Goal: Task Accomplishment & Management: Use online tool/utility

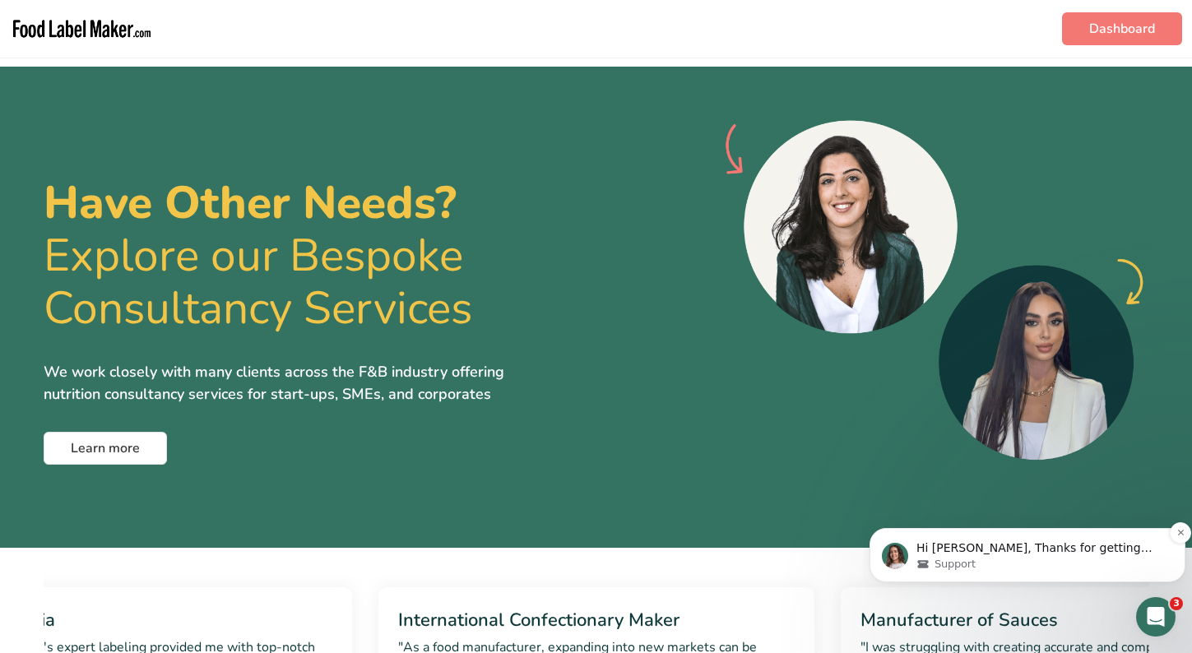
click at [974, 555] on p "Hi Greg, Thanks for getting back to me! Our supplement expert will get in touch…" at bounding box center [1040, 548] width 248 height 16
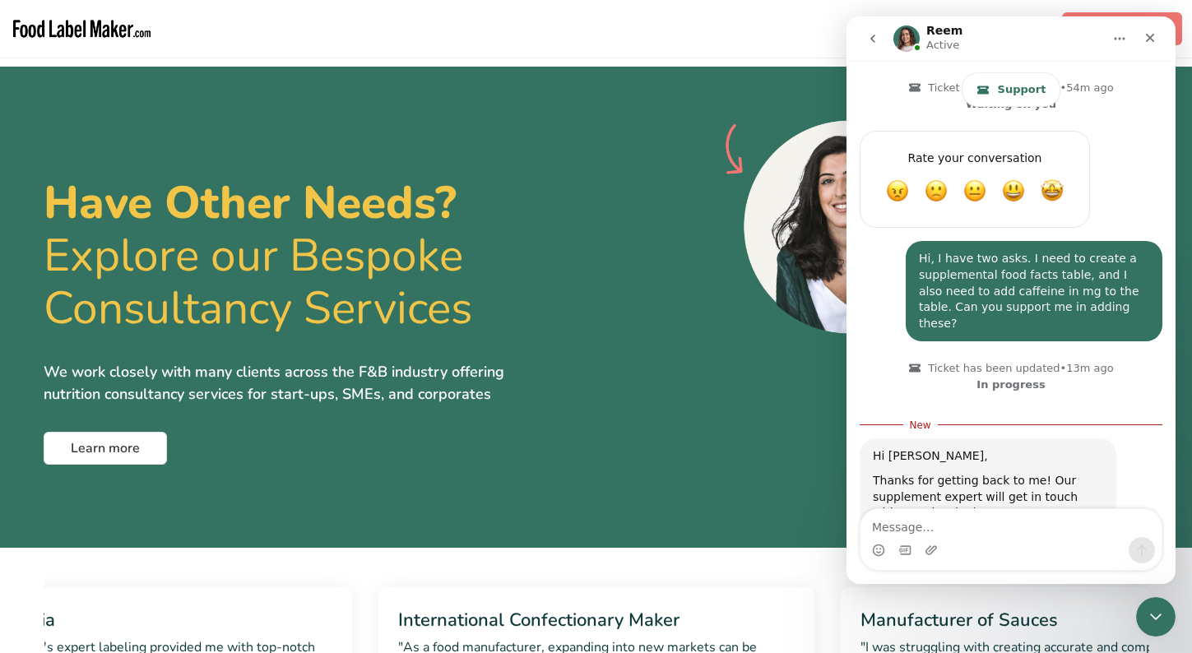
scroll to position [713, 0]
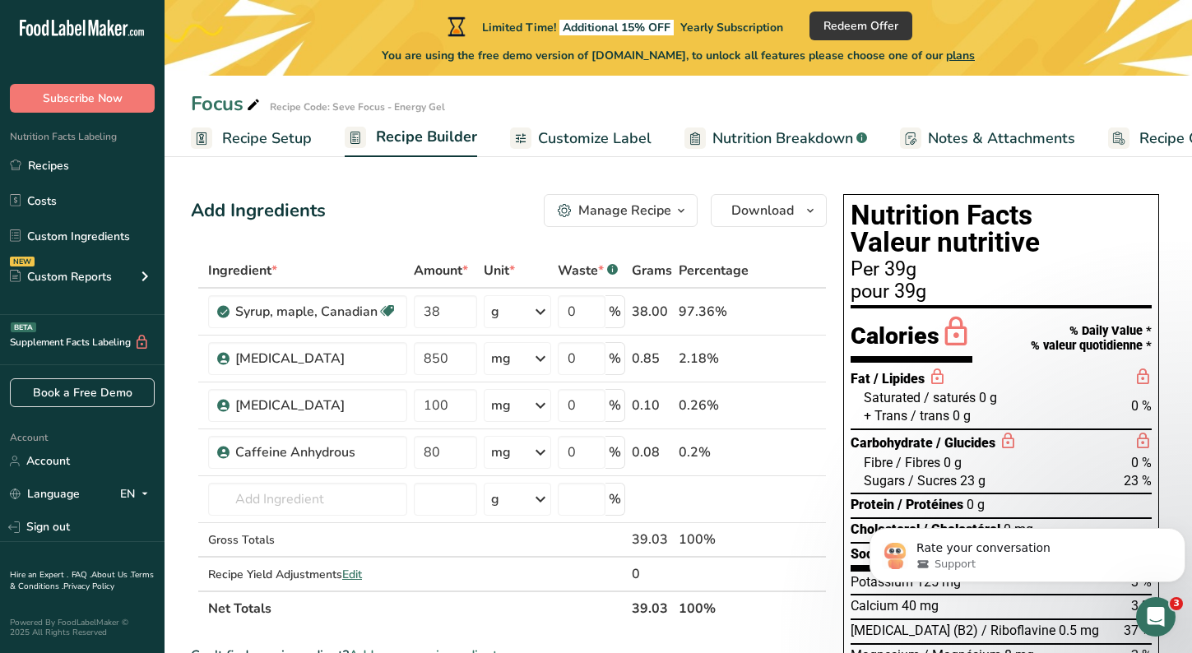
scroll to position [410, 0]
click at [1150, 599] on div "Open Intercom Messenger" at bounding box center [1153, 614] width 54 height 54
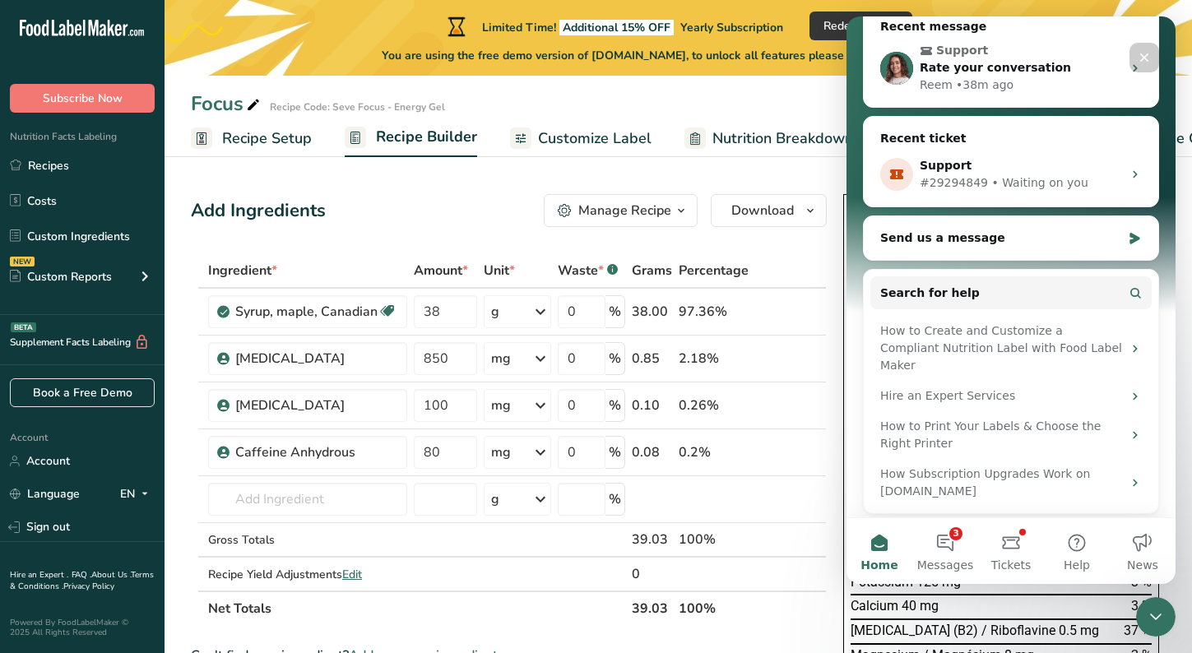
scroll to position [208, 0]
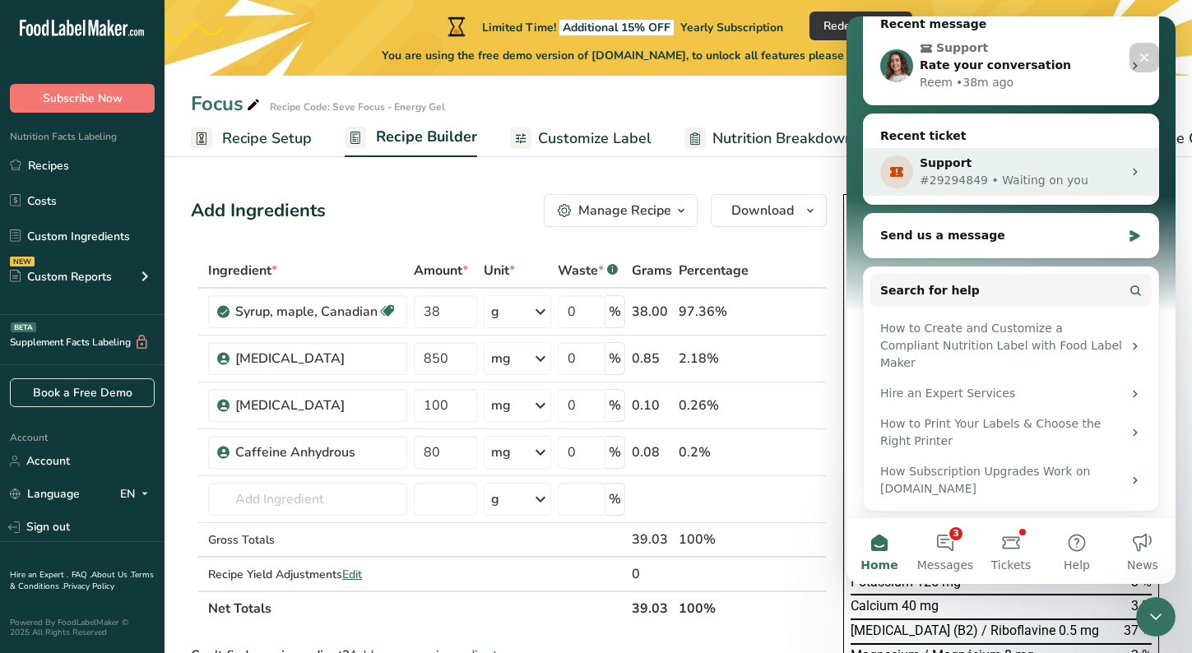
click at [1016, 189] on div "Support #29294849 • Waiting on you" at bounding box center [1010, 172] width 294 height 48
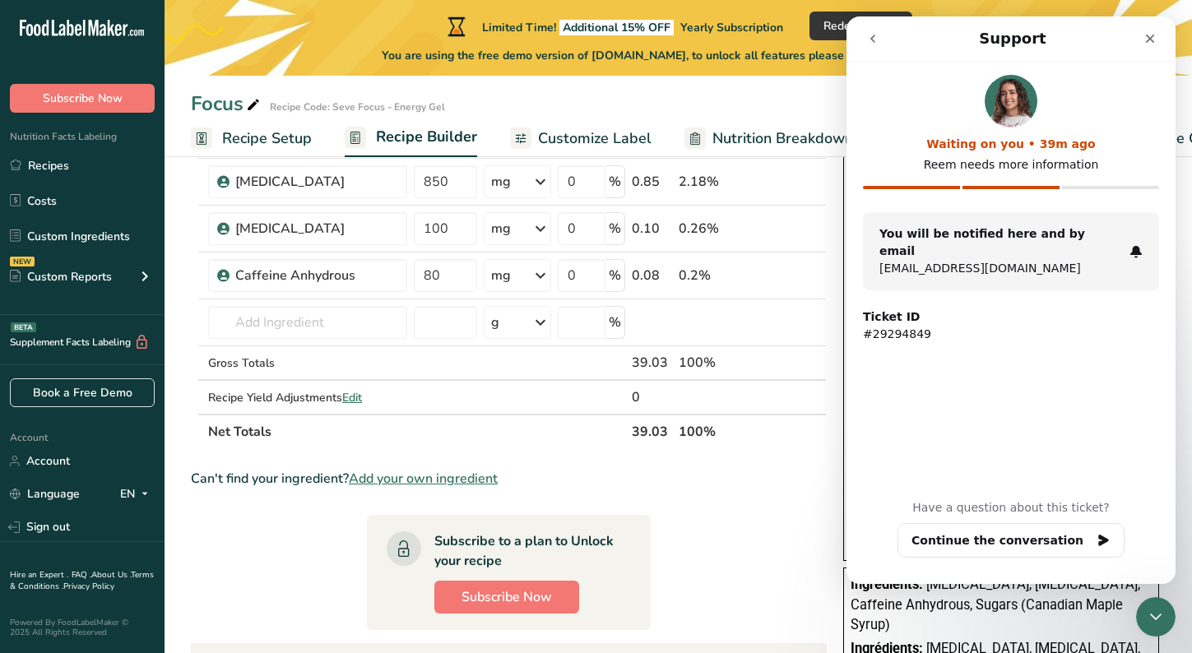
scroll to position [0, 0]
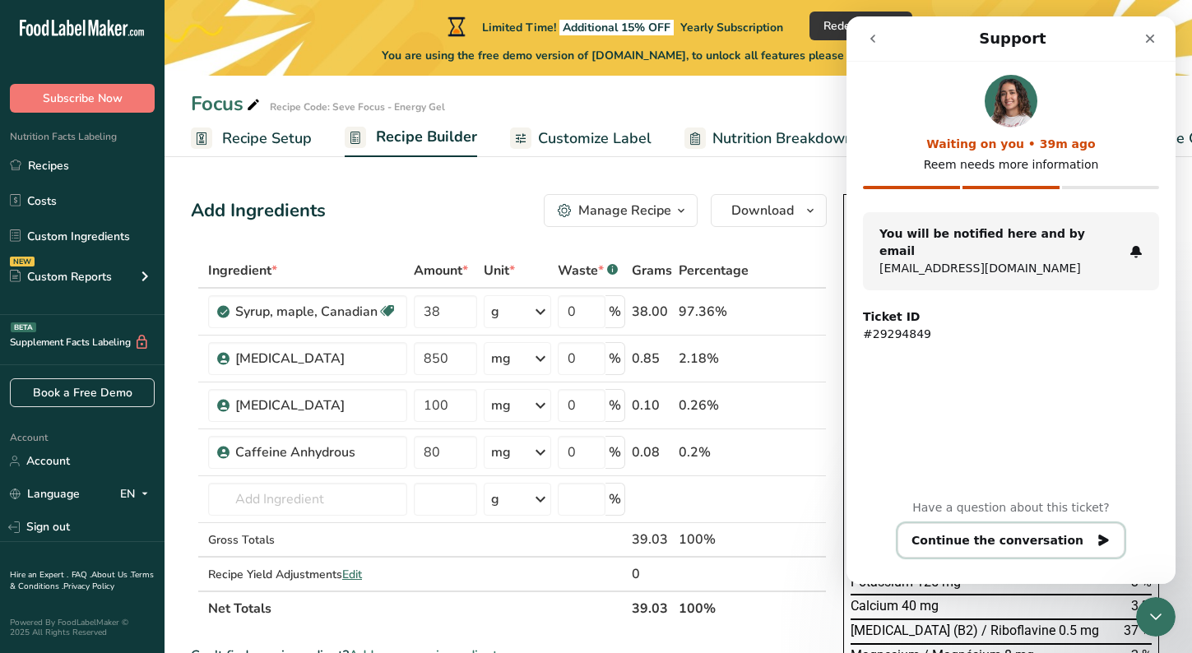
click at [961, 544] on button "Continue the conversation" at bounding box center [1010, 540] width 227 height 35
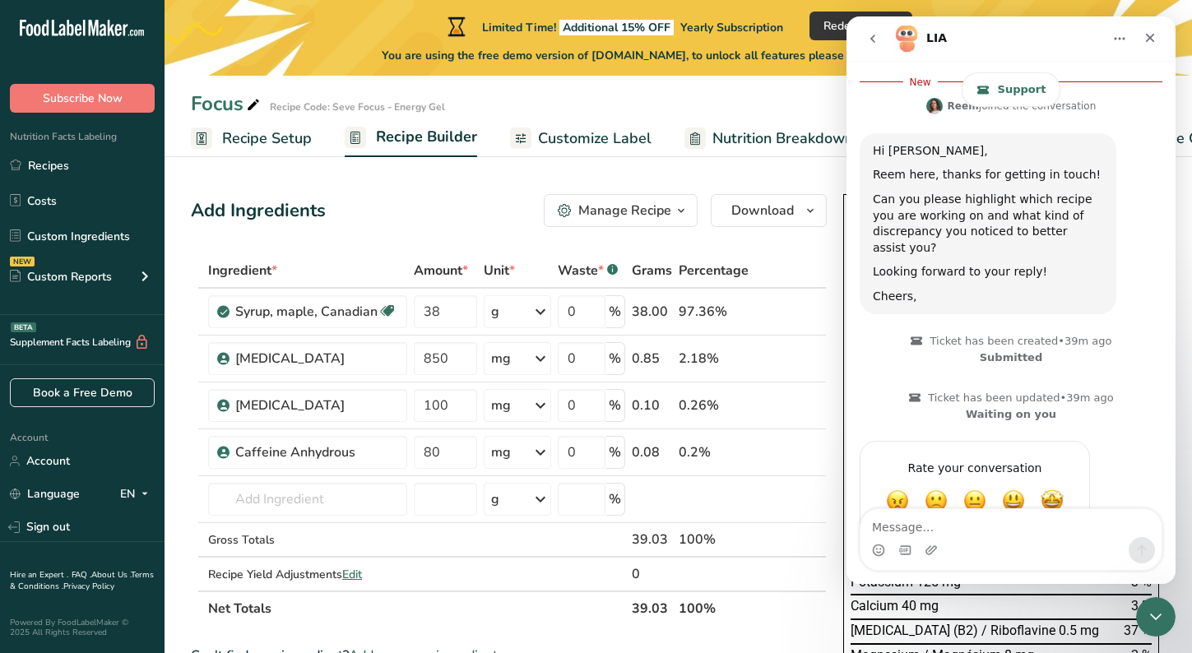
scroll to position [423, 0]
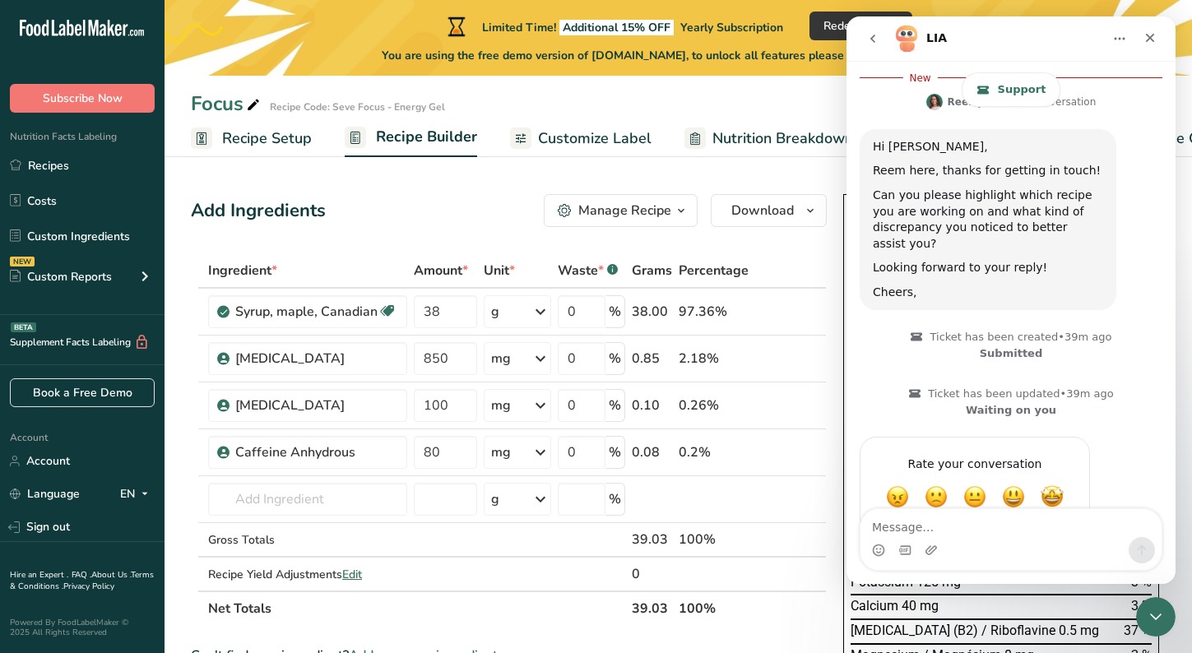
click at [947, 530] on textarea "Message…" at bounding box center [1010, 523] width 301 height 28
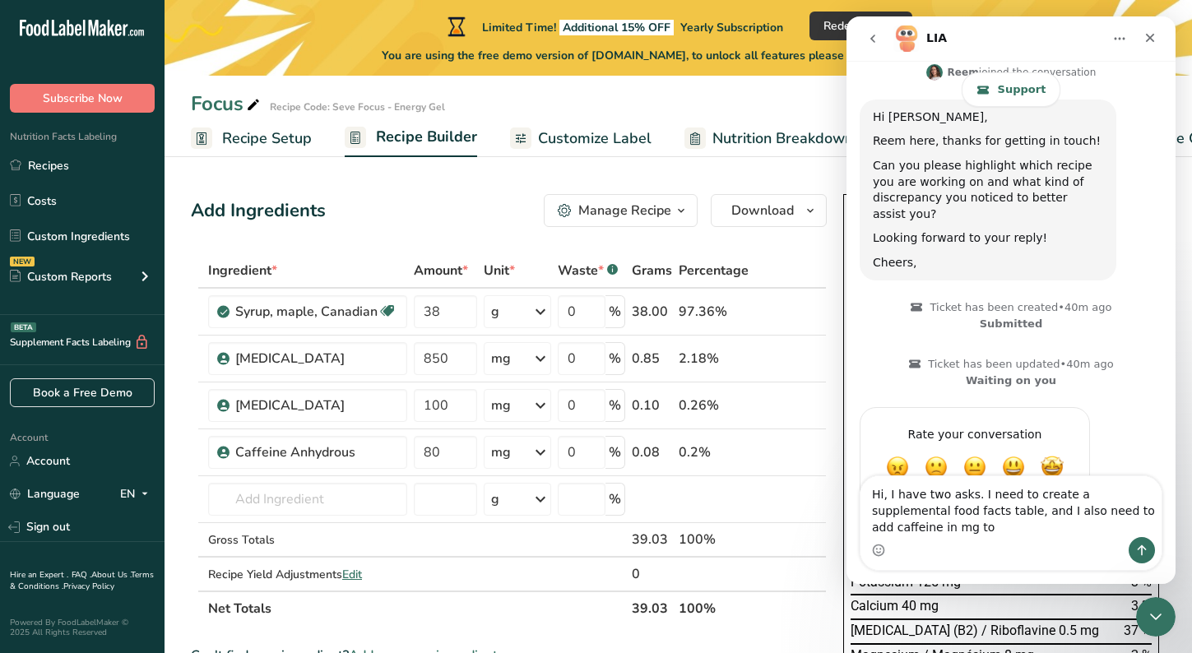
scroll to position [470, 0]
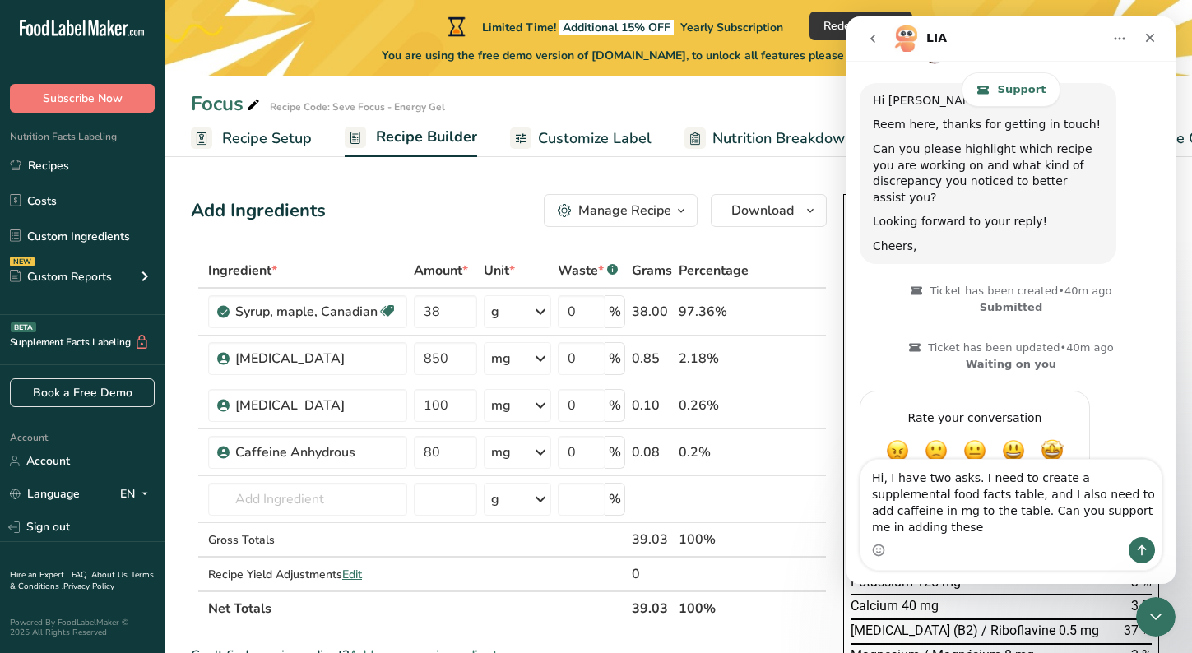
type textarea "Hi, I have two asks. I need to create a supplemental food facts table, and I al…"
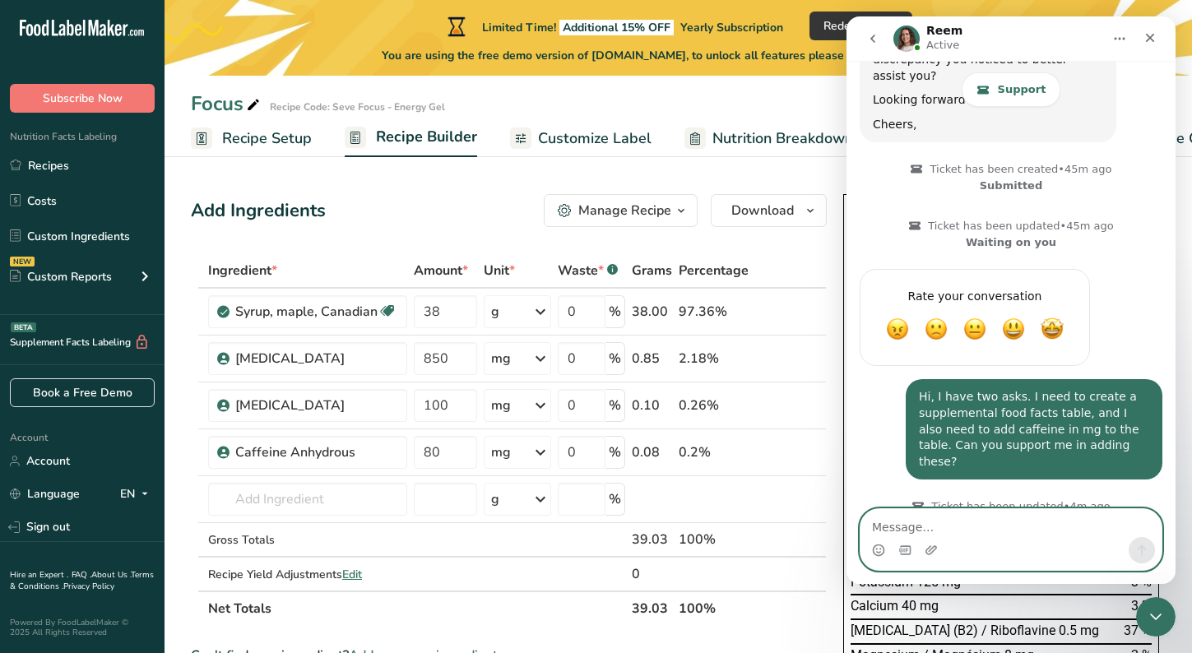
scroll to position [563, 0]
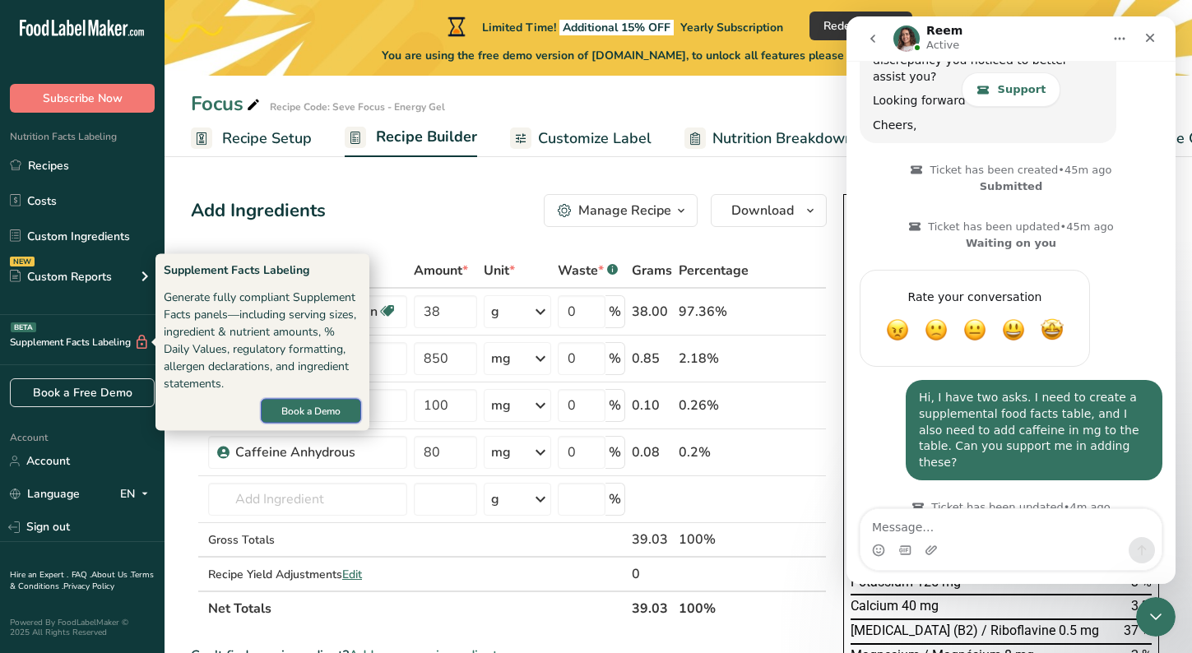
click at [278, 417] on button "Book a Demo" at bounding box center [311, 411] width 100 height 25
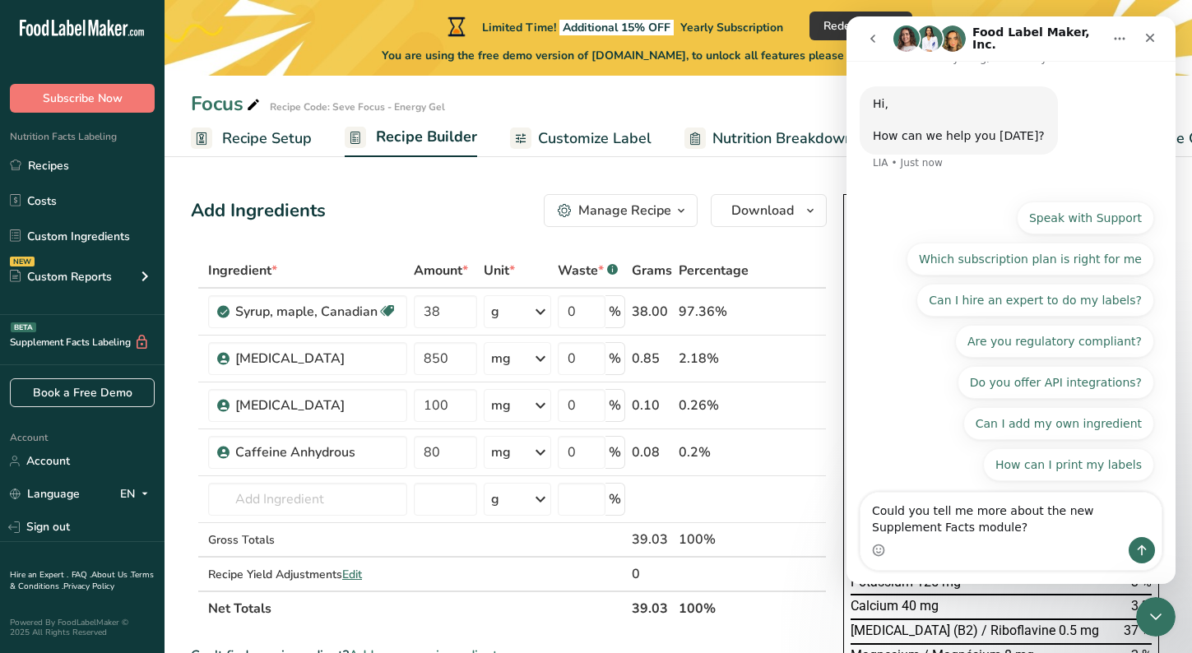
scroll to position [24, 0]
drag, startPoint x: 965, startPoint y: 528, endPoint x: 869, endPoint y: 506, distance: 97.9
click at [869, 506] on textarea "Could you tell me more about the new Supplement Facts module?" at bounding box center [1010, 515] width 301 height 44
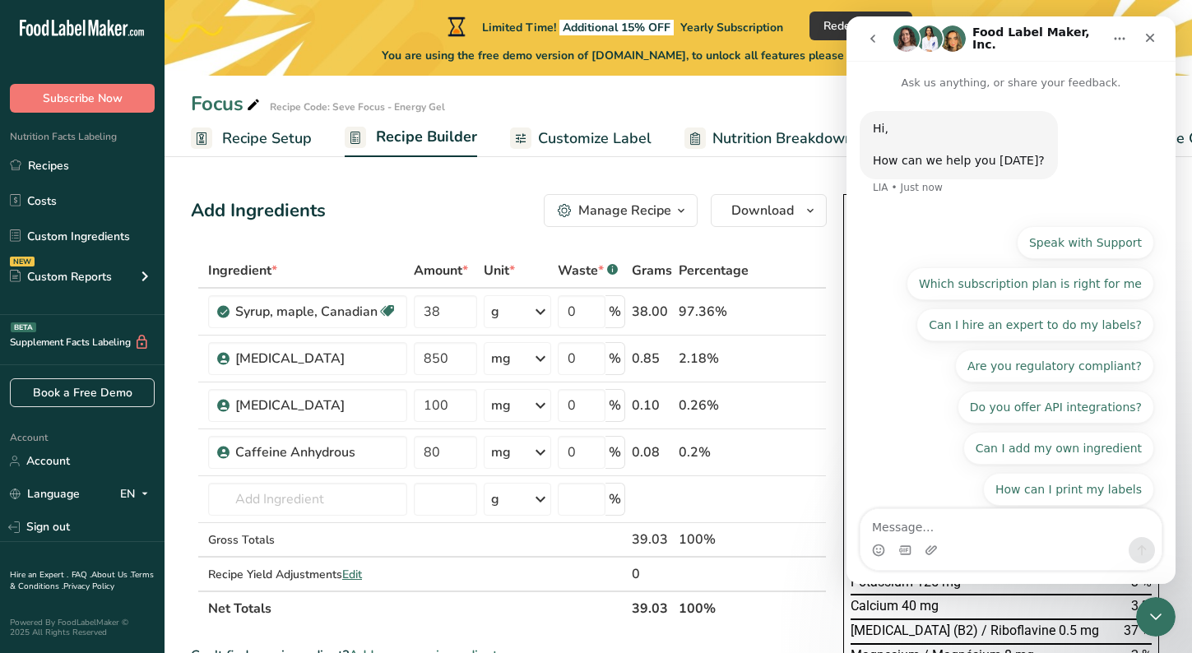
scroll to position [2, 0]
click at [915, 515] on textarea "Message…" at bounding box center [1010, 523] width 301 height 28
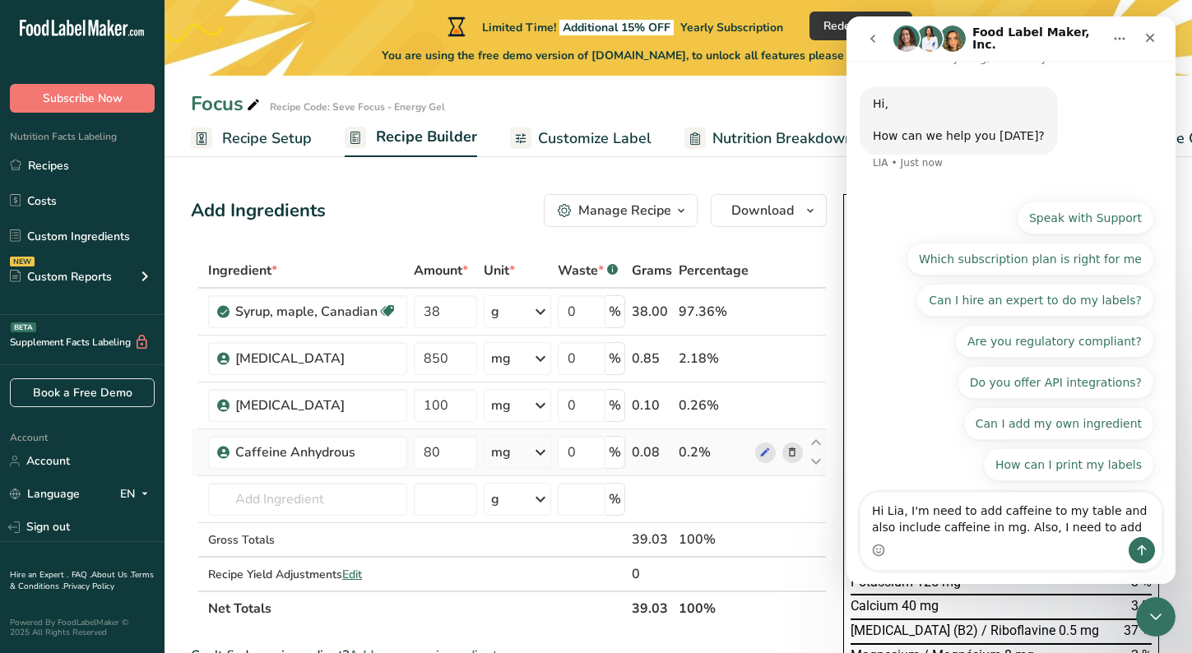
type textarea "Hi Lia, I'm need to add caffeine to my table and also include caffeine in mg. A…"
click at [793, 451] on icon at bounding box center [792, 452] width 12 height 17
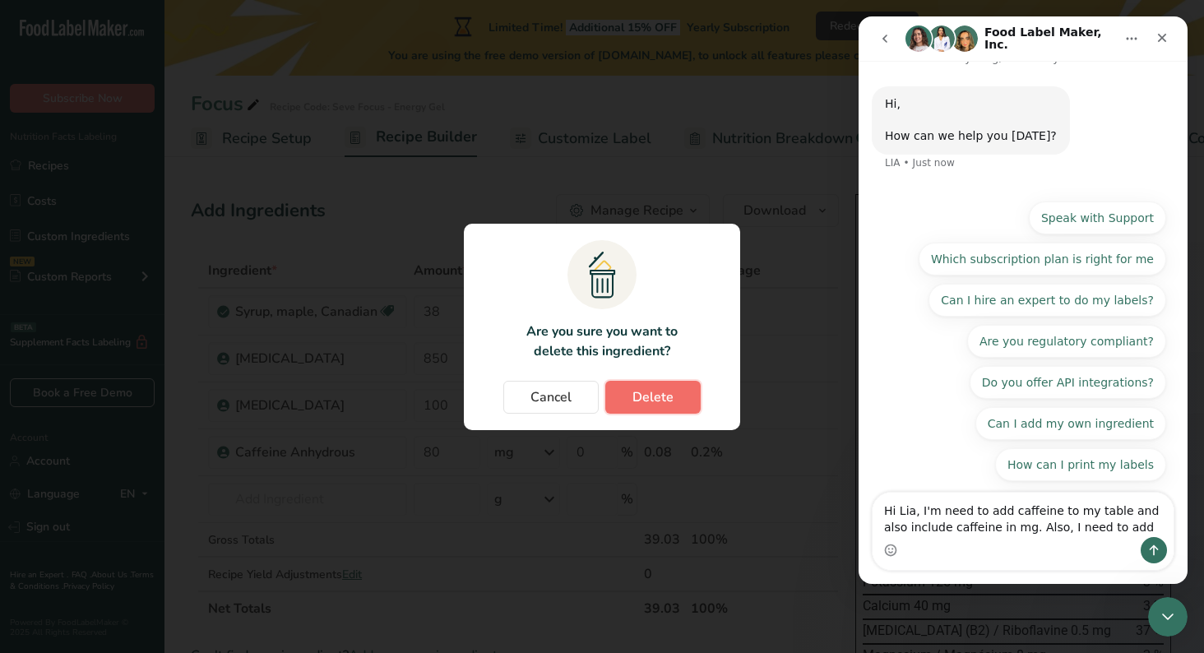
click at [634, 383] on button "Delete" at bounding box center [652, 397] width 95 height 33
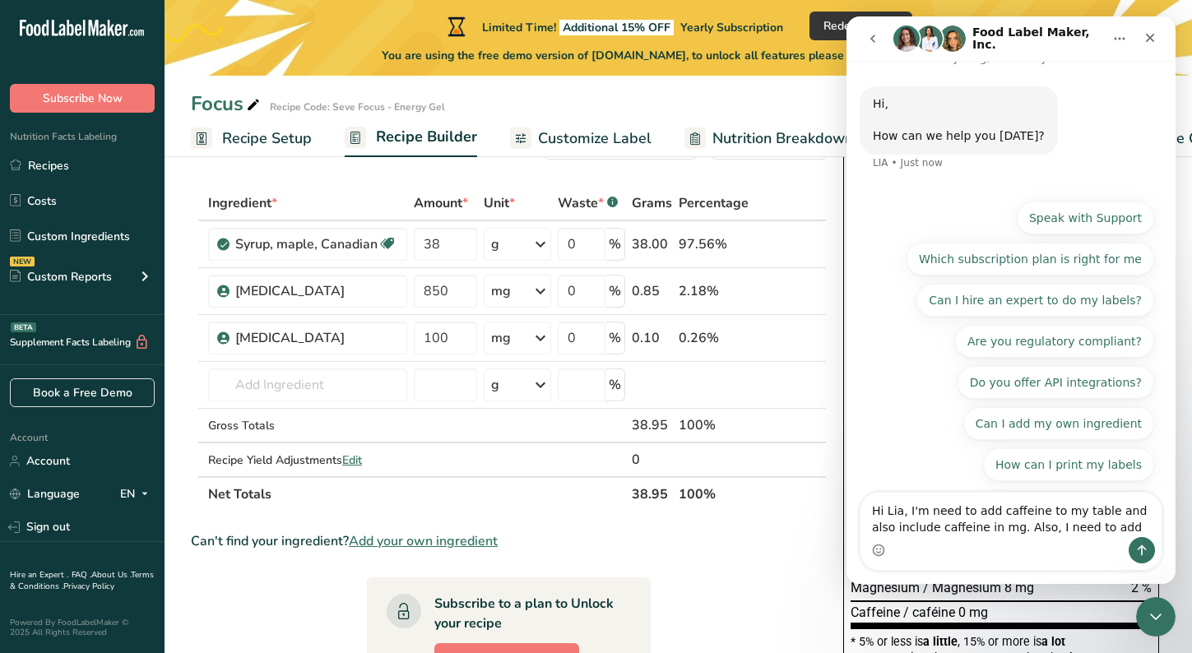
scroll to position [68, 0]
click at [390, 539] on span "Add your own ingredient" at bounding box center [423, 540] width 149 height 20
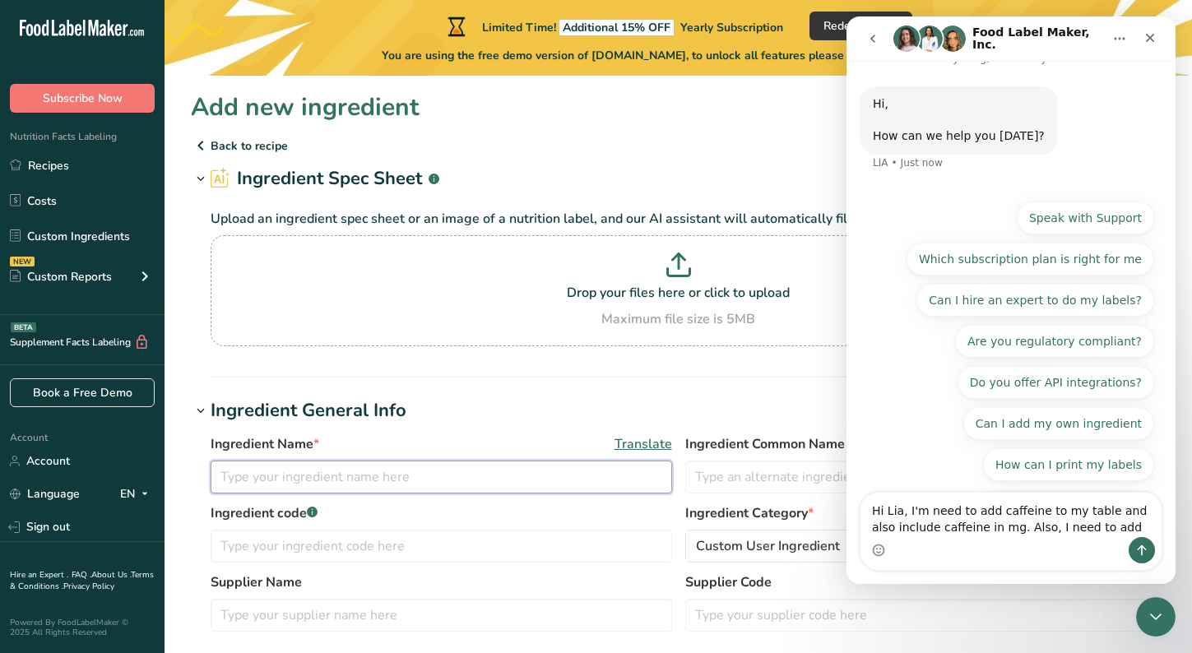
click at [345, 478] on input "text" at bounding box center [441, 476] width 461 height 33
type input "Green coffee bean extract"
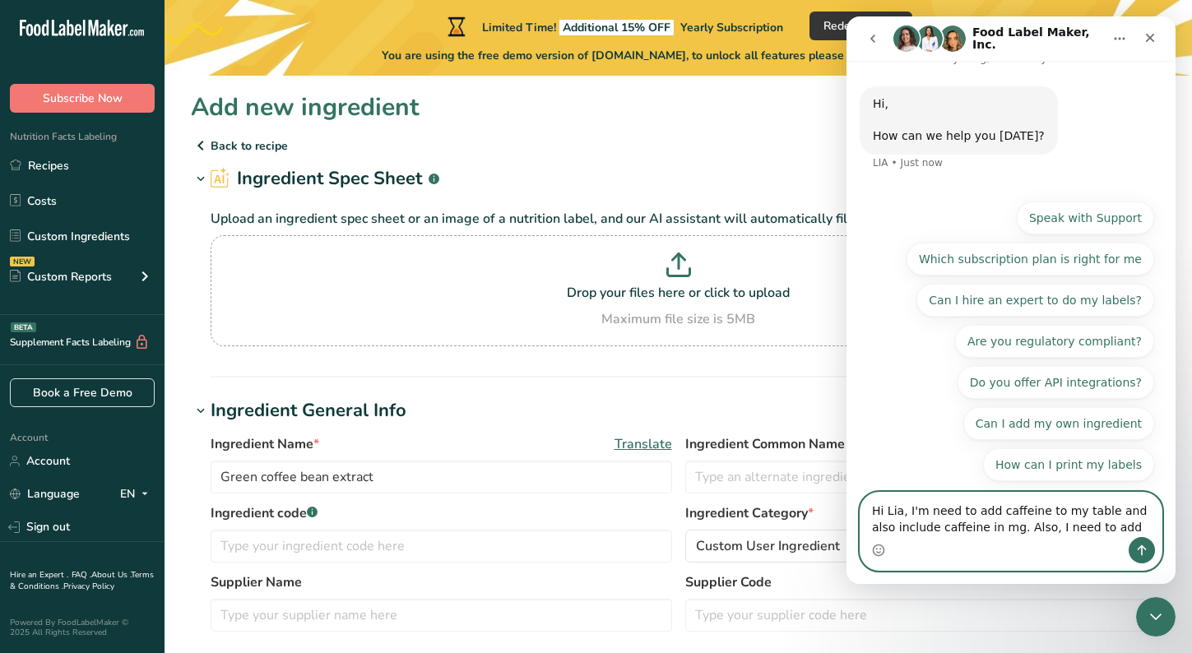
click at [1093, 530] on textarea "Hi Lia, I'm need to add caffeine to my table and also include caffeine in mg. A…" at bounding box center [1010, 515] width 301 height 44
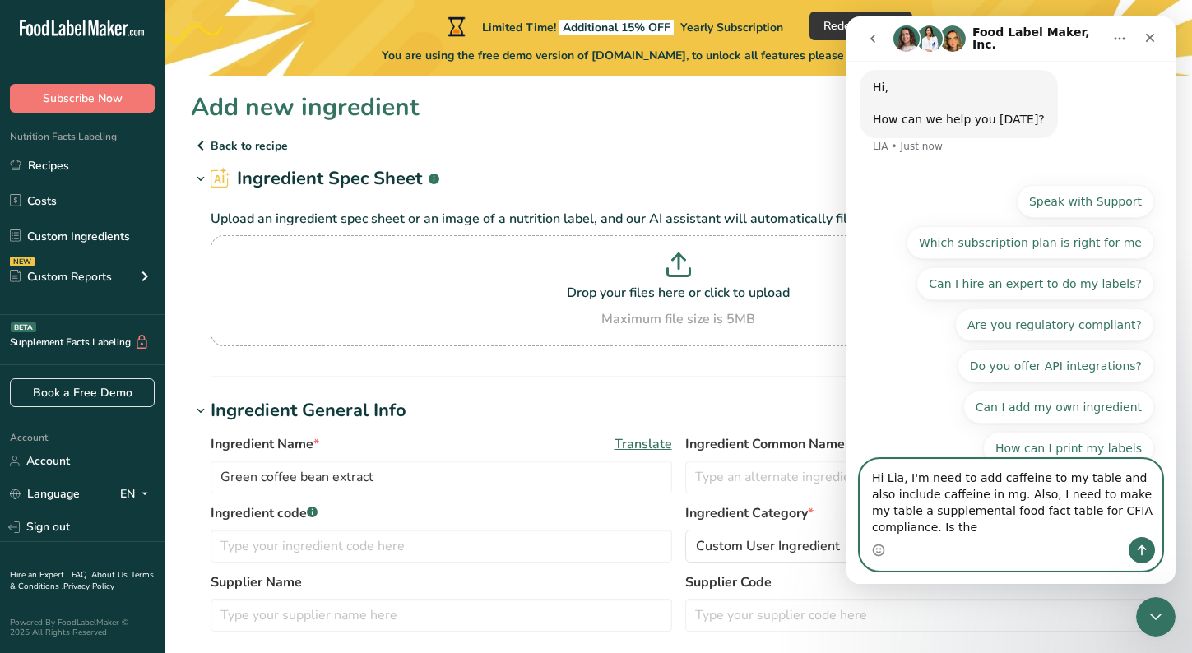
scroll to position [58, 0]
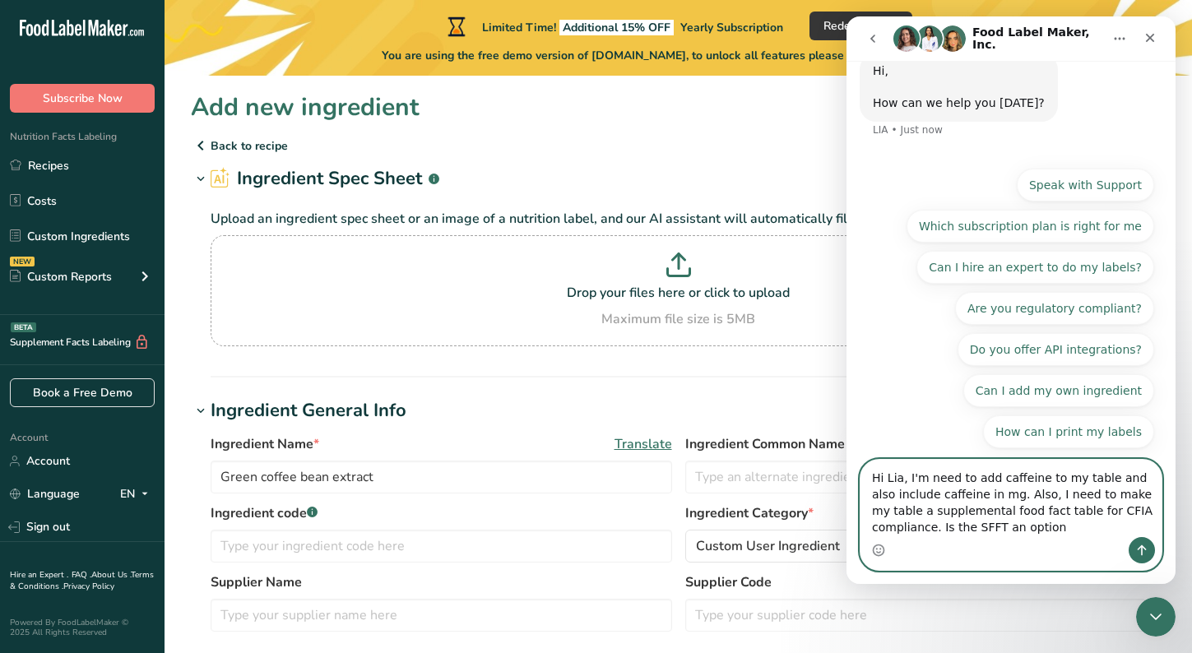
type textarea "Hi Lia, I'm need to add caffeine to my table and also include caffeine in mg. A…"
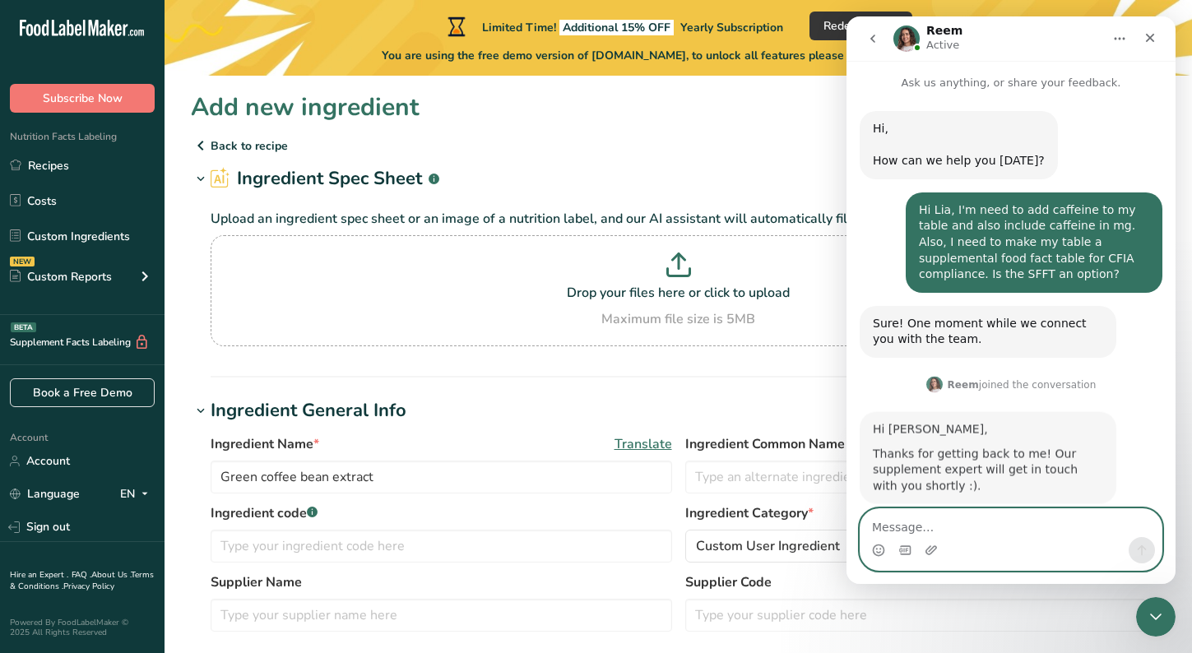
scroll to position [26, 0]
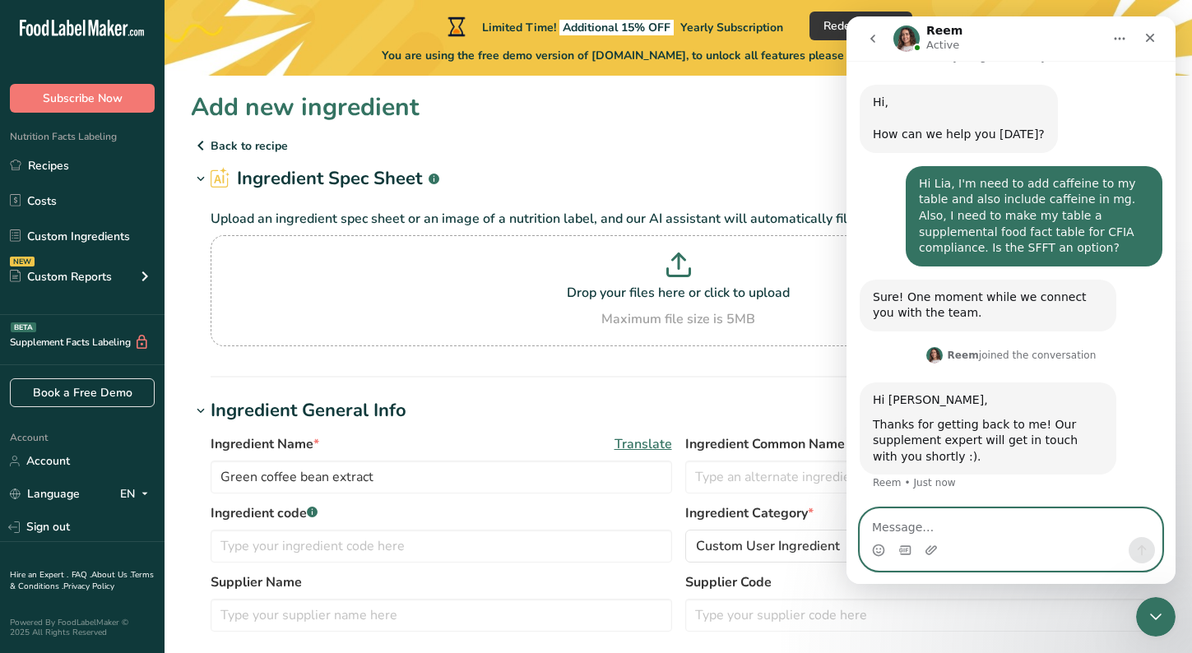
click at [927, 530] on textarea "Message…" at bounding box center [1010, 523] width 301 height 28
click at [927, 530] on textarea "Thank yyo, Reem" at bounding box center [1010, 523] width 301 height 28
type textarea "Thank you, Reem"
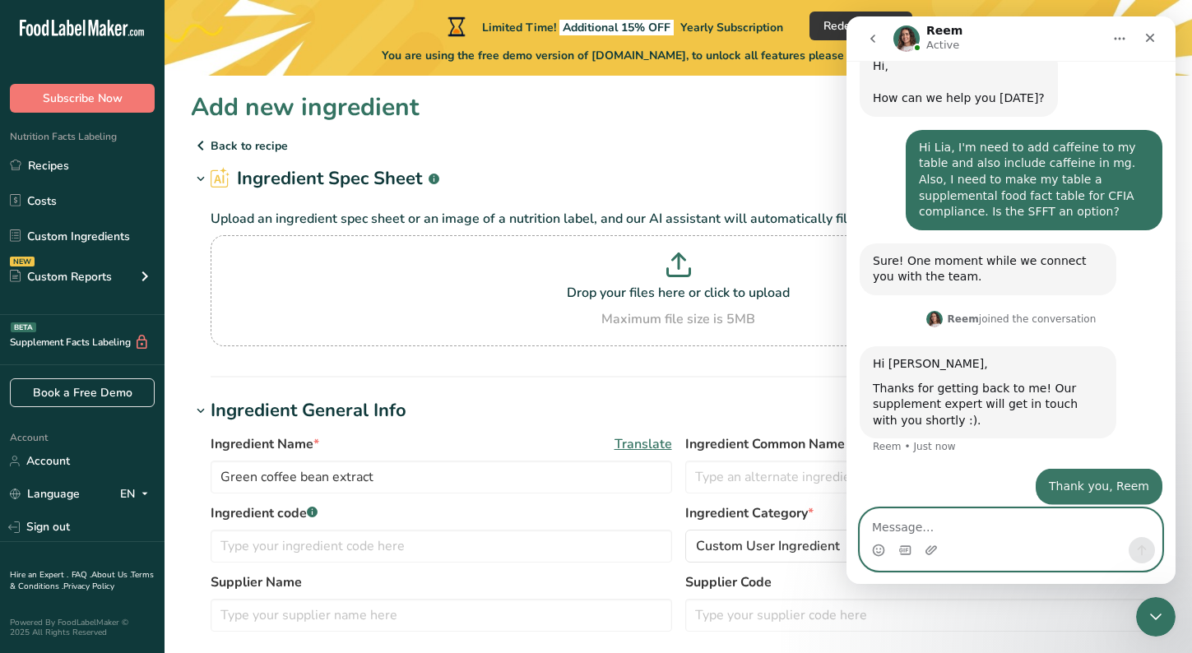
scroll to position [76, 0]
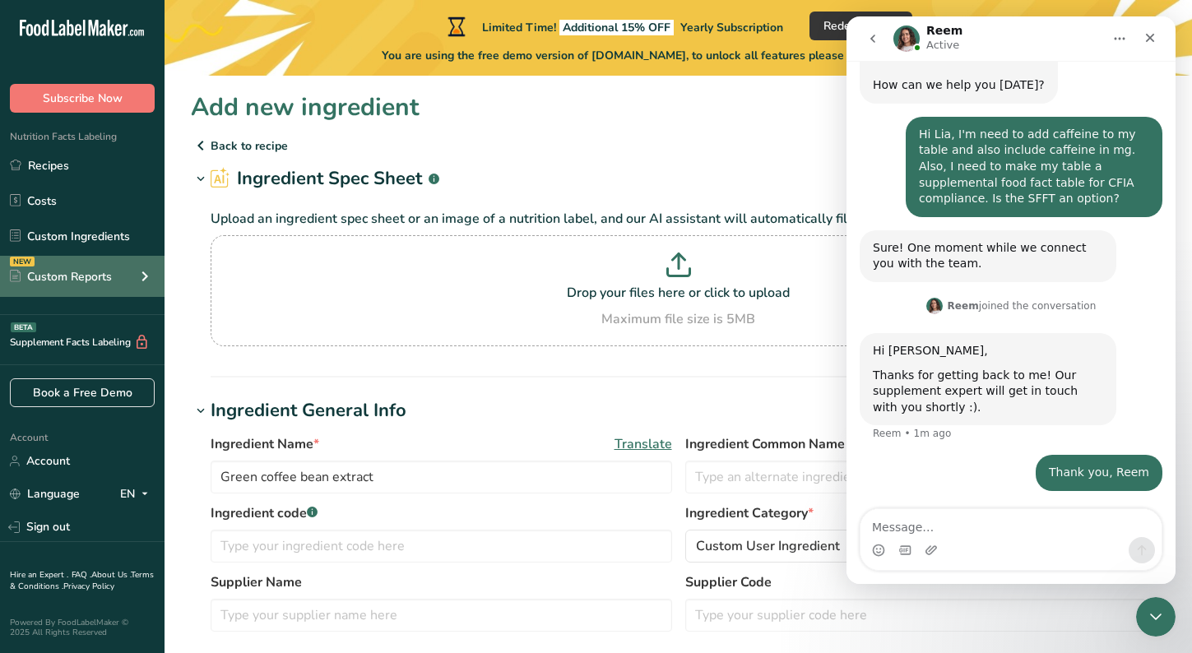
click at [146, 271] on icon at bounding box center [145, 276] width 20 height 30
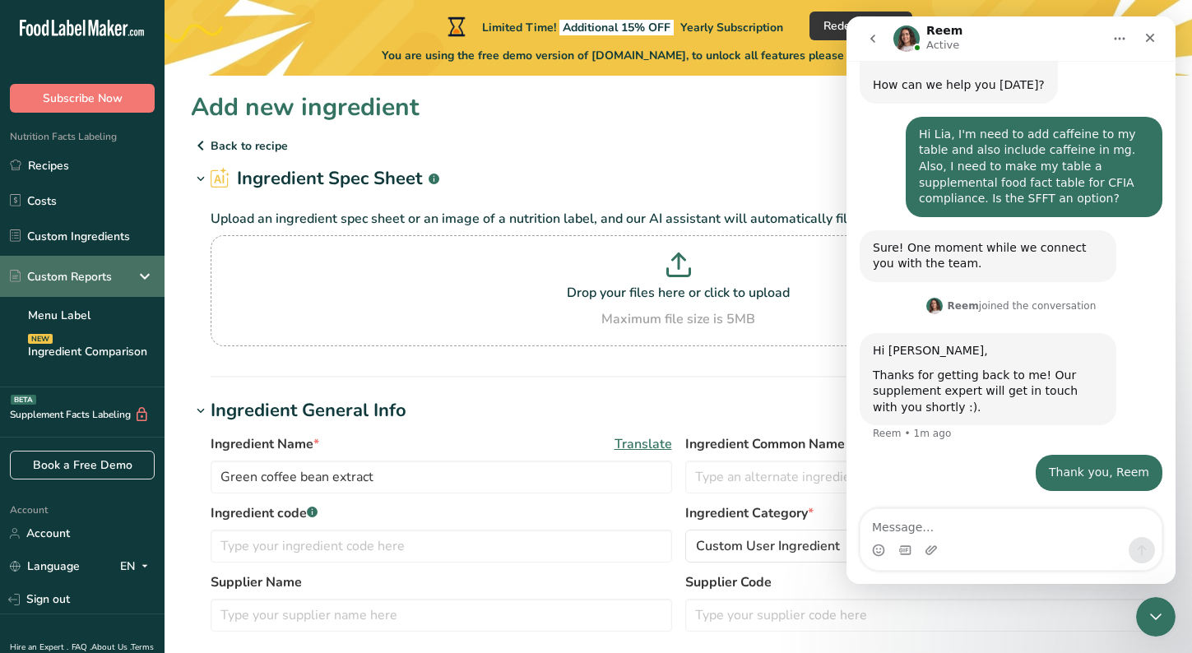
click at [142, 273] on icon at bounding box center [145, 276] width 20 height 30
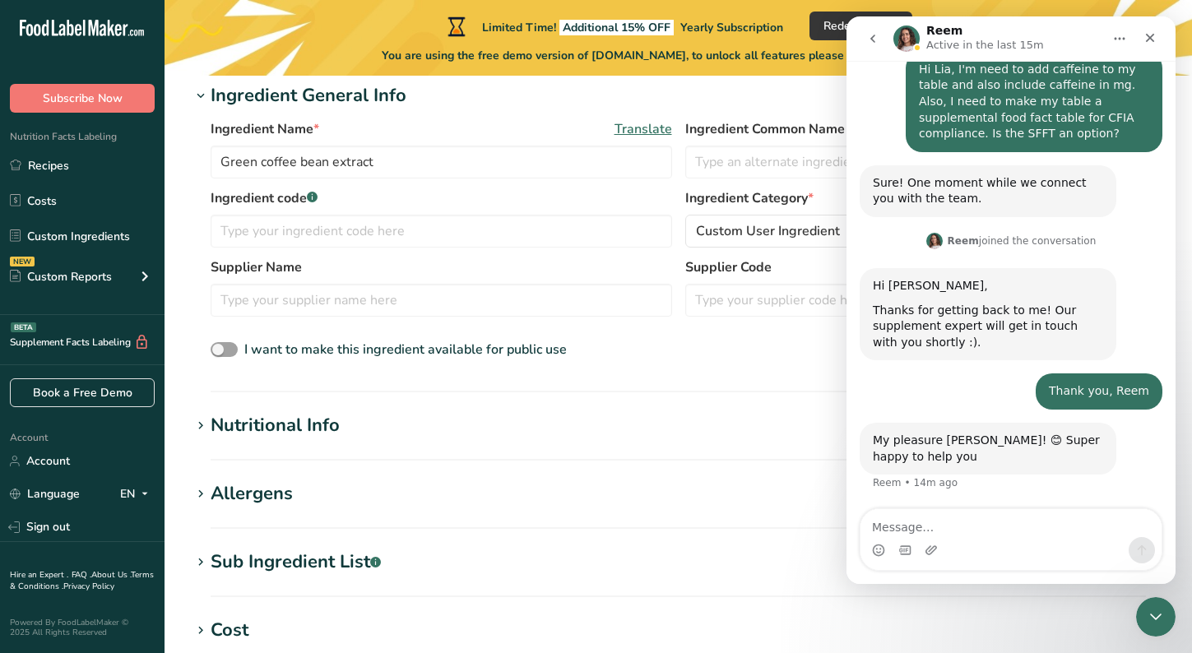
scroll to position [317, 0]
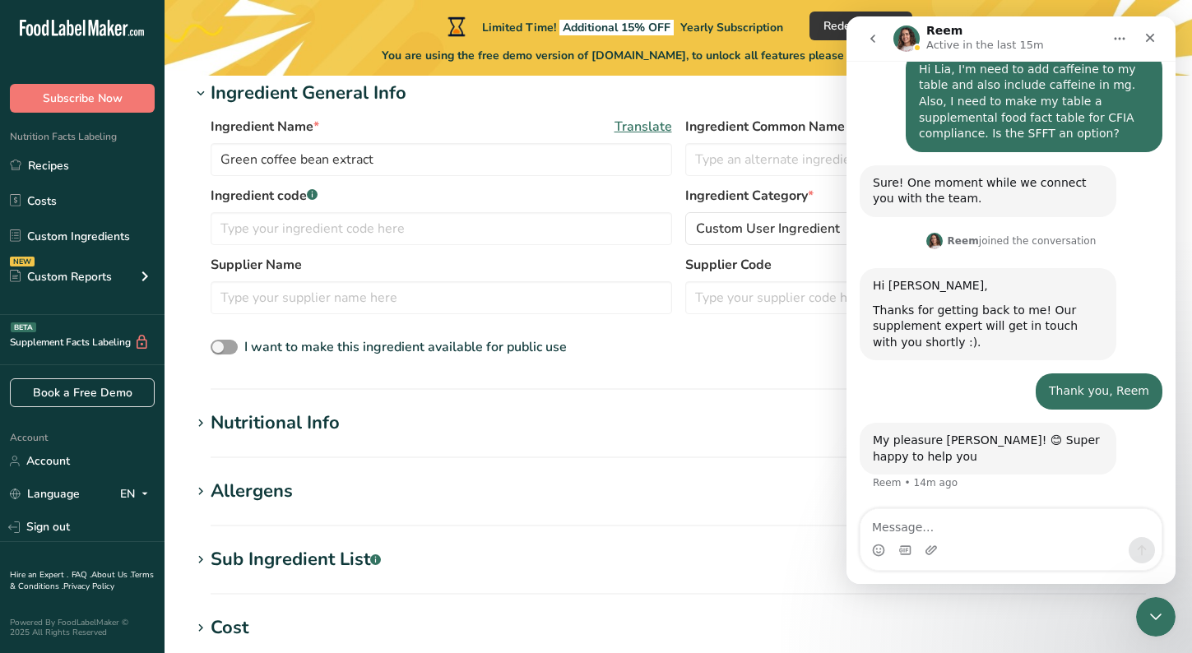
click at [871, 44] on icon "go back" at bounding box center [872, 38] width 13 height 13
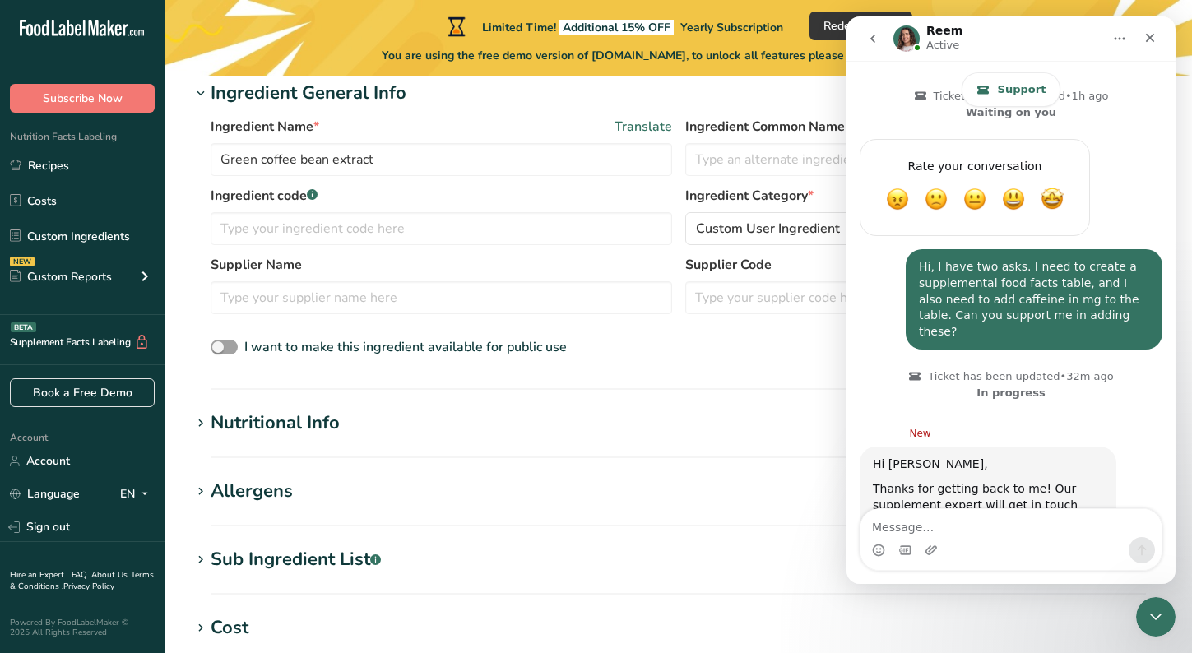
scroll to position [713, 0]
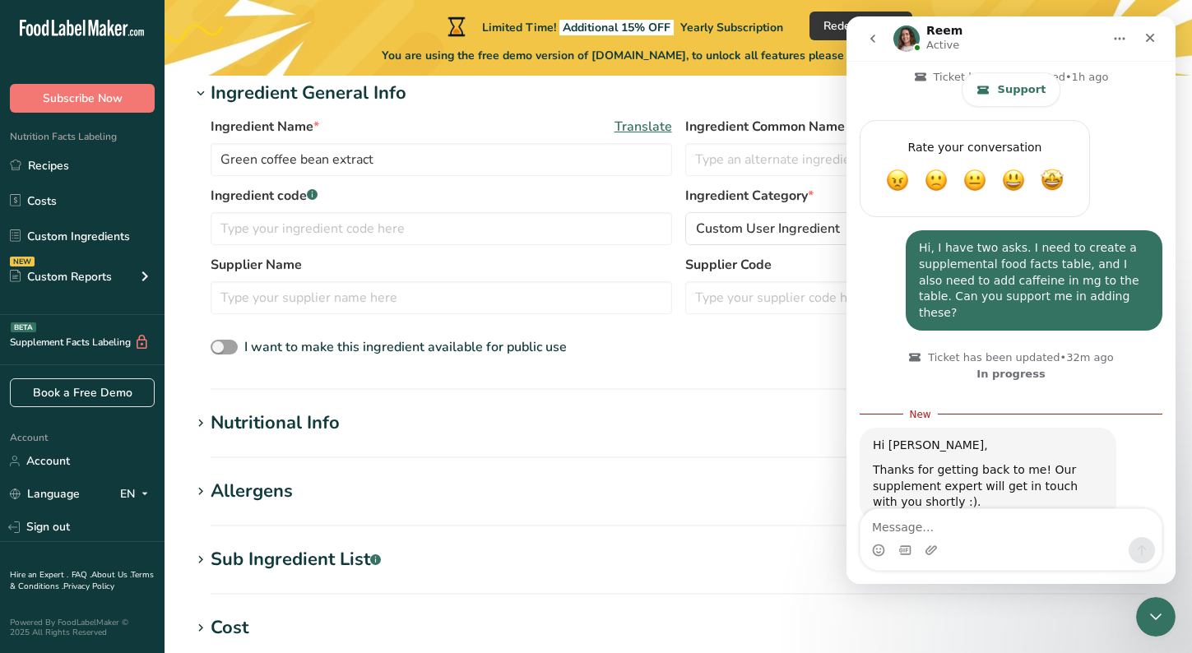
click at [699, 394] on section "Add new ingredient Back to recipe Ingredient Spec Sheet .a-a{fill:#347362;}.b-a…" at bounding box center [677, 386] width 1027 height 1256
click at [1146, 608] on icon "Close Intercom Messenger" at bounding box center [1153, 614] width 20 height 20
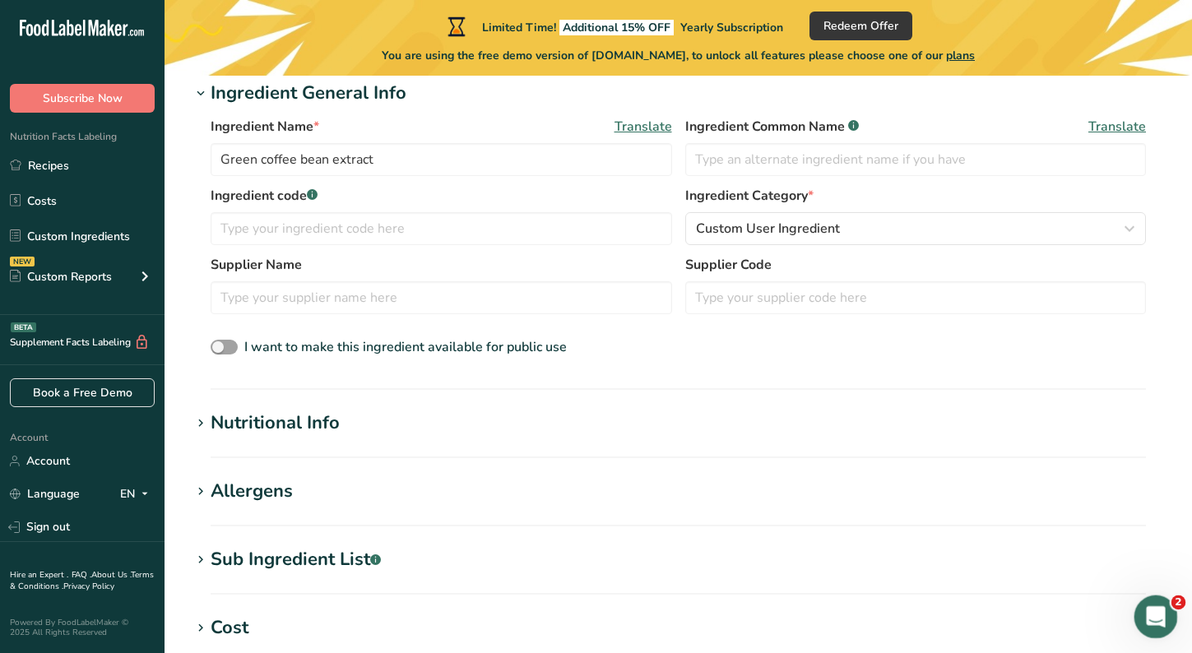
click at [1160, 615] on icon "Open Intercom Messenger" at bounding box center [1153, 614] width 27 height 27
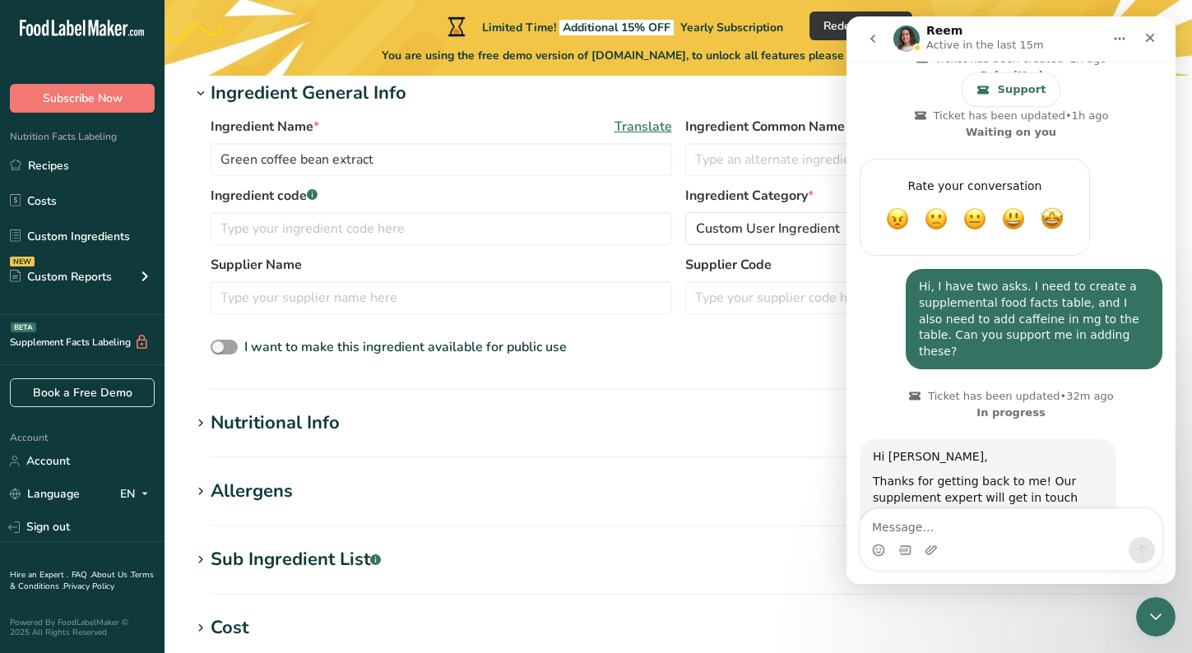
scroll to position [686, 0]
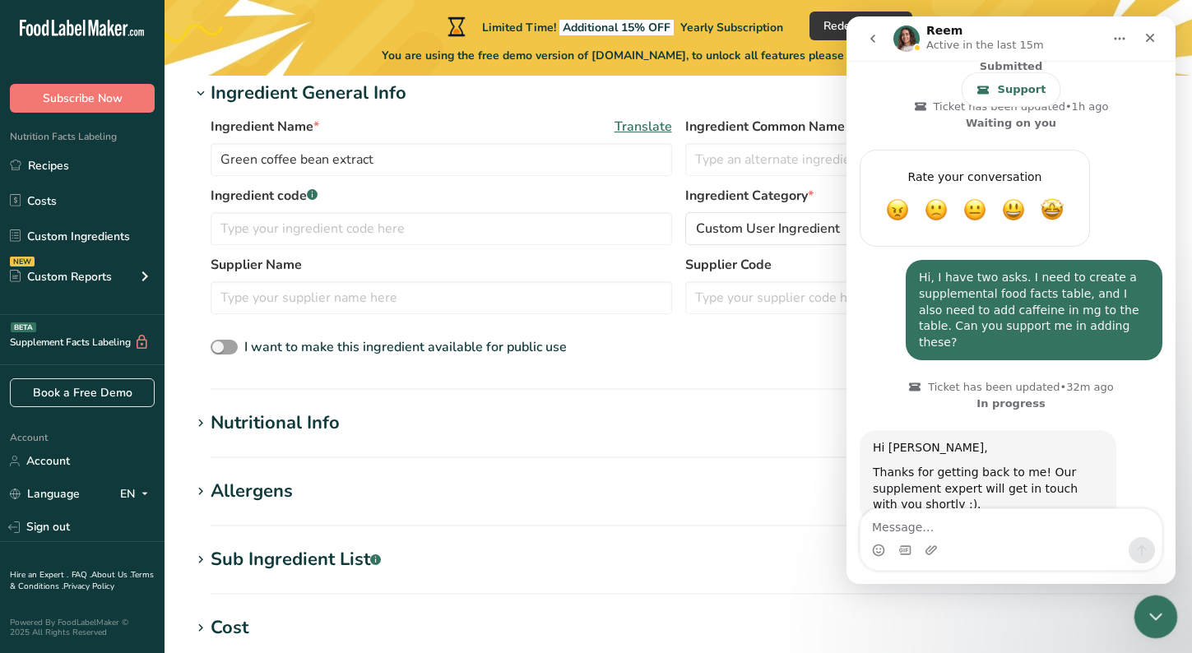
click at [1165, 622] on div "Close Intercom Messenger" at bounding box center [1152, 614] width 39 height 39
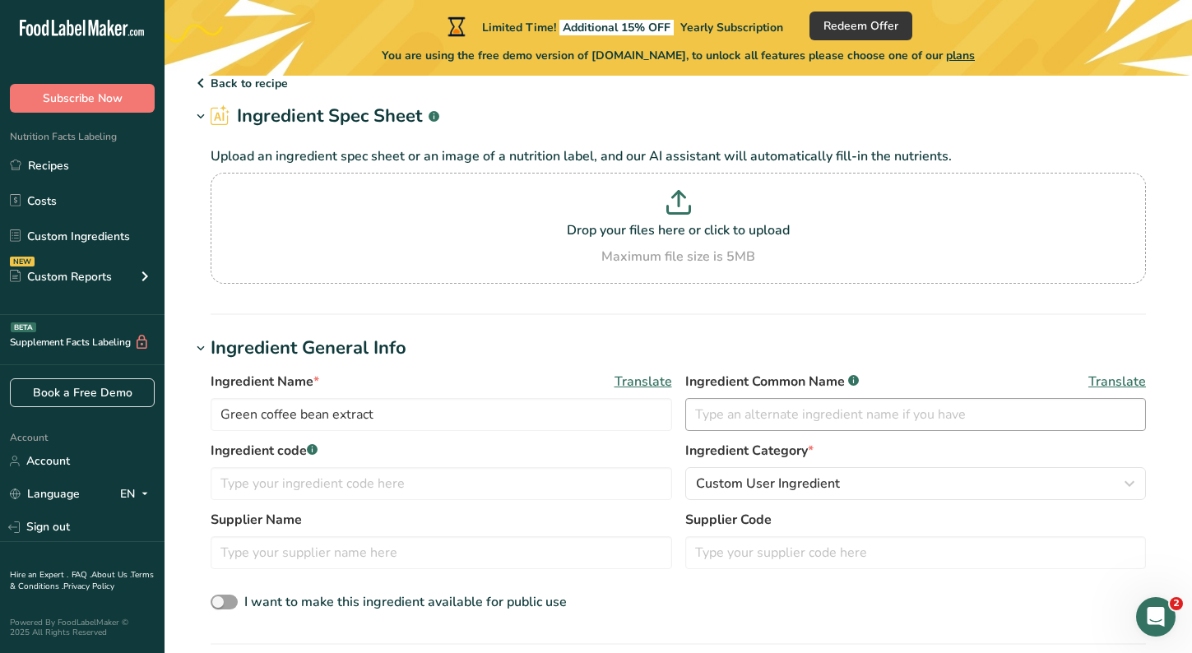
scroll to position [0, 0]
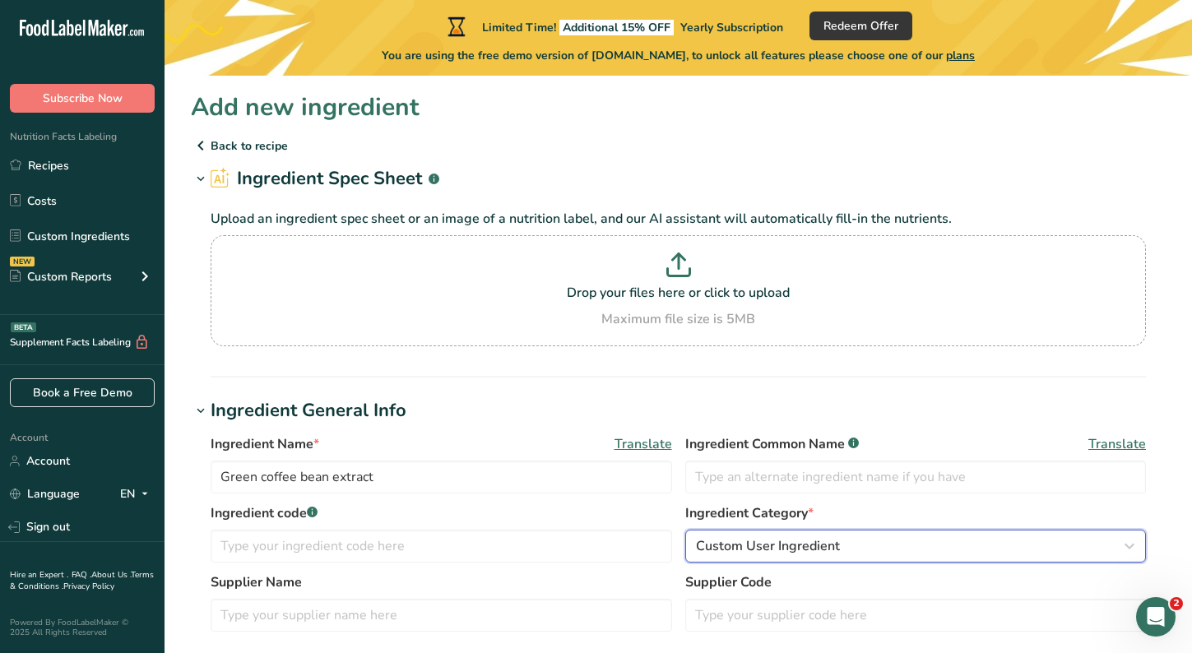
click at [876, 551] on div "Custom User Ingredient" at bounding box center [911, 546] width 430 height 20
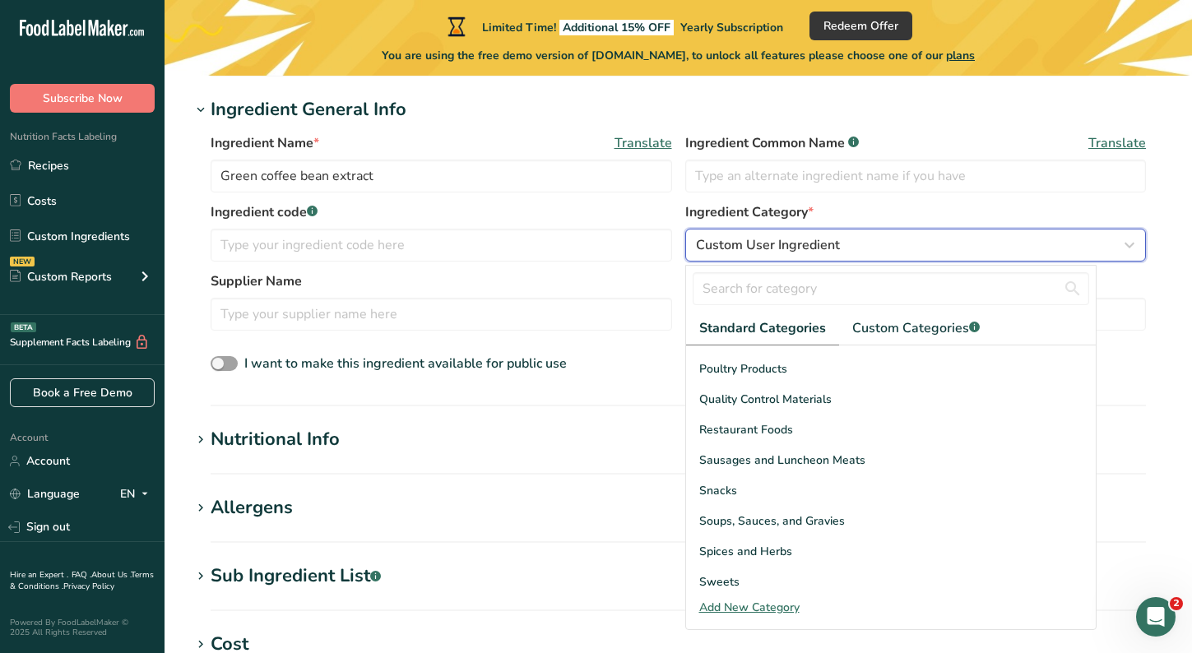
scroll to position [636, 0]
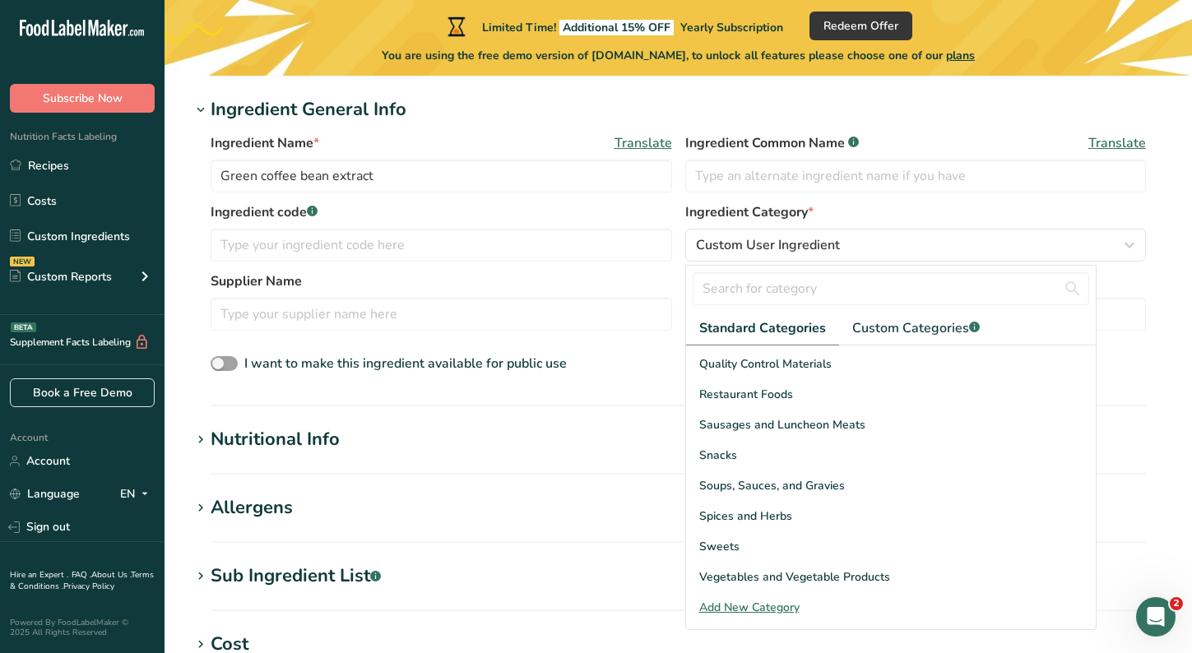
click at [619, 276] on label "Supplier Name" at bounding box center [441, 281] width 461 height 20
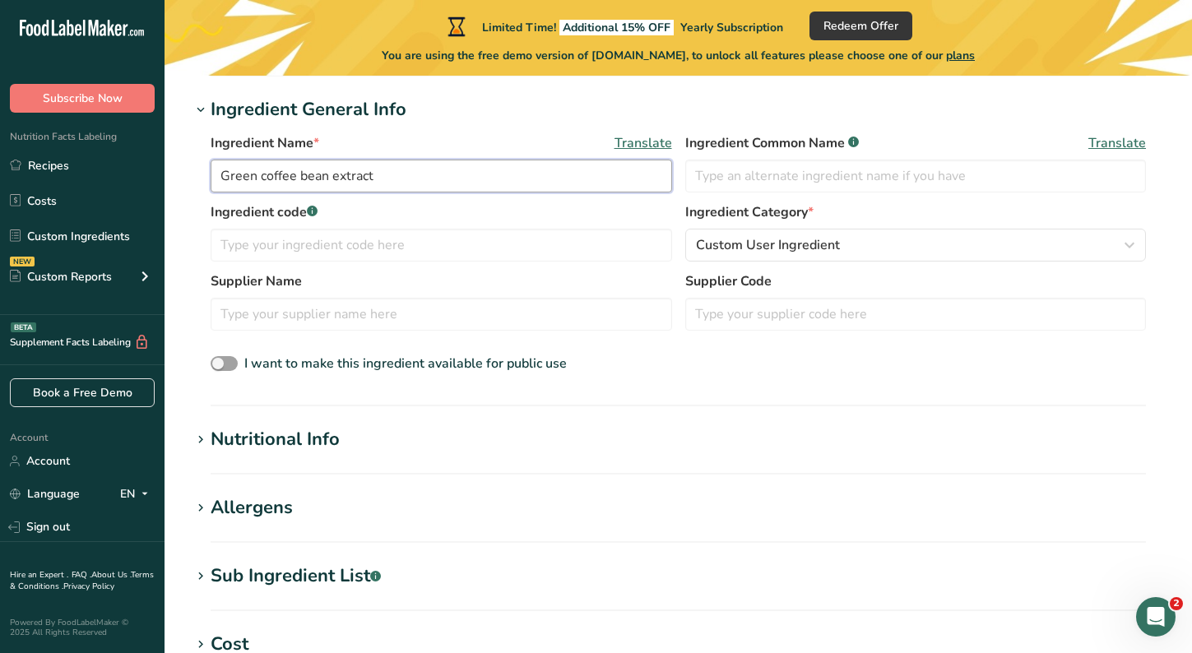
click at [334, 184] on input "Green coffee bean extract" at bounding box center [441, 176] width 461 height 33
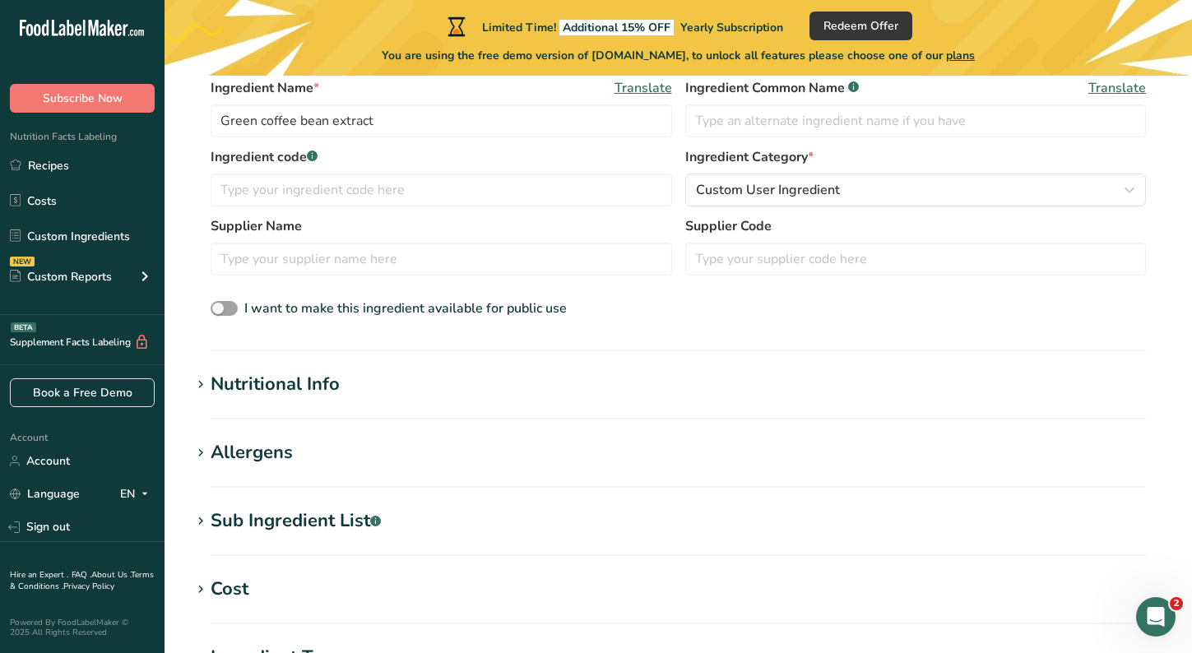
click at [199, 386] on icon at bounding box center [200, 384] width 15 height 23
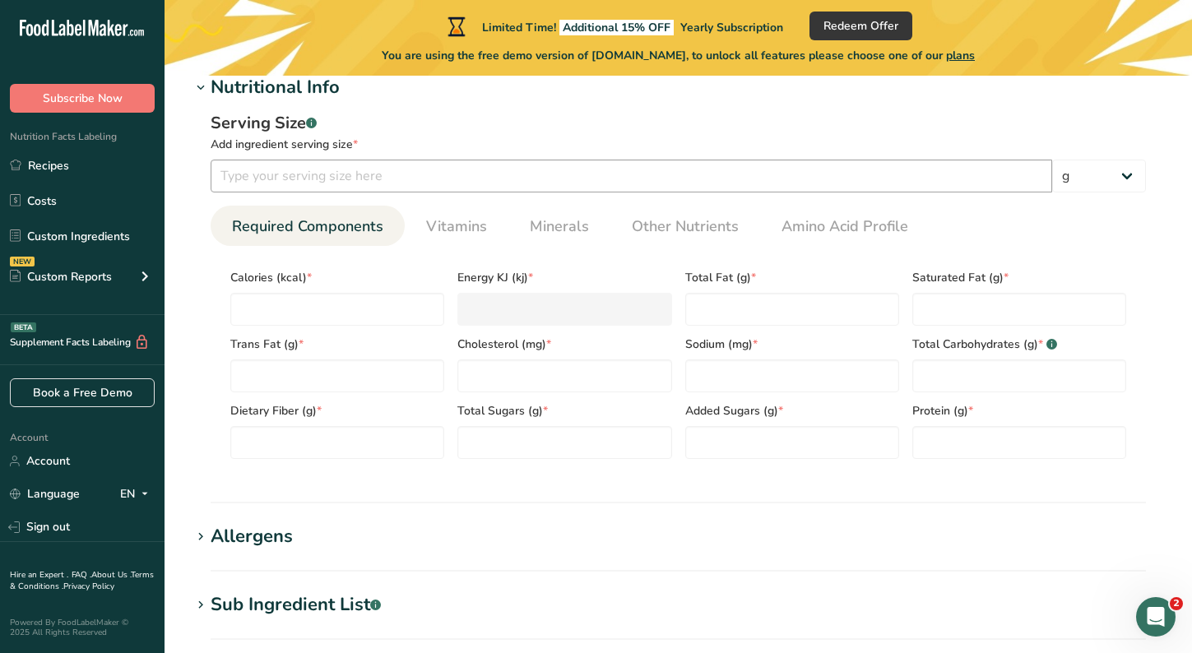
scroll to position [654, 0]
click at [625, 228] on link "Other Nutrients" at bounding box center [685, 226] width 120 height 42
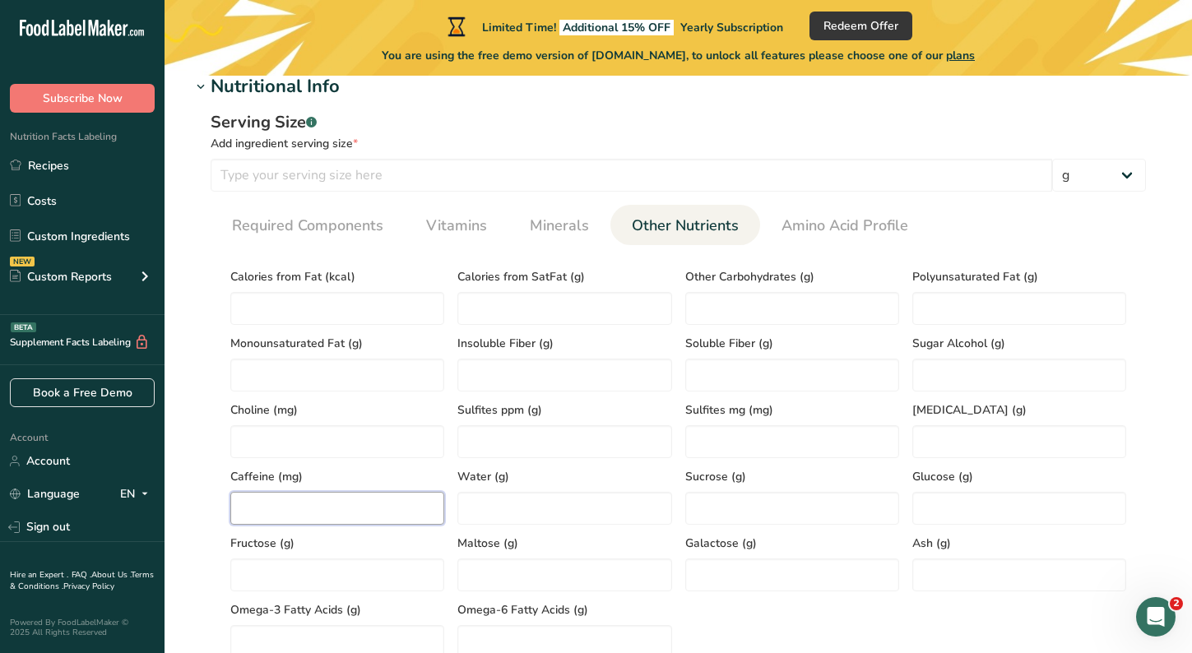
click at [367, 497] on input "number" at bounding box center [337, 508] width 214 height 33
type input "80"
click at [502, 149] on div "Add ingredient serving size *" at bounding box center [678, 143] width 935 height 17
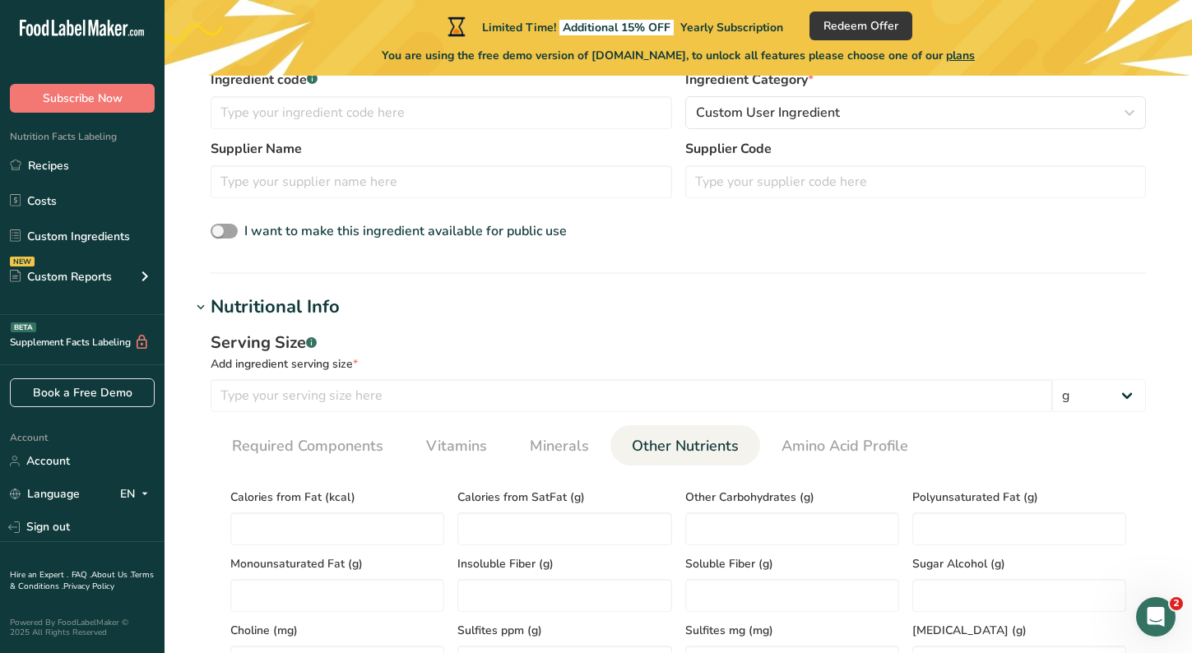
scroll to position [414, 0]
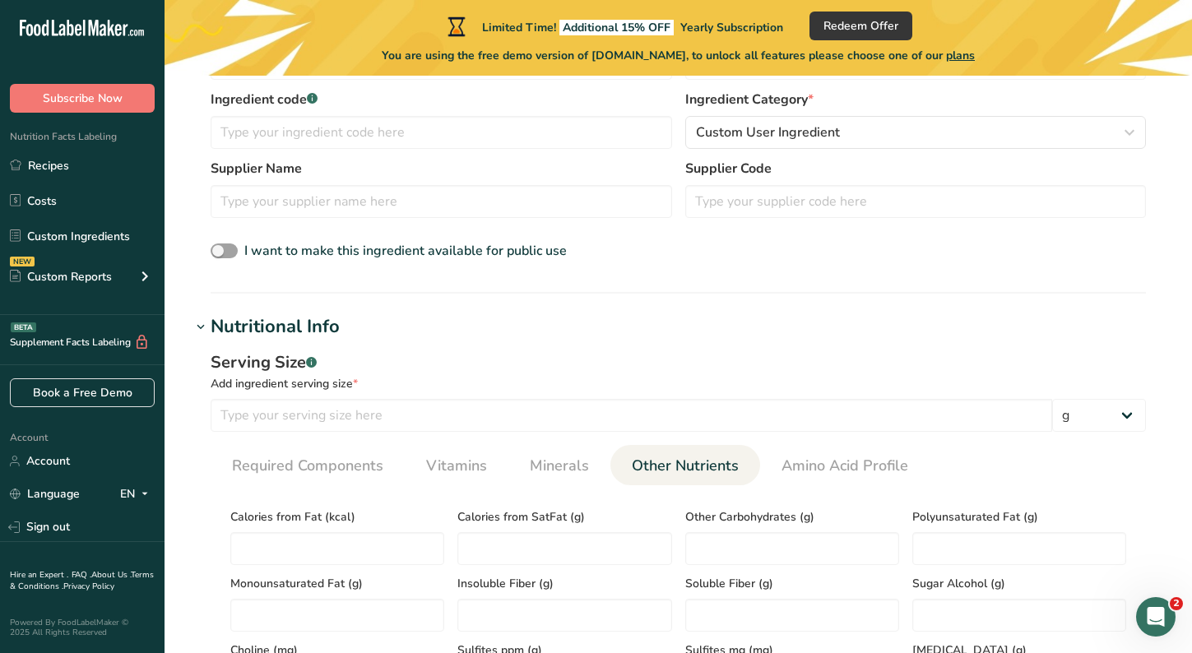
click at [201, 322] on icon at bounding box center [200, 327] width 15 height 23
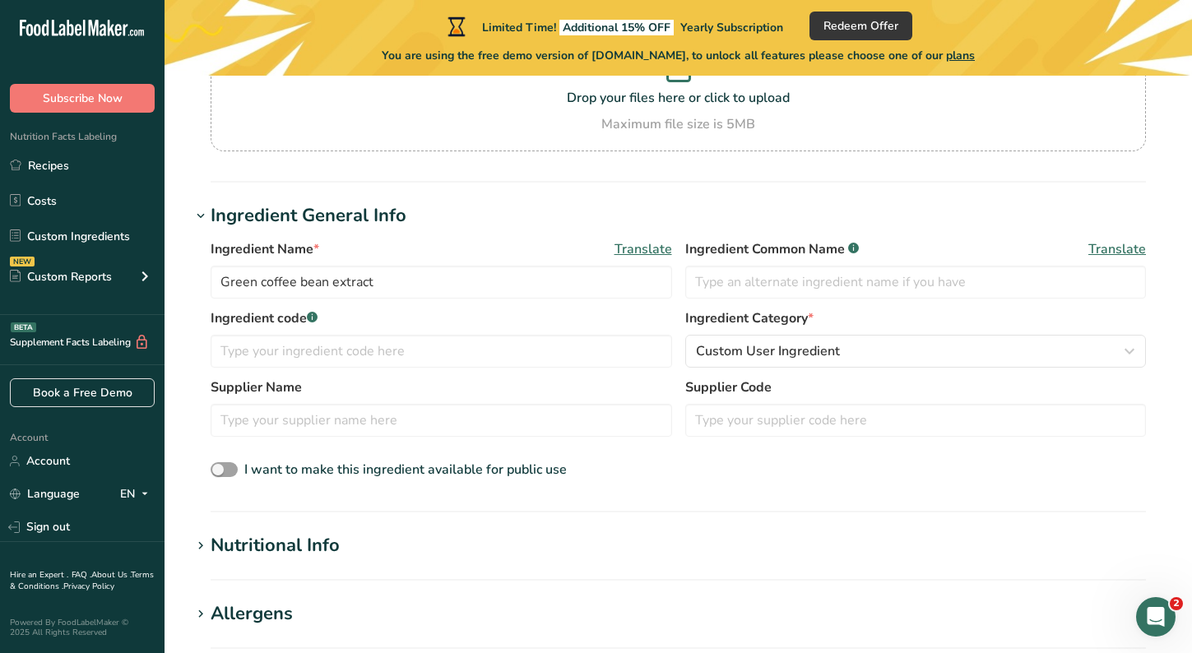
scroll to position [193, 0]
click at [207, 220] on icon at bounding box center [200, 217] width 15 height 23
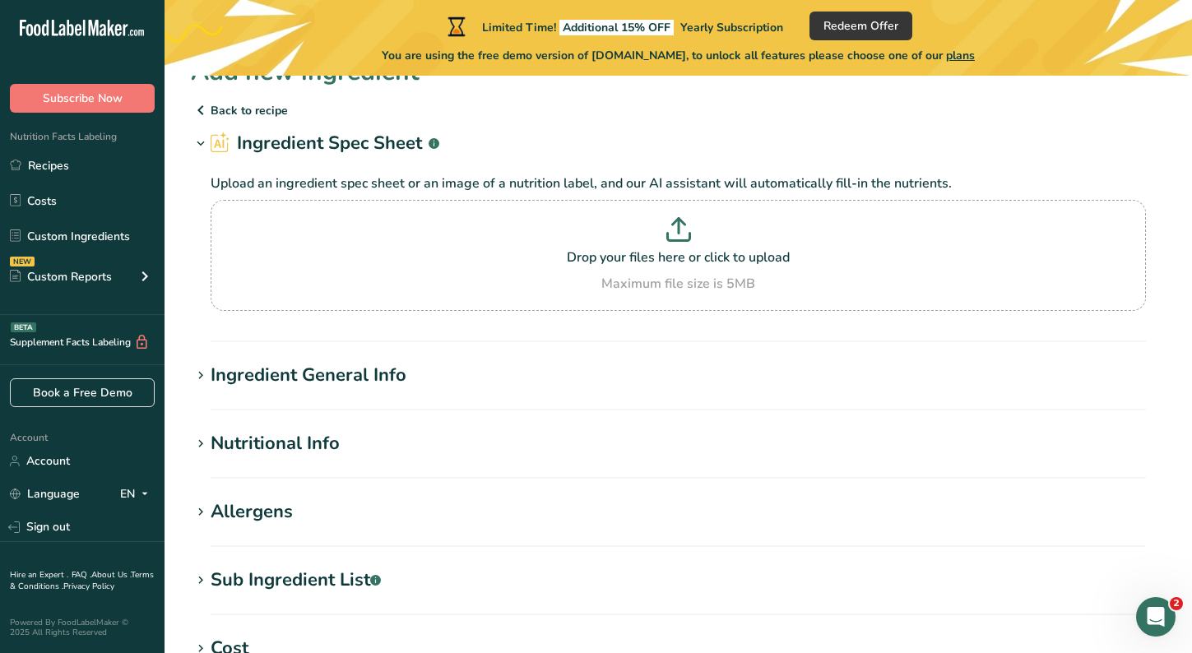
scroll to position [0, 0]
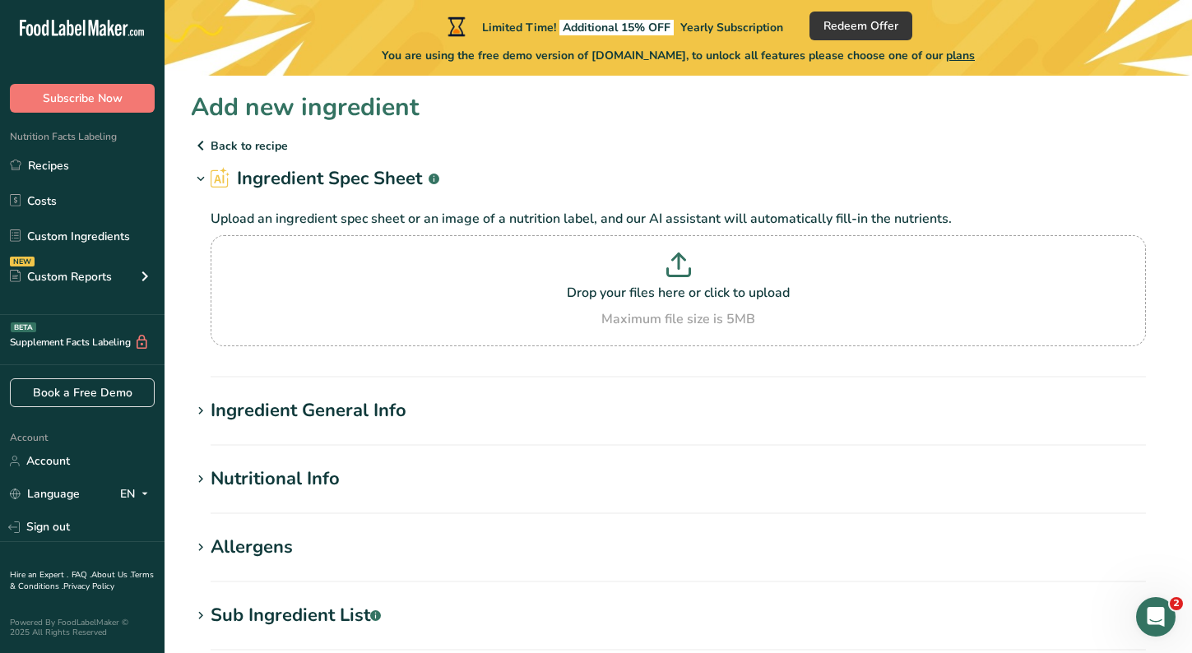
click at [212, 143] on p "Back to recipe" at bounding box center [678, 146] width 974 height 20
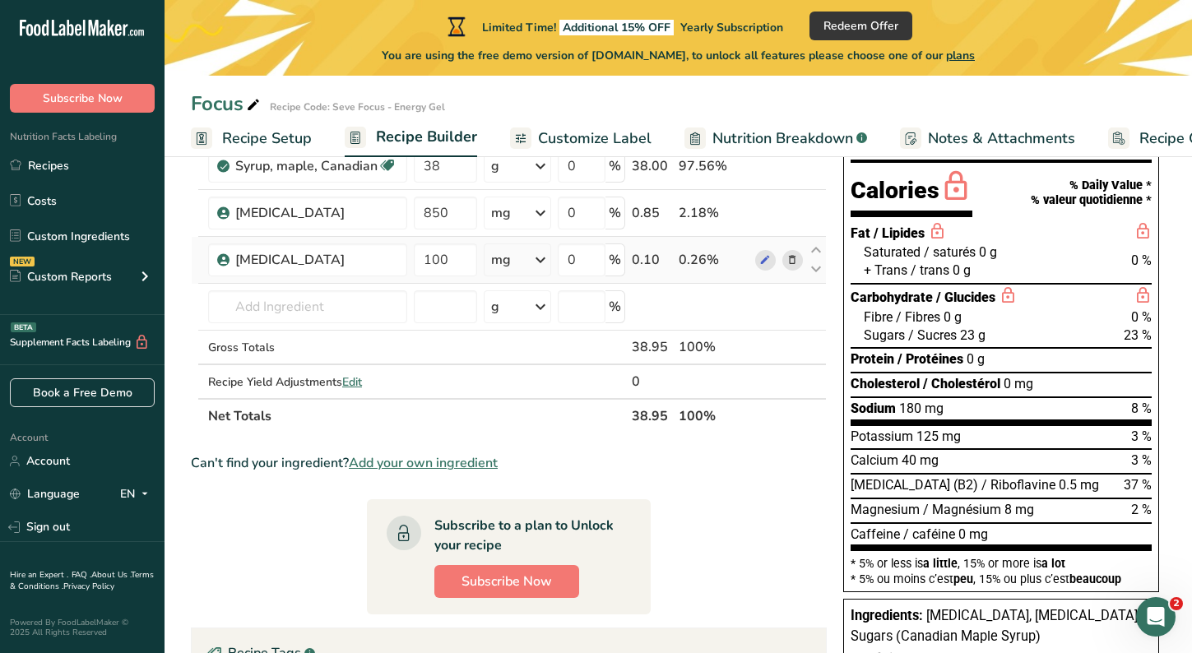
scroll to position [113, 0]
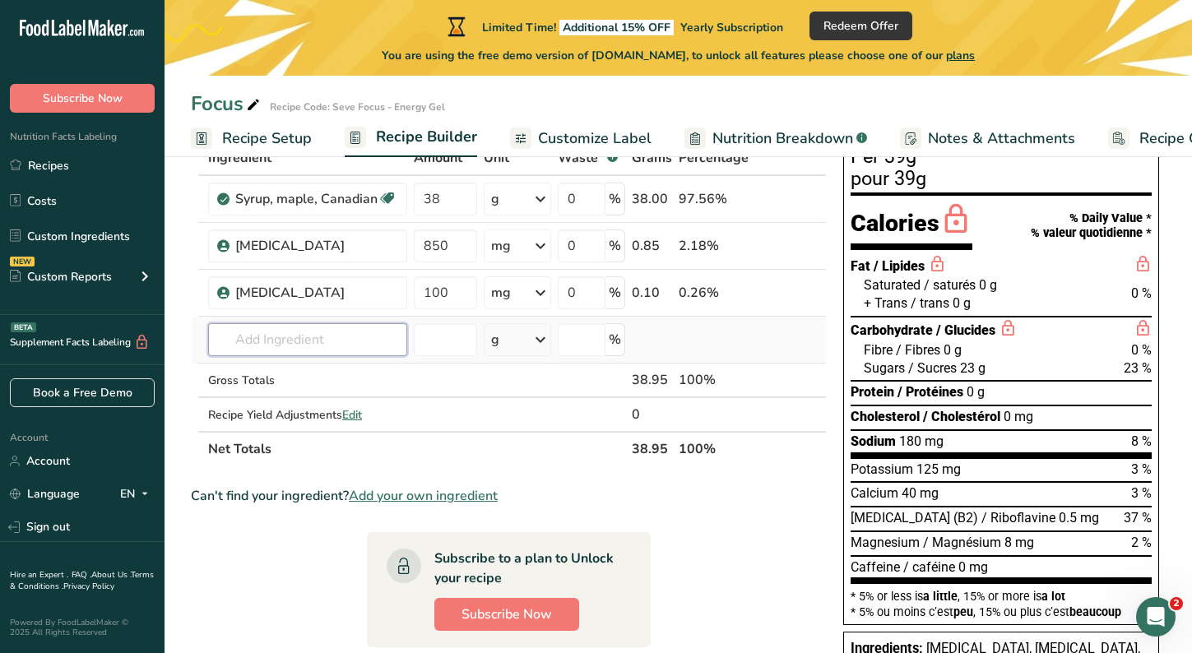
click at [334, 338] on input "text" at bounding box center [307, 339] width 199 height 33
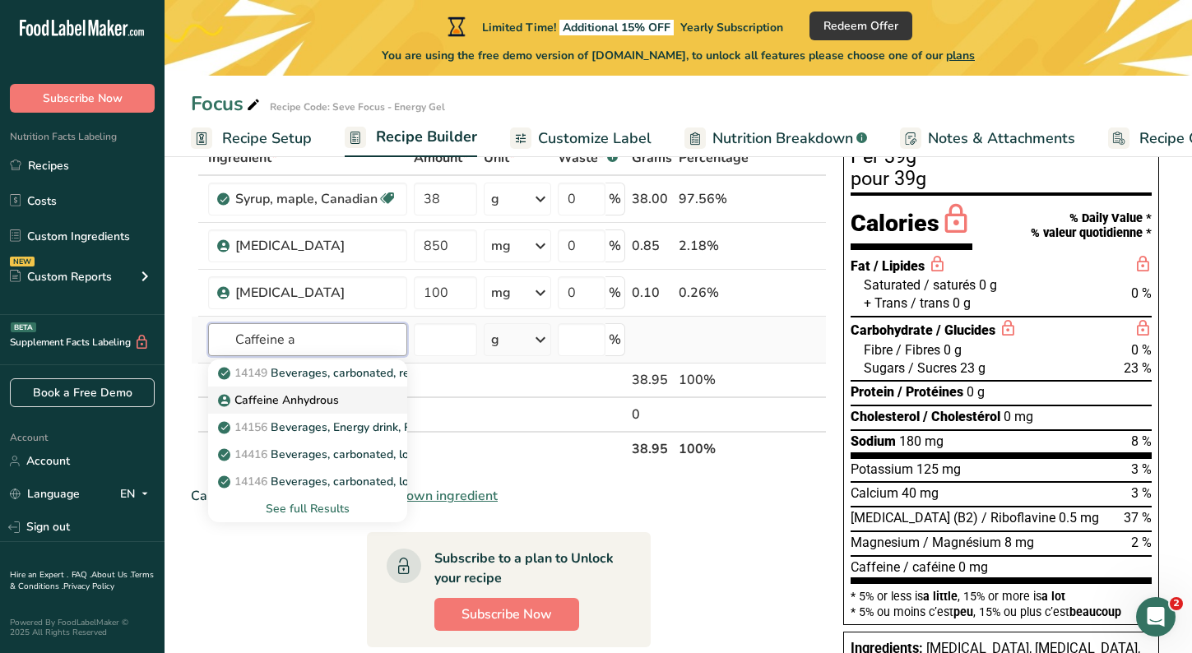
type input "Caffeine a"
click at [328, 396] on p "Caffeine Anhydrous" at bounding box center [280, 399] width 118 height 17
type input "Caffeine Anhydrous"
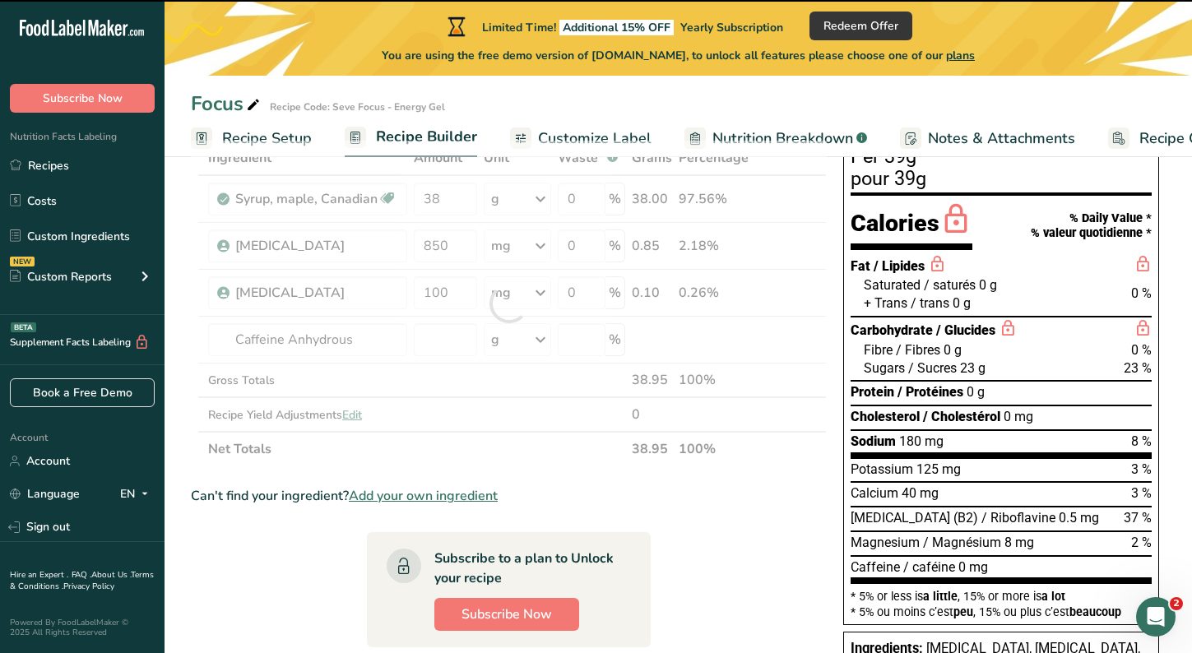
type input "0"
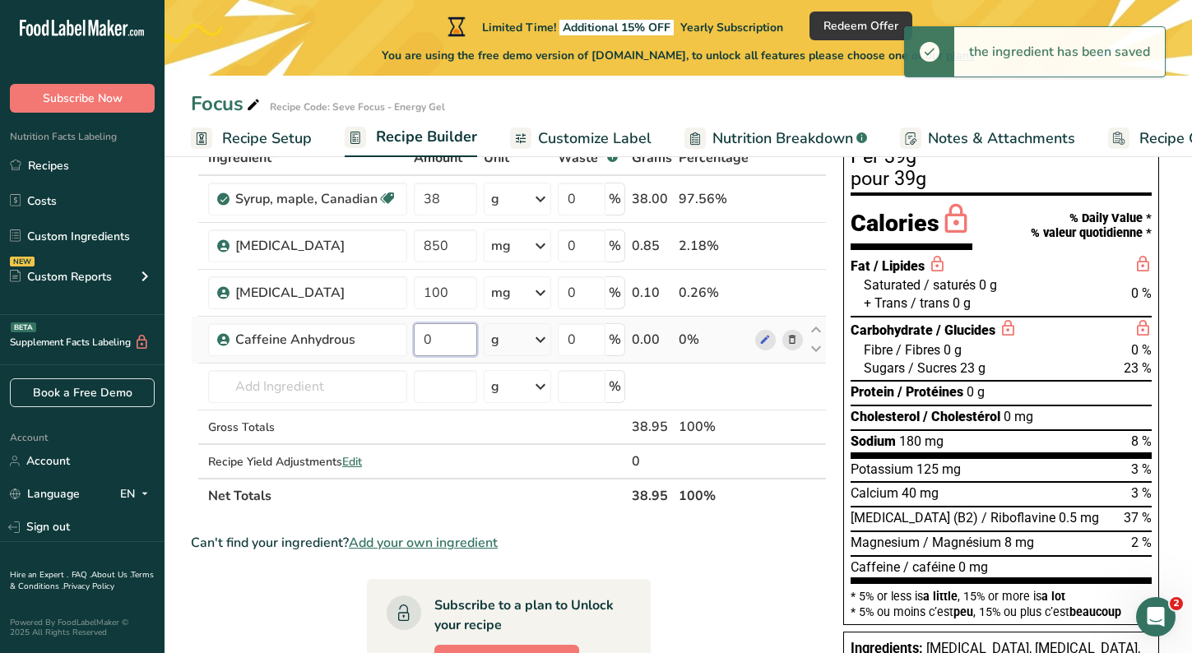
click at [451, 338] on input "0" at bounding box center [445, 339] width 63 height 33
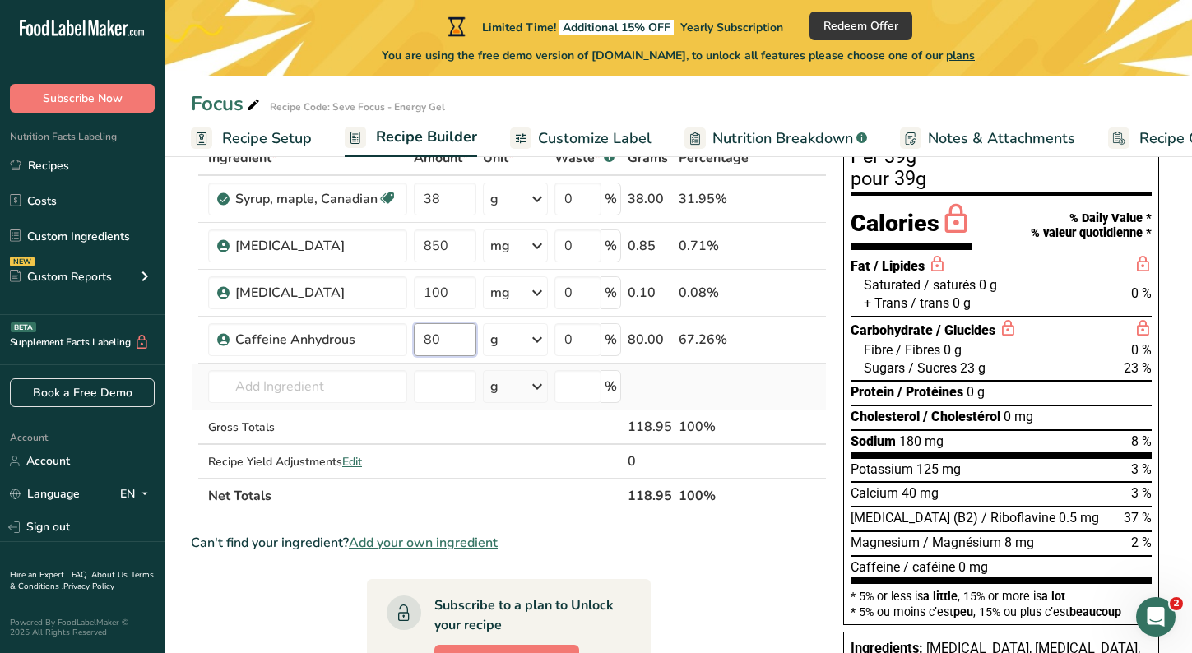
type input "80"
click at [740, 382] on div "Ingredient * Amount * Unit * Waste * .a-a{fill:#347362;}.b-a{fill:#fff;} Grams …" at bounding box center [509, 327] width 636 height 373
click at [766, 345] on icon at bounding box center [765, 339] width 12 height 17
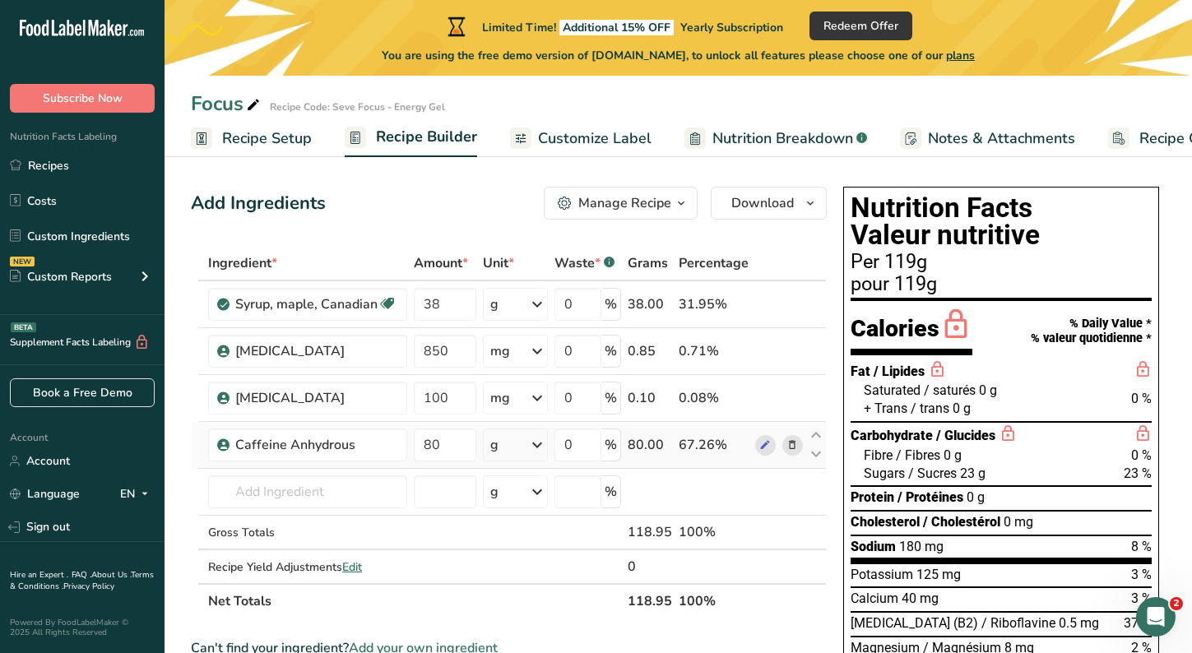
scroll to position [0, 0]
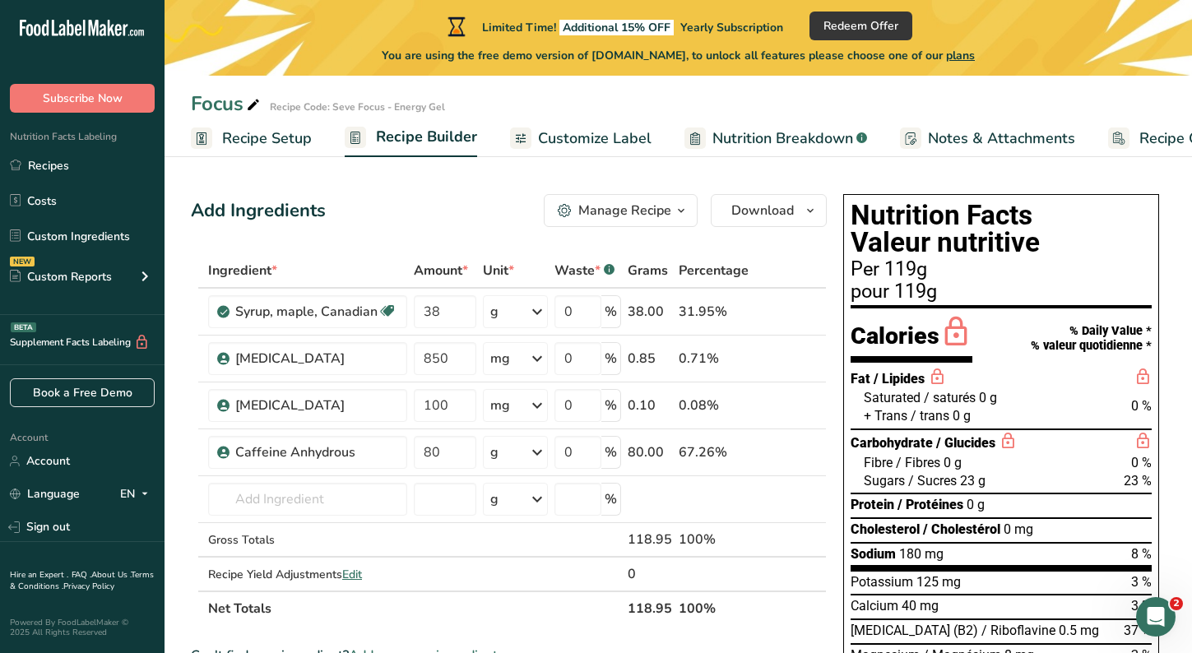
click at [284, 136] on span "Recipe Setup" at bounding box center [267, 138] width 90 height 22
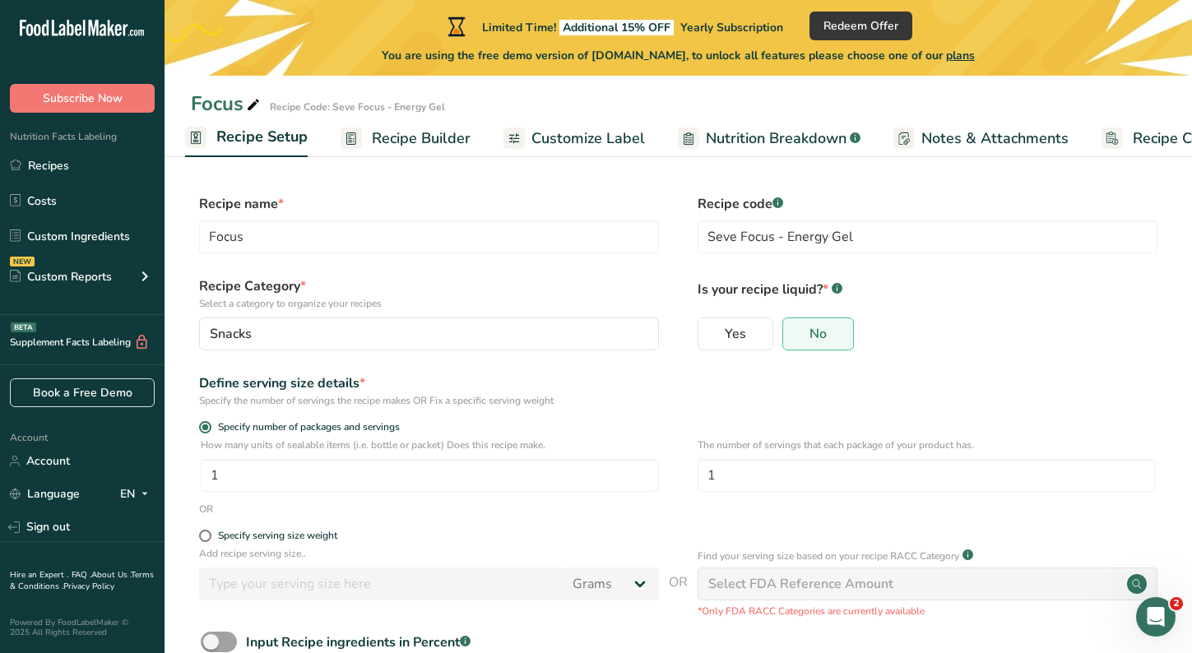
click at [584, 128] on span "Customize Label" at bounding box center [587, 138] width 113 height 22
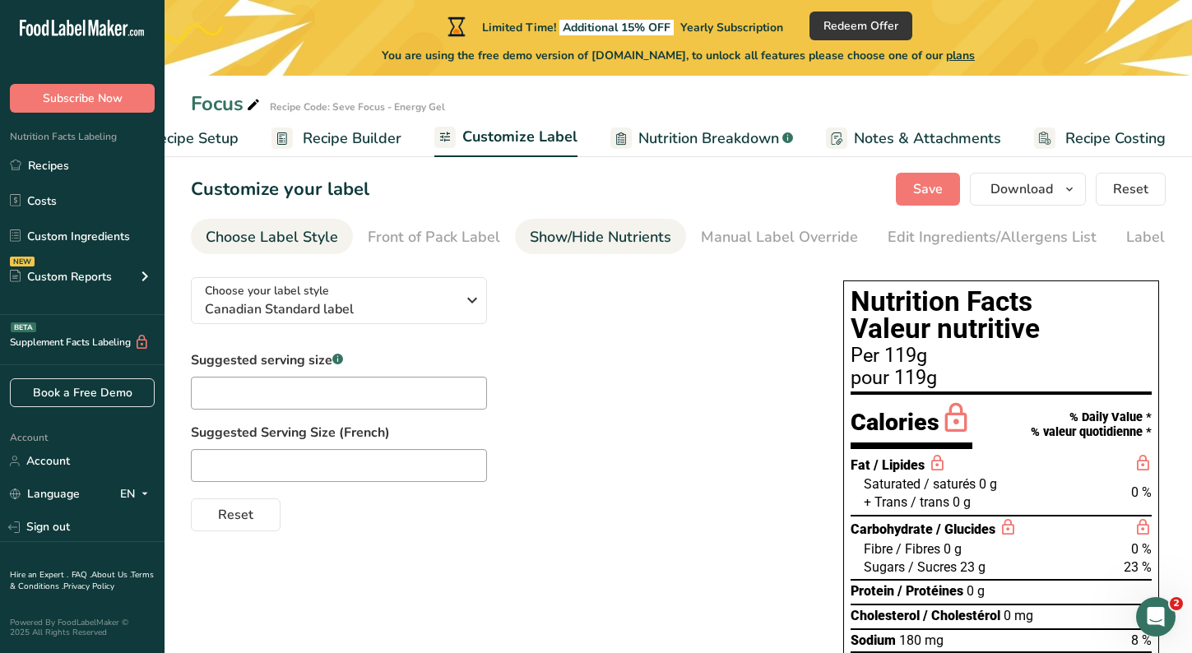
scroll to position [7, 0]
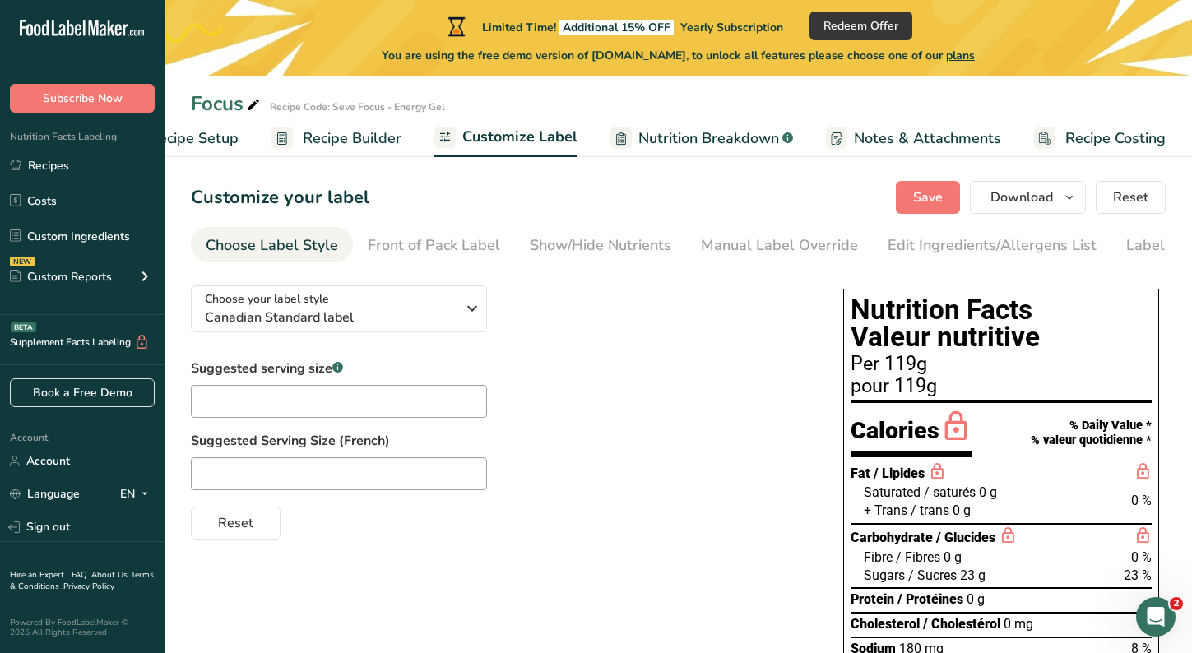
click at [359, 140] on span "Recipe Builder" at bounding box center [352, 138] width 99 height 22
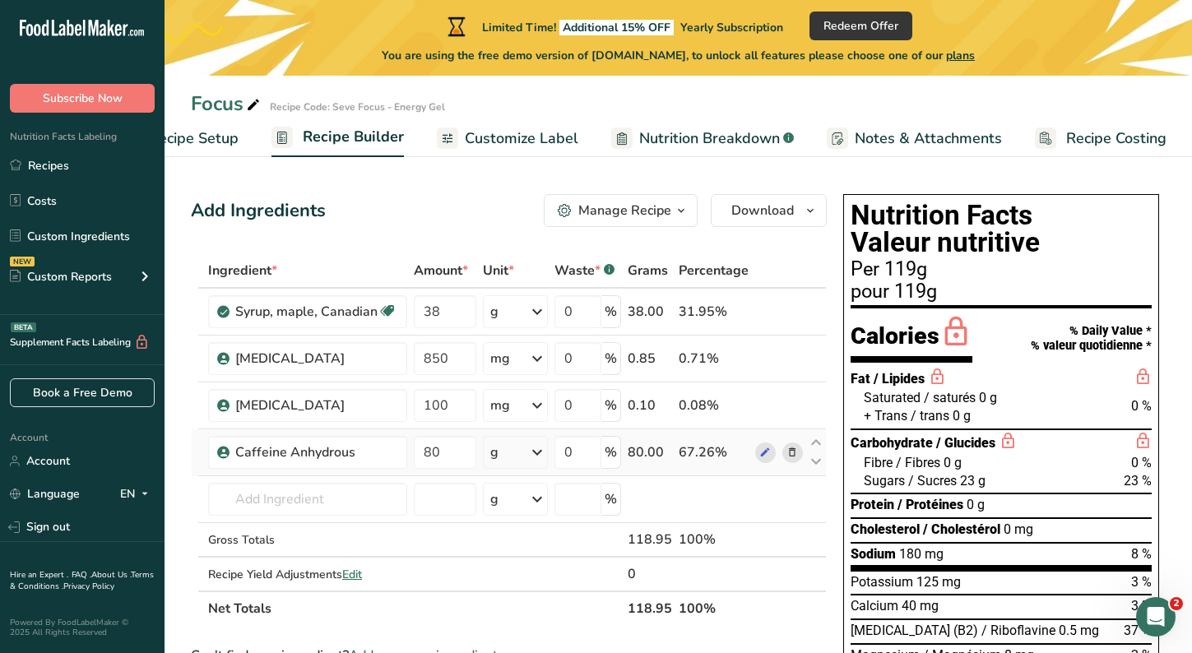
click at [541, 454] on icon at bounding box center [537, 452] width 20 height 30
click at [514, 565] on div "mg" at bounding box center [562, 562] width 138 height 24
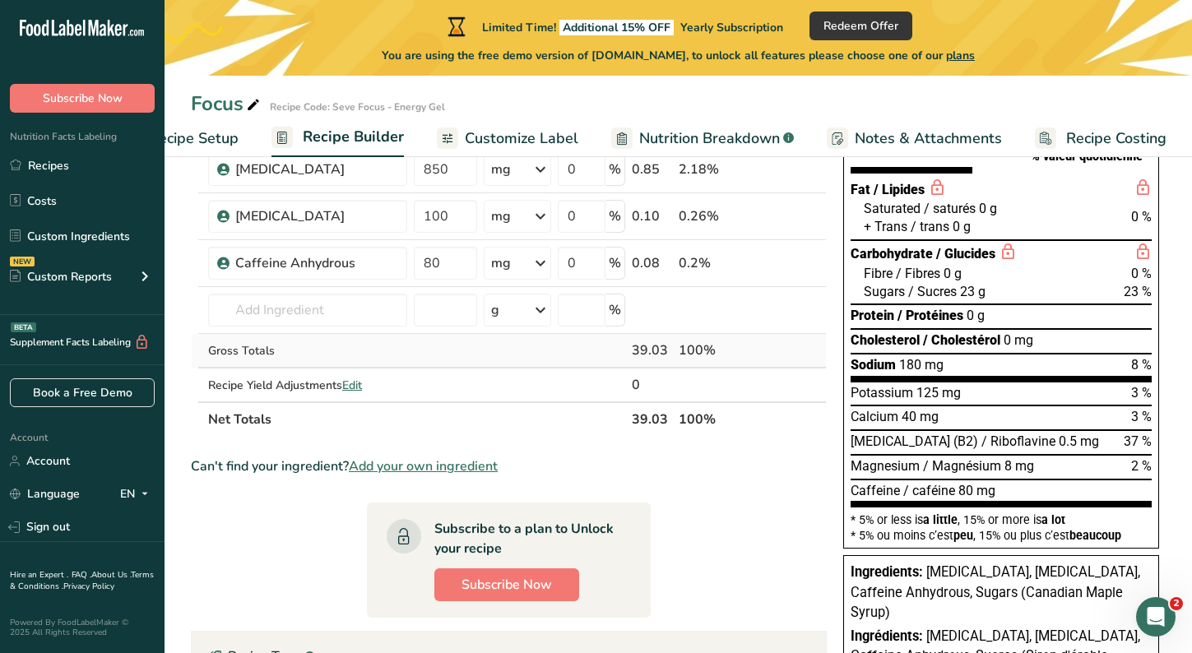
scroll to position [181, 0]
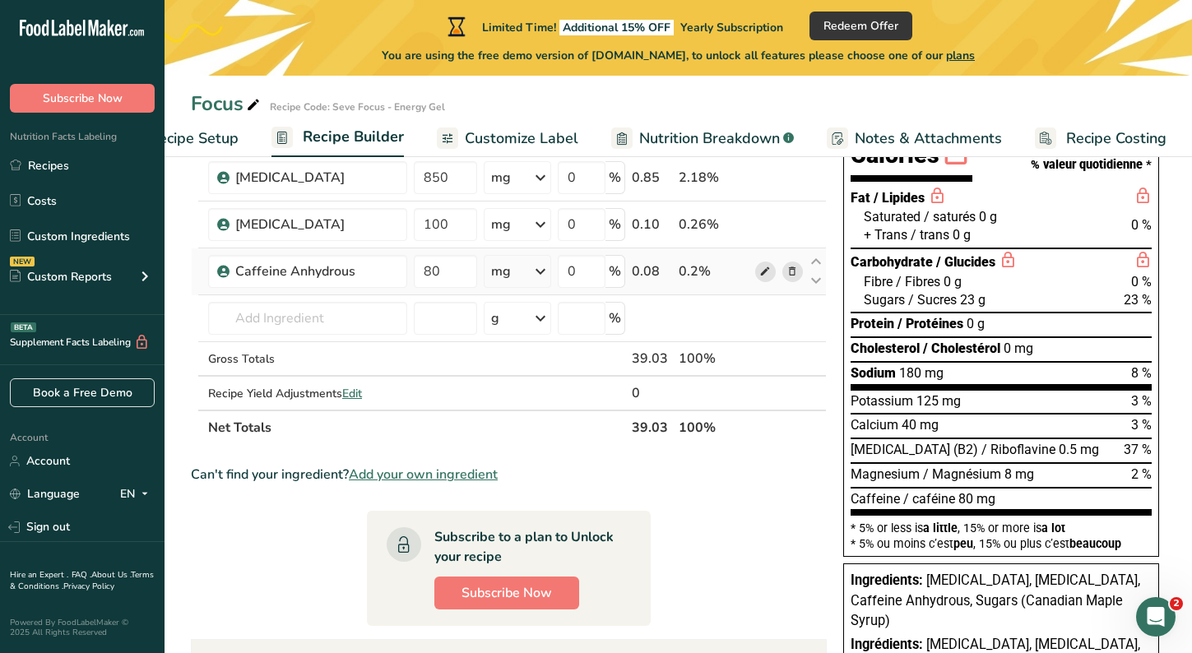
click at [769, 274] on icon at bounding box center [765, 271] width 12 height 17
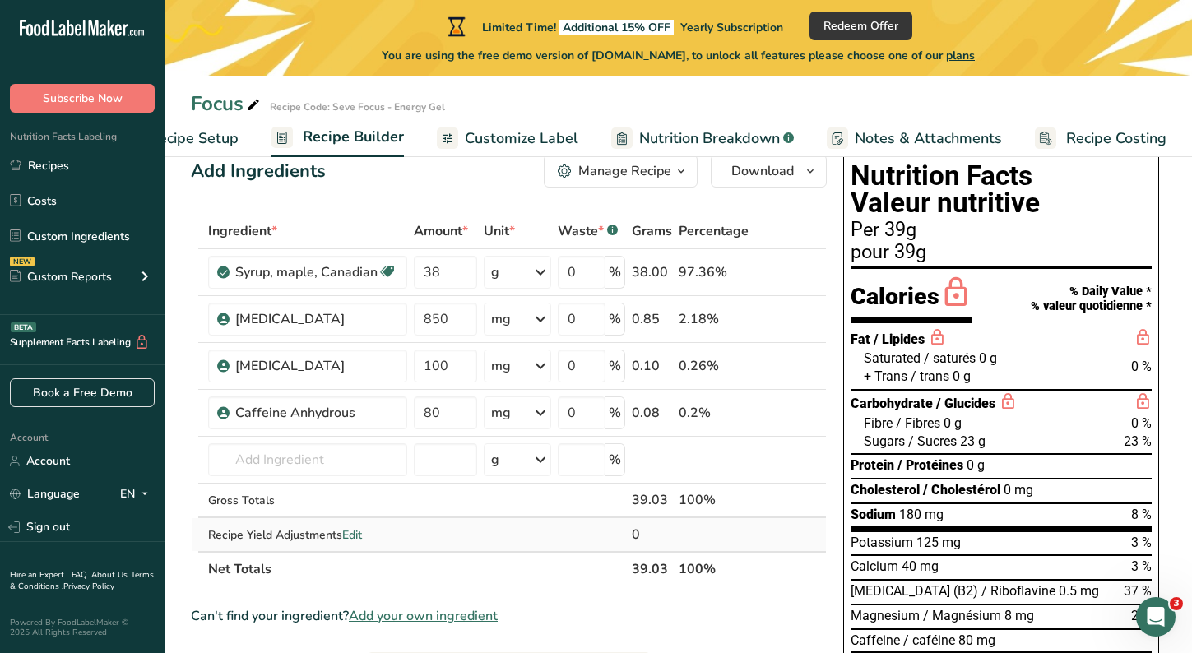
scroll to position [35, 0]
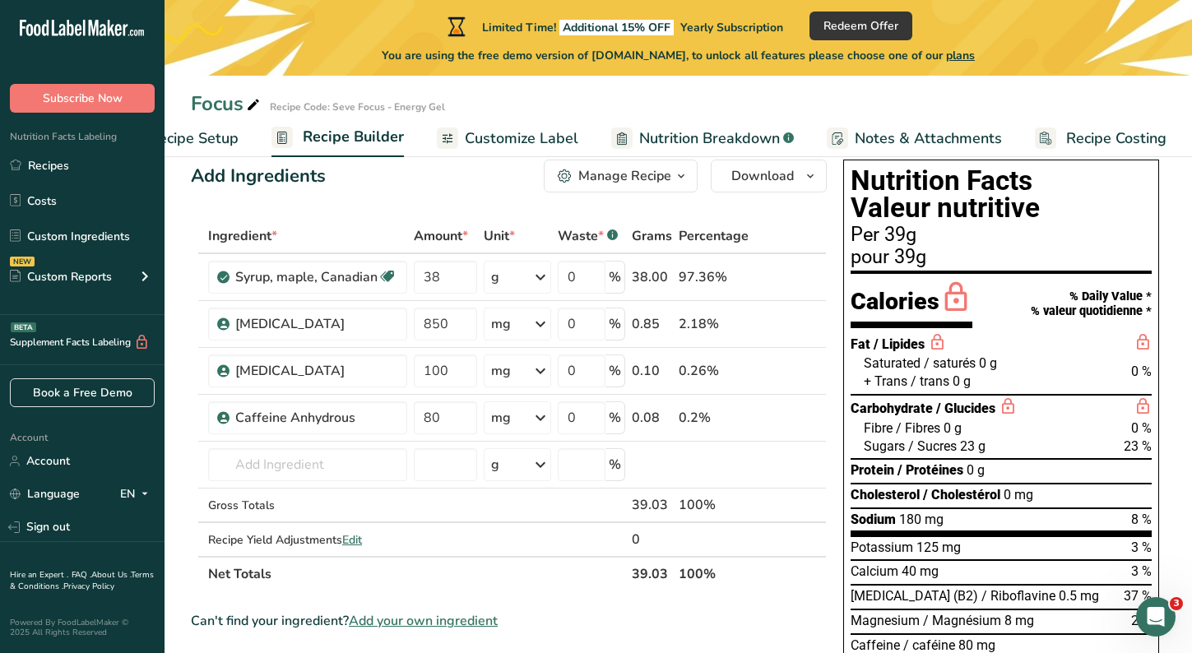
click at [521, 135] on span "Customize Label" at bounding box center [521, 138] width 113 height 22
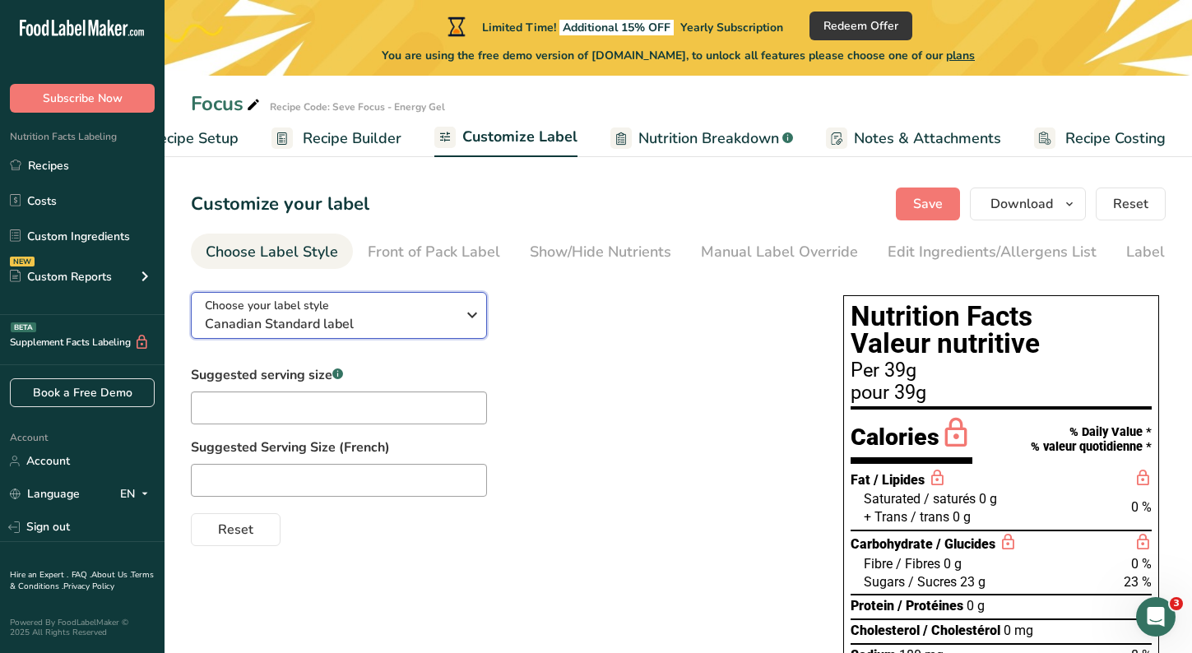
click at [462, 319] on icon "button" at bounding box center [472, 315] width 20 height 30
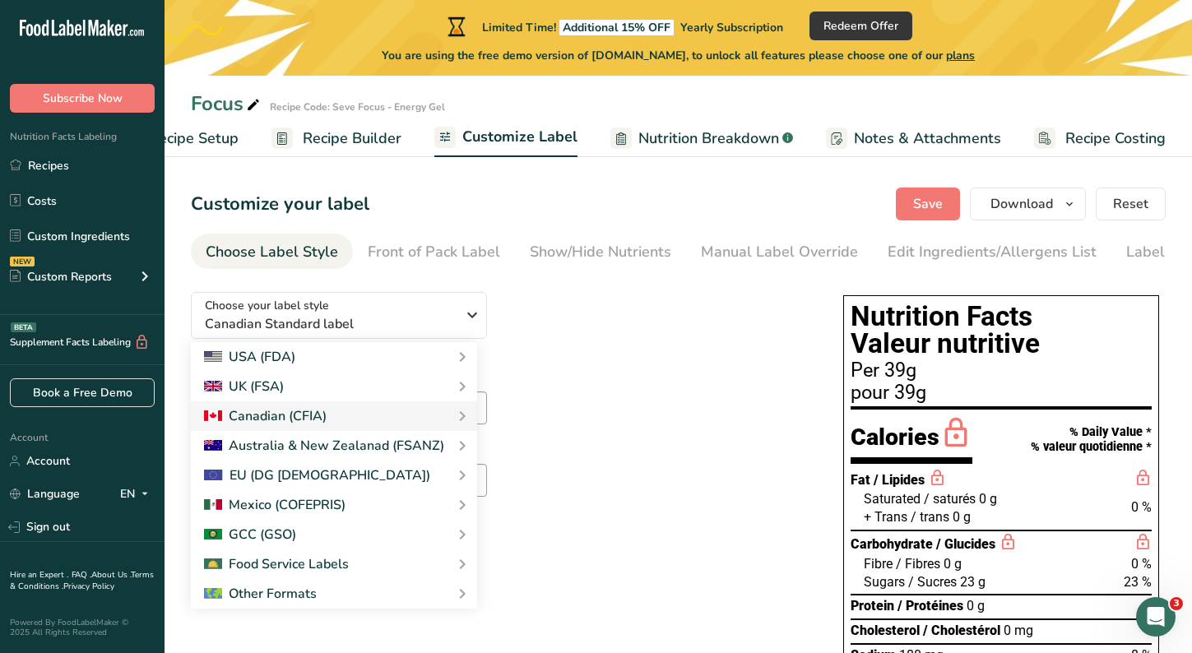
click at [627, 355] on div "Choose your label style Canadian Standard label USA (FDA) Standard FDA label Ta…" at bounding box center [500, 412] width 619 height 267
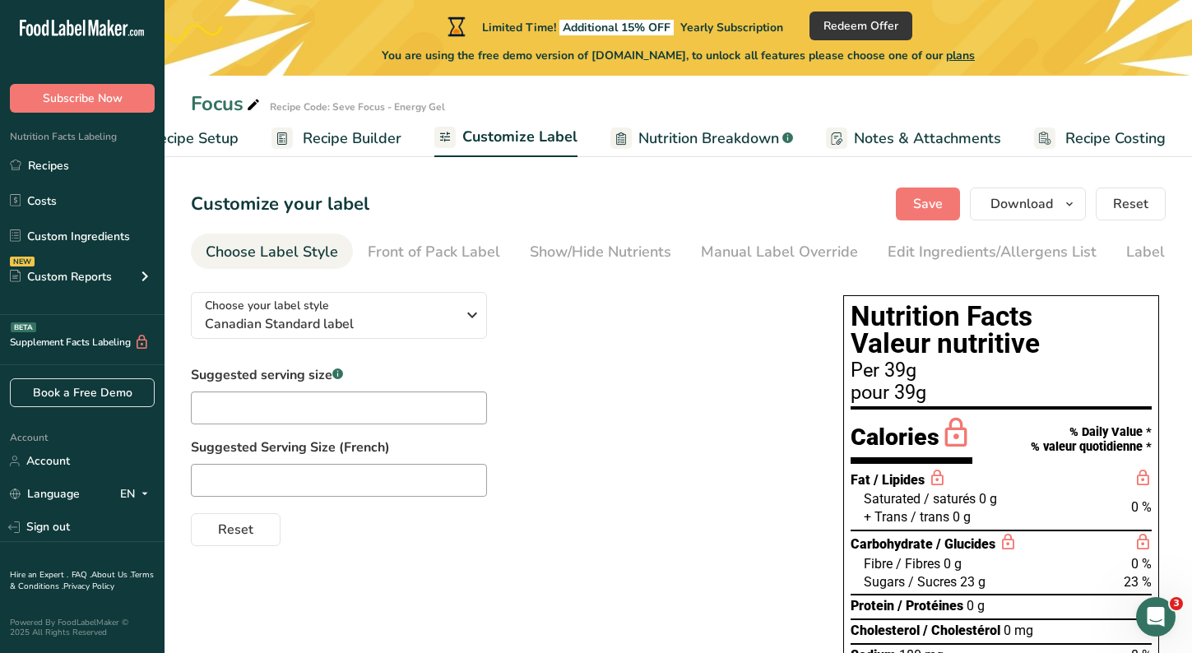
click at [860, 142] on span "Notes & Attachments" at bounding box center [927, 138] width 147 height 22
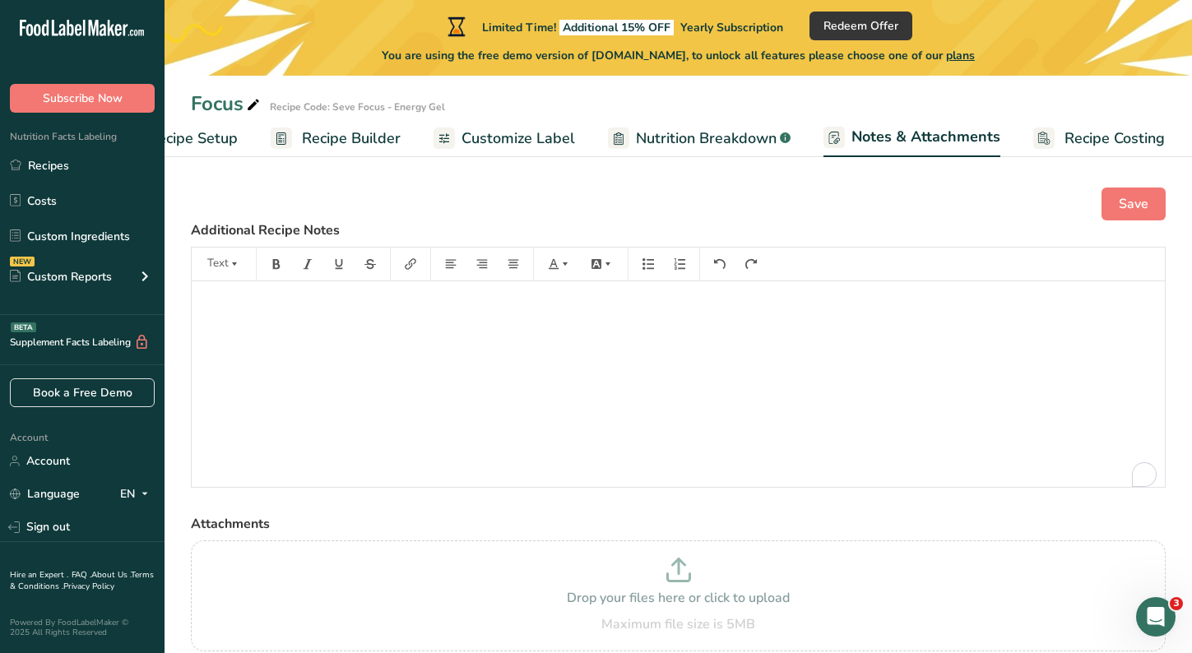
click at [729, 132] on span "Nutrition Breakdown" at bounding box center [706, 138] width 141 height 22
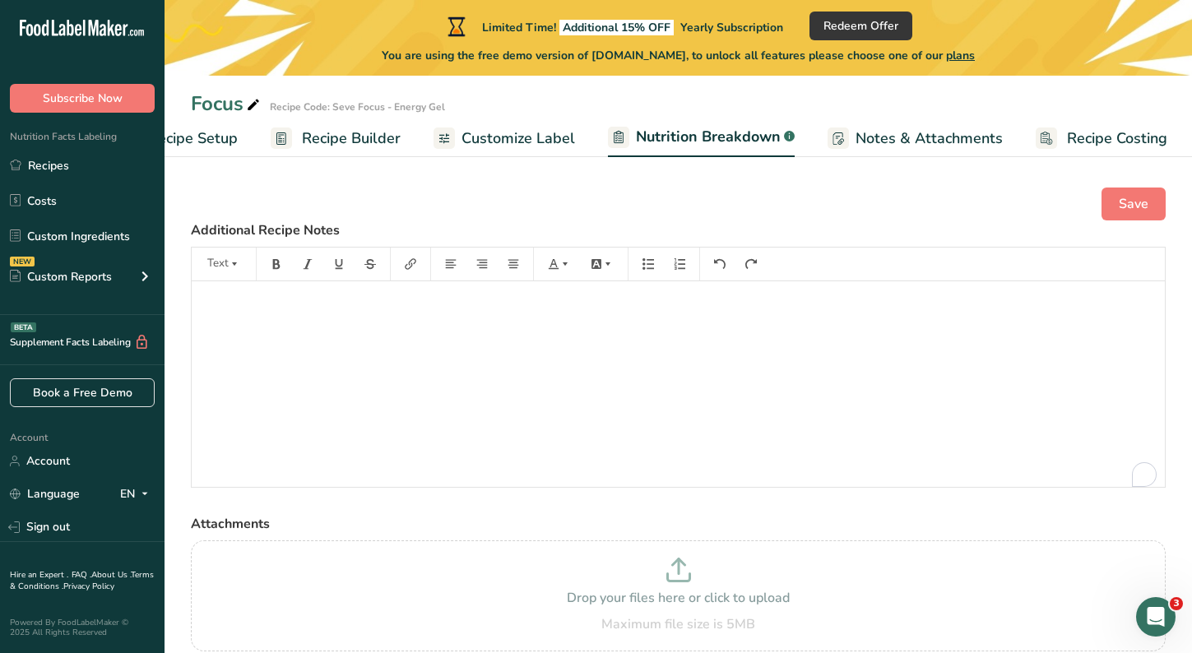
scroll to position [0, 75]
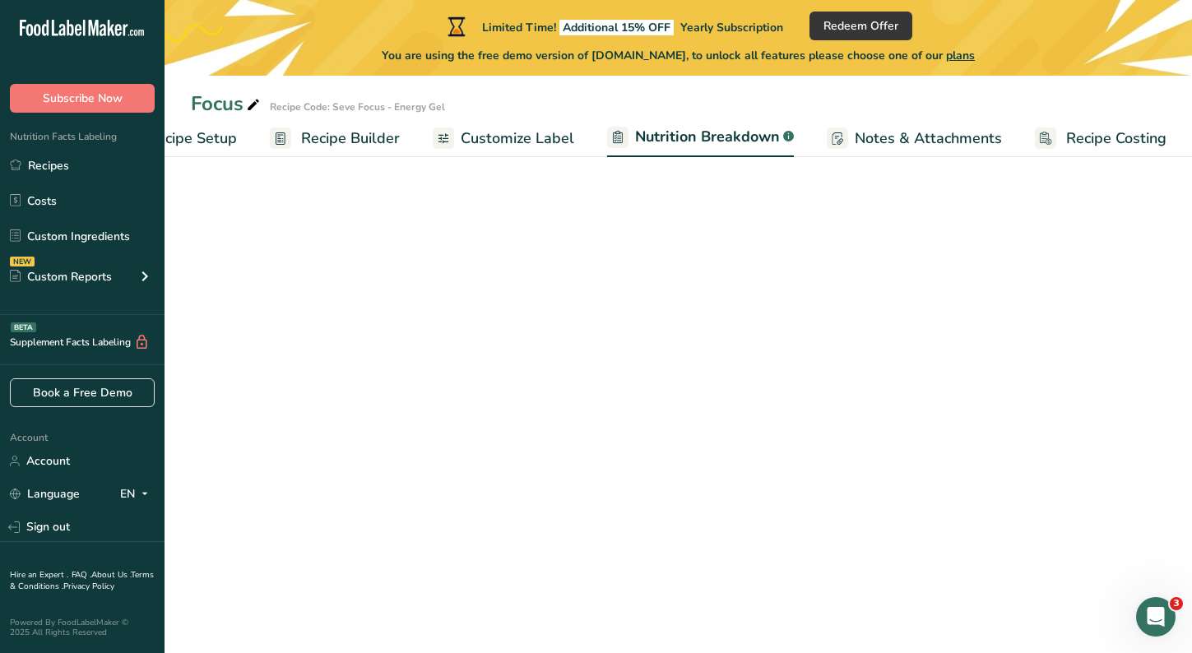
select select "Calories"
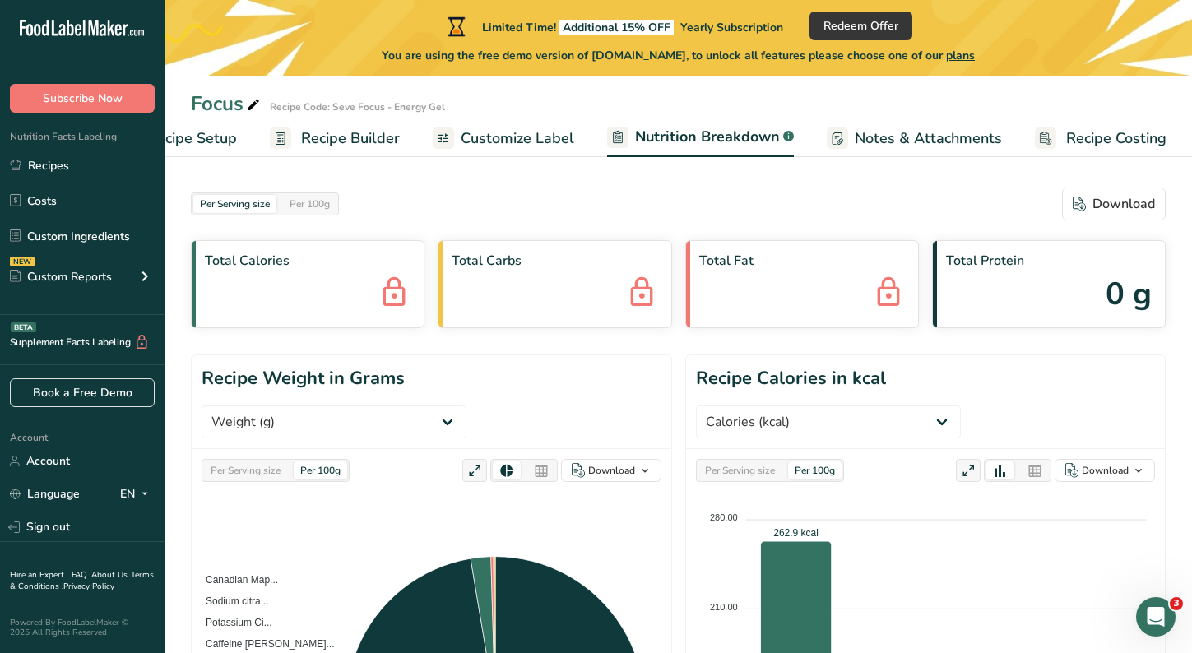
click at [503, 135] on span "Customize Label" at bounding box center [516, 138] width 113 height 22
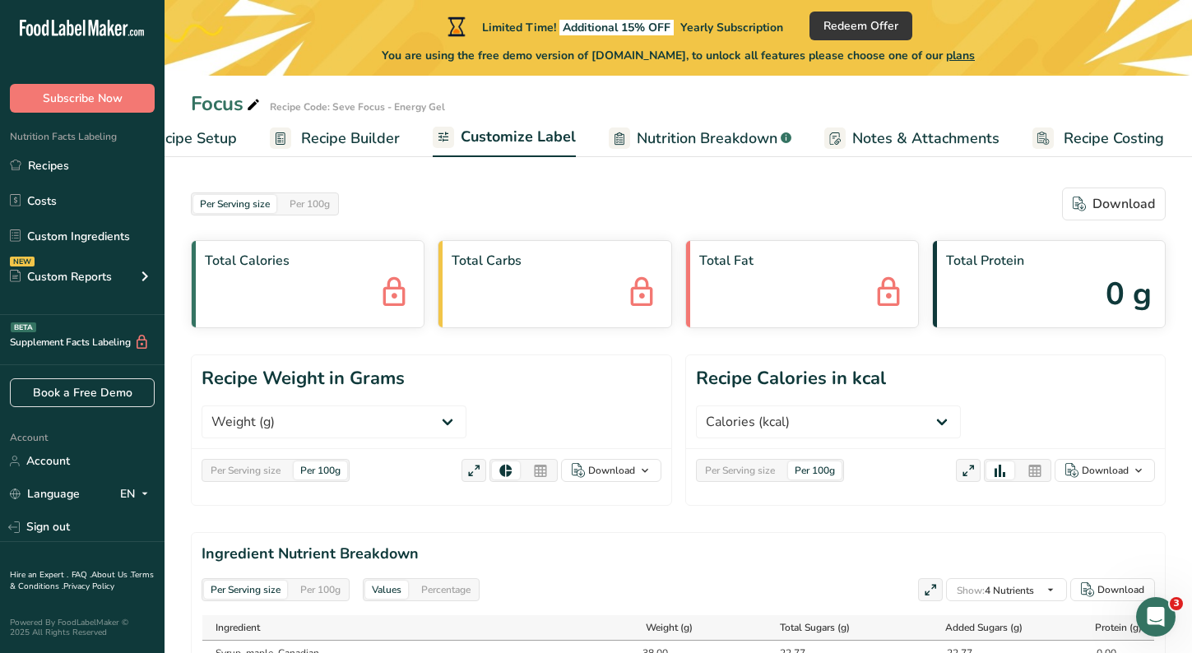
scroll to position [0, 73]
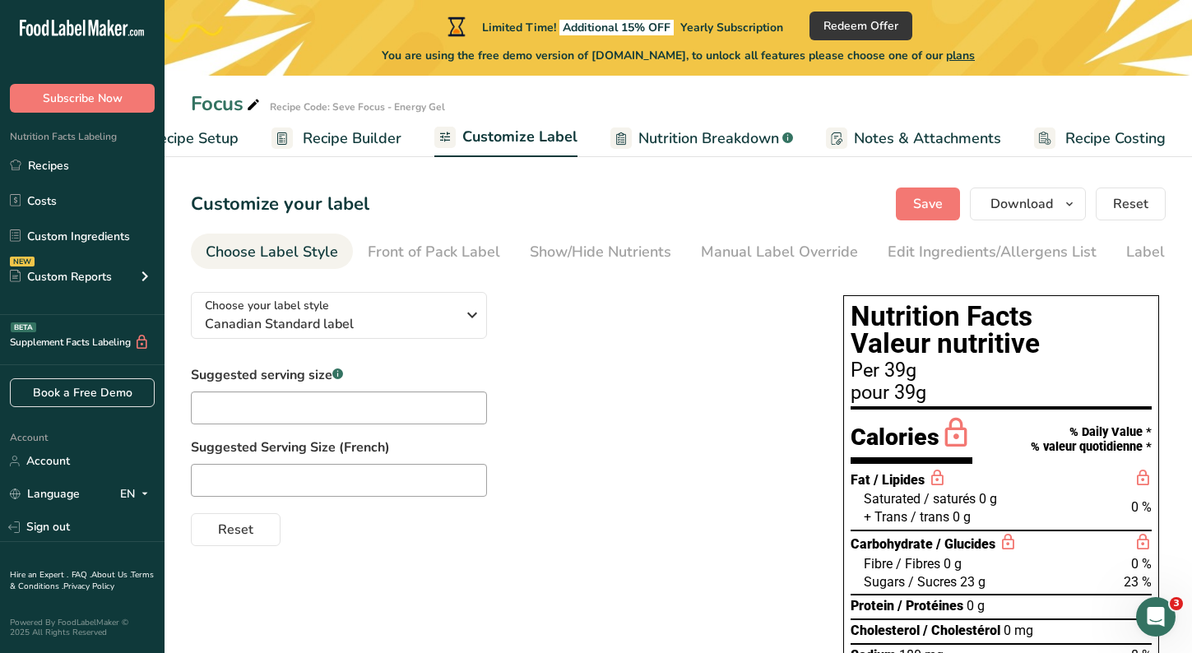
click at [360, 141] on span "Recipe Builder" at bounding box center [352, 138] width 99 height 22
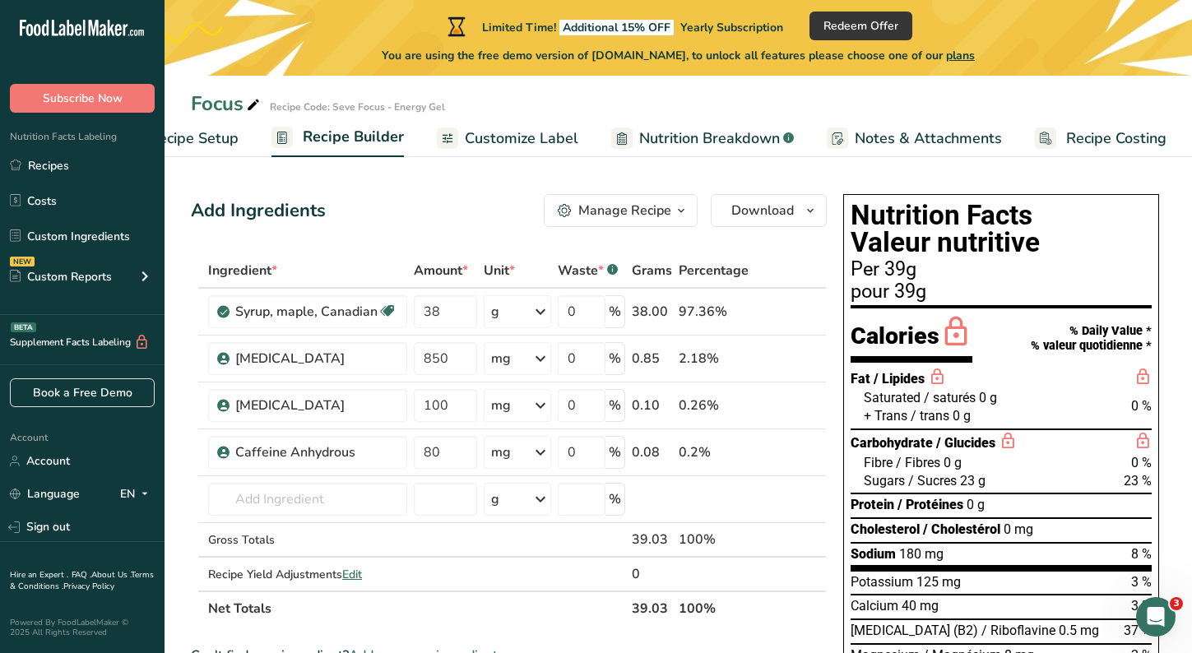
click at [210, 139] on span "Recipe Setup" at bounding box center [194, 138] width 90 height 22
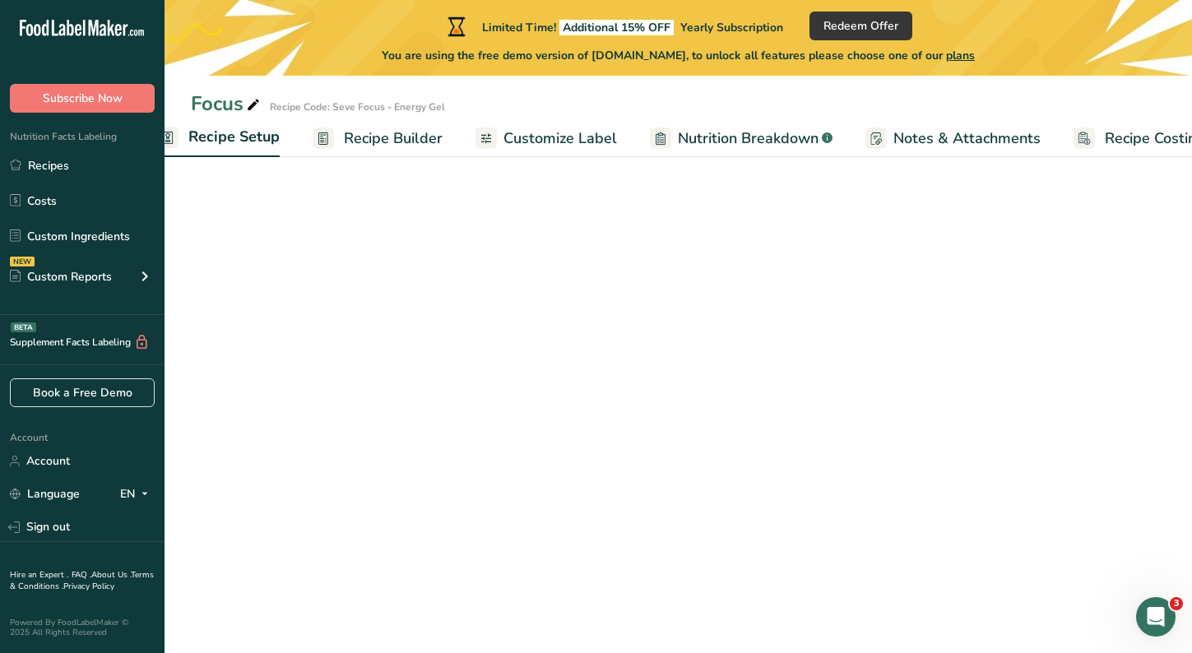
scroll to position [0, 6]
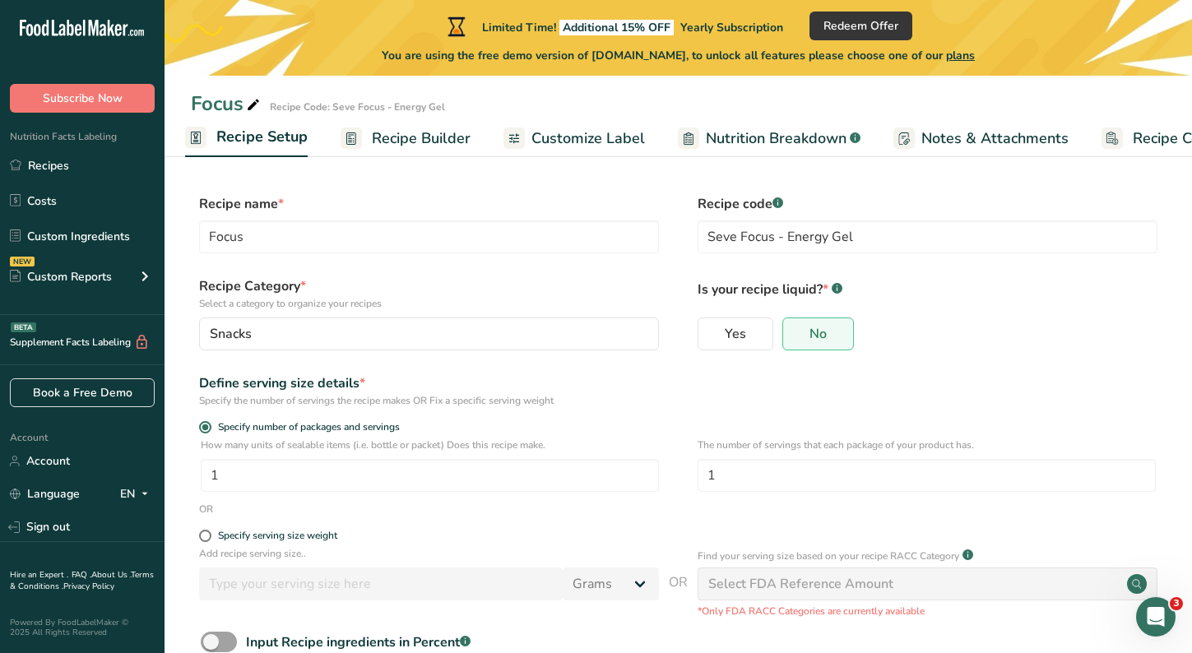
click at [439, 143] on span "Recipe Builder" at bounding box center [421, 138] width 99 height 22
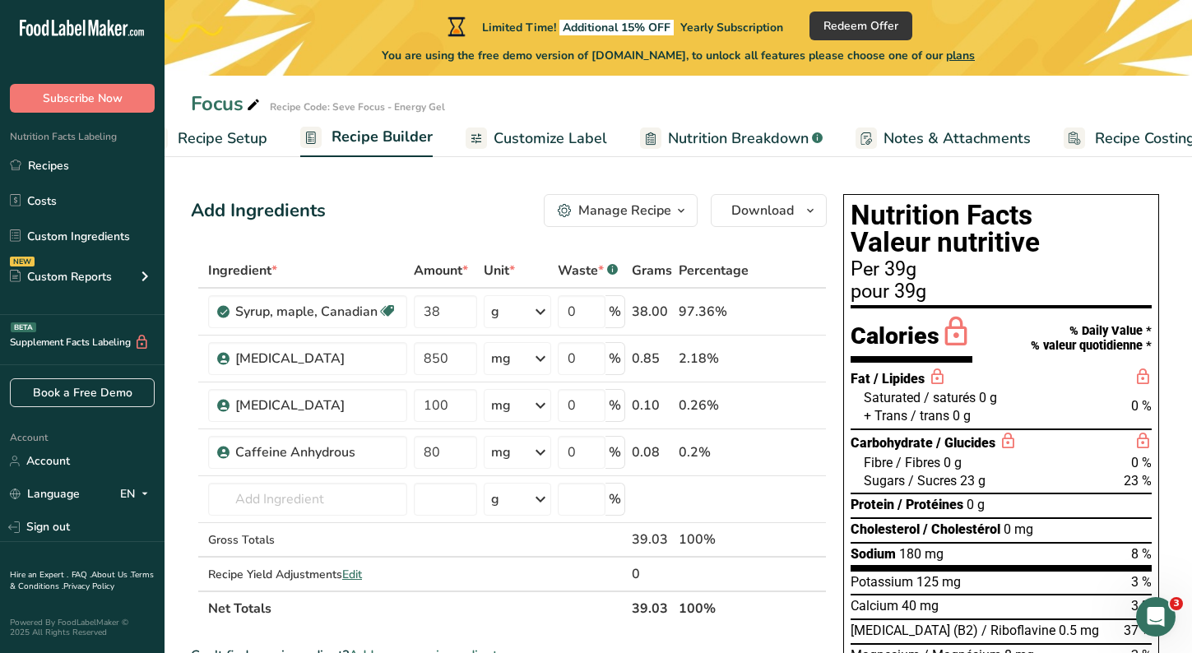
scroll to position [0, 73]
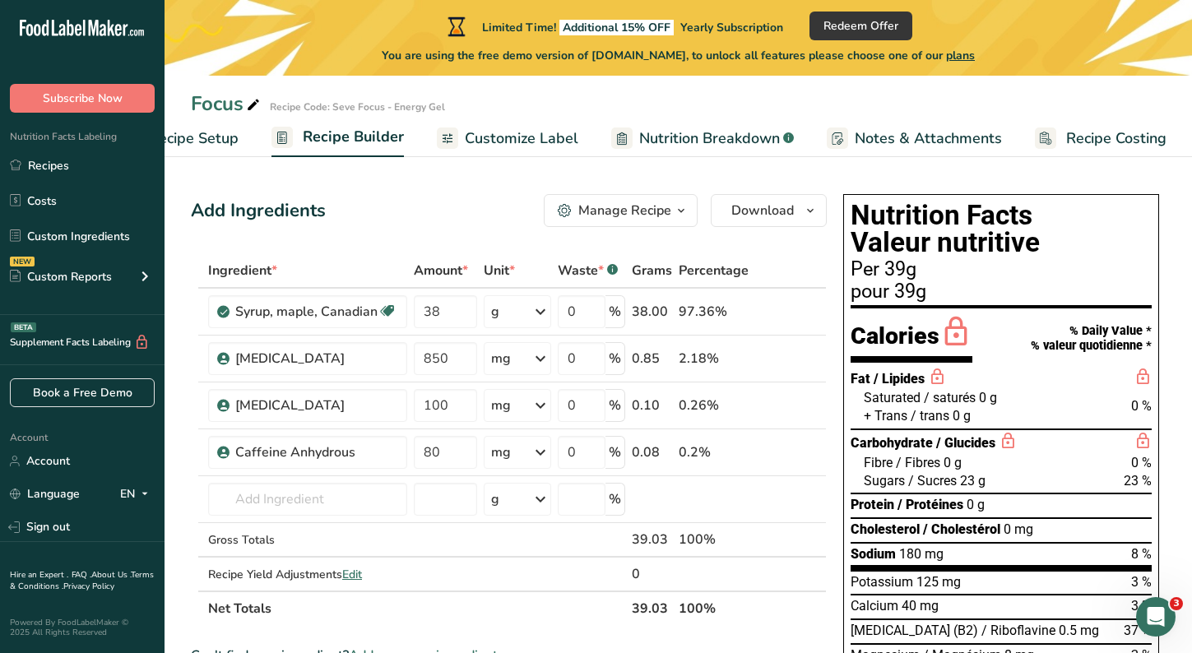
click at [538, 140] on span "Customize Label" at bounding box center [521, 138] width 113 height 22
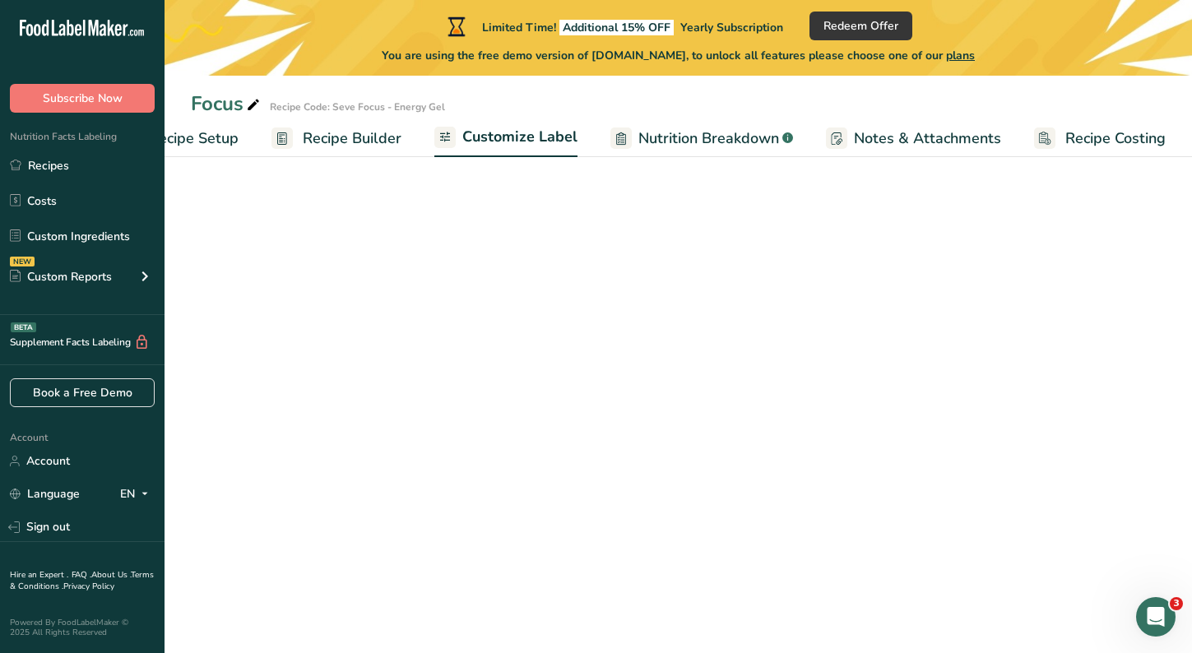
scroll to position [0, 73]
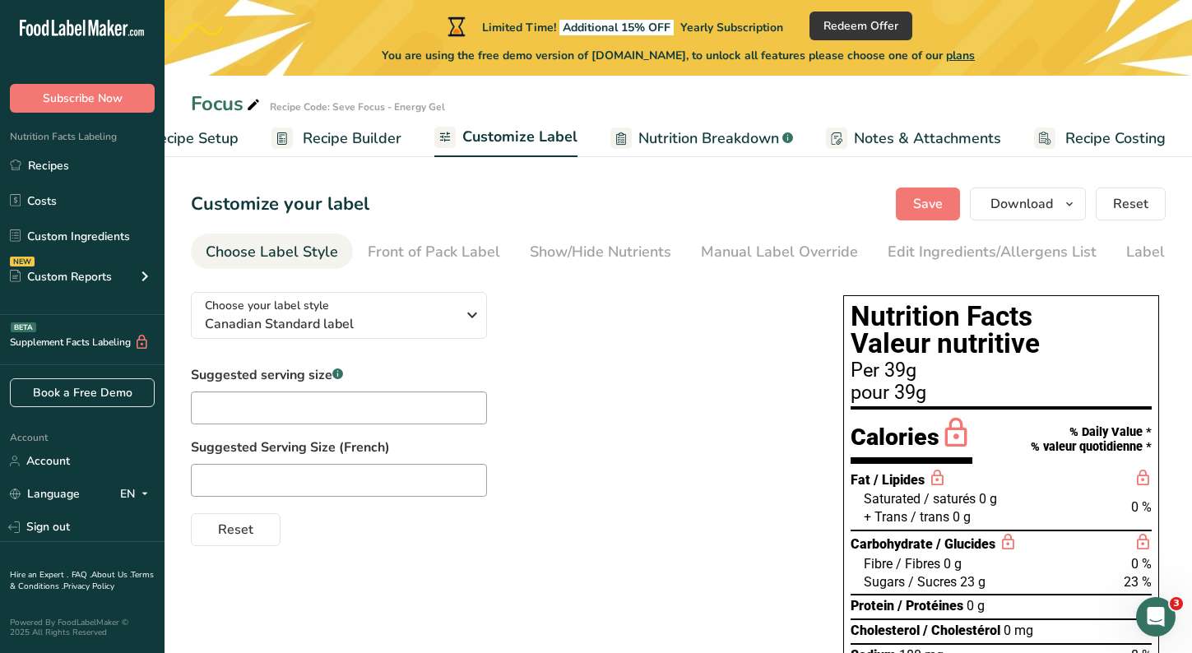
click at [656, 137] on span "Nutrition Breakdown" at bounding box center [708, 138] width 141 height 22
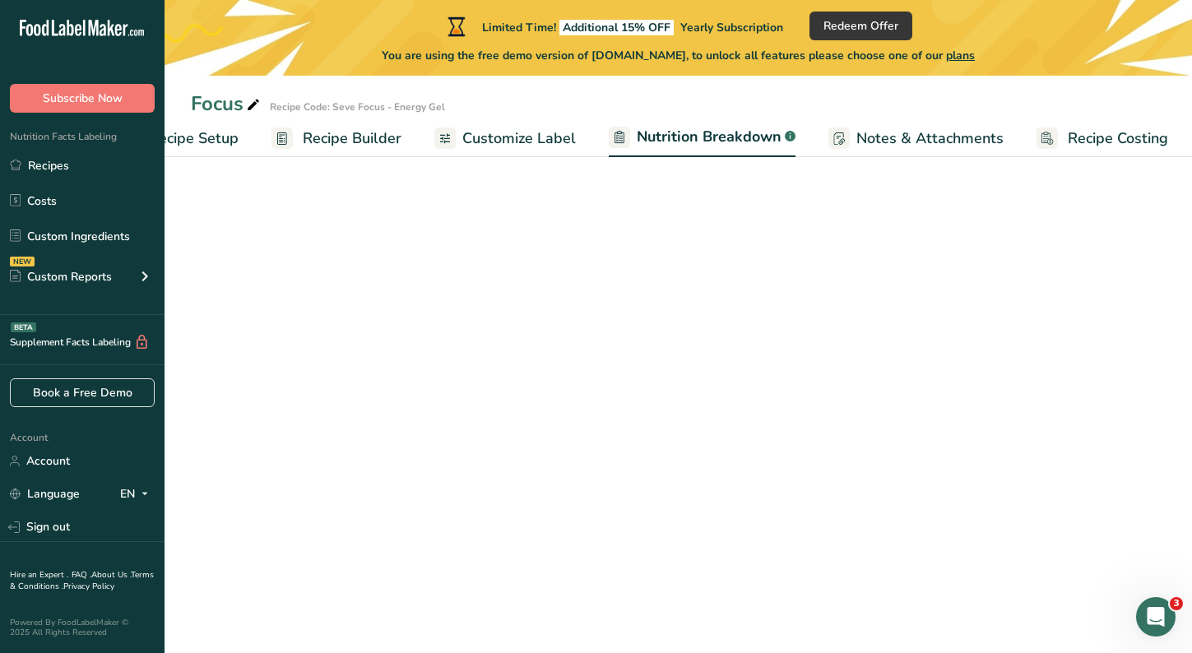
scroll to position [0, 75]
select select "Calories"
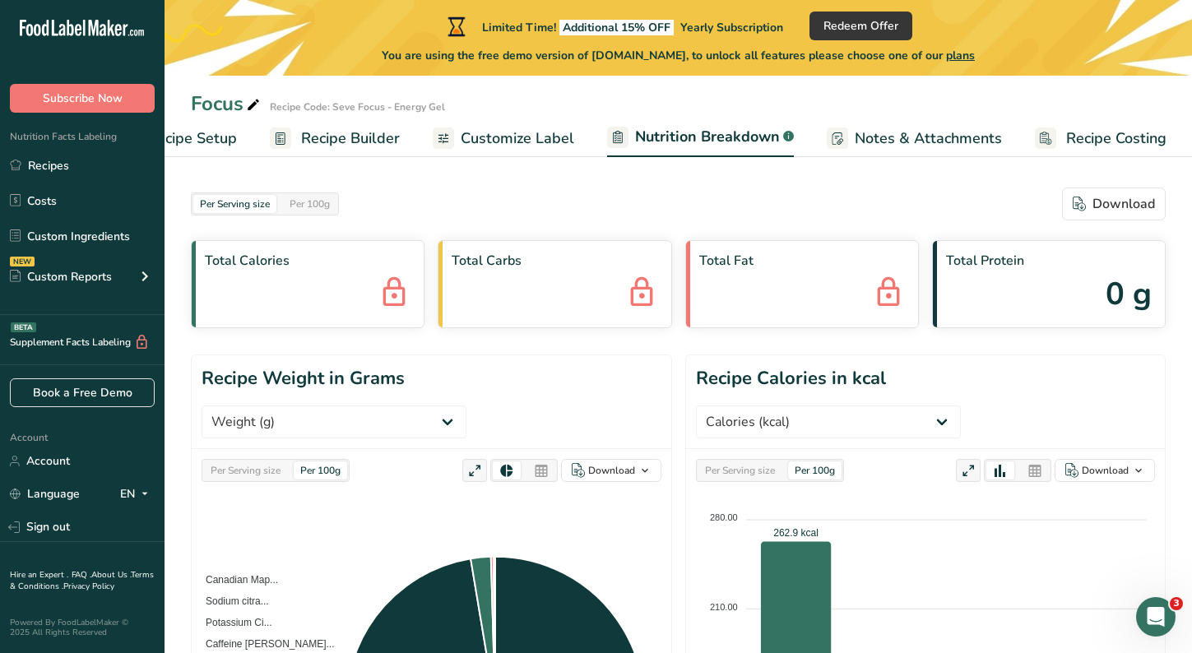
click at [883, 143] on span "Notes & Attachments" at bounding box center [927, 138] width 147 height 22
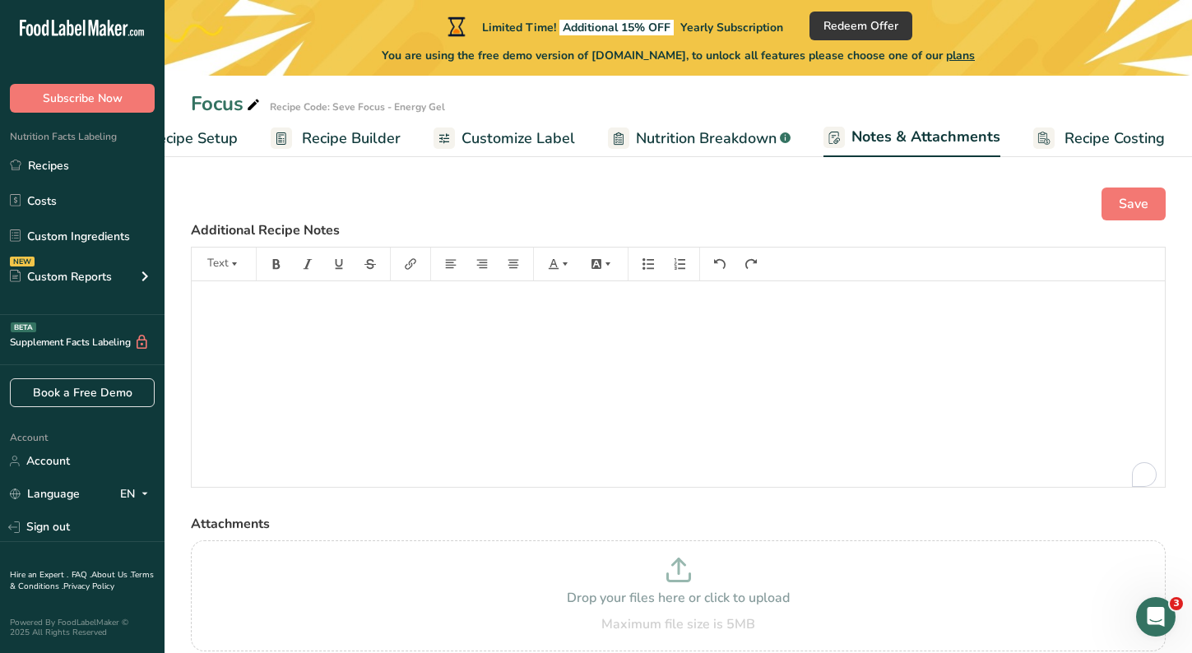
scroll to position [51, 0]
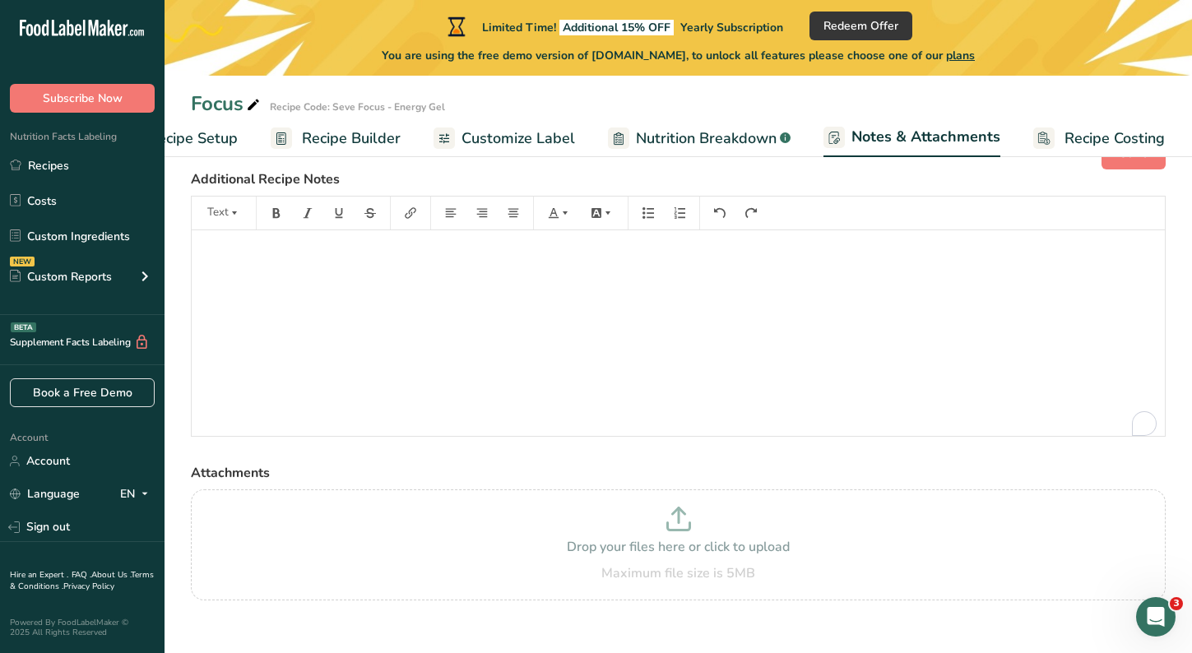
click at [713, 148] on span "Nutrition Breakdown" at bounding box center [706, 138] width 141 height 22
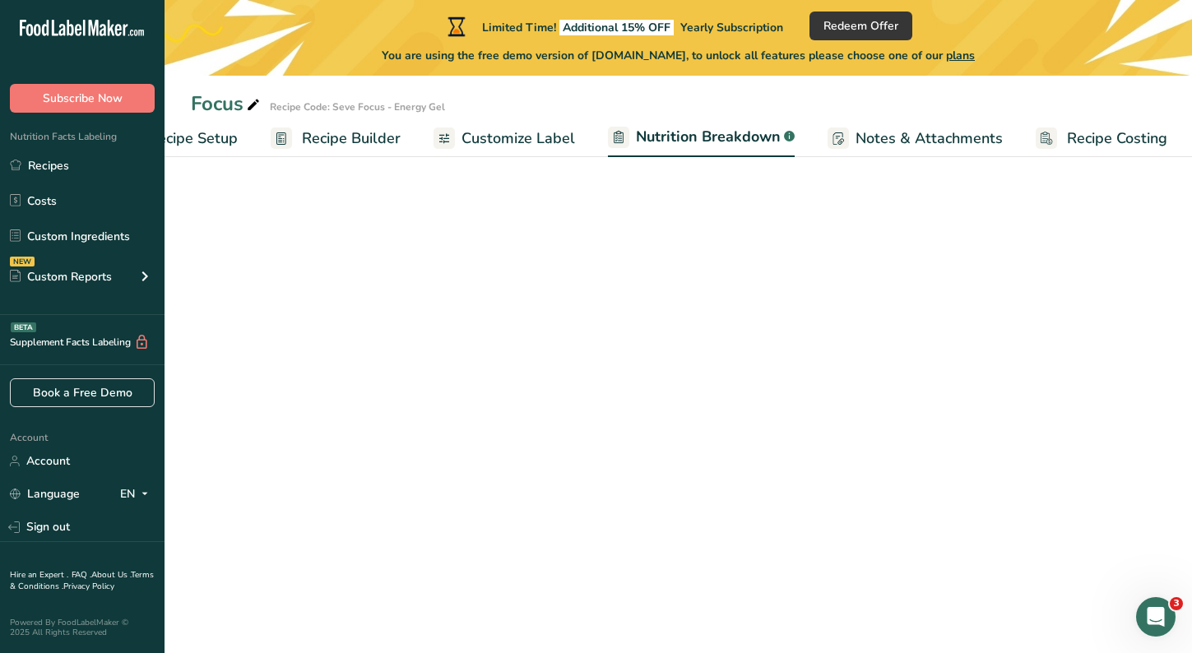
scroll to position [0, 75]
select select "Calories"
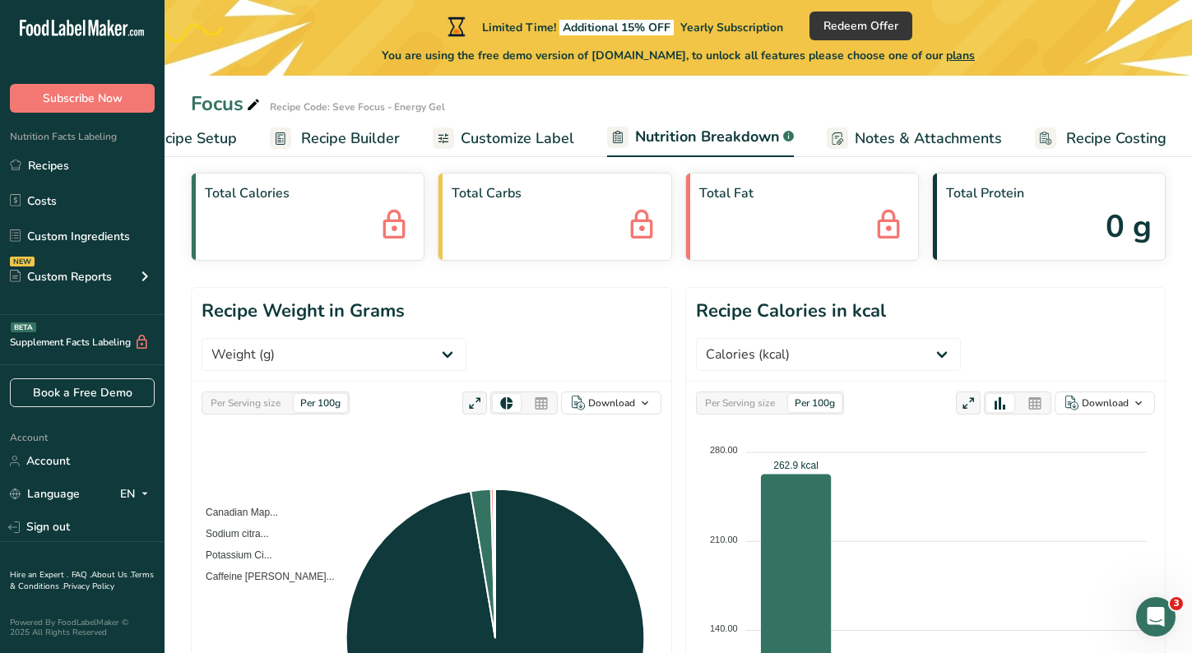
scroll to position [0, 0]
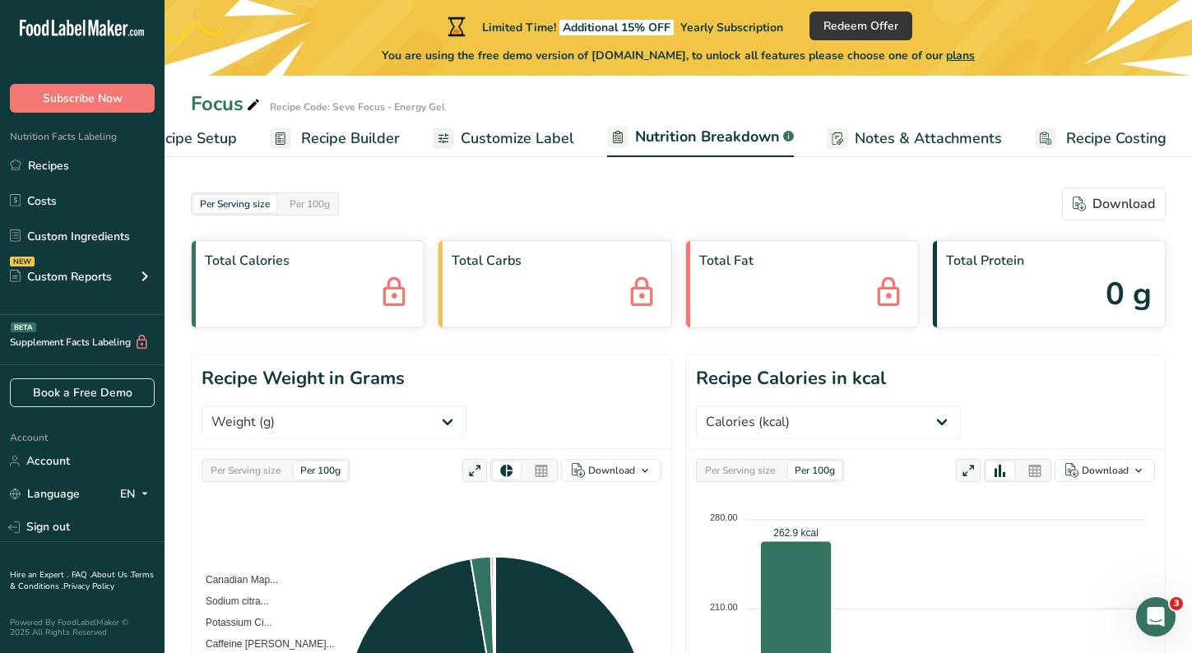
click at [367, 132] on span "Recipe Builder" at bounding box center [350, 138] width 99 height 22
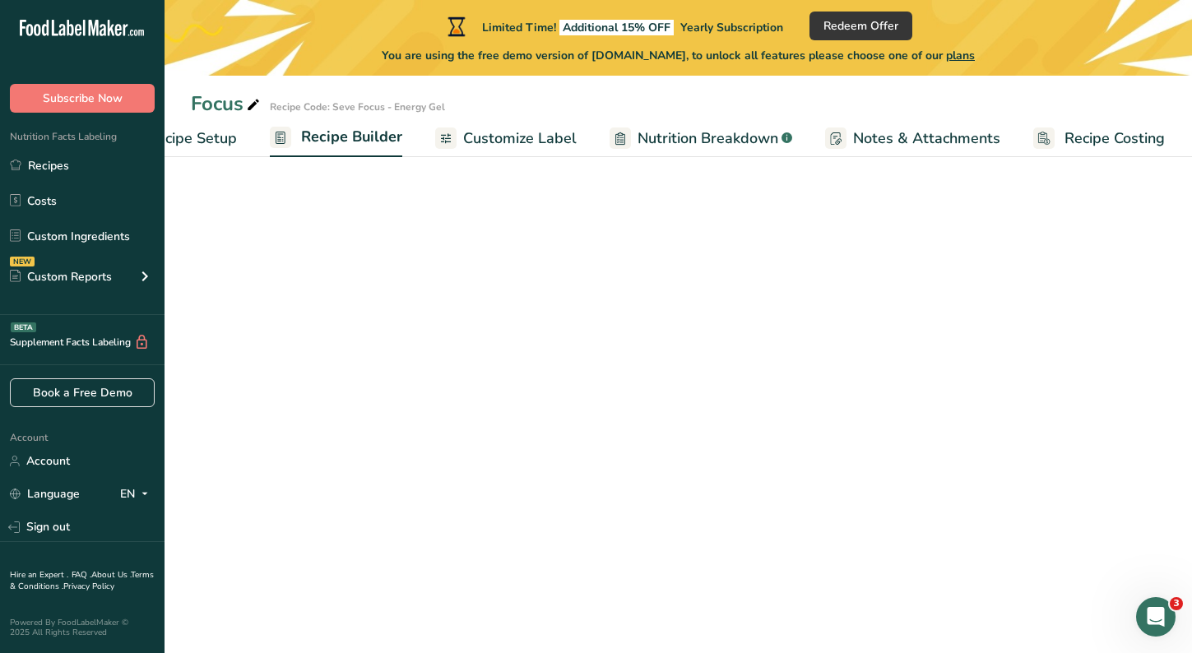
scroll to position [0, 73]
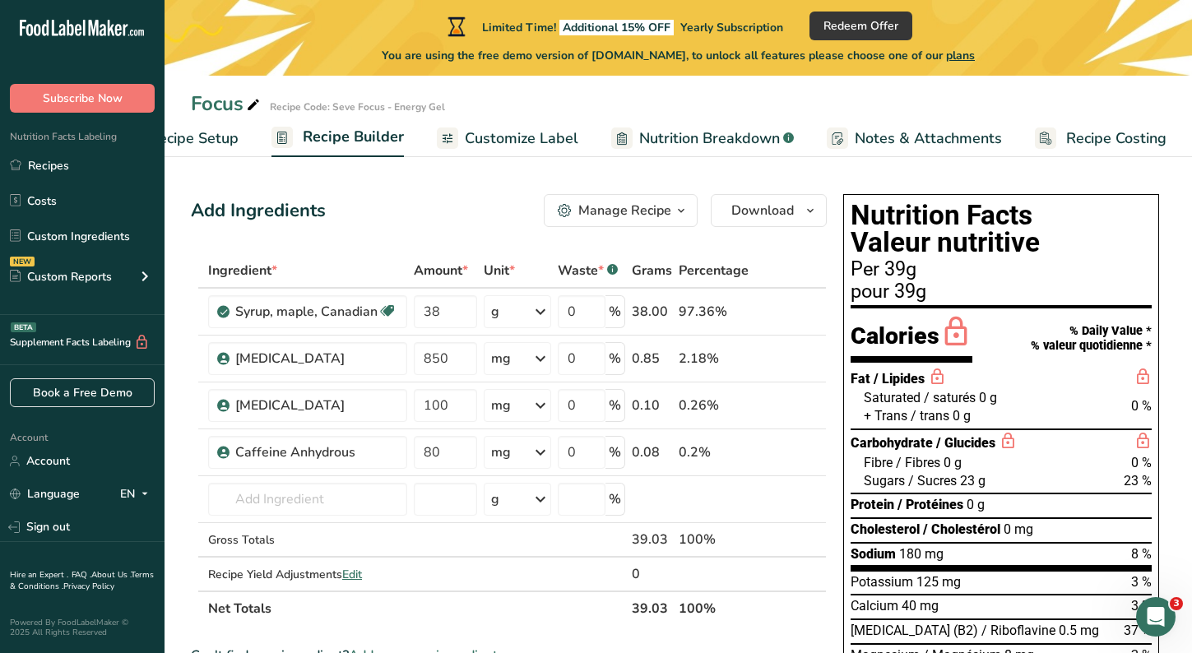
click at [215, 135] on span "Recipe Setup" at bounding box center [194, 138] width 90 height 22
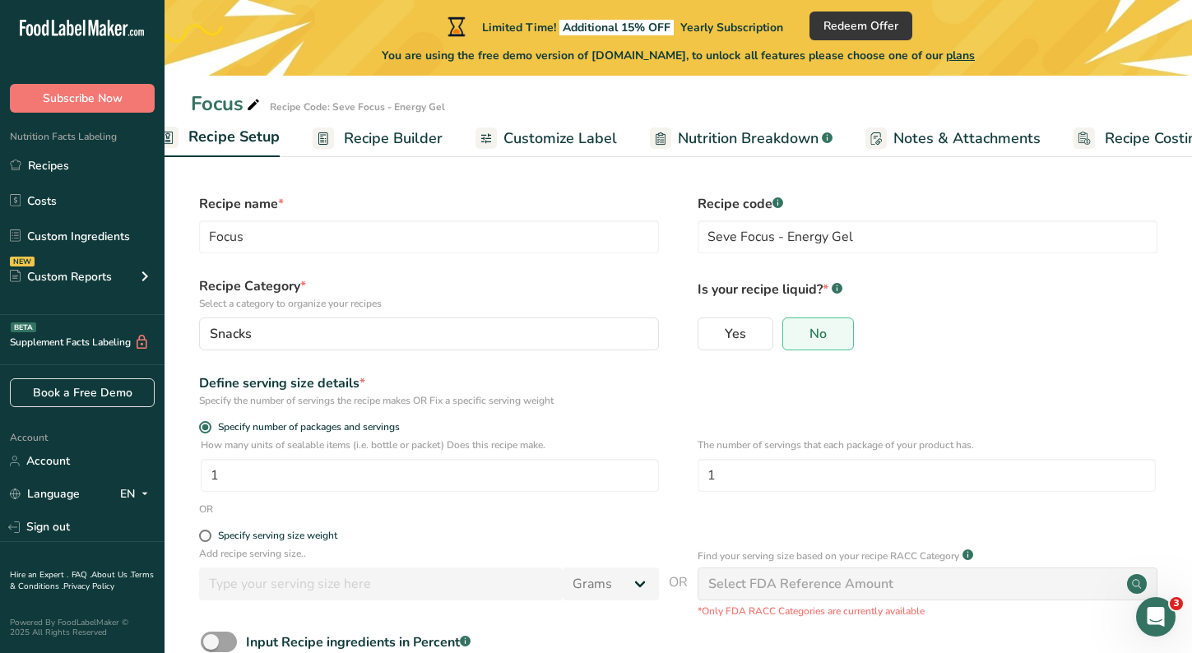
scroll to position [0, 6]
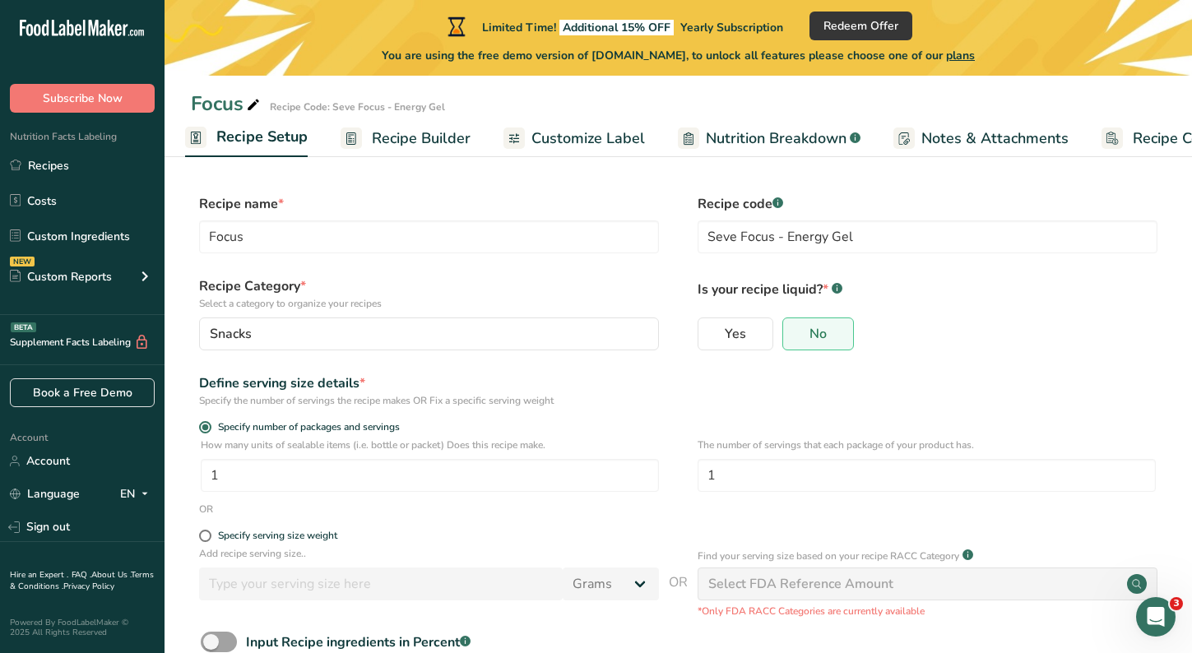
click at [408, 132] on span "Recipe Builder" at bounding box center [421, 138] width 99 height 22
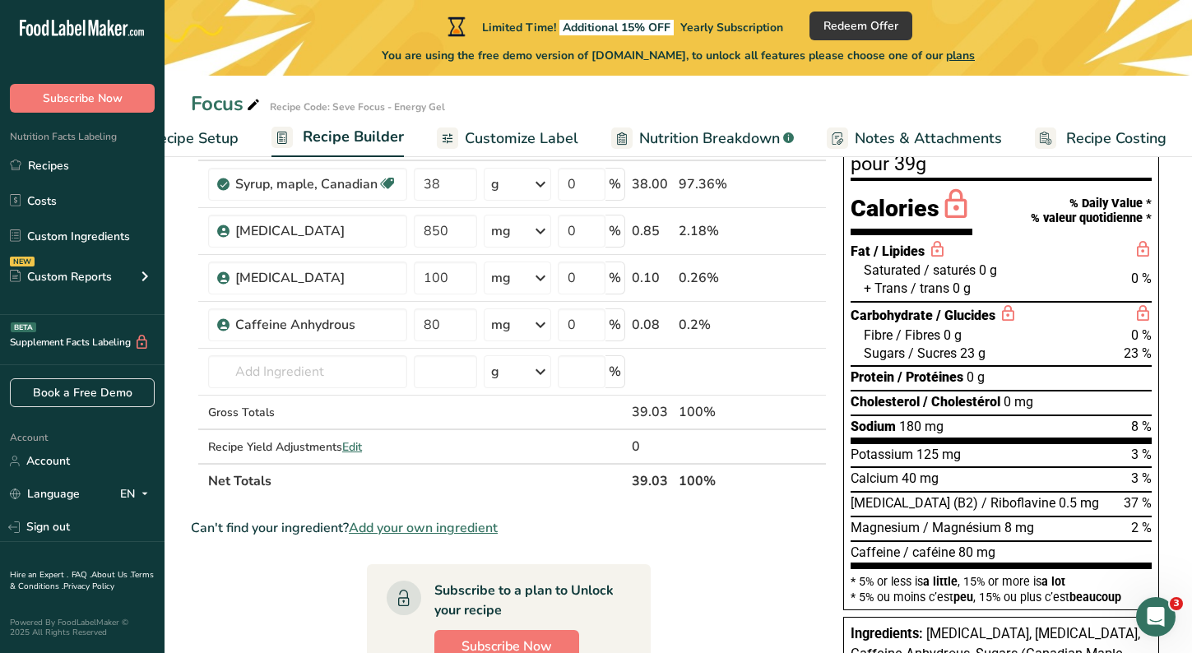
scroll to position [88, 0]
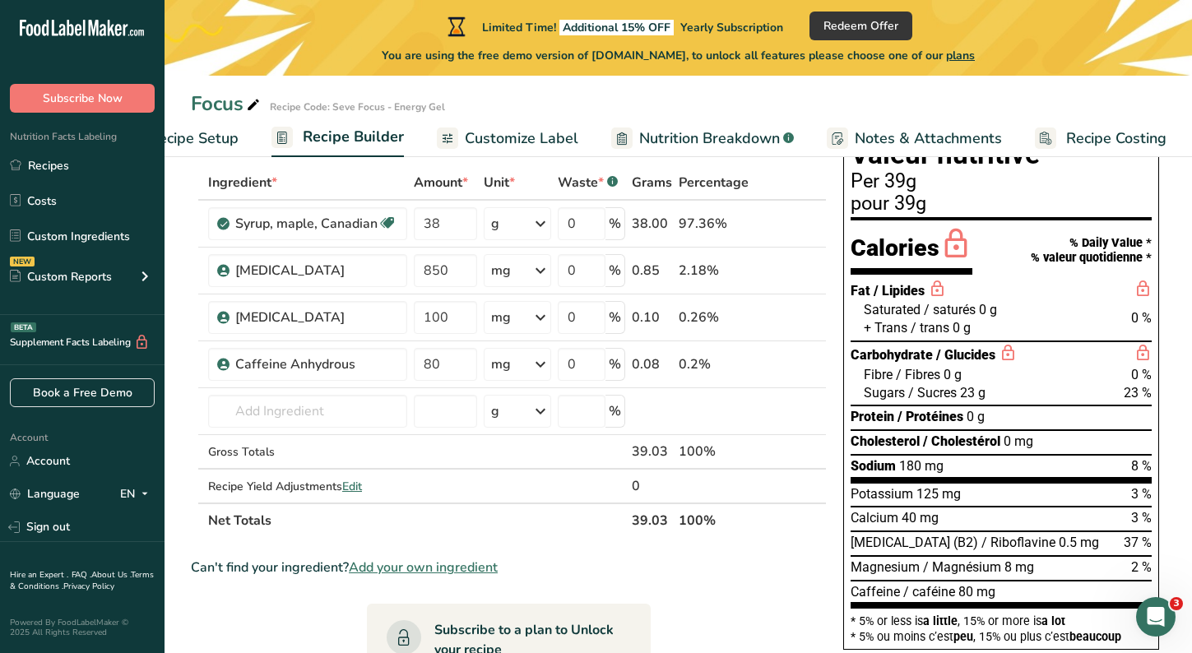
click at [500, 149] on span "Customize Label" at bounding box center [521, 138] width 113 height 22
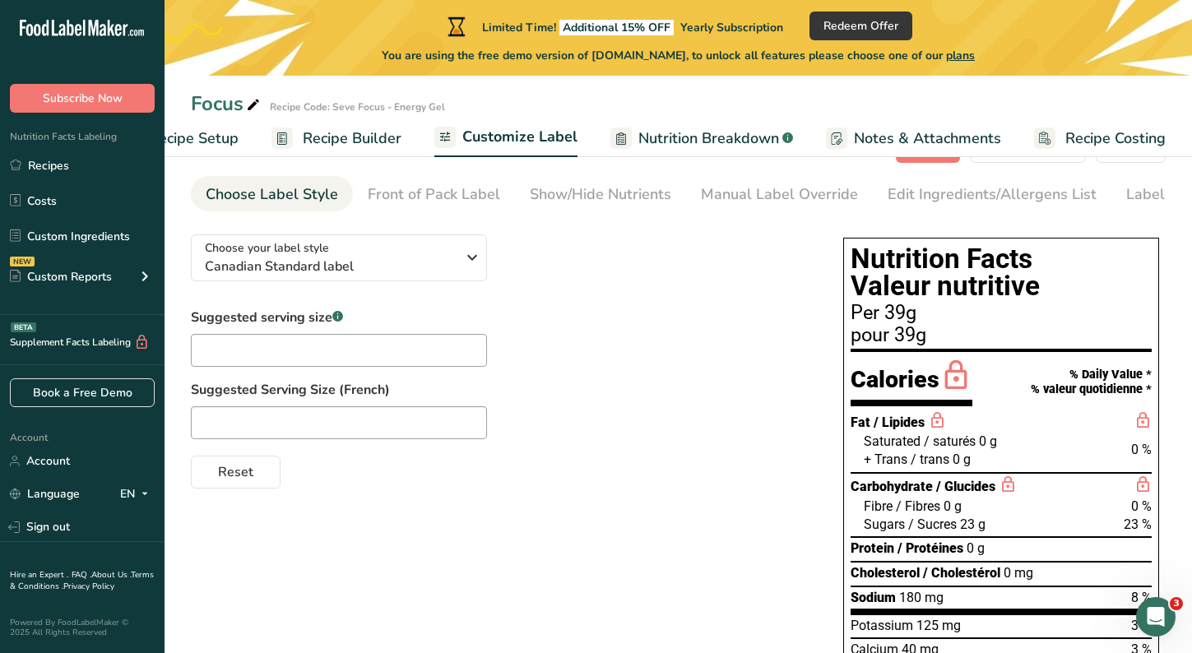
scroll to position [56, 0]
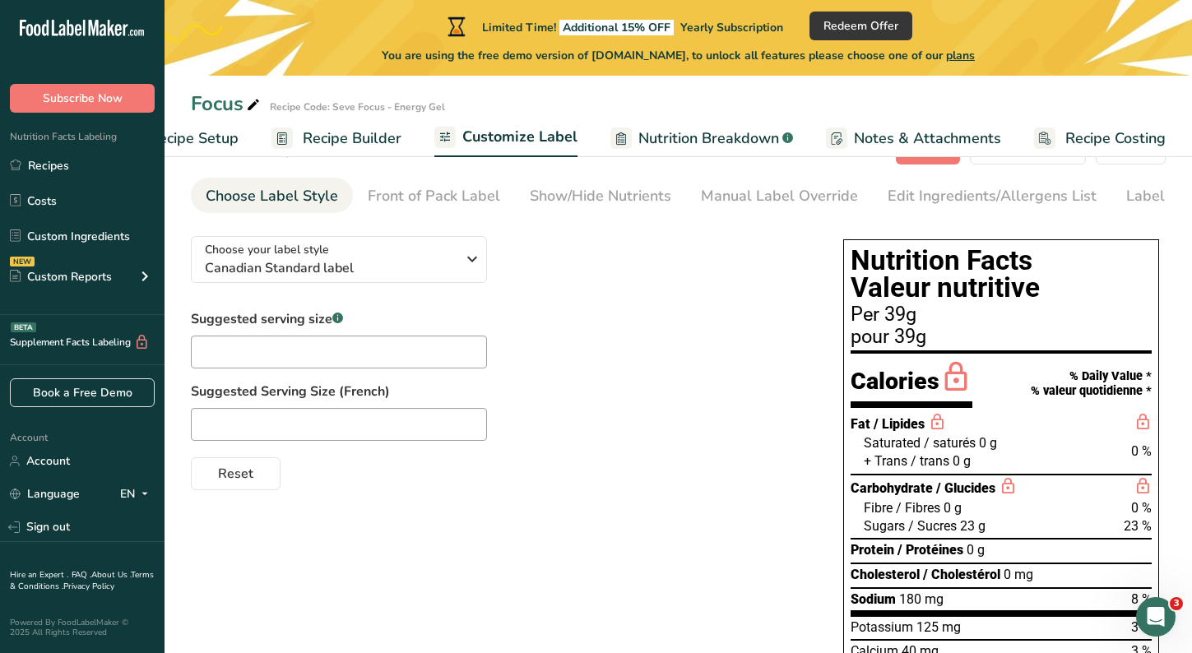
click at [345, 339] on div "Suggested serving size .a-a{fill:#347362;}.b-a{fill:#fff;}" at bounding box center [339, 338] width 296 height 59
click at [671, 144] on span "Nutrition Breakdown" at bounding box center [708, 138] width 141 height 22
select select "Calories"
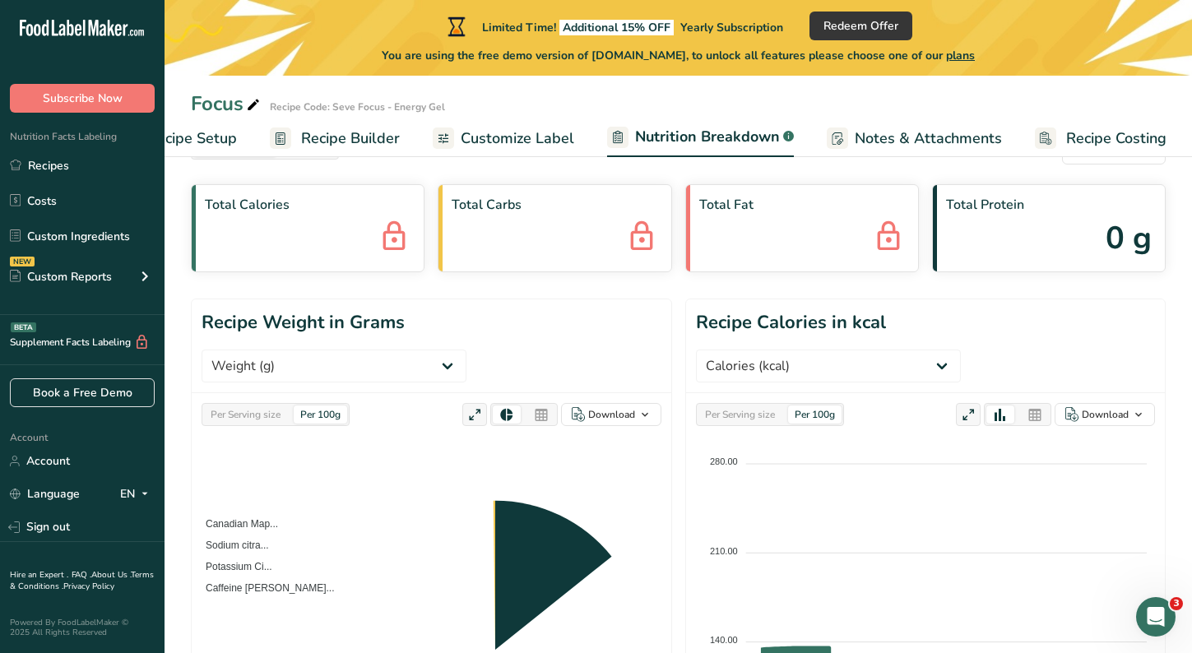
scroll to position [0, 0]
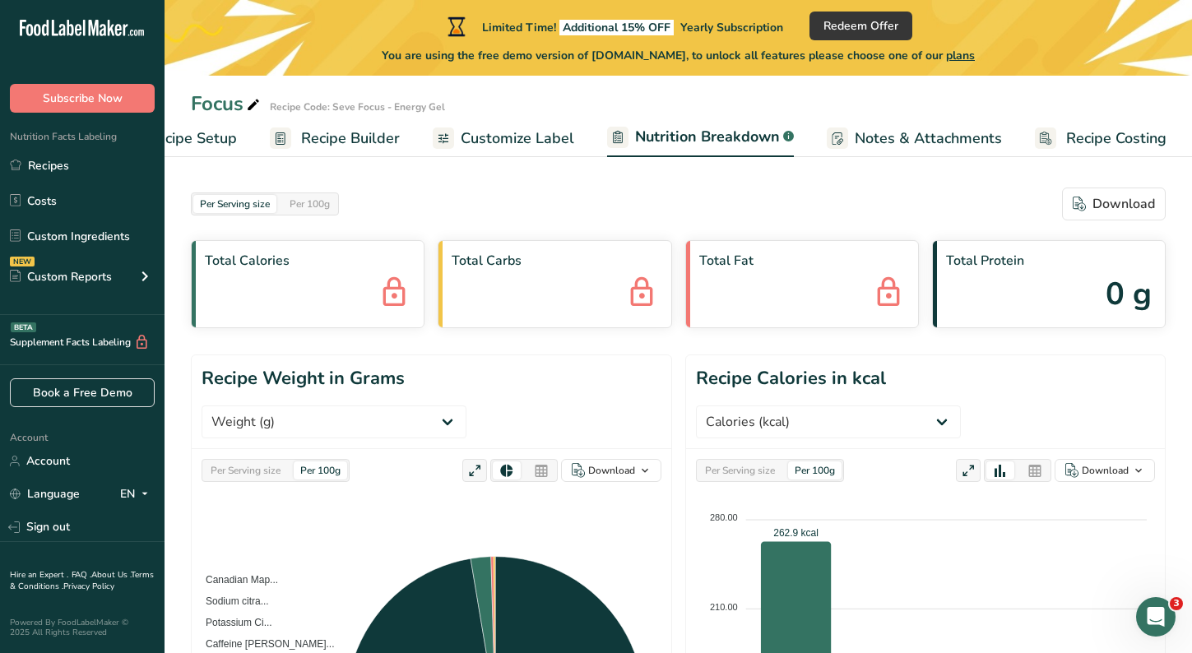
click at [515, 132] on span "Customize Label" at bounding box center [516, 138] width 113 height 22
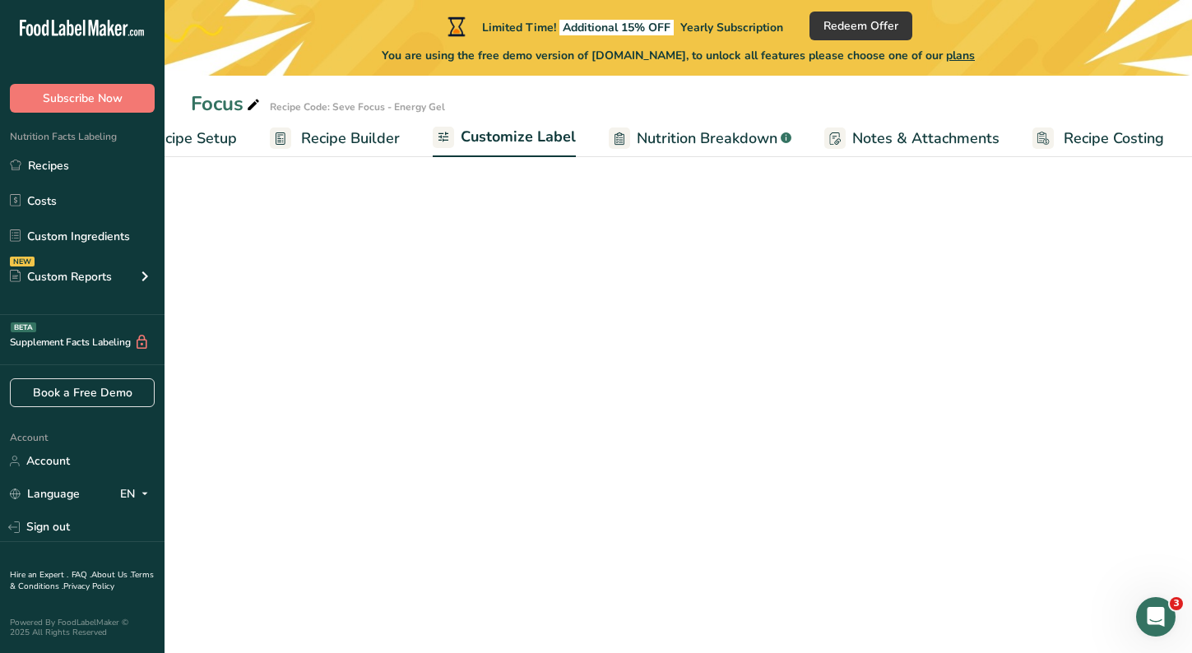
scroll to position [0, 73]
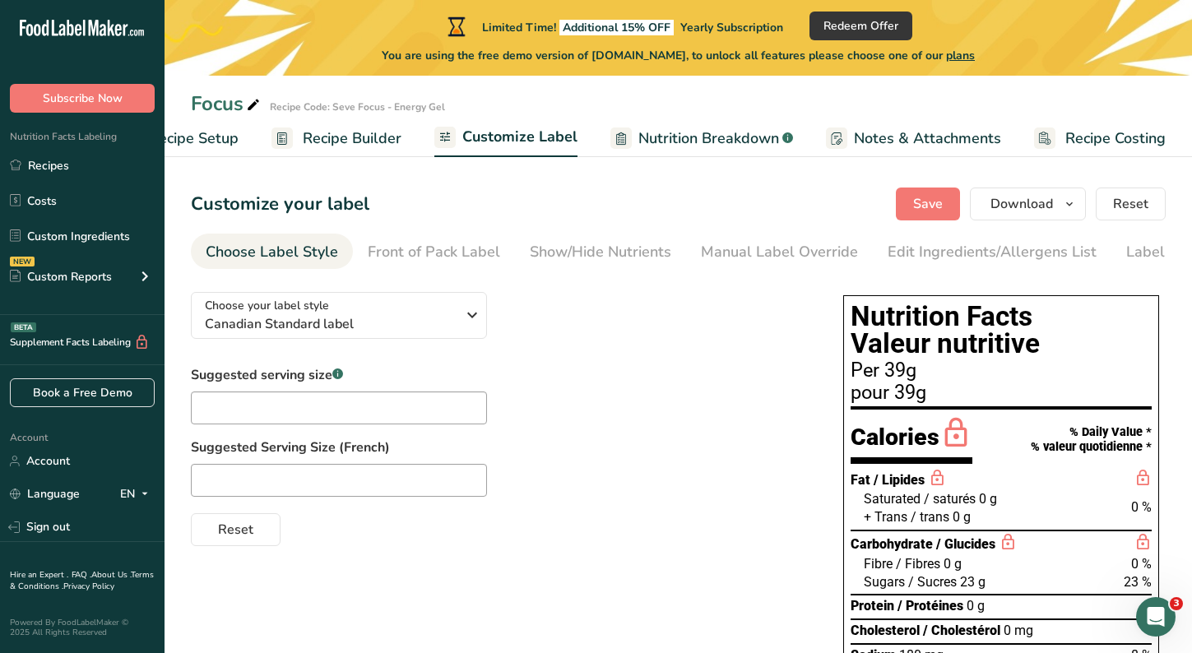
click at [368, 142] on span "Recipe Builder" at bounding box center [352, 138] width 99 height 22
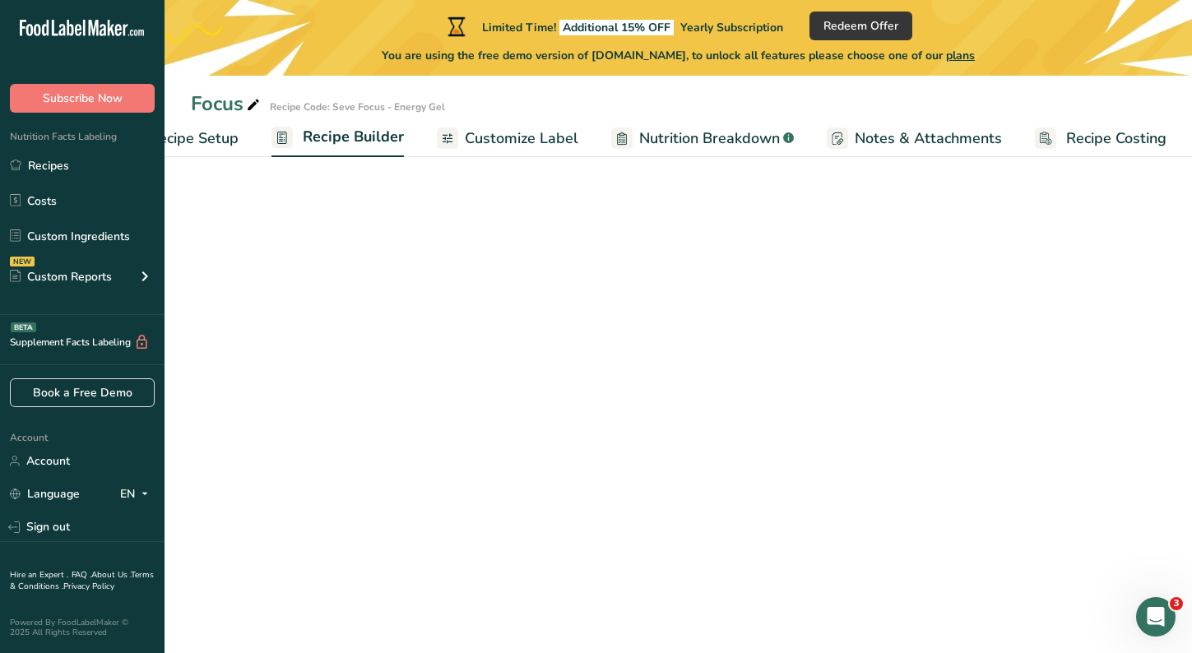
scroll to position [0, 73]
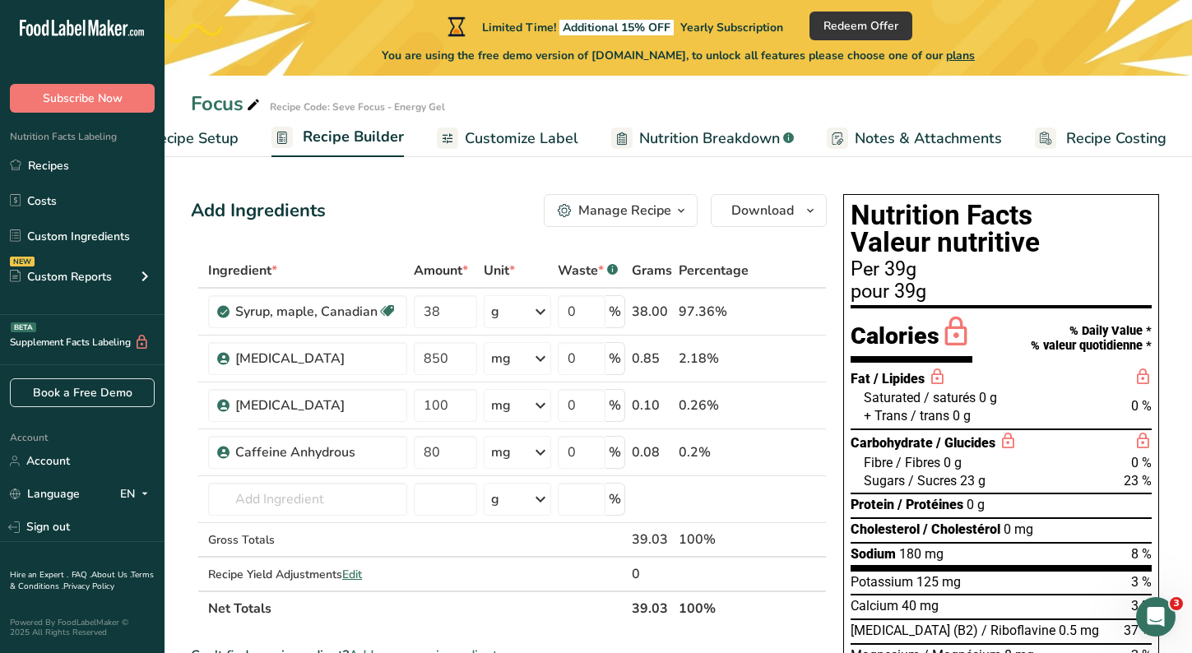
click at [500, 139] on span "Customize Label" at bounding box center [521, 138] width 113 height 22
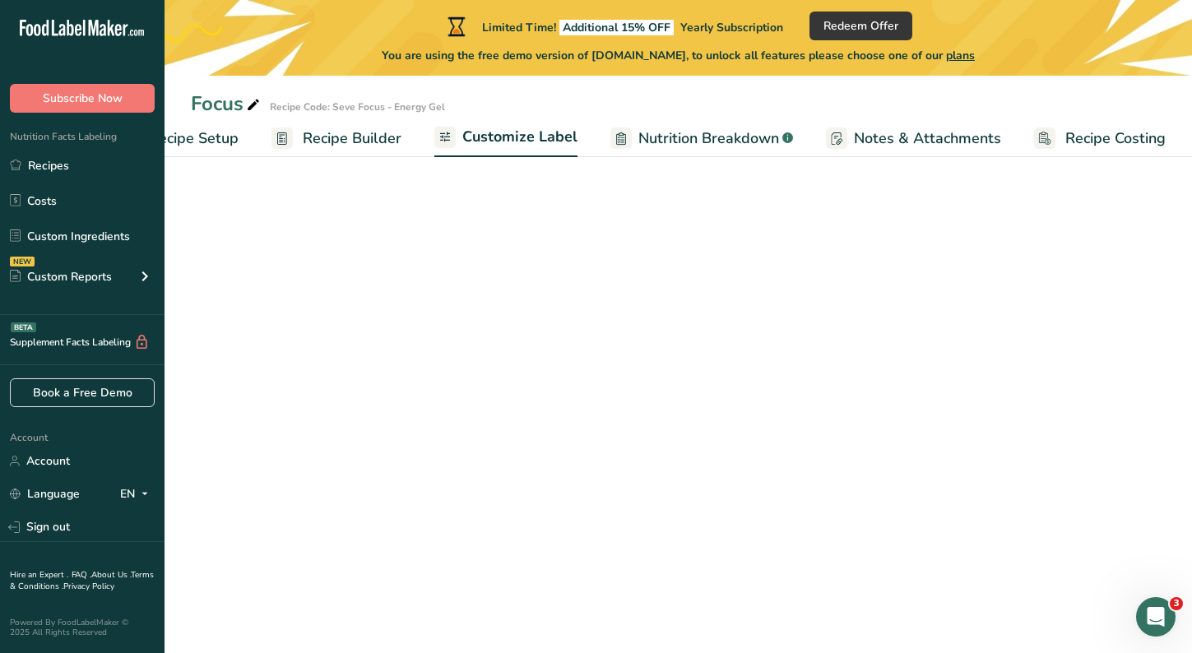
scroll to position [0, 73]
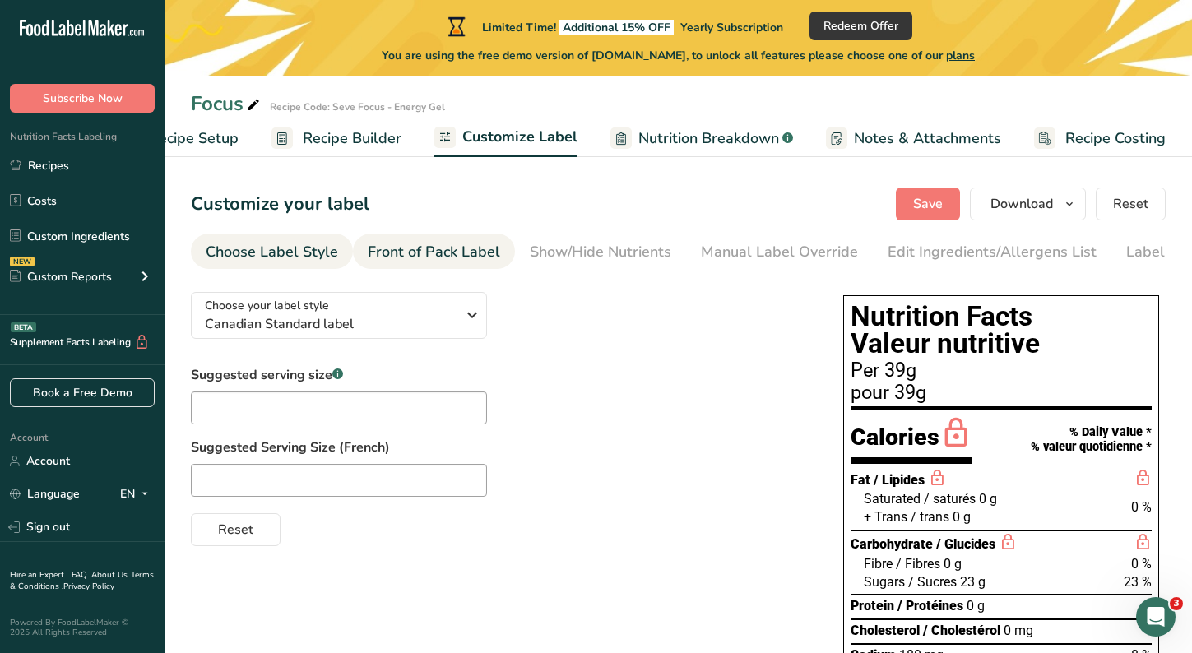
click at [458, 252] on div "Front of Pack Label" at bounding box center [434, 252] width 132 height 22
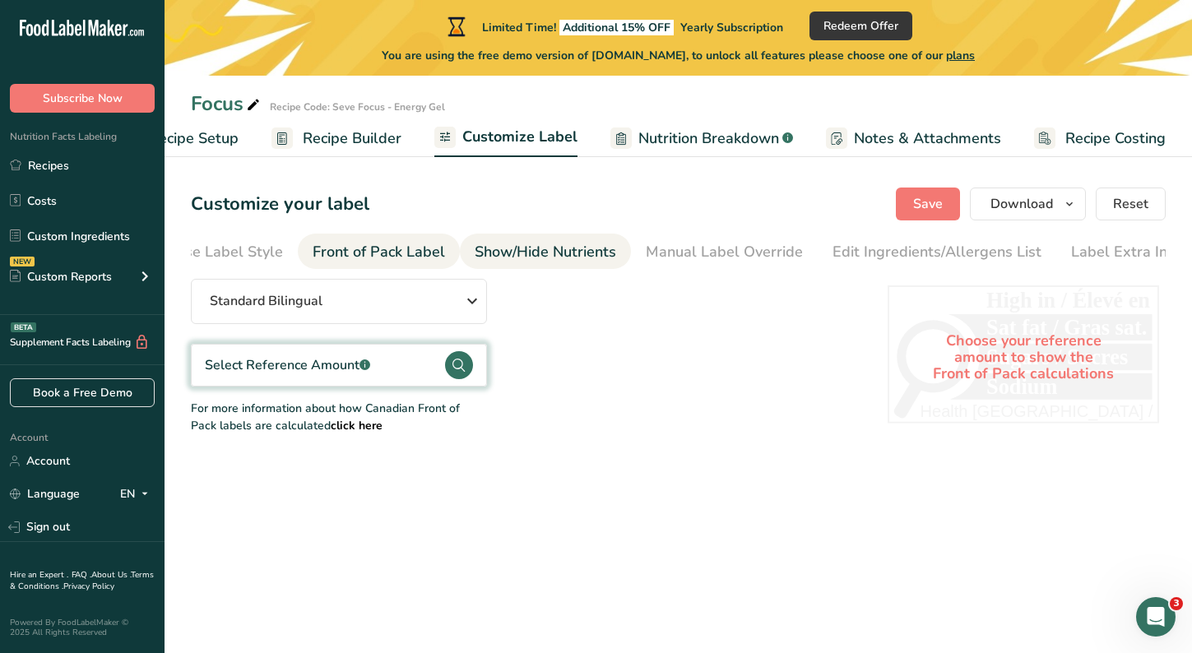
scroll to position [0, 68]
click at [549, 256] on div "Show/Hide Nutrients" at bounding box center [531, 252] width 141 height 22
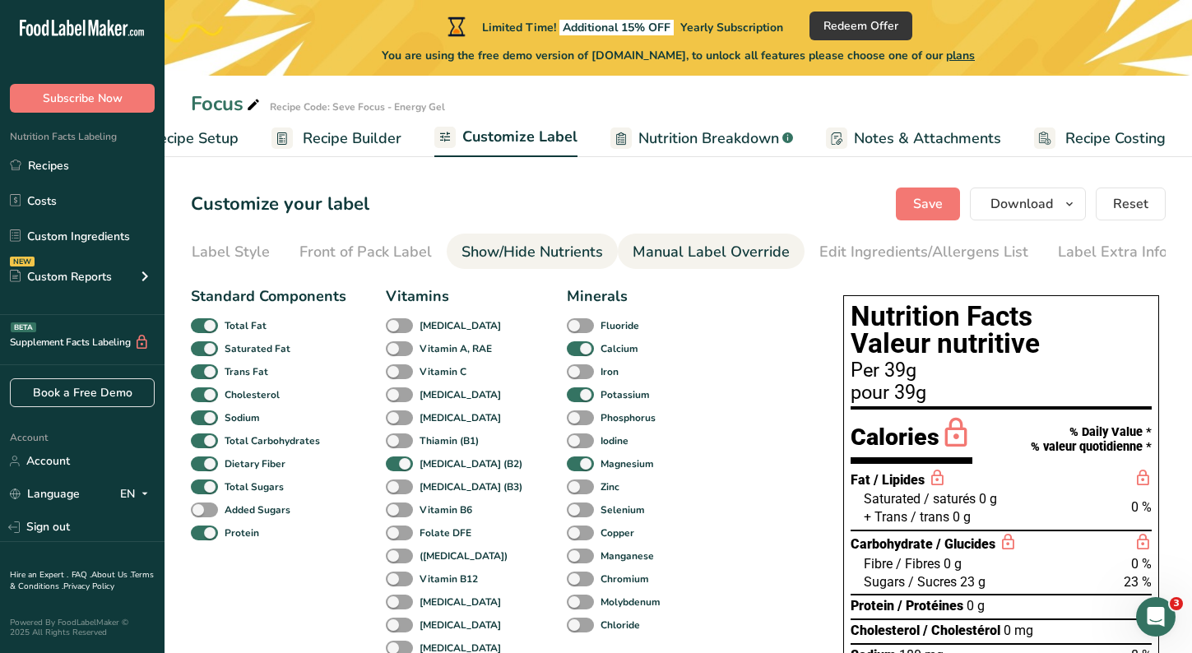
click at [666, 252] on div "Manual Label Override" at bounding box center [710, 252] width 157 height 22
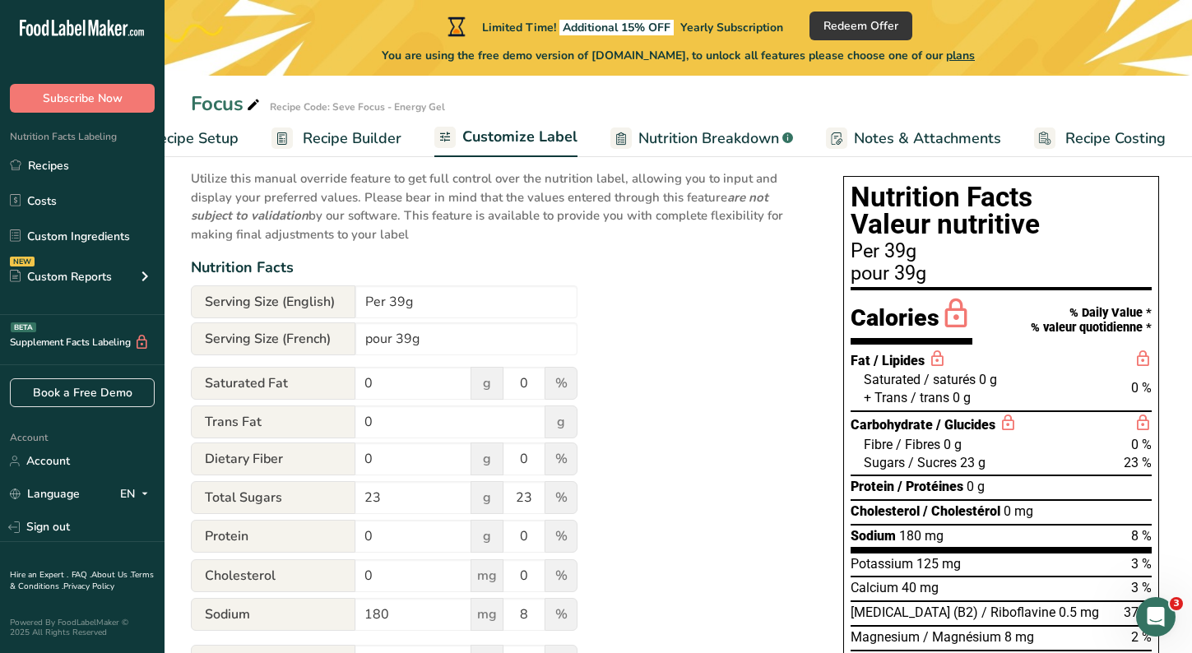
scroll to position [118, 0]
click at [881, 140] on span "Notes & Attachments" at bounding box center [927, 138] width 147 height 22
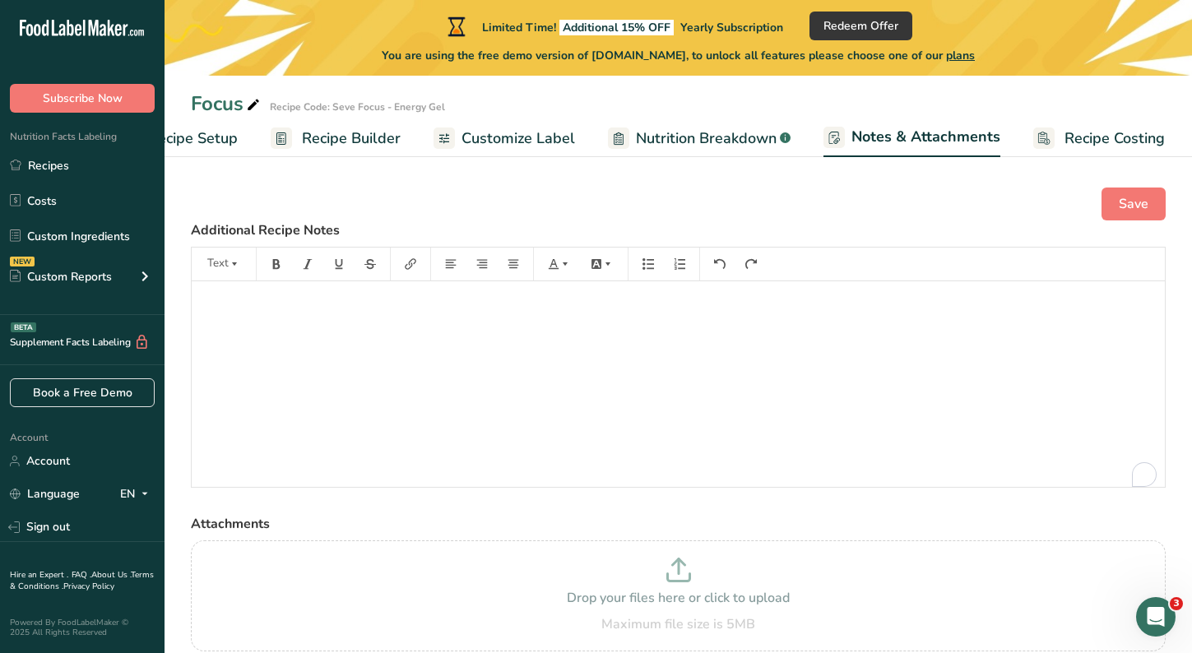
click at [1093, 127] on link "Recipe Costing" at bounding box center [1099, 138] width 132 height 37
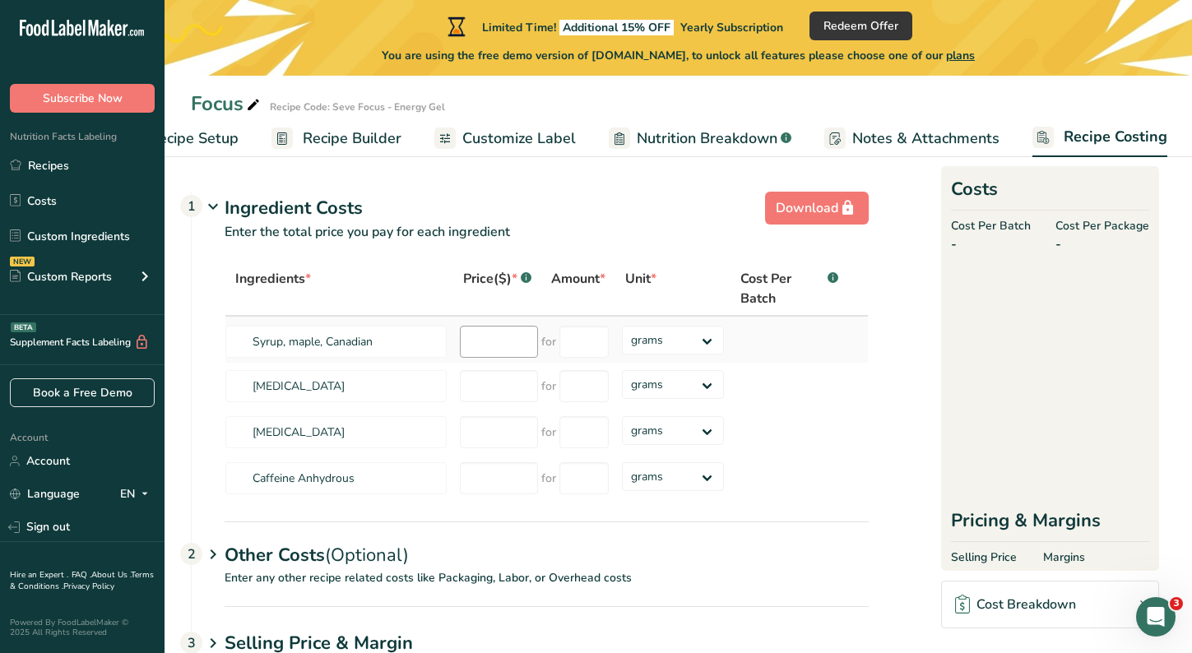
scroll to position [72, 0]
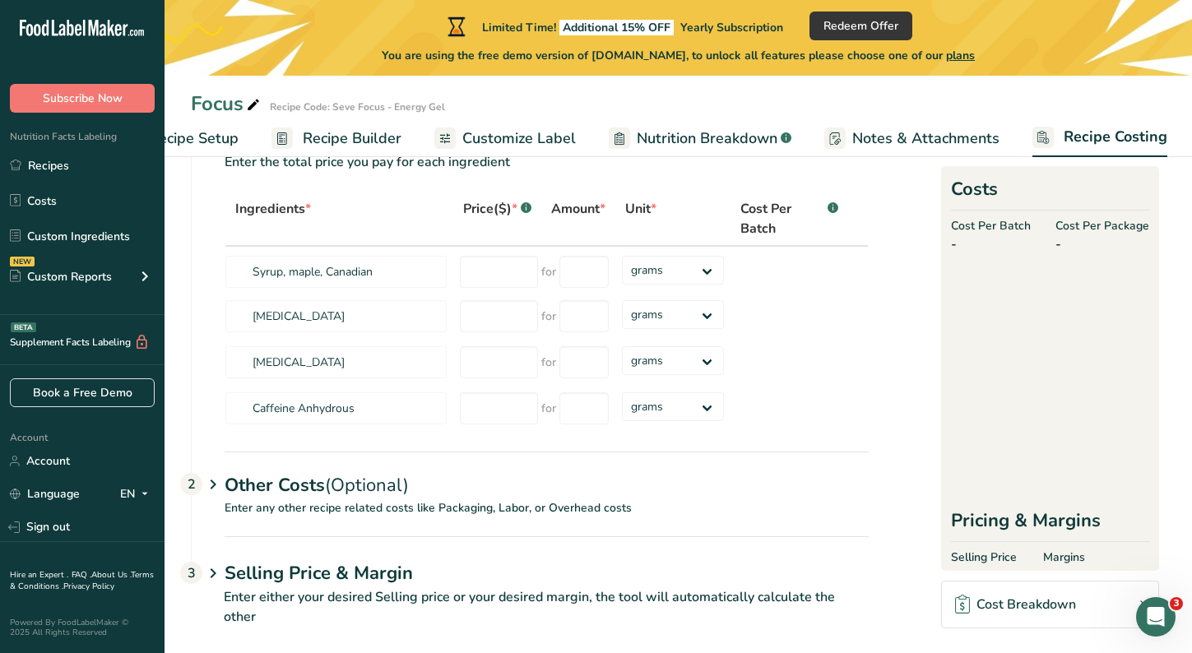
click at [915, 128] on span "Notes & Attachments" at bounding box center [925, 138] width 147 height 22
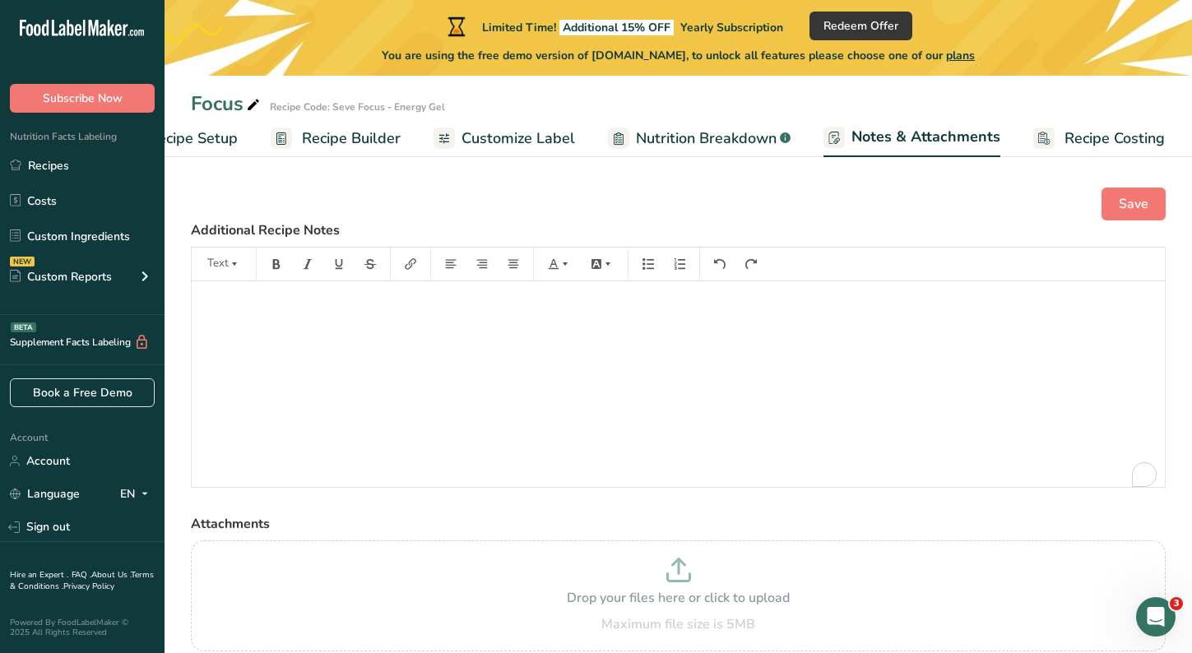
scroll to position [720, 0]
click at [325, 122] on link "Recipe Builder" at bounding box center [336, 138] width 130 height 37
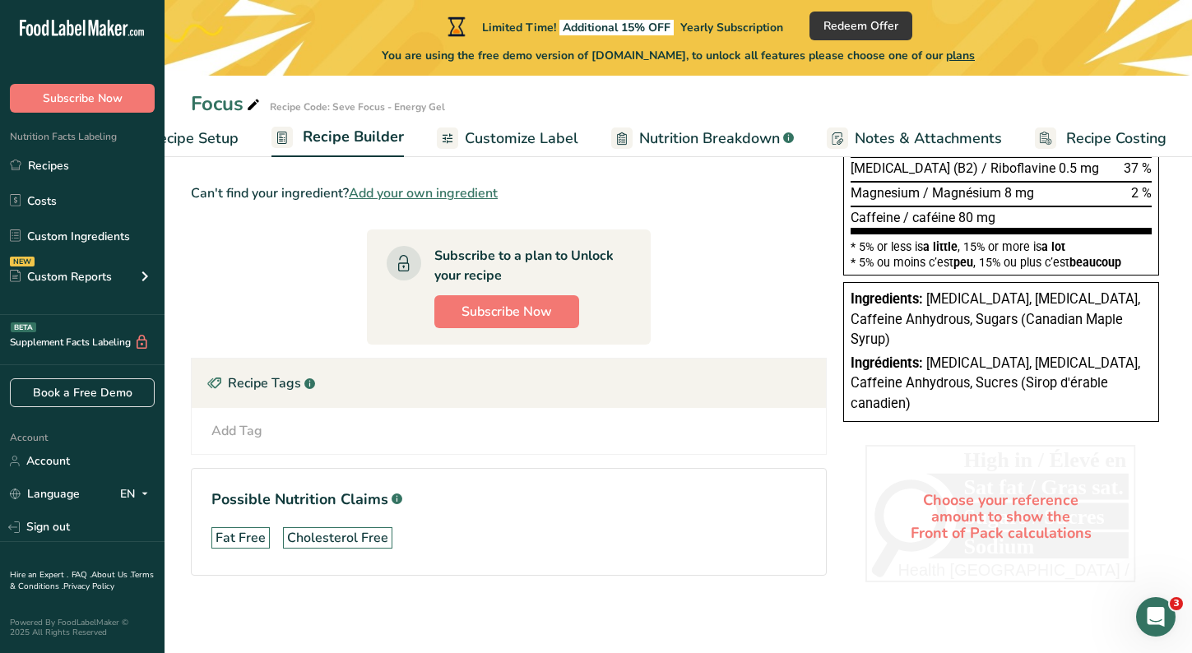
scroll to position [458, 0]
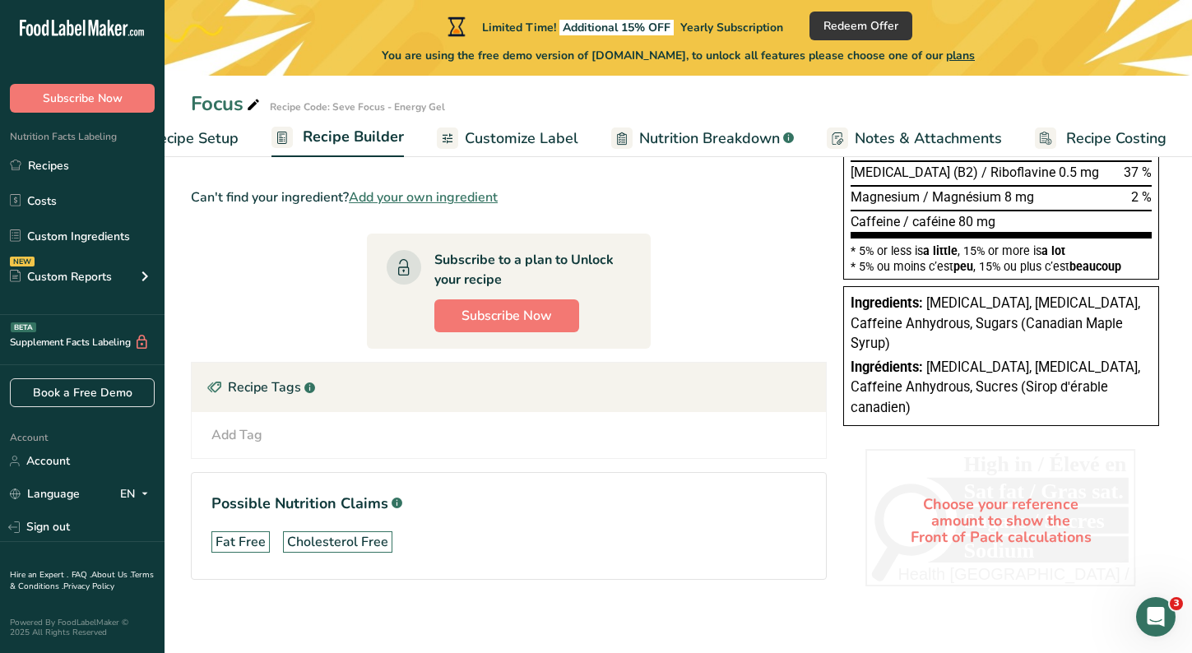
click at [248, 438] on div "Add Tag" at bounding box center [236, 435] width 51 height 20
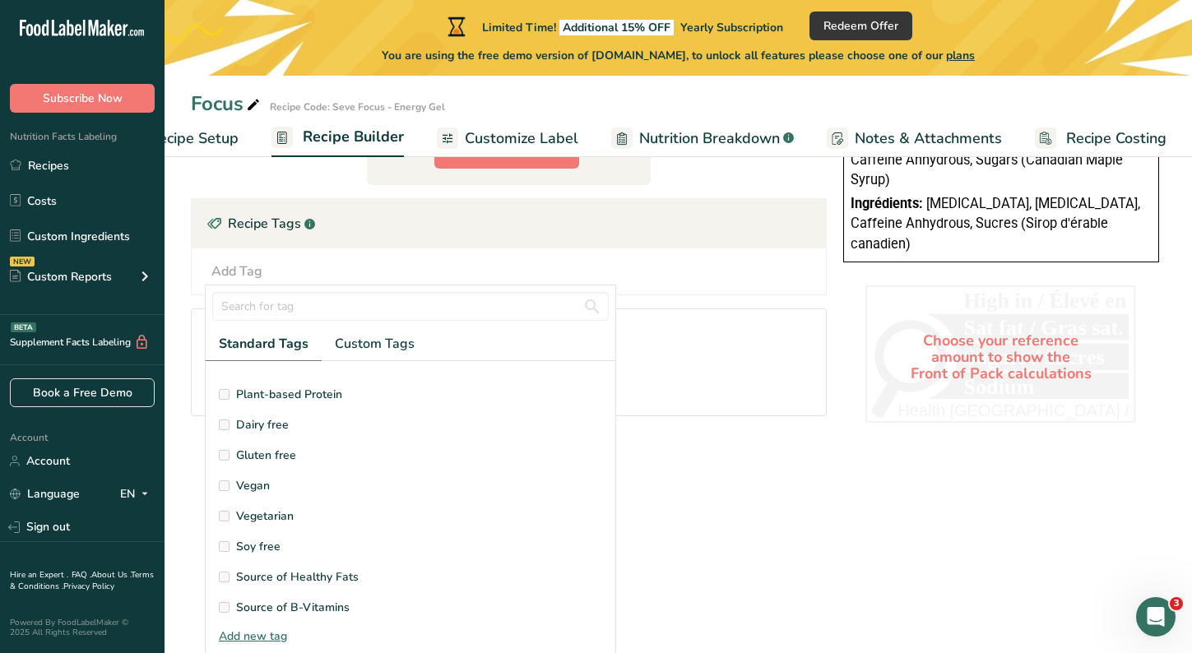
scroll to position [79, 0]
click at [256, 458] on span "Gluten free" at bounding box center [266, 455] width 60 height 17
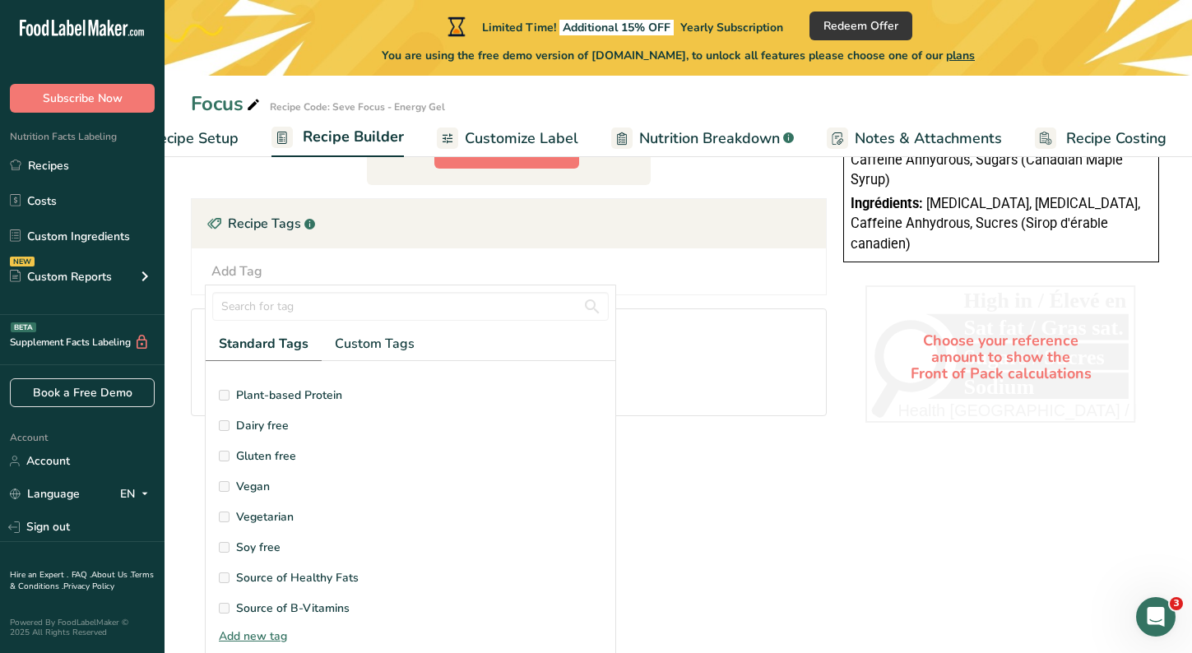
drag, startPoint x: 256, startPoint y: 458, endPoint x: 226, endPoint y: 447, distance: 31.5
click at [226, 447] on label "Gluten free" at bounding box center [410, 455] width 383 height 17
click at [256, 304] on input "text" at bounding box center [410, 306] width 396 height 29
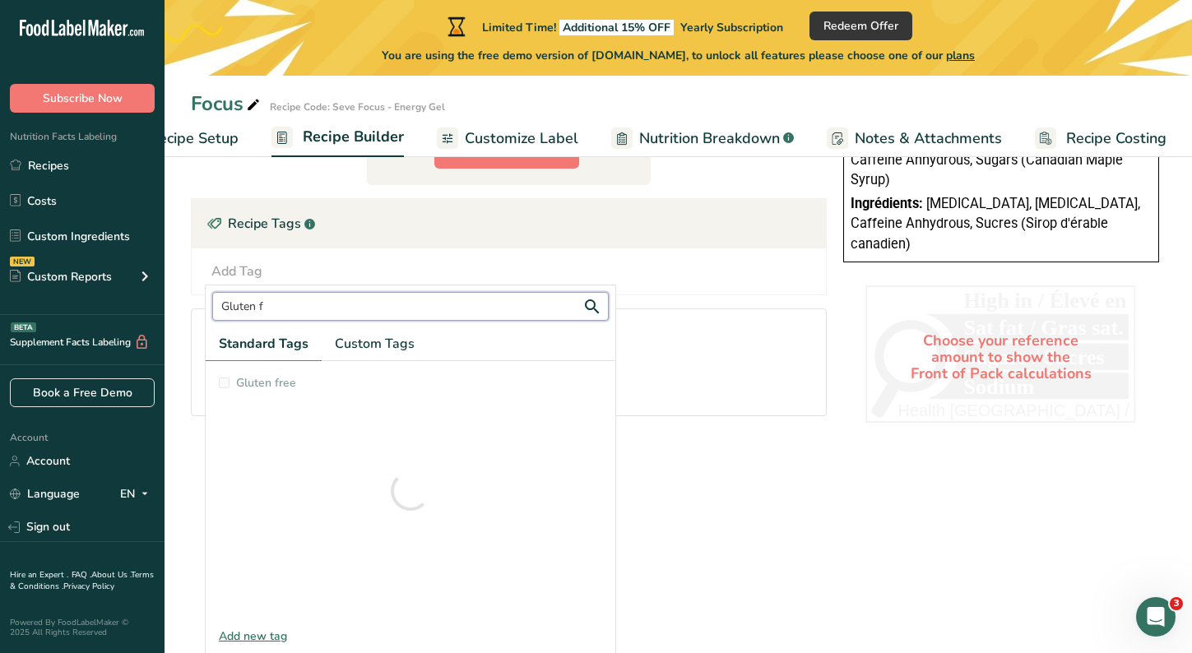
scroll to position [0, 0]
type input "Gluten free"
click at [238, 381] on span "Gluten free" at bounding box center [266, 382] width 60 height 17
click at [234, 382] on label "Gluten free" at bounding box center [410, 382] width 383 height 17
click at [280, 381] on span "Gluten free" at bounding box center [266, 382] width 60 height 17
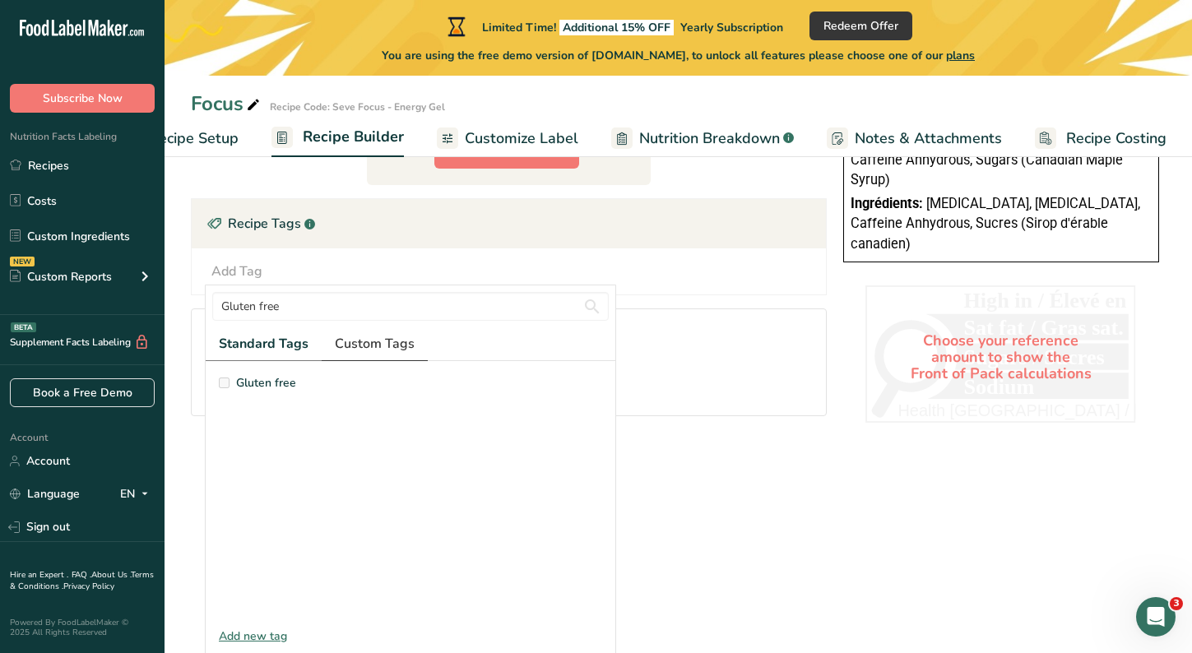
click at [380, 332] on link "Custom Tags" at bounding box center [375, 344] width 106 height 34
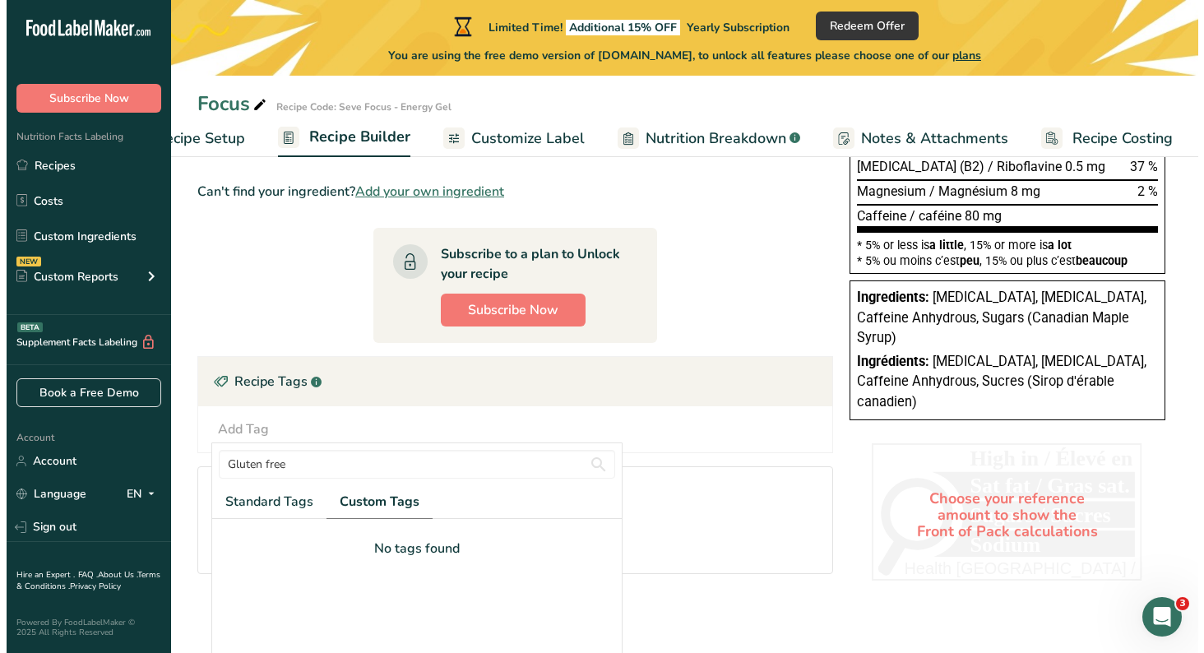
scroll to position [164, 0]
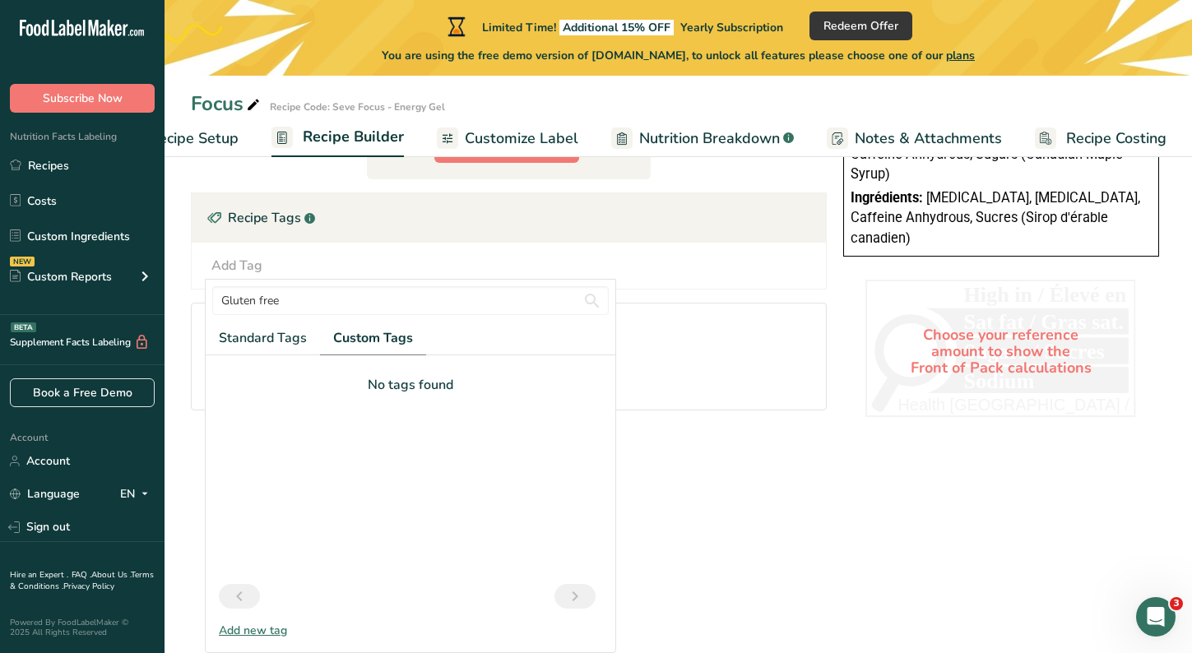
click at [249, 628] on div "Add new tag" at bounding box center [411, 630] width 410 height 17
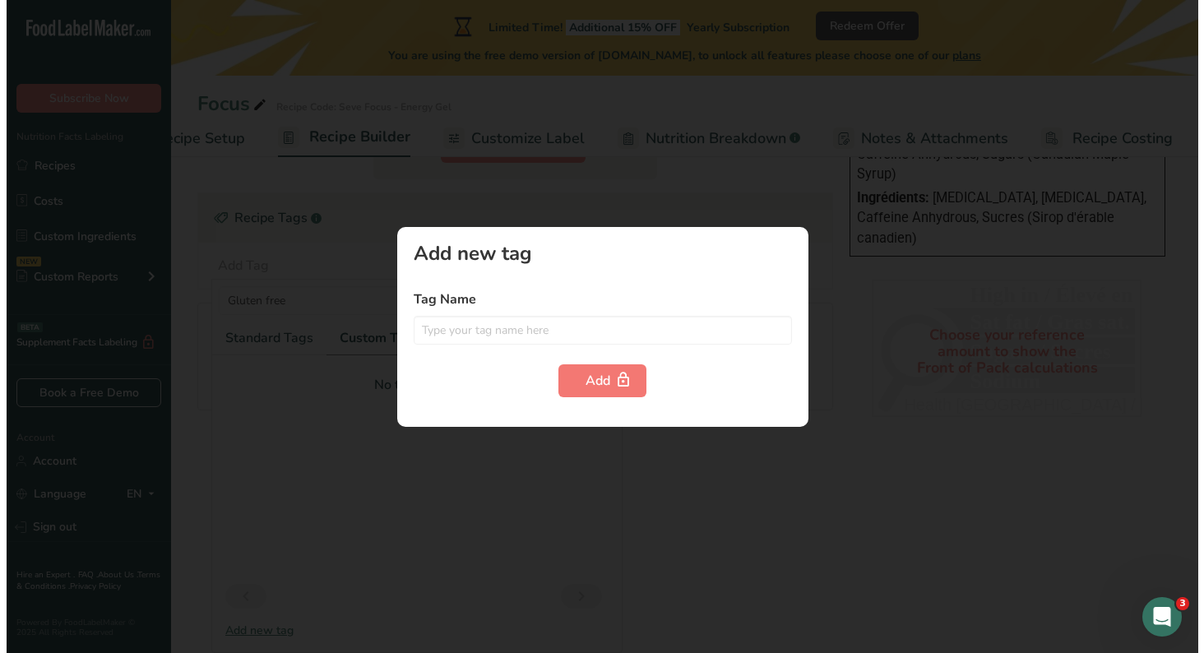
scroll to position [0, 61]
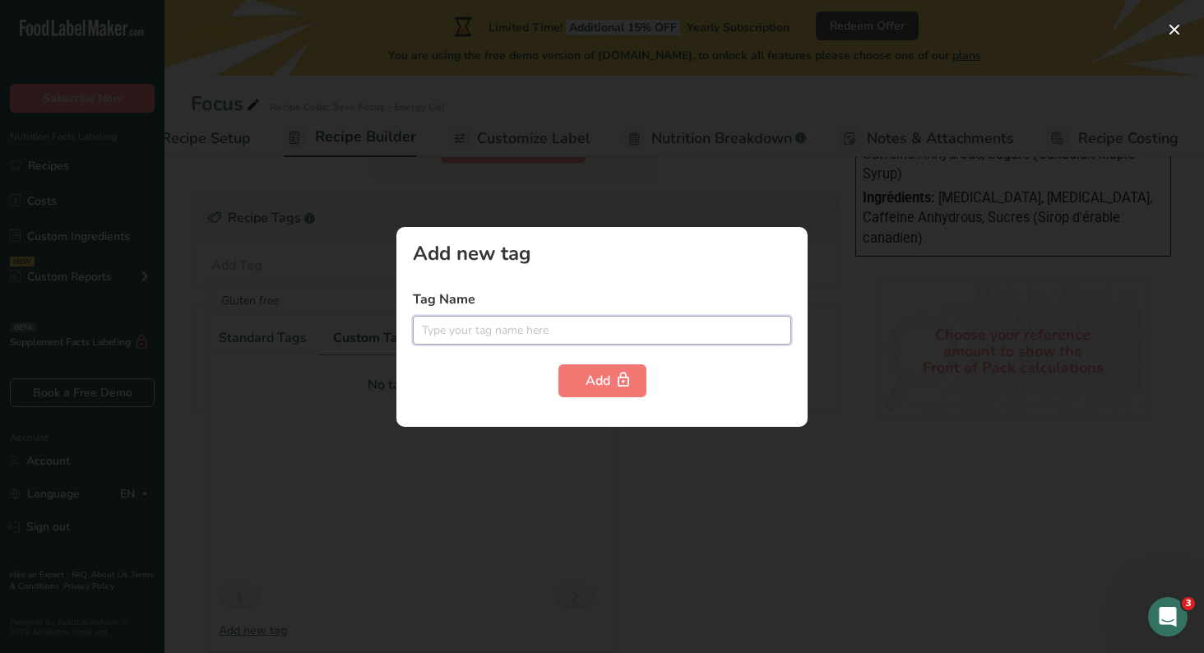
click at [516, 333] on input "text" at bounding box center [602, 330] width 378 height 29
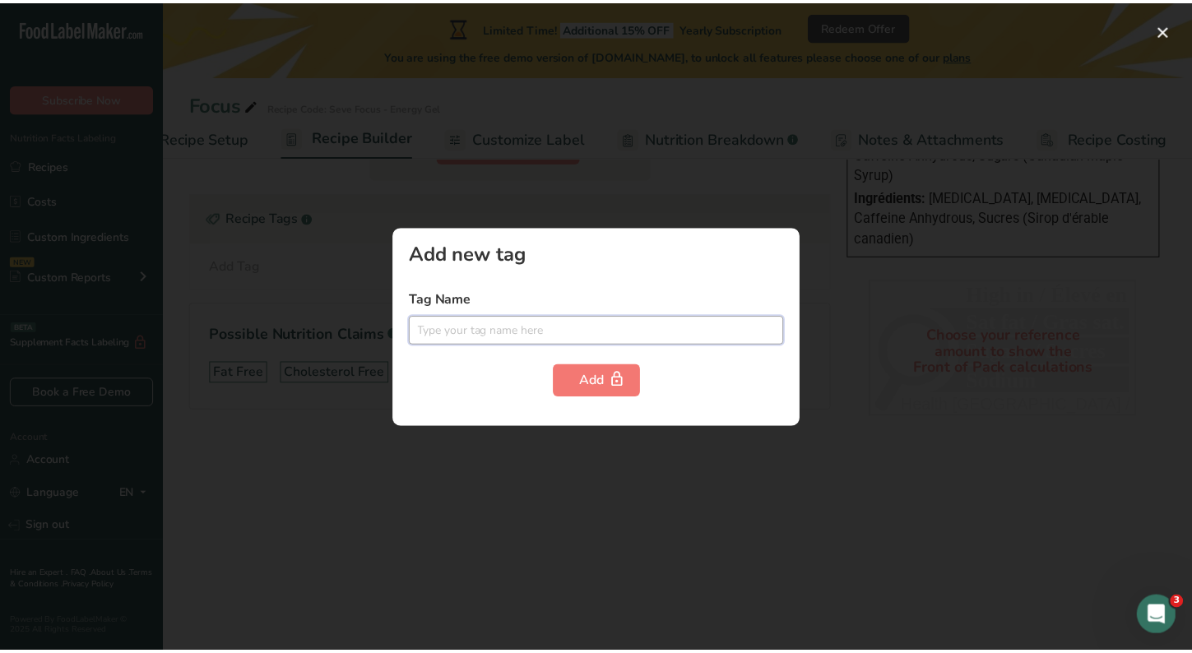
scroll to position [0, 0]
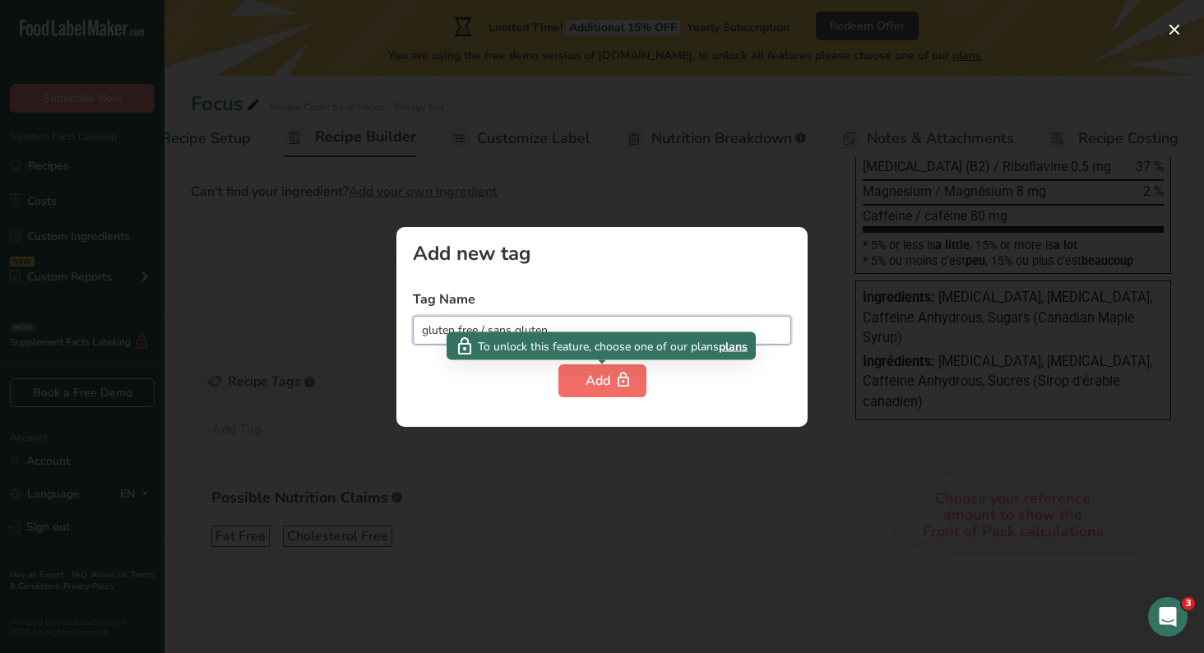
type input "gluten free / sans gluten"
click at [600, 378] on div "Add" at bounding box center [602, 381] width 34 height 20
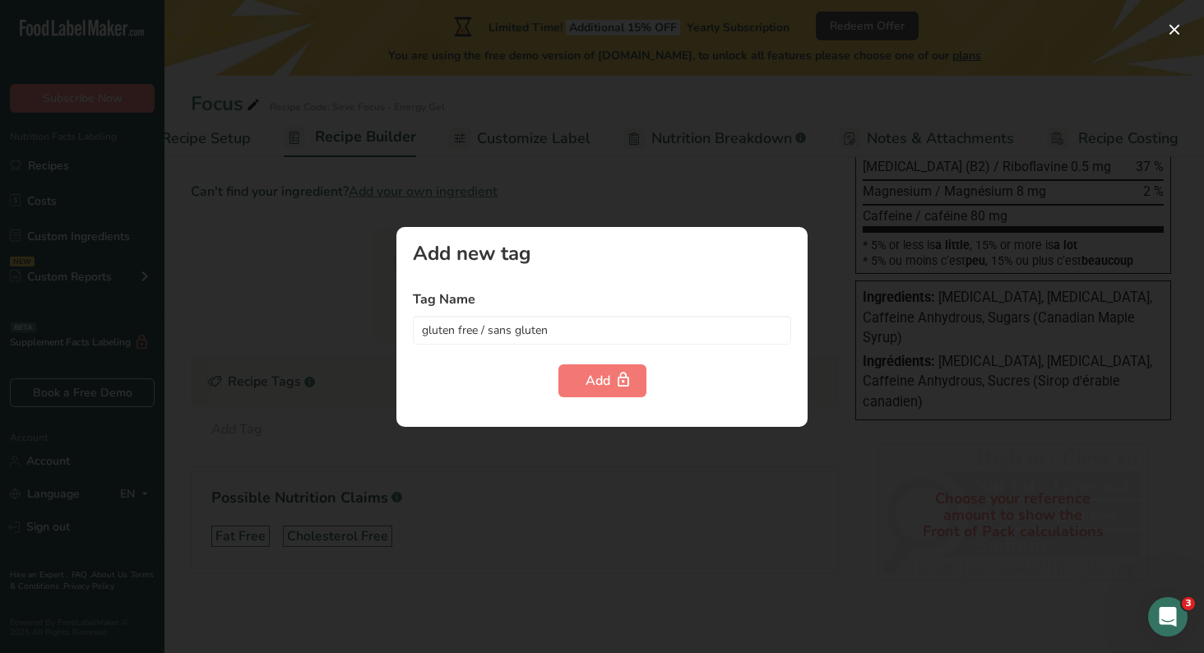
click at [332, 310] on div at bounding box center [602, 326] width 1204 height 653
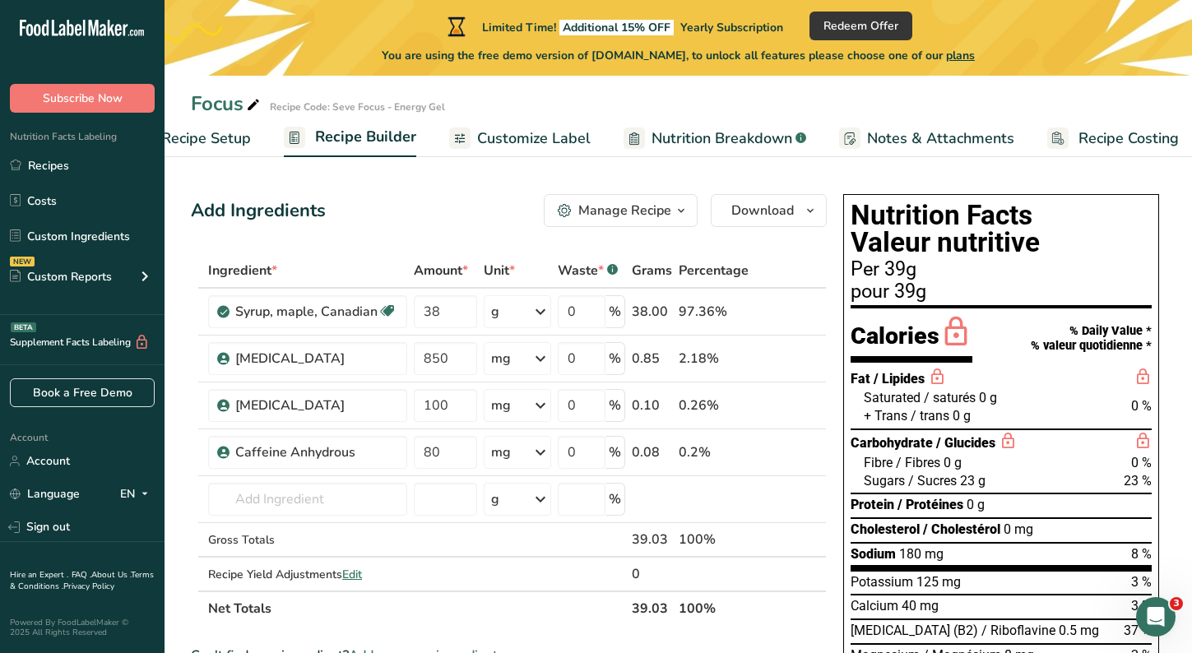
click at [514, 128] on span "Customize Label" at bounding box center [533, 138] width 113 height 22
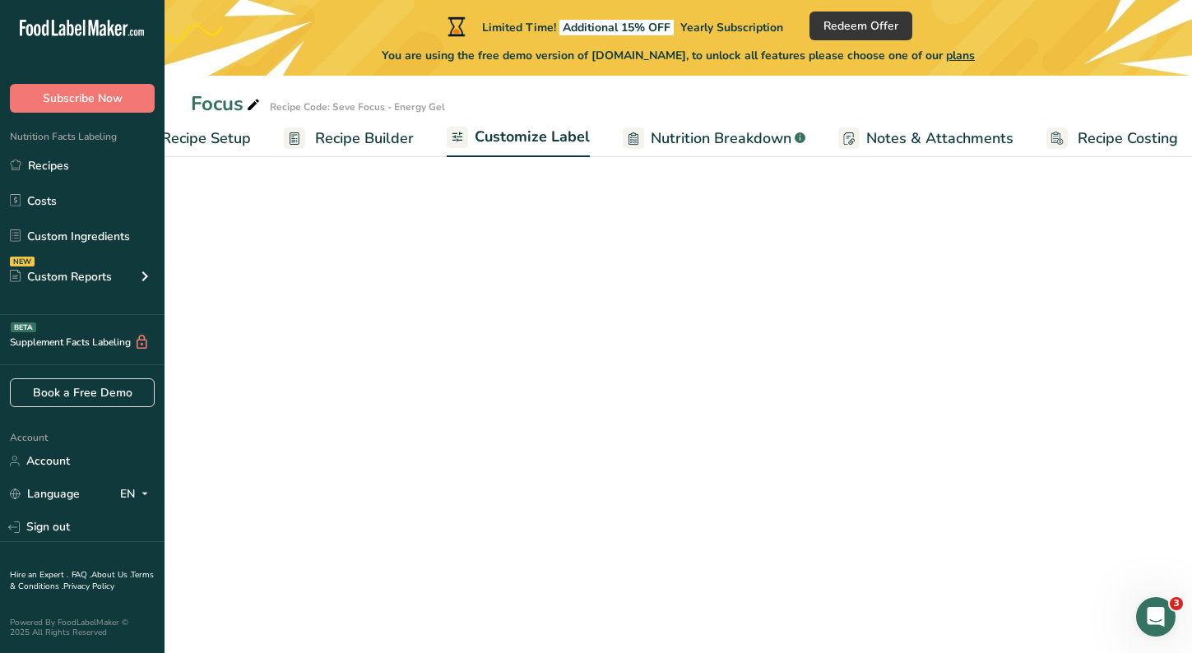
scroll to position [0, 73]
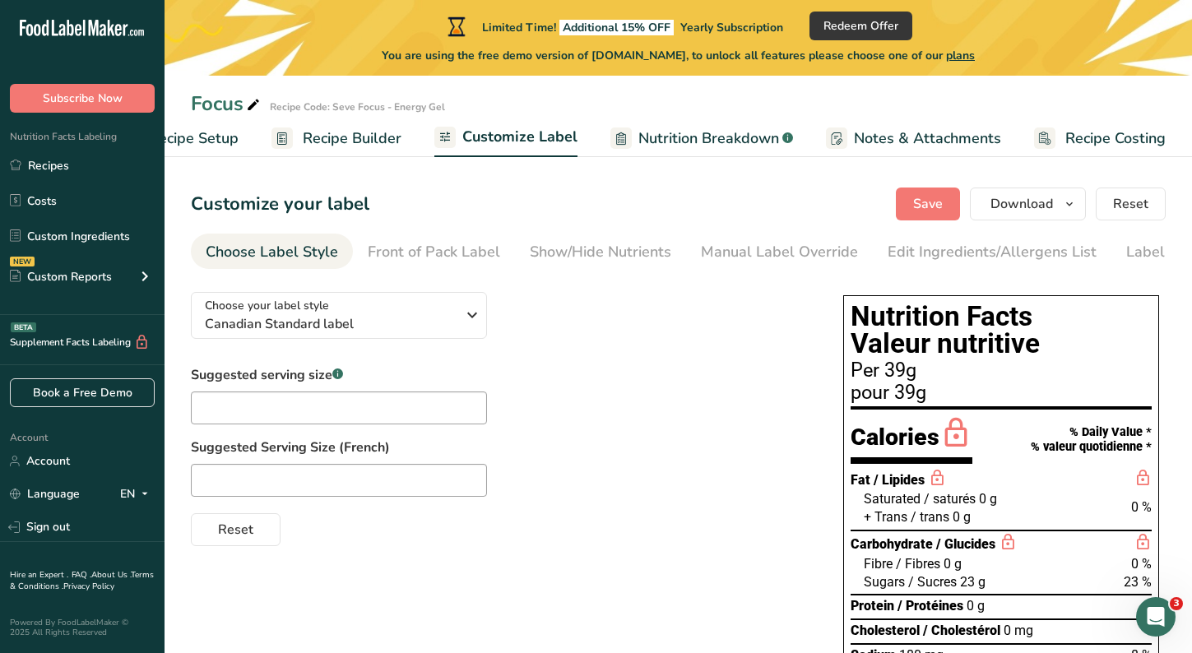
click at [702, 154] on link "Nutrition Breakdown .a-a{fill:#347362;}.b-a{fill:#fff;}" at bounding box center [701, 138] width 183 height 37
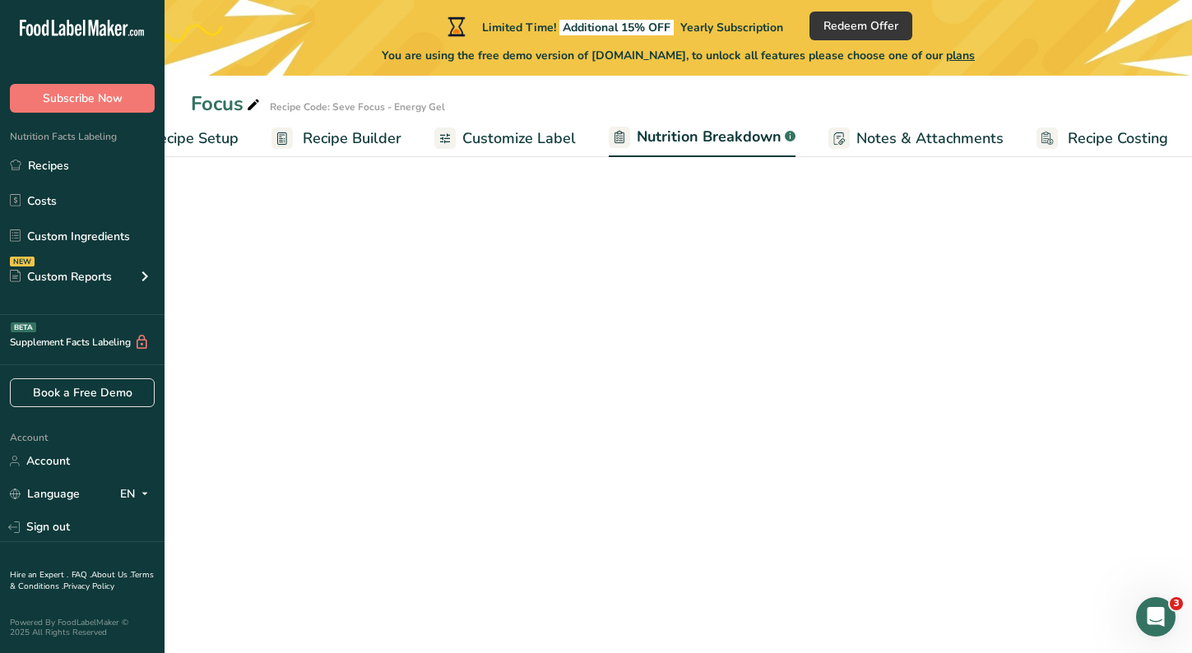
scroll to position [0, 75]
select select "Calories"
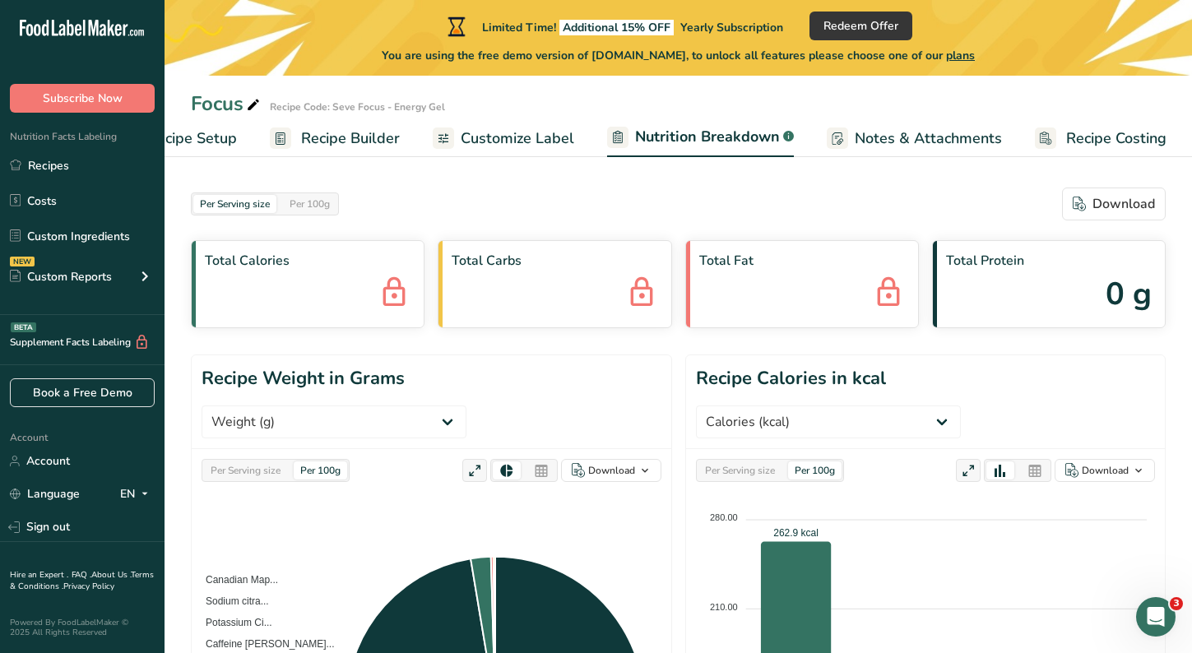
click at [490, 137] on span "Customize Label" at bounding box center [516, 138] width 113 height 22
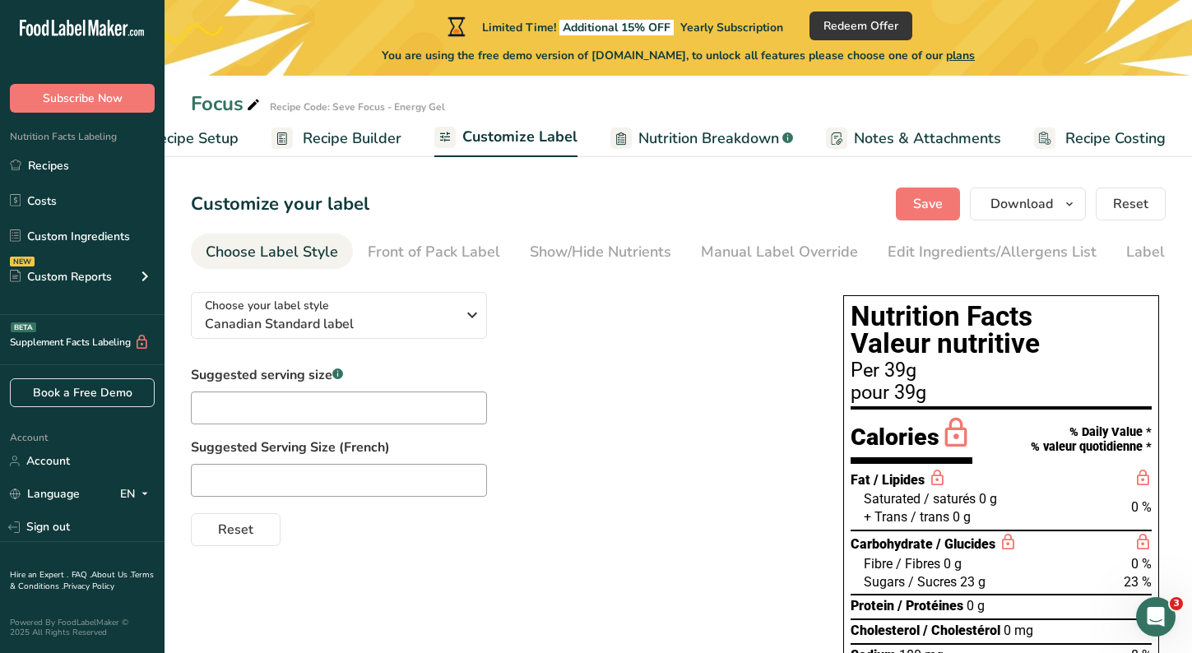
click at [359, 127] on link "Recipe Builder" at bounding box center [336, 138] width 130 height 37
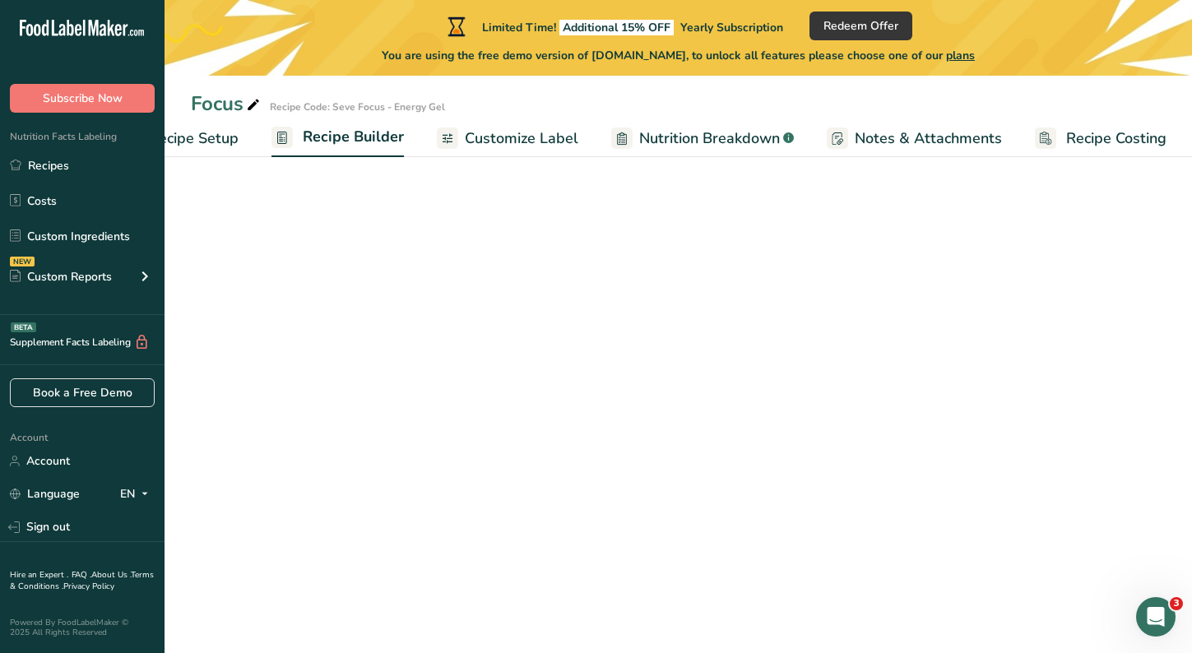
scroll to position [0, 73]
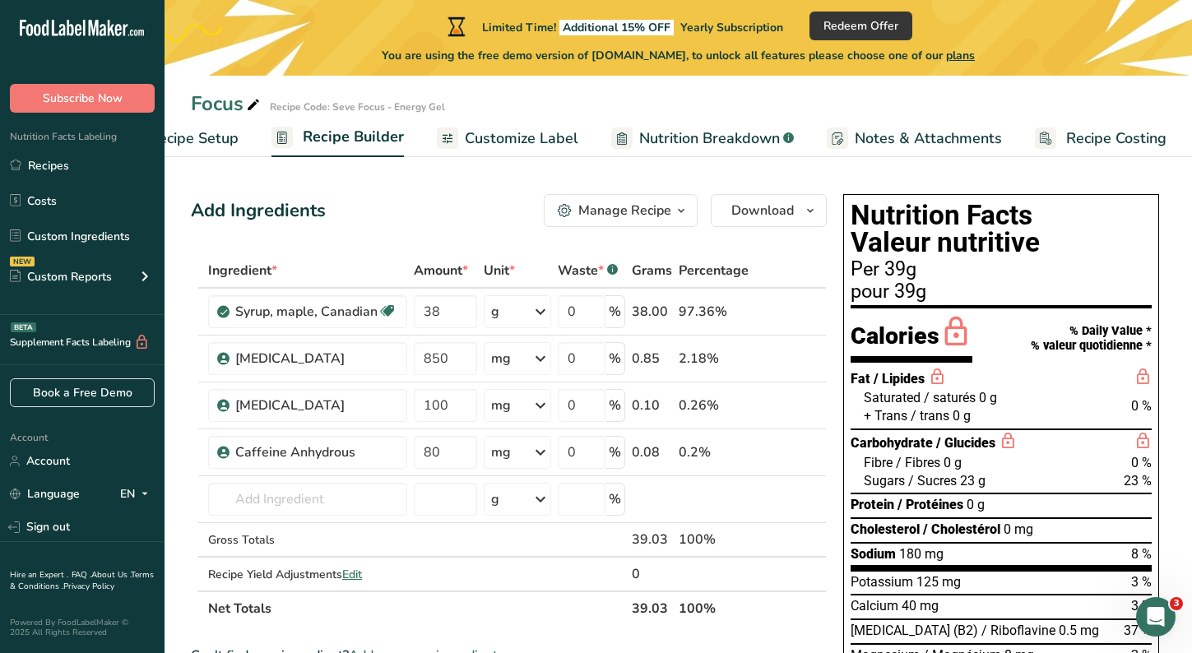
click at [228, 134] on span "Recipe Setup" at bounding box center [194, 138] width 90 height 22
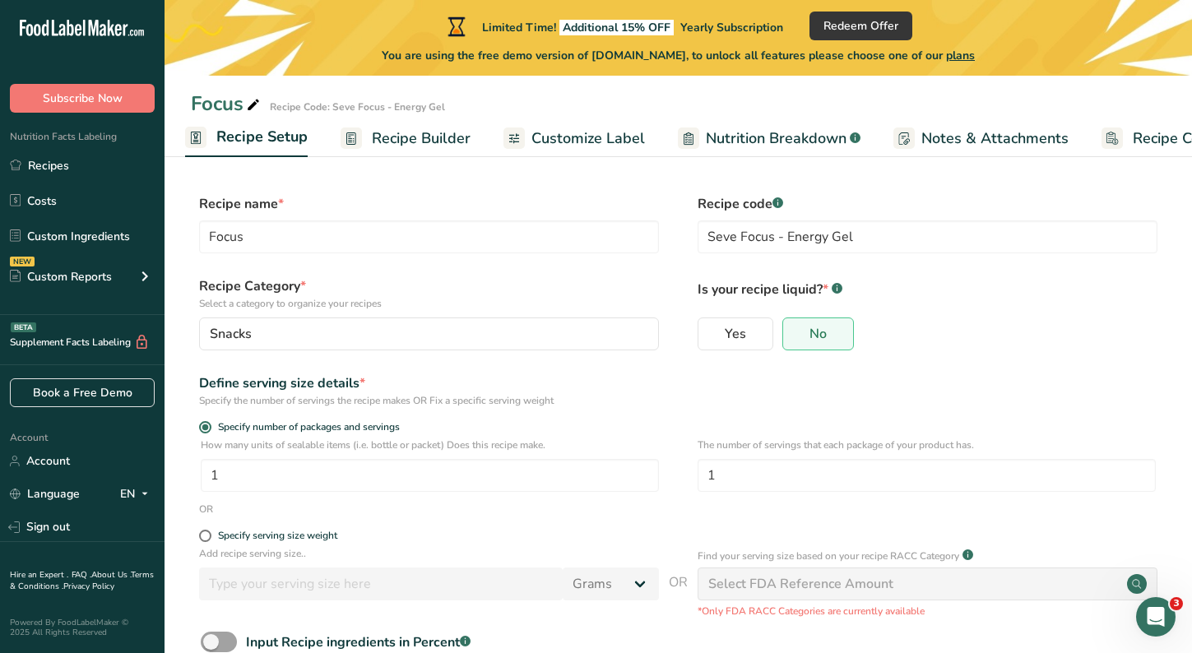
click at [414, 142] on span "Recipe Builder" at bounding box center [421, 138] width 99 height 22
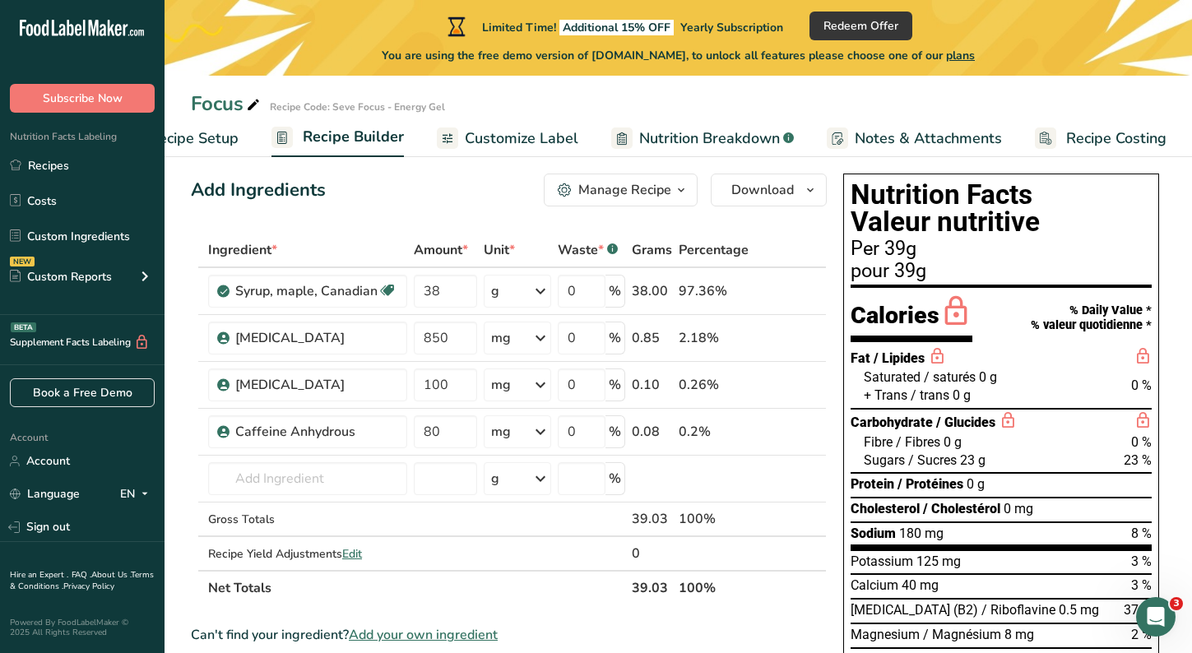
scroll to position [18, 0]
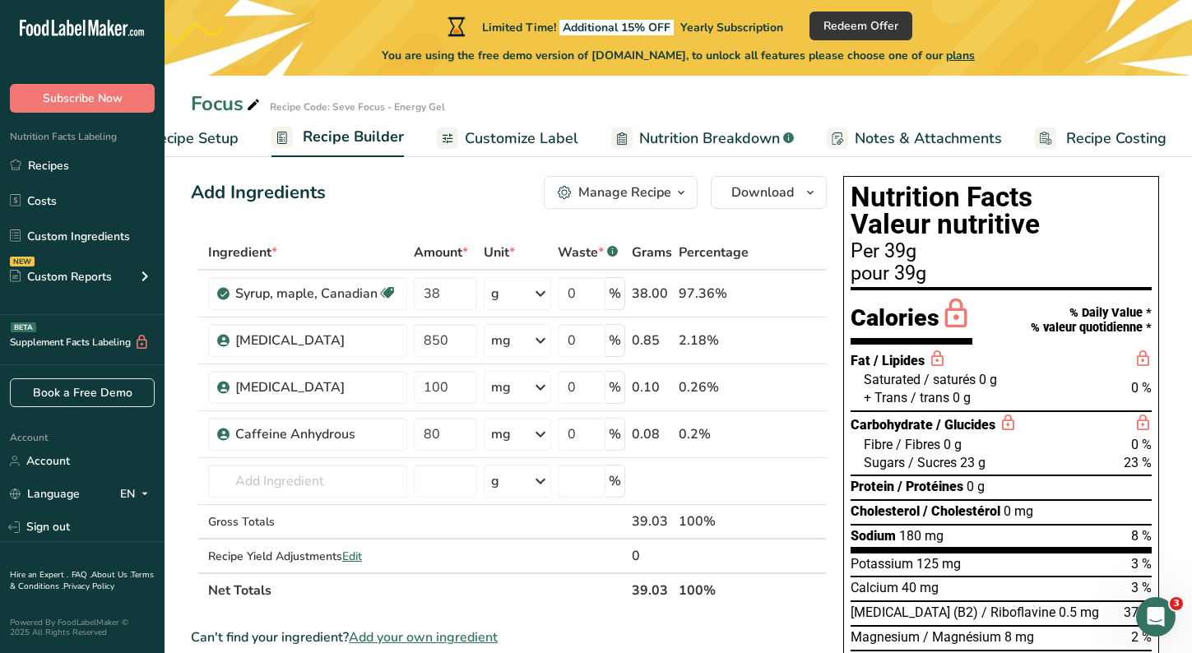
click at [554, 138] on span "Customize Label" at bounding box center [521, 138] width 113 height 22
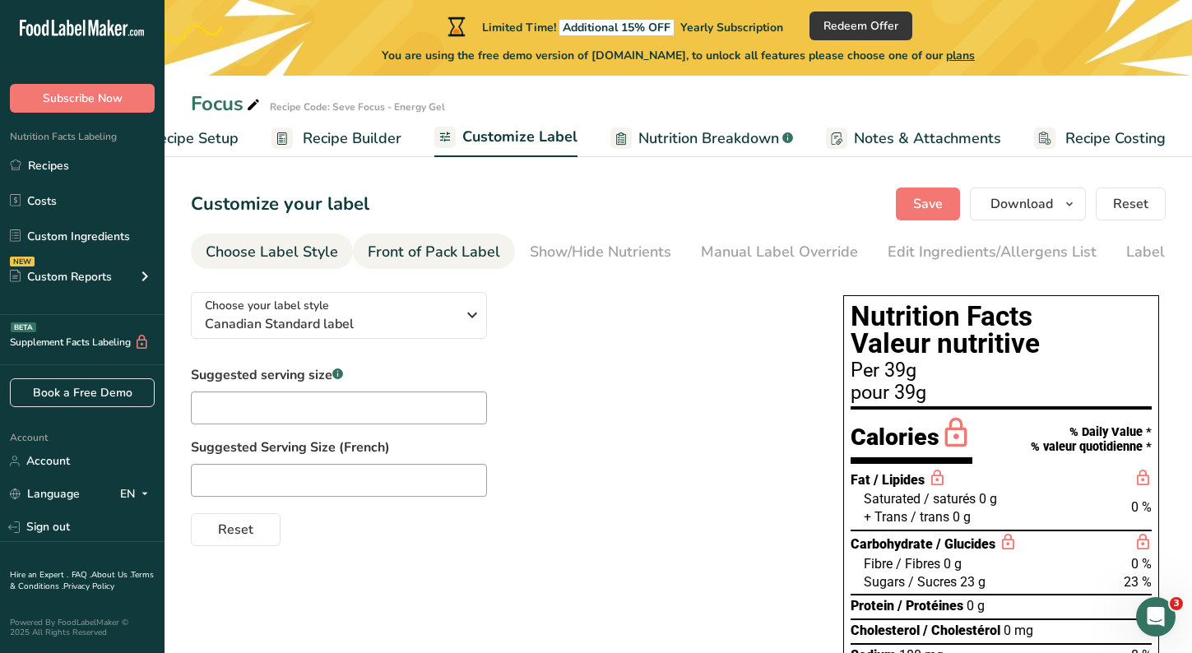
click at [460, 251] on div "Front of Pack Label" at bounding box center [434, 252] width 132 height 22
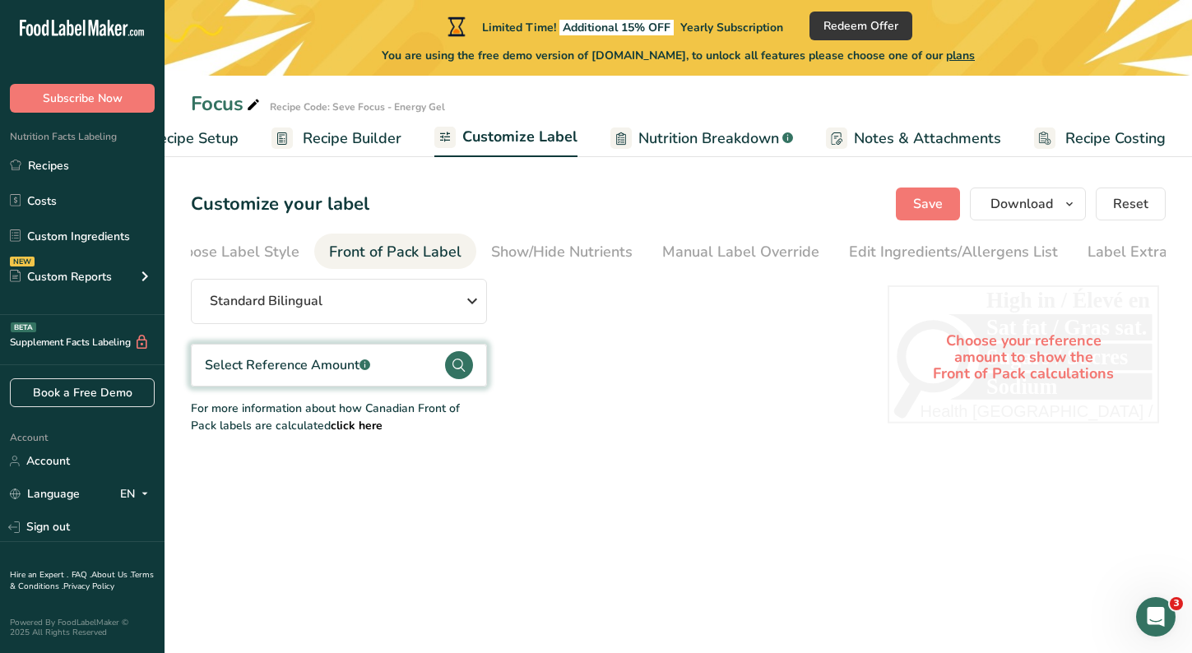
scroll to position [0, 68]
click at [632, 242] on div "Manual Label Override" at bounding box center [710, 252] width 157 height 22
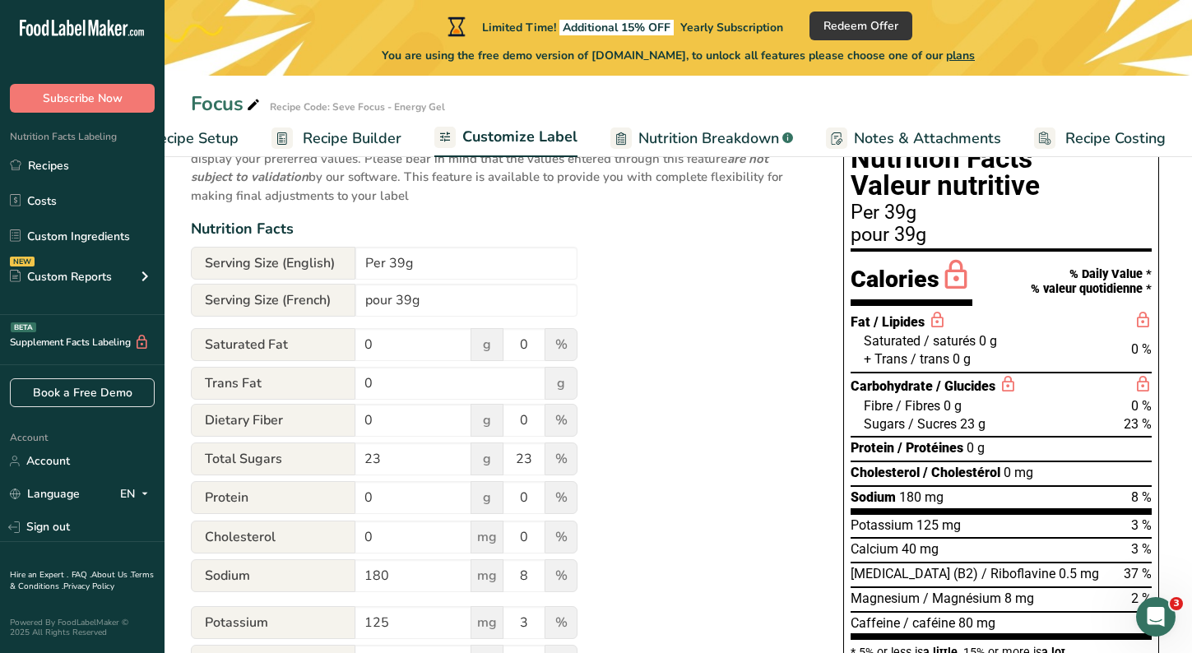
scroll to position [159, 0]
click at [414, 471] on input "23" at bounding box center [413, 458] width 116 height 33
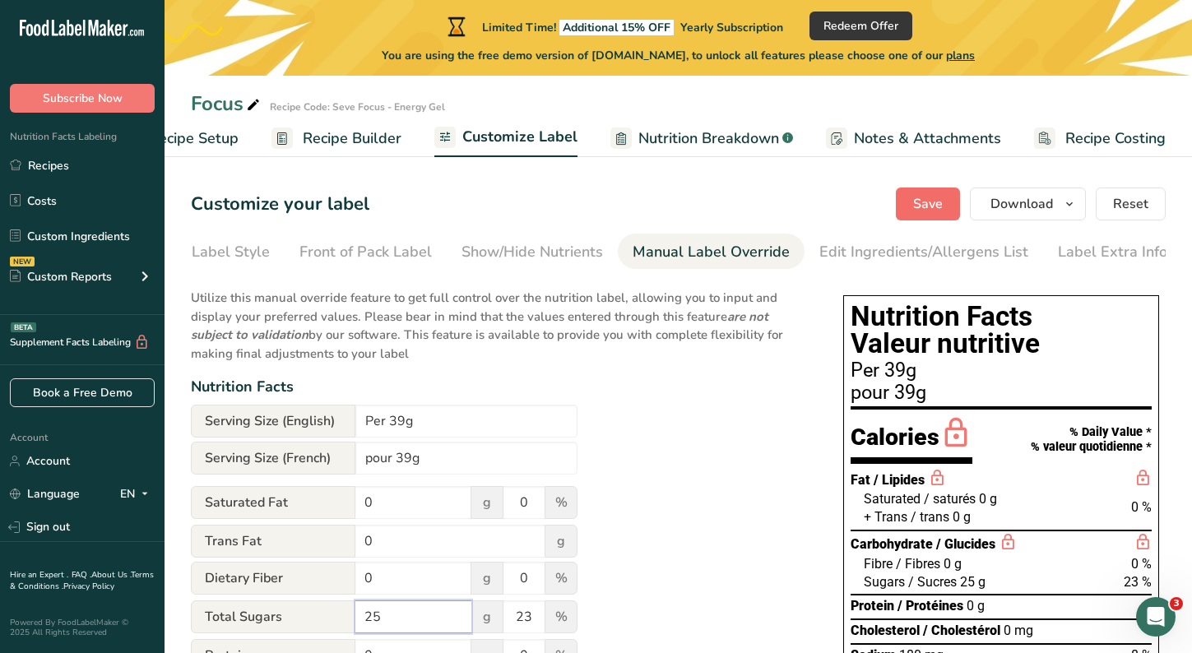
type input "25"
click at [936, 200] on span "Save" at bounding box center [928, 204] width 30 height 20
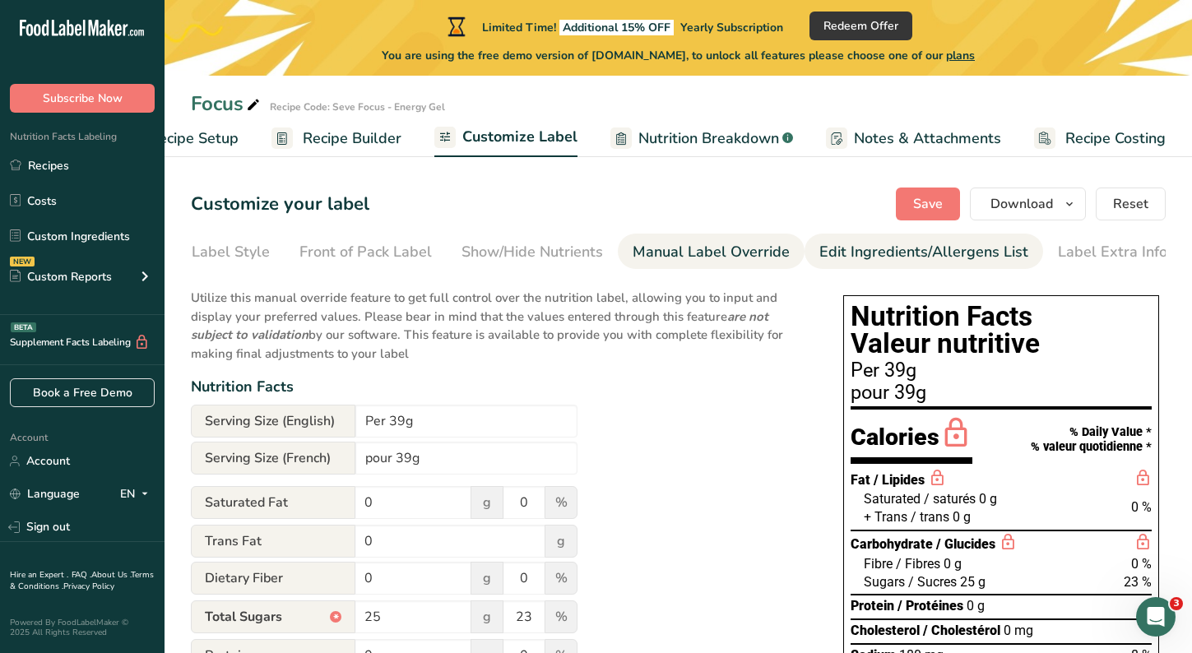
click at [877, 247] on div "Edit Ingredients/Allergens List" at bounding box center [923, 252] width 209 height 22
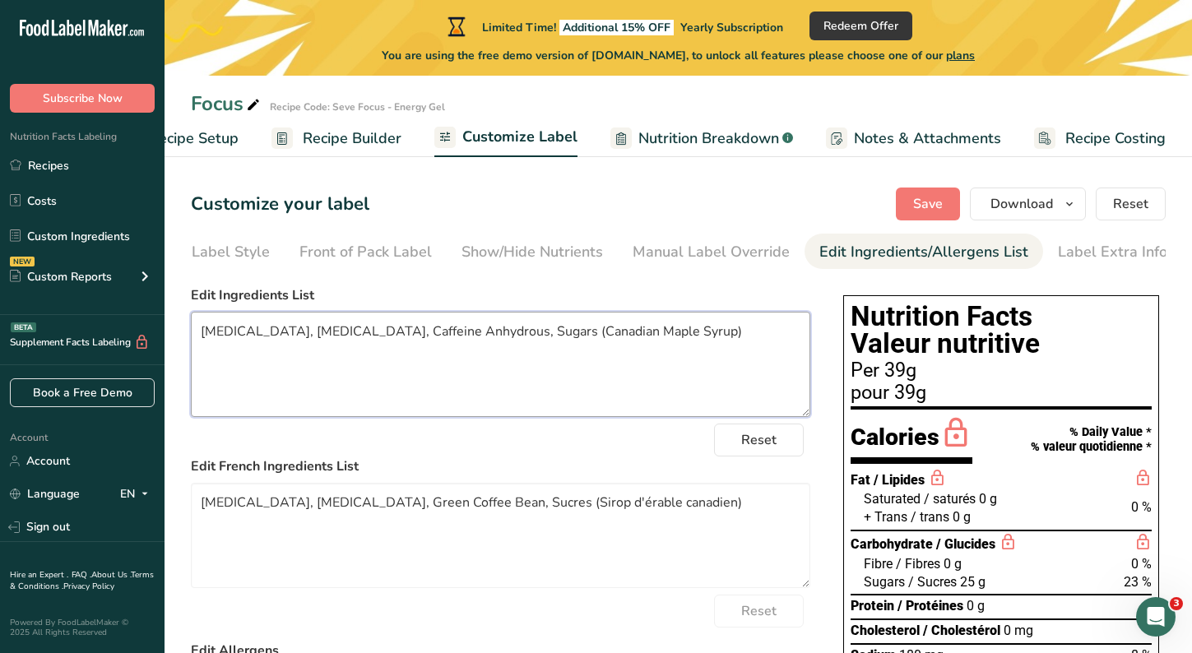
click at [302, 339] on textarea "Sodium citrate, Potassium Citrate, Caffeine Anhydrous, Sugars (Canadian Maple S…" at bounding box center [500, 364] width 619 height 105
drag, startPoint x: 683, startPoint y: 340, endPoint x: 558, endPoint y: 342, distance: 125.8
click at [558, 342] on textarea "Sodium citrate, potassium citrate, green coffee bean extract, sugars (maple myr…" at bounding box center [500, 364] width 619 height 105
click at [205, 332] on textarea "Sodium citrate, potassium citrate, green coffee bean extract, sugars (maple myr…" at bounding box center [500, 364] width 619 height 105
paste textarea "sugars (maple myrup)"
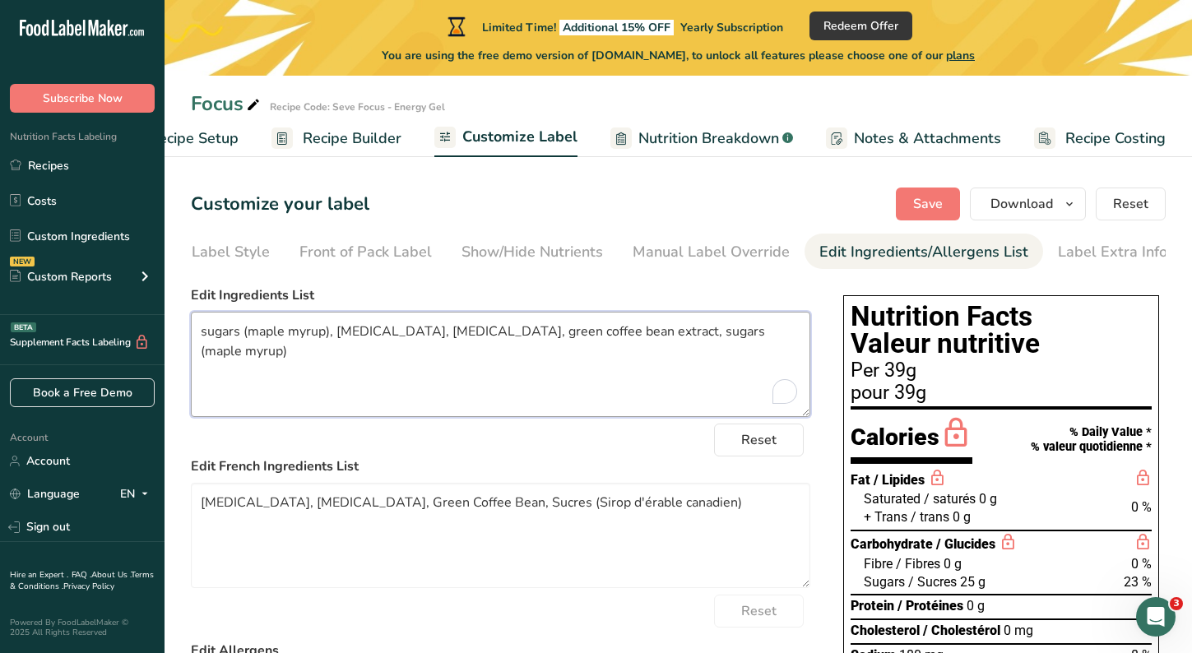
click at [349, 337] on textarea "sugars (maple myrup), Sodium citrate, potassium citrate, green coffee bean extr…" at bounding box center [500, 364] width 619 height 105
drag, startPoint x: 683, startPoint y: 336, endPoint x: 535, endPoint y: 336, distance: 148.8
click at [535, 336] on textarea "sugars (maple myrup), sodium citrate, potassium citrate, green coffee bean extr…" at bounding box center [500, 364] width 619 height 105
click at [429, 336] on textarea "sugars (maple myrup), sodium citrate, potassium citrate, green coffee bean extr…" at bounding box center [500, 364] width 619 height 105
paste textarea "green coffee bean extract"
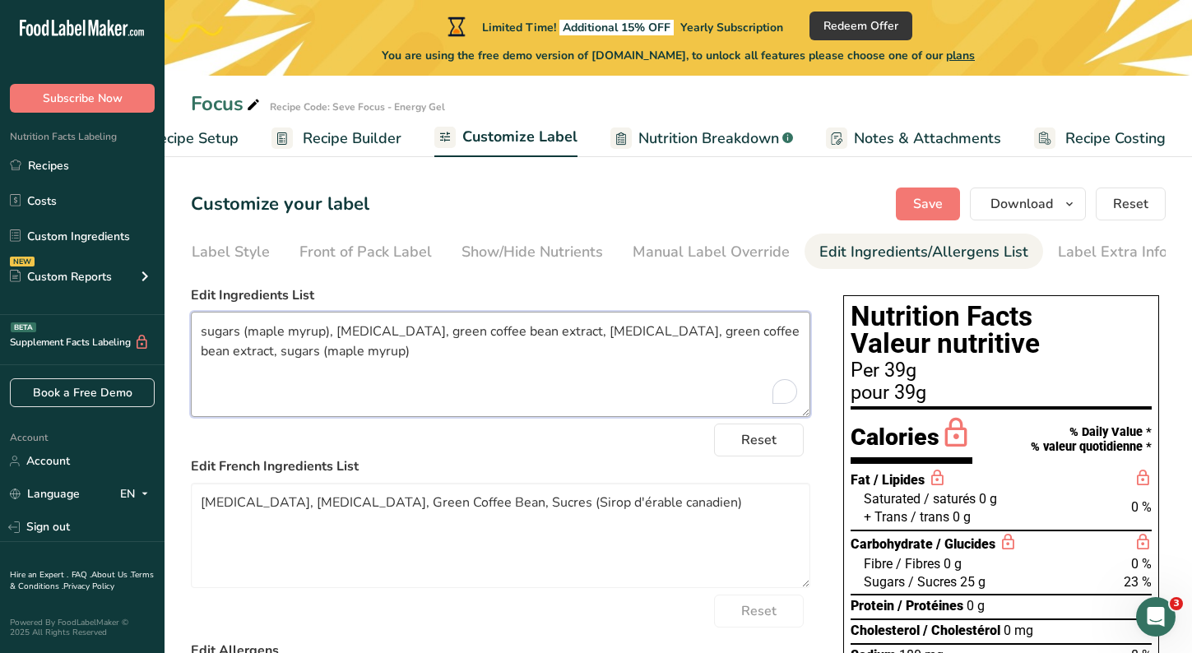
drag, startPoint x: 408, startPoint y: 365, endPoint x: 690, endPoint y: 328, distance: 284.5
click at [690, 328] on textarea "sugars (maple myrup), sodium citrate, green coffee bean extract, potassium citr…" at bounding box center [500, 364] width 619 height 105
click at [306, 336] on textarea "sugars (maple myrup), sodium citrate, green coffee bean extract, potassium citr…" at bounding box center [500, 364] width 619 height 105
click at [297, 333] on textarea "sugars (maple myrup), sodium citrate, green coffee bean extract, potassium citr…" at bounding box center [500, 364] width 619 height 105
type textarea "sugars (maple syrup), sodium citrate, green coffee bean extract, potassium citr…"
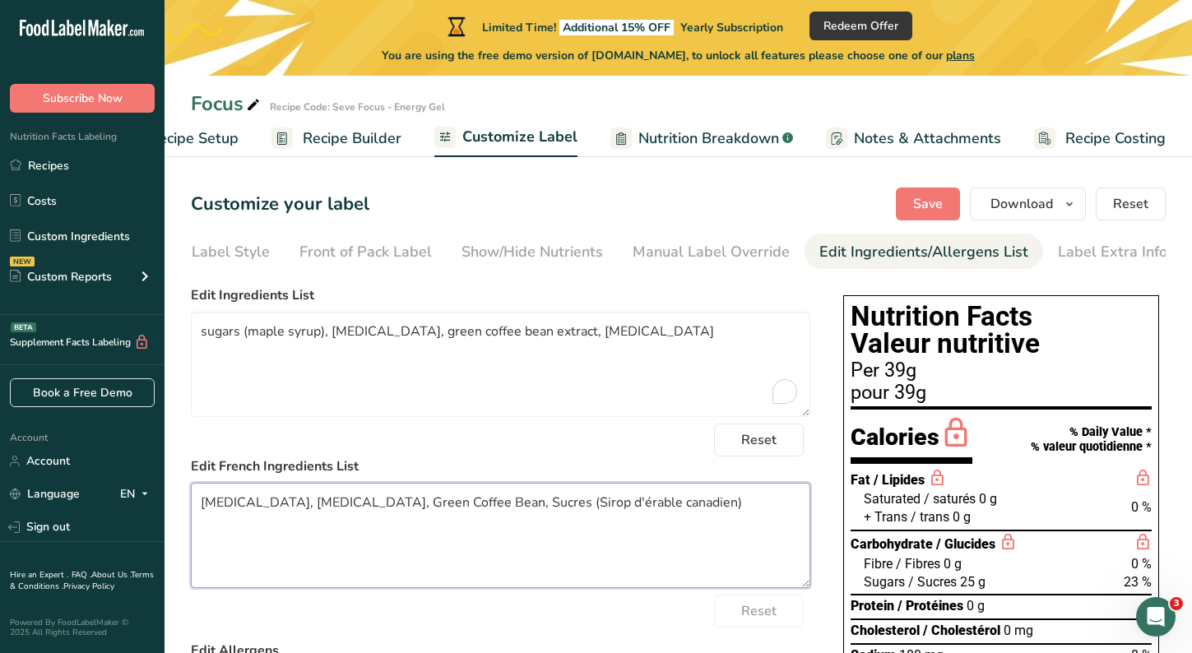
click at [413, 503] on textarea "Sodium citrate, Potassium Citrate, Green Coffee Bean, Sucres (Sirop d'érable ca…" at bounding box center [500, 535] width 619 height 105
click at [204, 507] on textarea "Sodium citrate, Potassium Citrate, green coffee bean, Sucres (Sirop d'érable ca…" at bounding box center [500, 535] width 619 height 105
click at [501, 507] on textarea "sodium citrate, potassium Citrate, green coffee bean, Sucres (Sirop d'érable ca…" at bounding box center [500, 535] width 619 height 105
drag, startPoint x: 507, startPoint y: 507, endPoint x: 403, endPoint y: 513, distance: 103.8
click at [403, 513] on textarea "sodium citrate, potassium Citrate, green coffee bean, Sucres (Sirop d'érable ca…" at bounding box center [500, 535] width 619 height 105
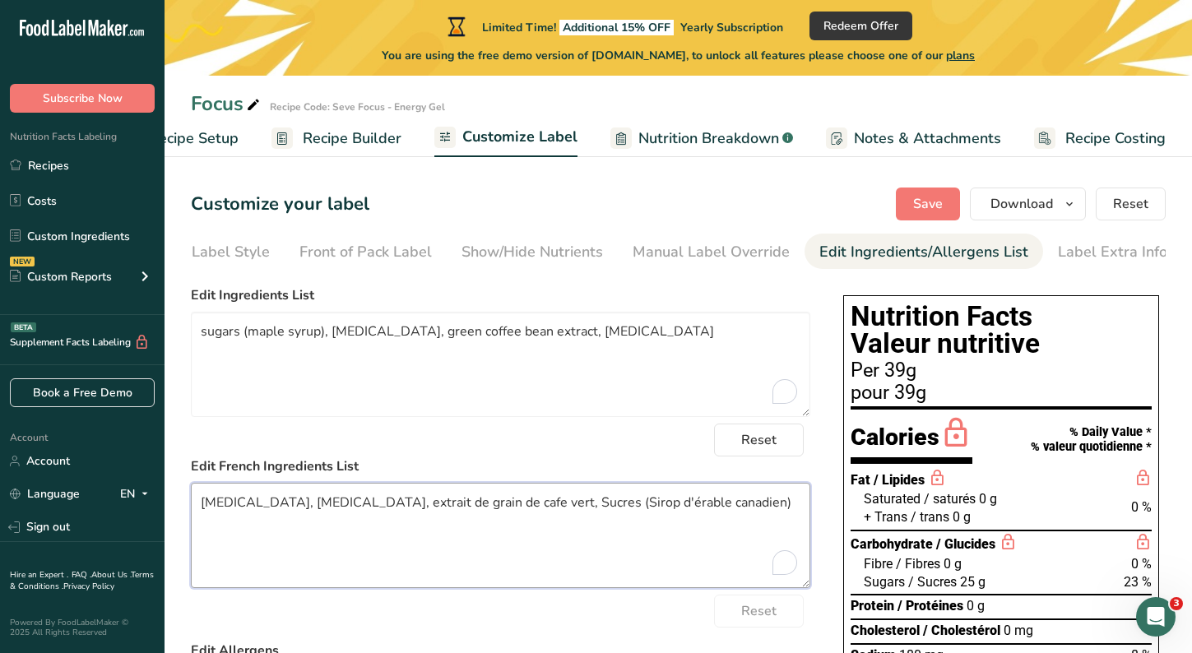
click at [749, 506] on textarea "sodium citrate, potassium Citrate, extrait de grain de cafe vert, Sucres (Sirop…" at bounding box center [500, 535] width 619 height 105
drag, startPoint x: 704, startPoint y: 512, endPoint x: 568, endPoint y: 506, distance: 135.8
click at [568, 506] on textarea "sodium citrate, potassium citrate, extrait de grain de cafe vert, sucres (sirop…" at bounding box center [500, 535] width 619 height 105
click at [331, 506] on textarea "sucres (sirop d'érable)sodium citrate, potassium citrate, extrait de grain de c…" at bounding box center [500, 535] width 619 height 105
click at [701, 511] on textarea "sucres (sirop d'érable), sodium citrate, potassium citrate, extrait de grain de…" at bounding box center [500, 535] width 619 height 105
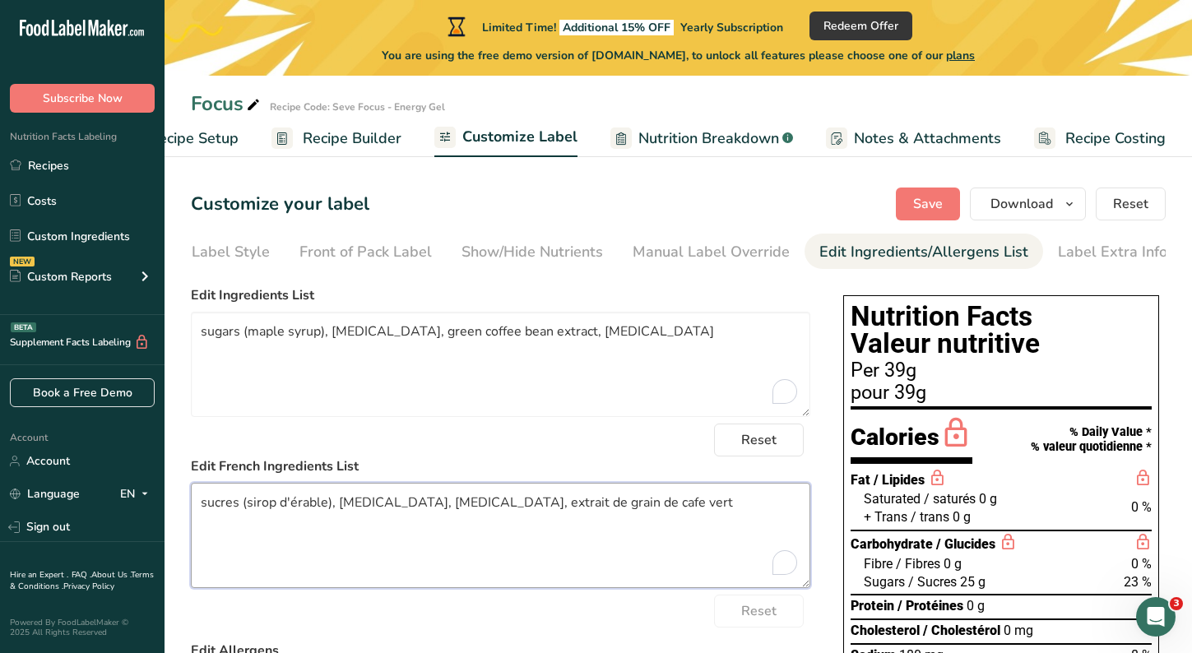
drag, startPoint x: 696, startPoint y: 503, endPoint x: 533, endPoint y: 513, distance: 163.9
click at [533, 513] on textarea "sucres (sirop d'érable), sodium citrate, potassium citrate, extrait de grain de…" at bounding box center [500, 535] width 619 height 105
click at [502, 507] on textarea "sucres (sirop d'érable), extrait de grain de cafe vertsodium citrate, potassium…" at bounding box center [500, 535] width 619 height 105
click at [707, 513] on textarea "sucres (sirop d'érable), extrait de grain de cafe vert, sodium citrate, potassi…" at bounding box center [500, 535] width 619 height 105
type textarea "sucres (sirop d'érable), extrait de grain de cafe vert, sodium citrate, potassi…"
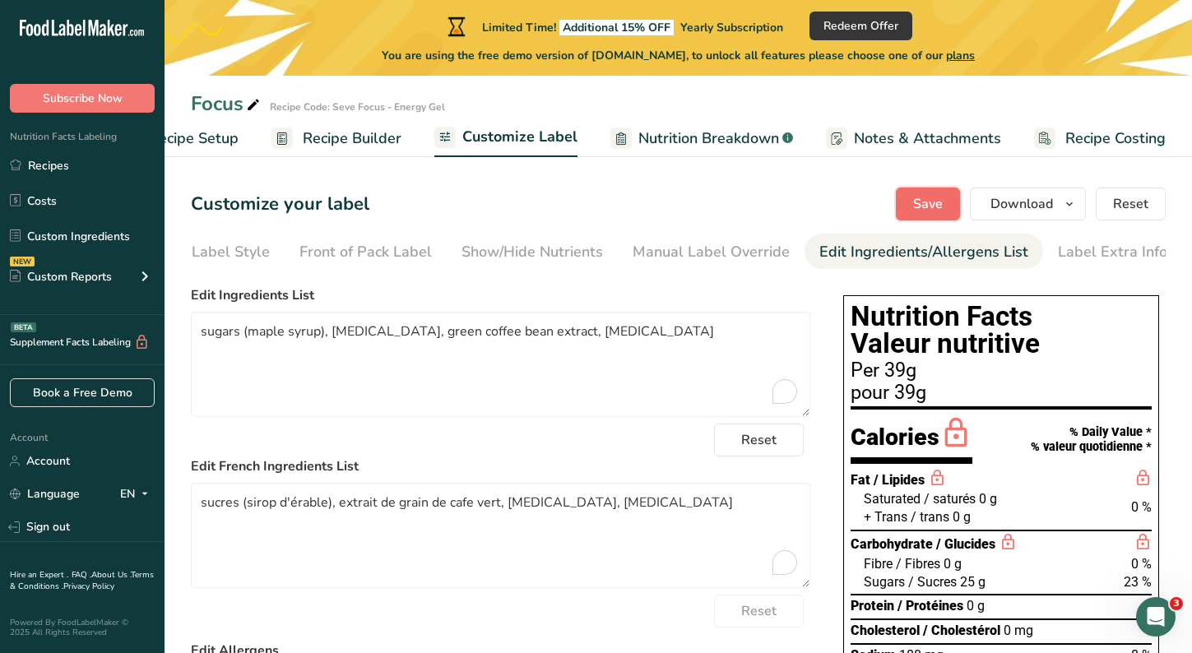
click at [921, 201] on span "Save" at bounding box center [928, 204] width 30 height 20
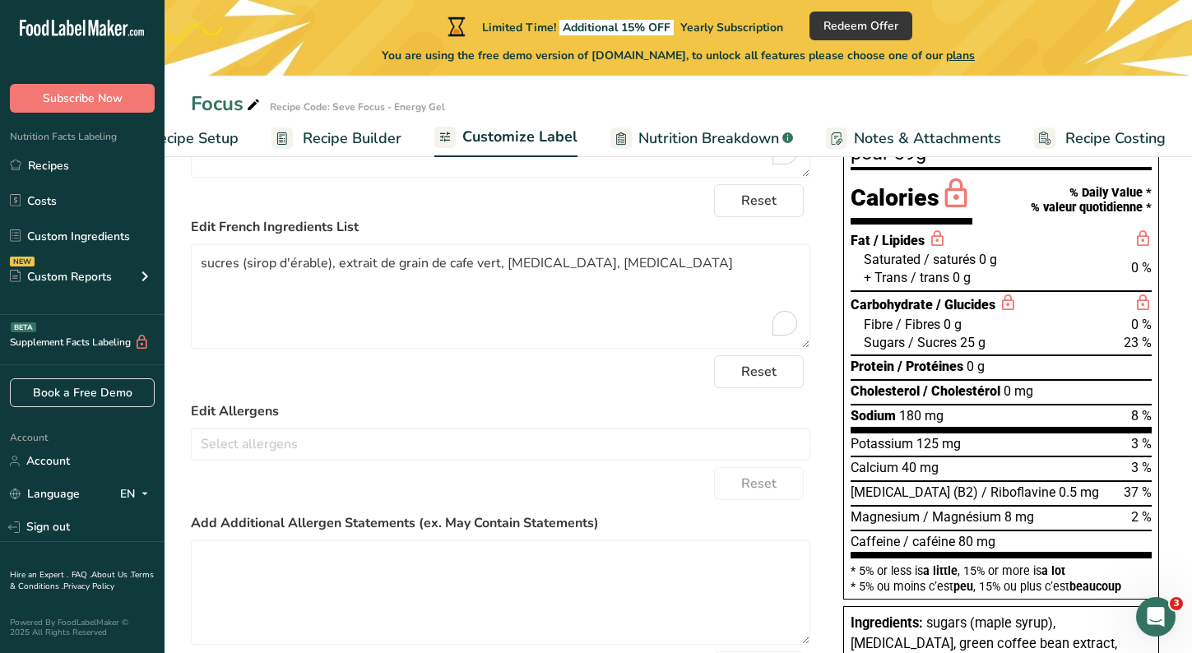
scroll to position [269, 0]
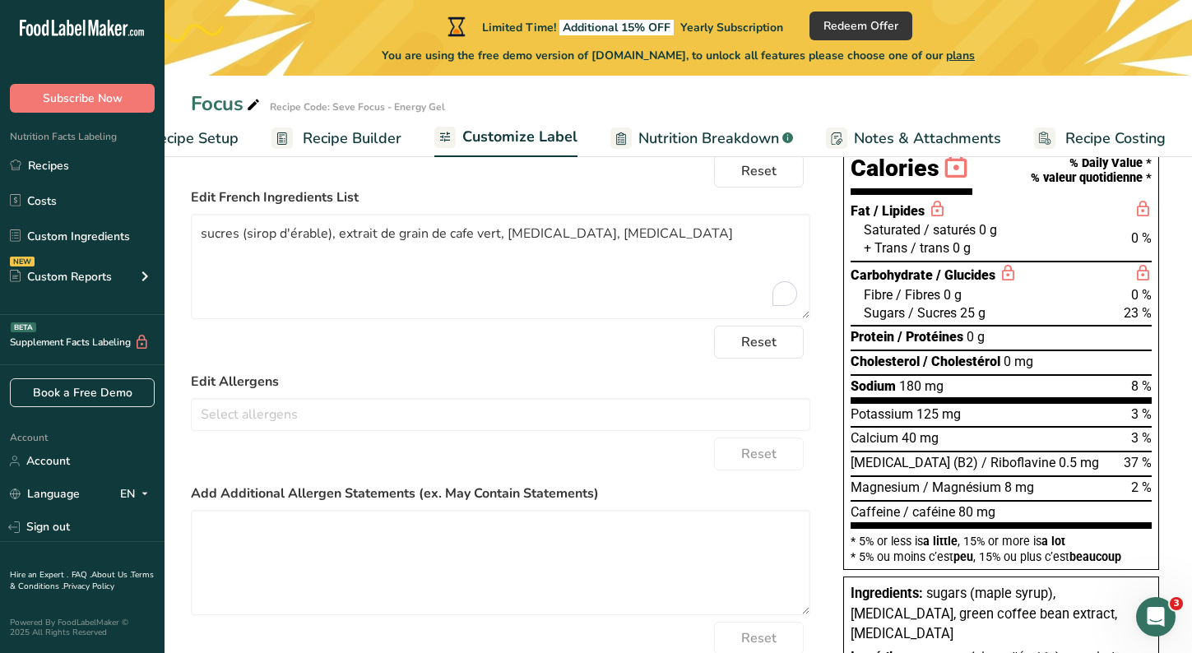
drag, startPoint x: 908, startPoint y: 305, endPoint x: 598, endPoint y: 357, distance: 314.3
drag, startPoint x: 598, startPoint y: 357, endPoint x: 544, endPoint y: 355, distance: 53.5
click at [544, 355] on div "Reset" at bounding box center [500, 342] width 619 height 33
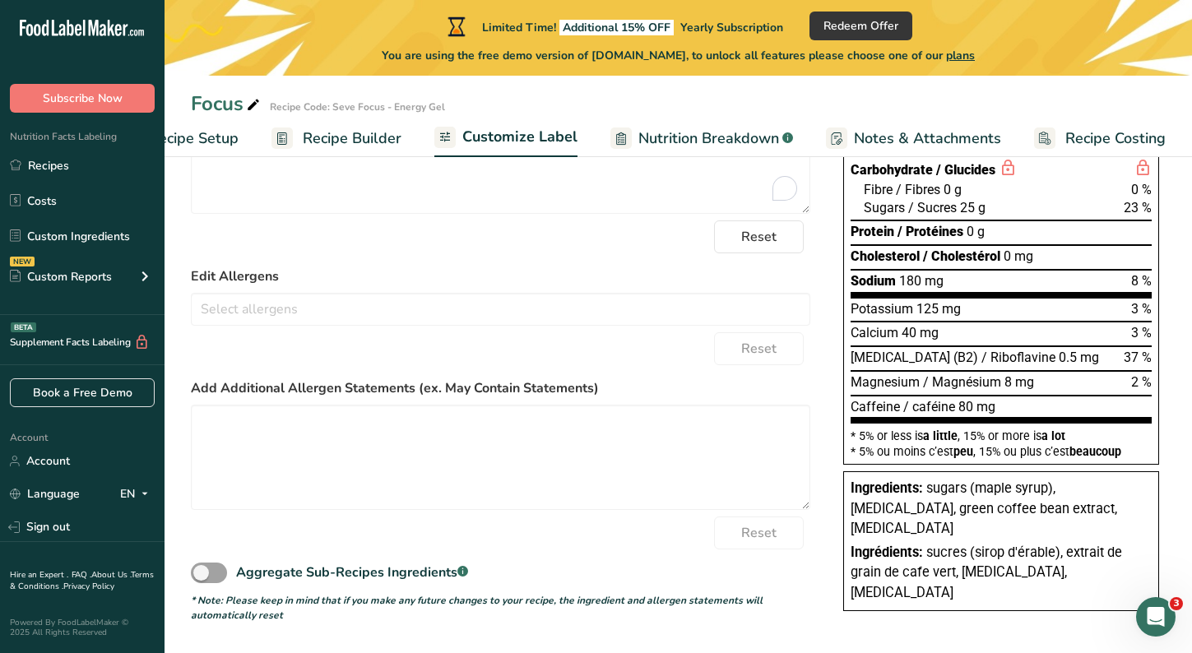
scroll to position [0, 0]
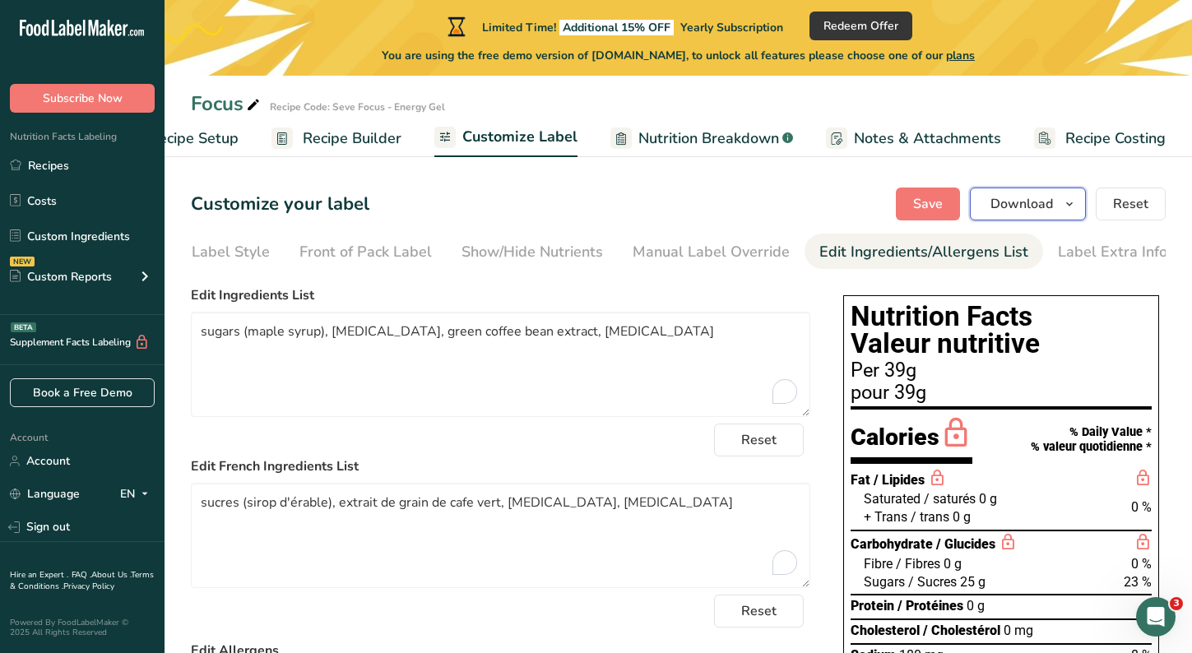
click at [1071, 204] on icon "button" at bounding box center [1068, 204] width 13 height 21
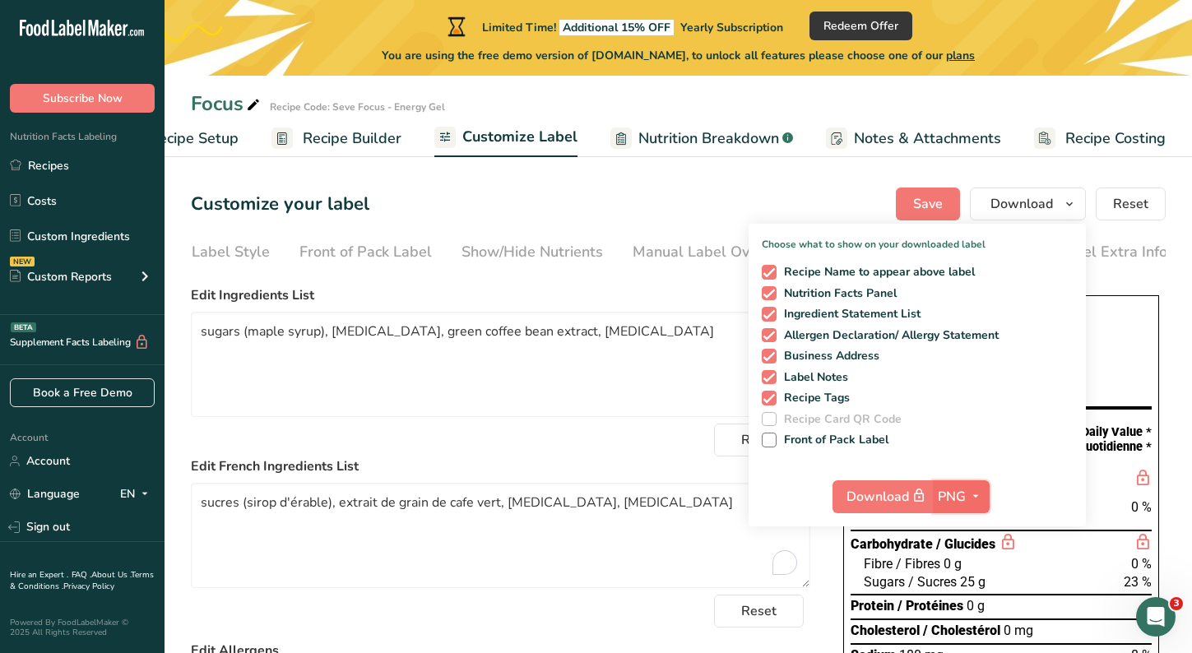
click at [979, 493] on icon "button" at bounding box center [975, 496] width 13 height 21
click at [972, 604] on link "PDF" at bounding box center [963, 611] width 53 height 27
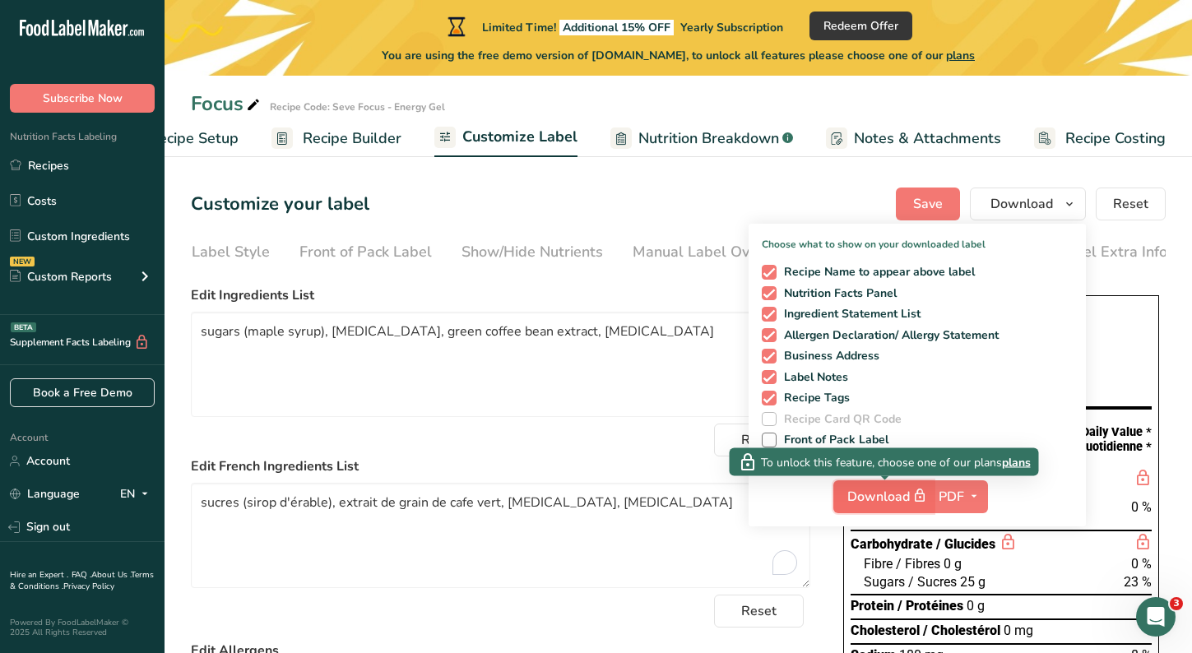
click at [896, 494] on span "Download" at bounding box center [888, 496] width 82 height 21
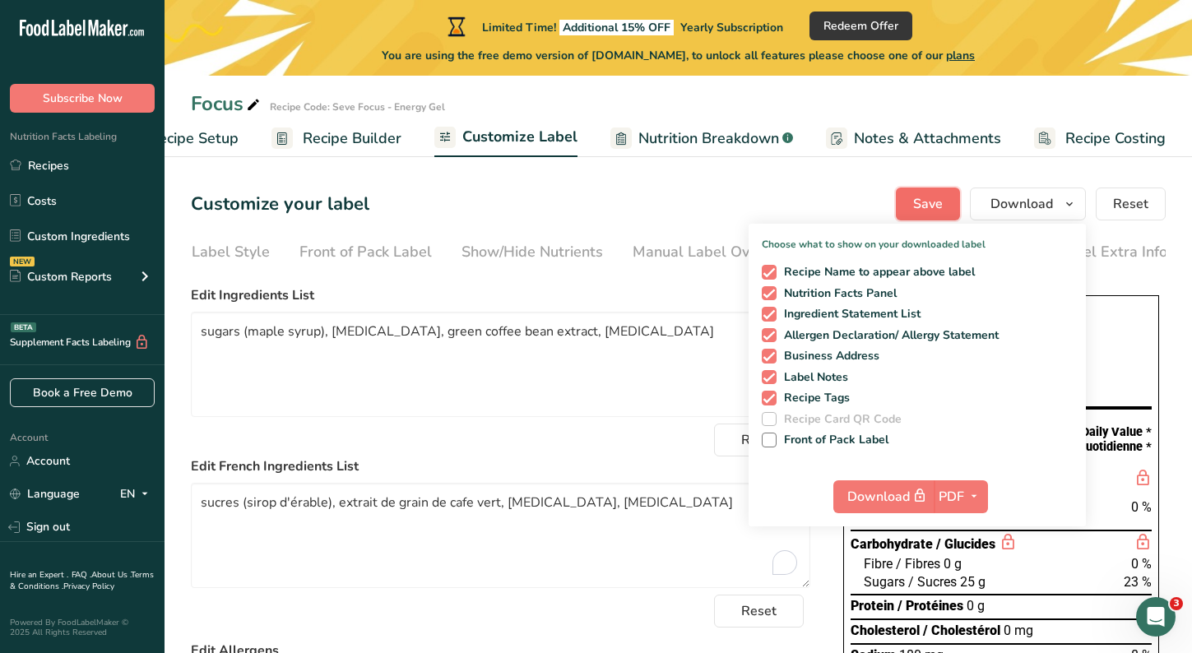
click at [922, 199] on span "Save" at bounding box center [928, 204] width 30 height 20
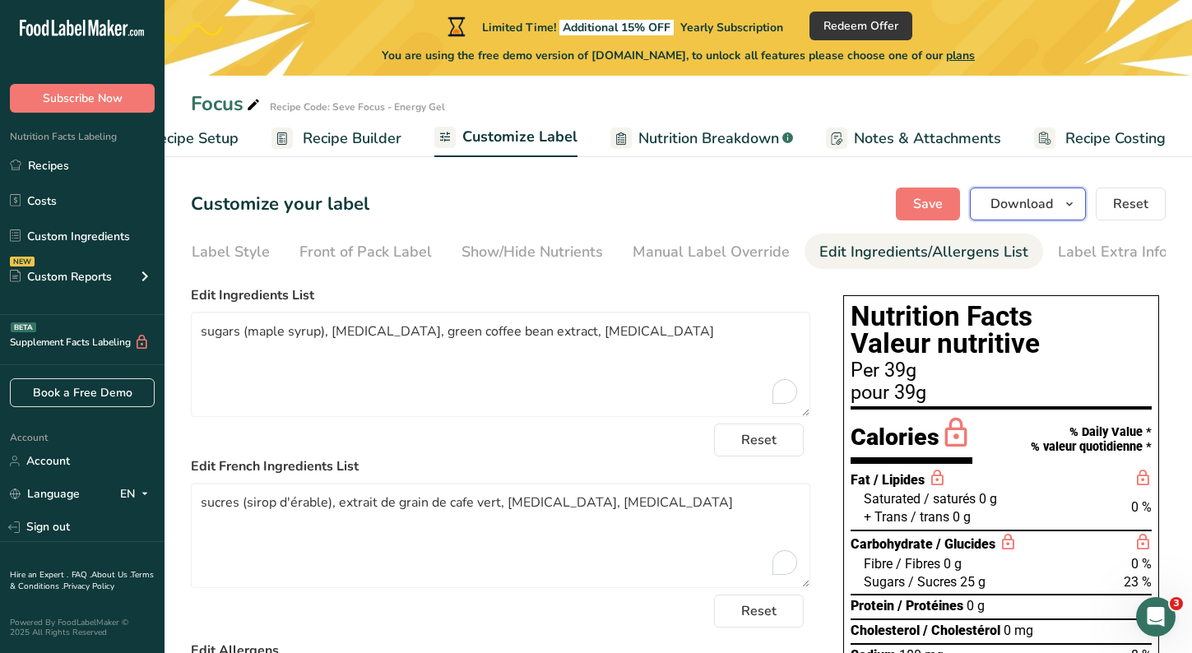
click at [1075, 205] on icon "button" at bounding box center [1068, 204] width 13 height 21
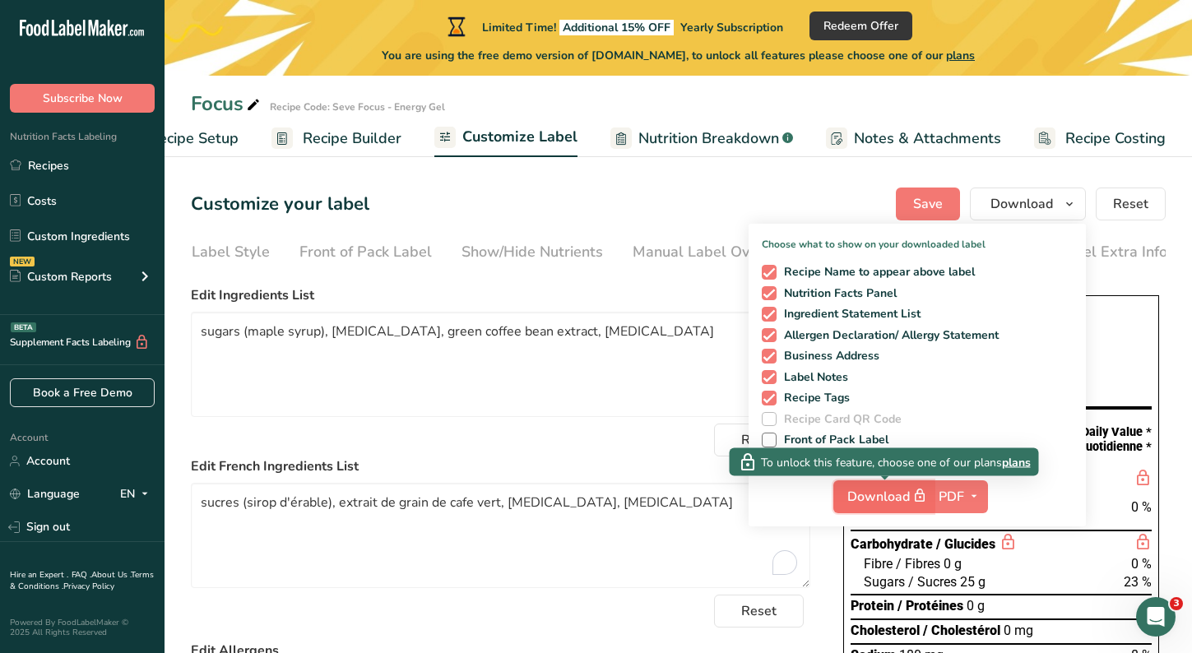
click at [881, 505] on span "Download" at bounding box center [888, 496] width 82 height 21
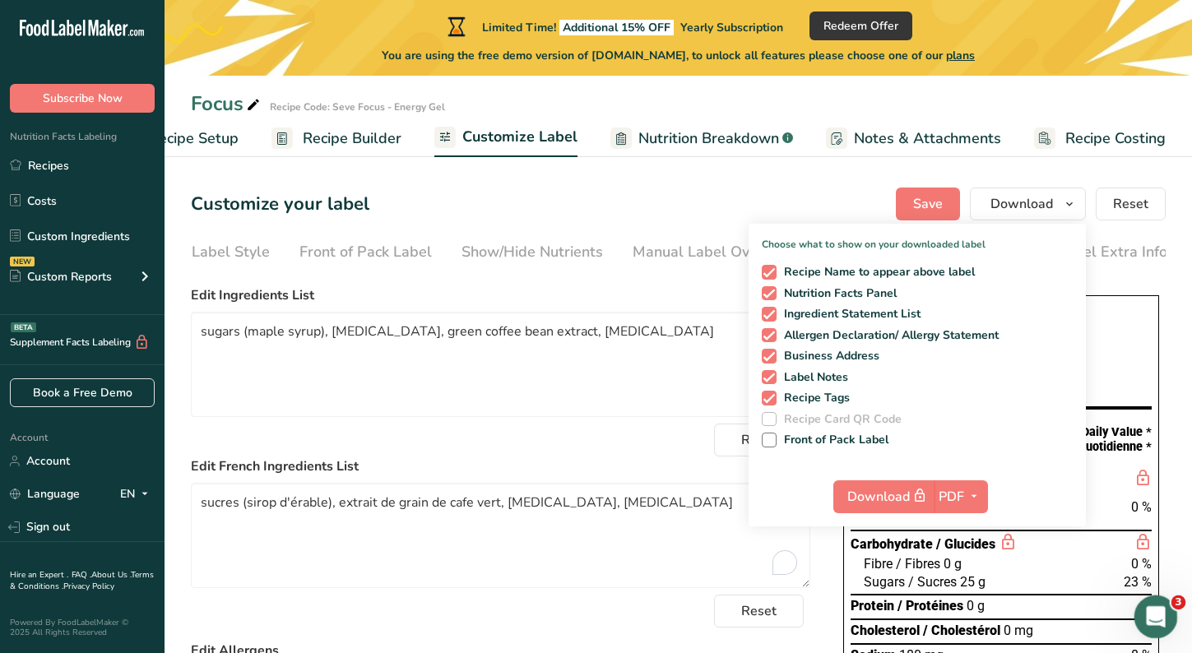
click at [1156, 608] on icon "Open Intercom Messenger" at bounding box center [1153, 614] width 27 height 27
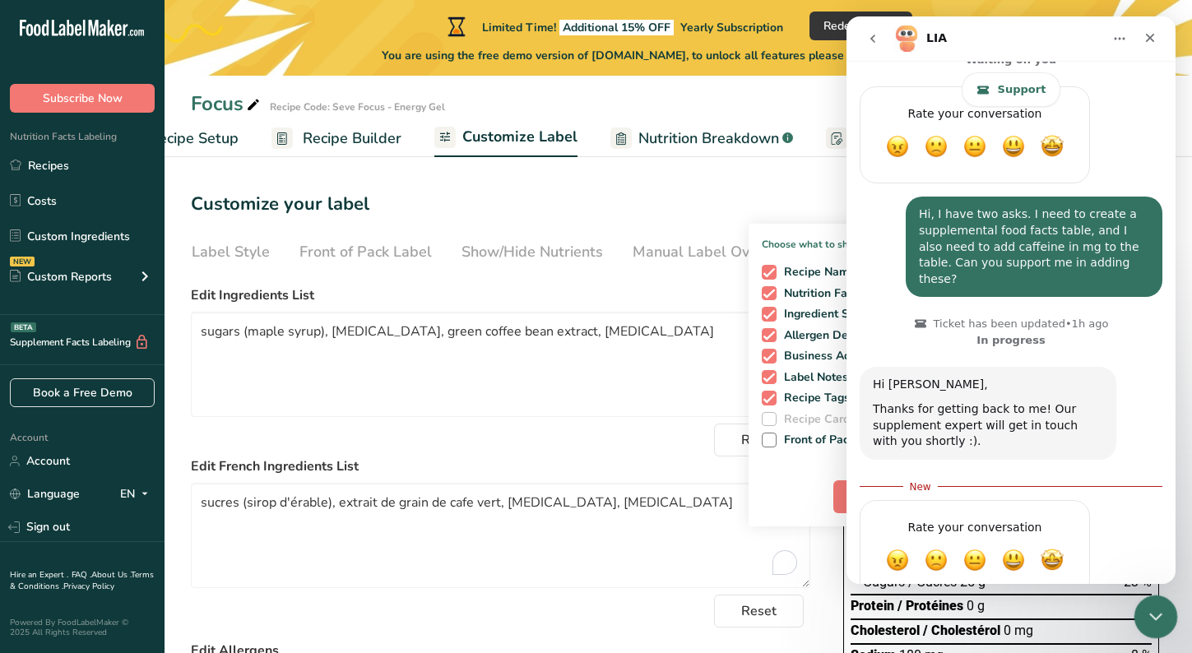
scroll to position [747, 0]
click at [1156, 607] on icon "Close Intercom Messenger" at bounding box center [1153, 614] width 20 height 20
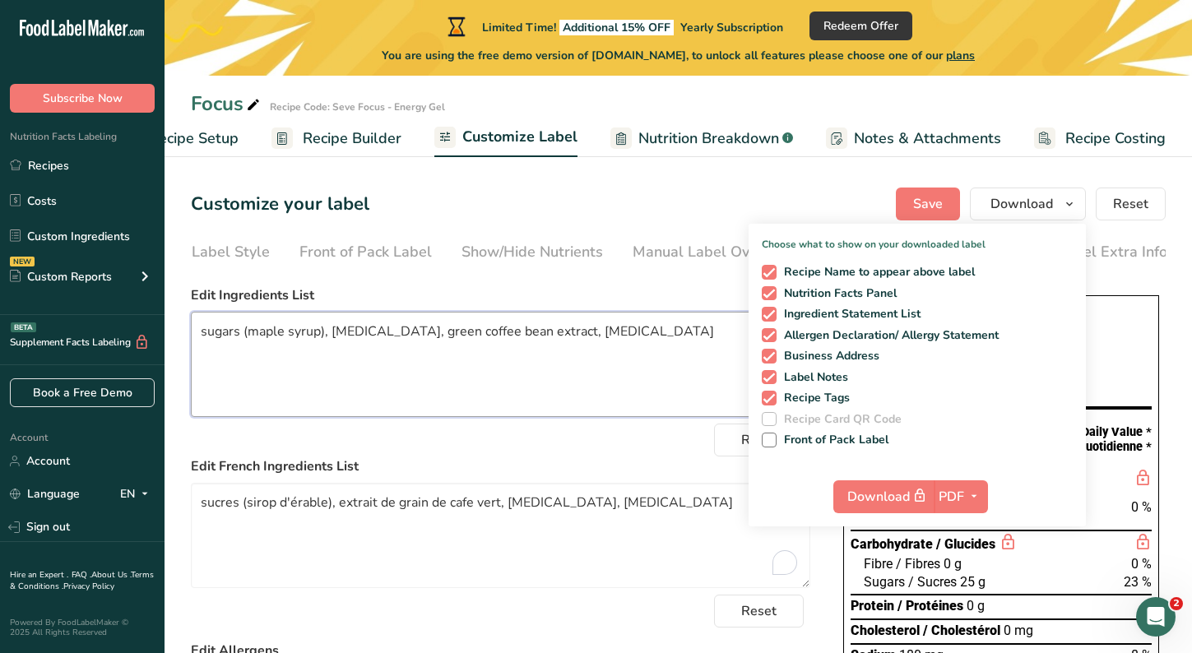
click at [678, 368] on textarea "sugars (maple syrup), sodium citrate, green coffee bean extract, potassium citr…" at bounding box center [500, 364] width 619 height 105
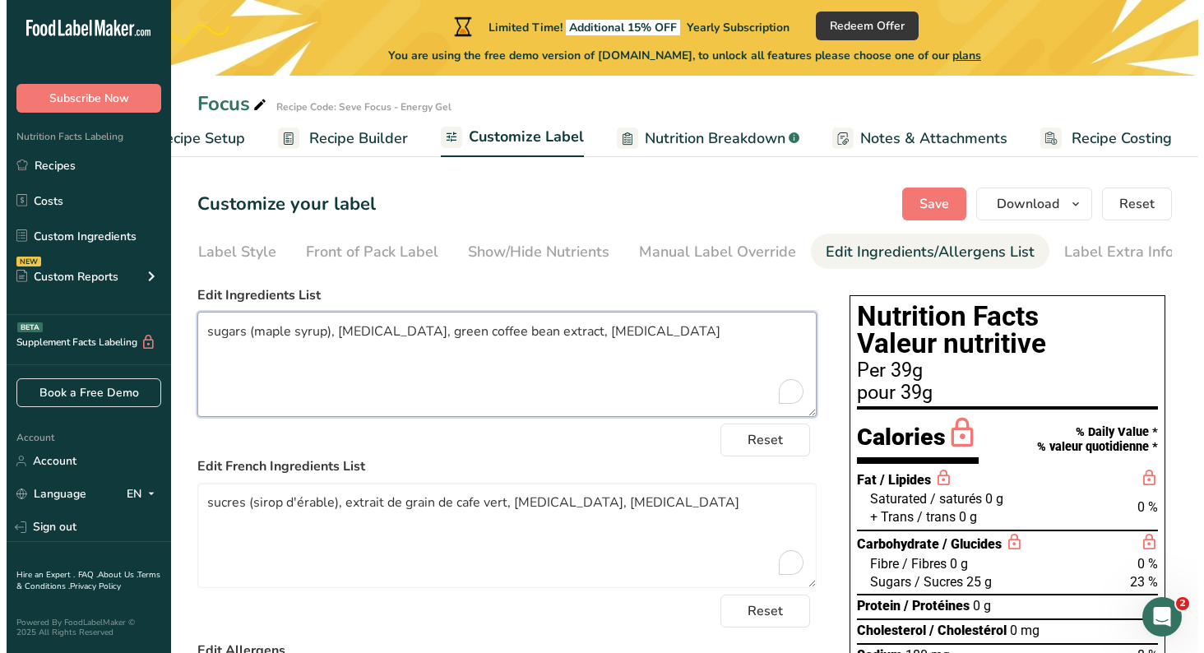
scroll to position [0, 0]
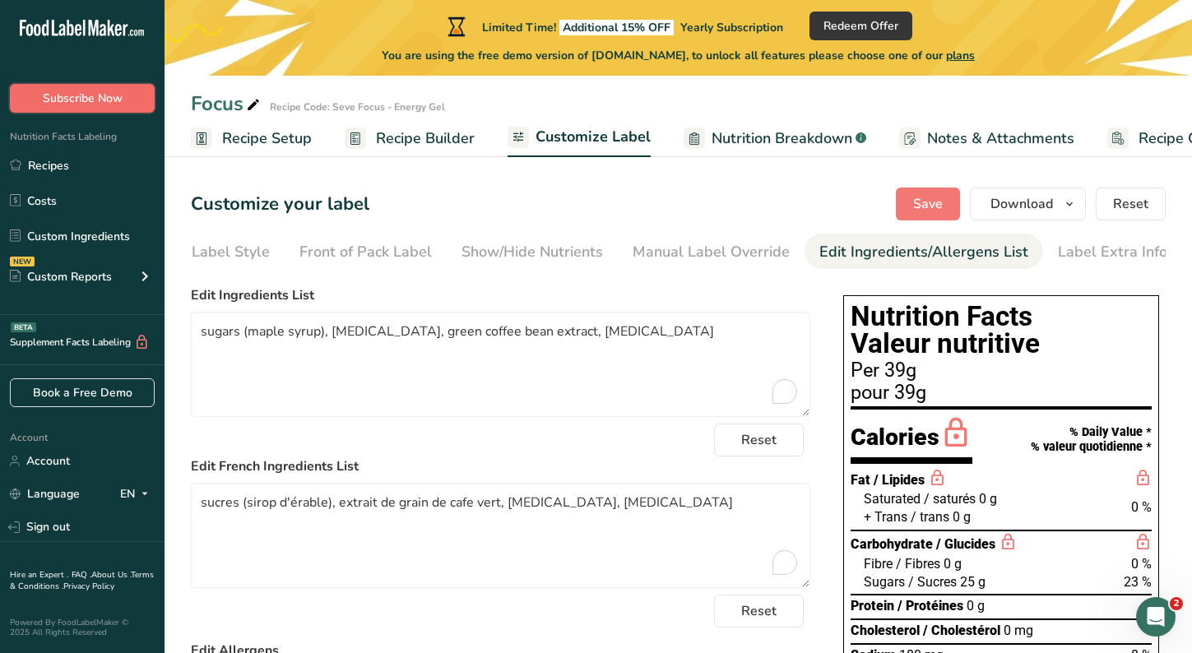
click at [86, 90] on span "Subscribe Now" at bounding box center [83, 98] width 80 height 17
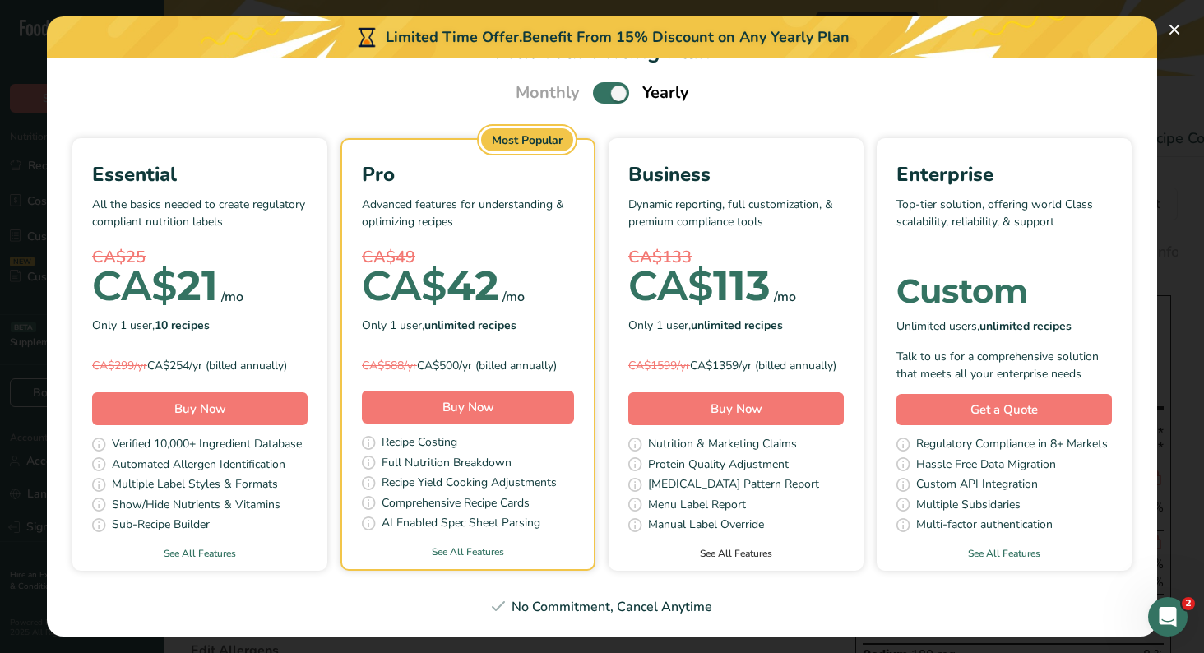
scroll to position [222, 0]
drag, startPoint x: 926, startPoint y: 286, endPoint x: 774, endPoint y: 275, distance: 152.5
click at [774, 275] on div "Business Dynamic reporting, full customization, & premium compliance tools CA$1…" at bounding box center [736, 338] width 255 height 396
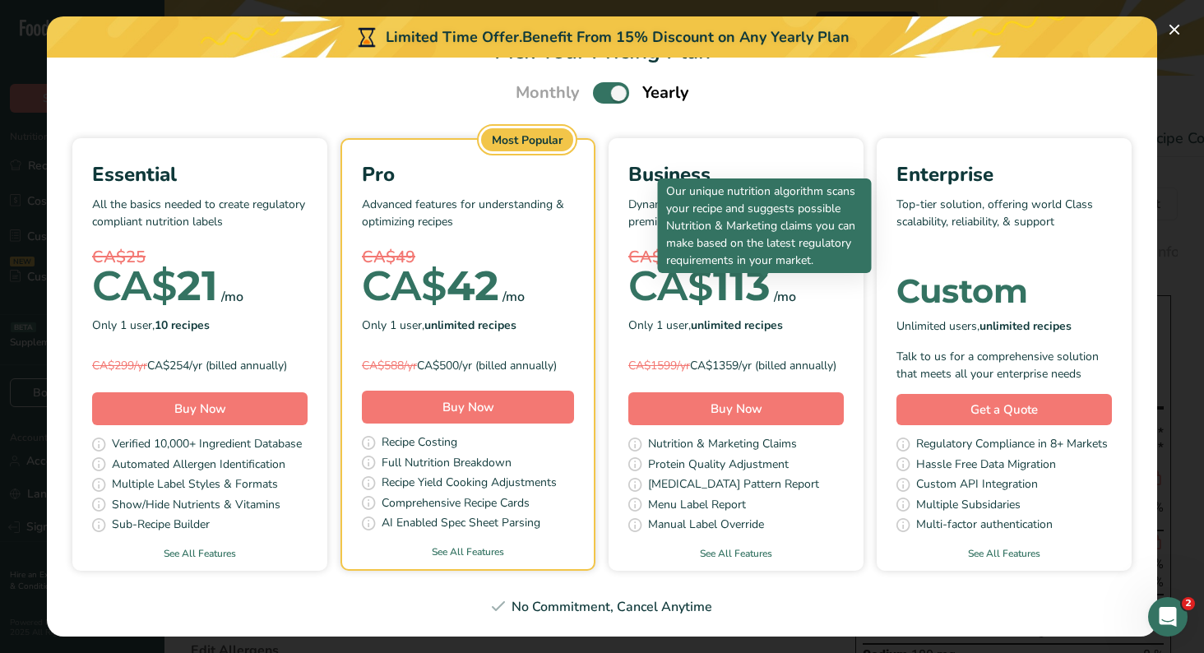
drag, startPoint x: 774, startPoint y: 275, endPoint x: 768, endPoint y: 283, distance: 9.4
click at [768, 283] on div "Business Dynamic reporting, full customization, & premium compliance tools CA$1…" at bounding box center [736, 338] width 255 height 396
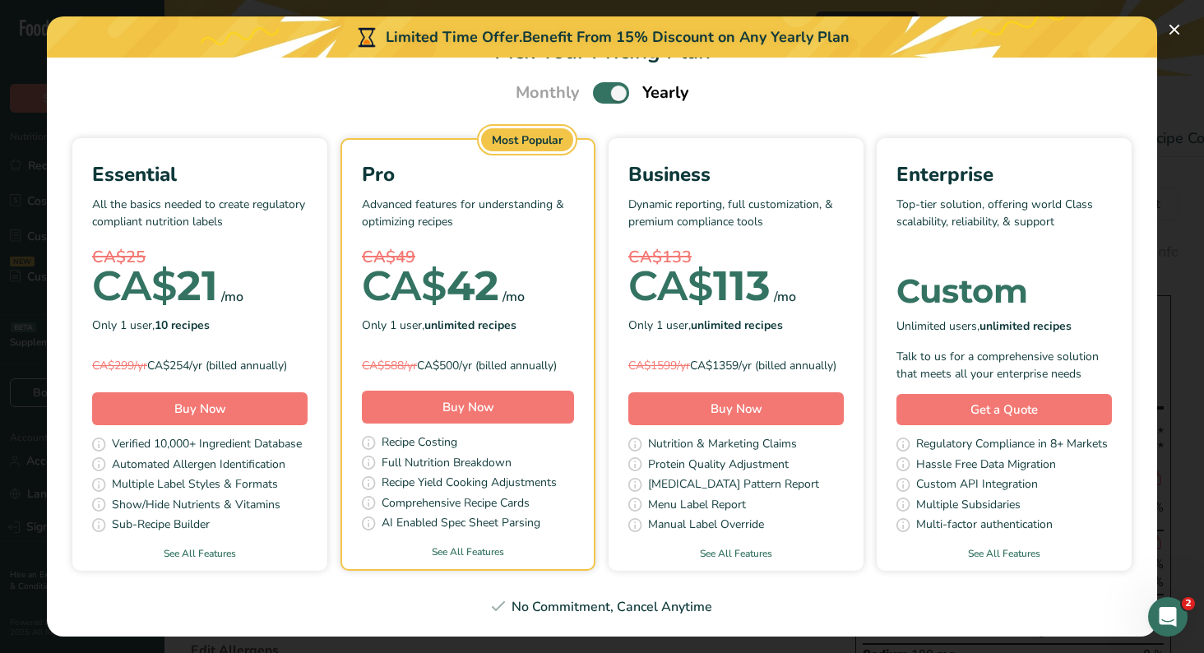
click at [795, 425] on div "Essential All the basics needed to create regulatory compliant nutrition labels…" at bounding box center [602, 354] width 1071 height 433
click at [853, 546] on link "See All Features" at bounding box center [736, 553] width 255 height 15
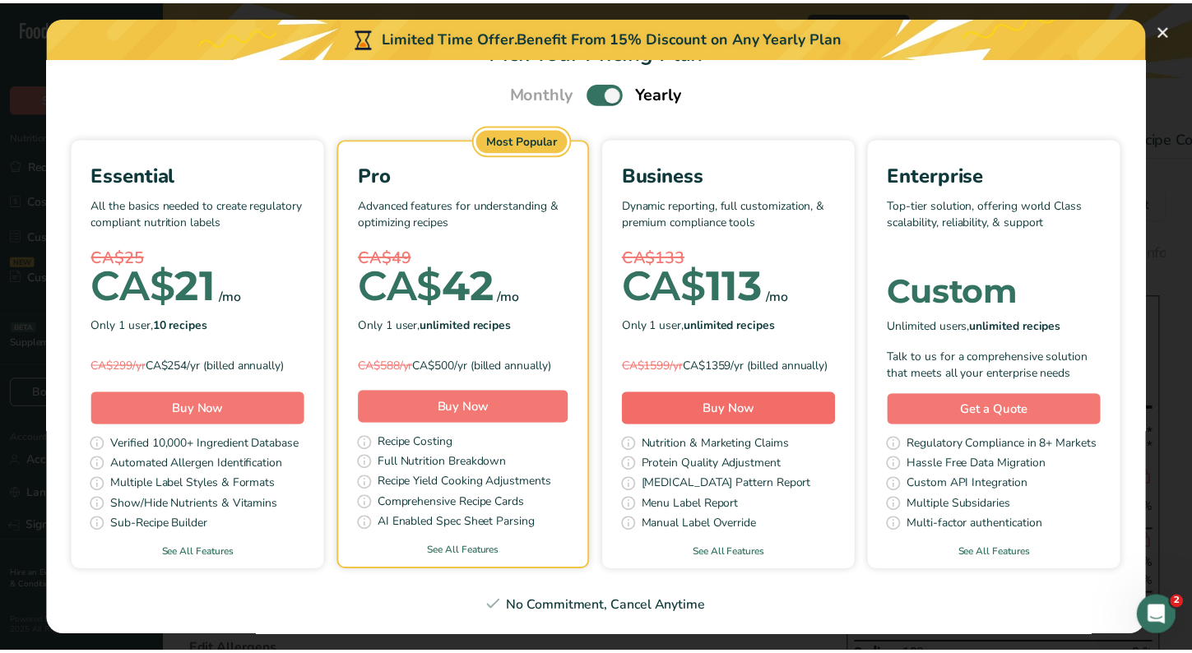
scroll to position [173, 0]
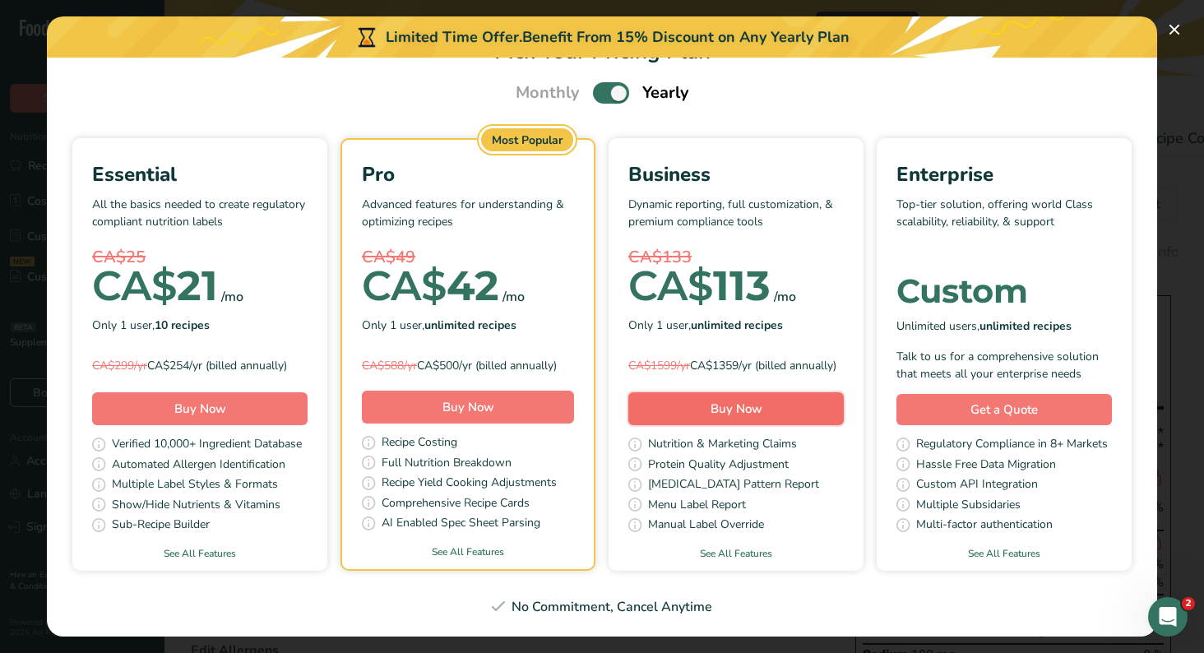
click at [762, 400] on span "Buy Now" at bounding box center [736, 408] width 52 height 16
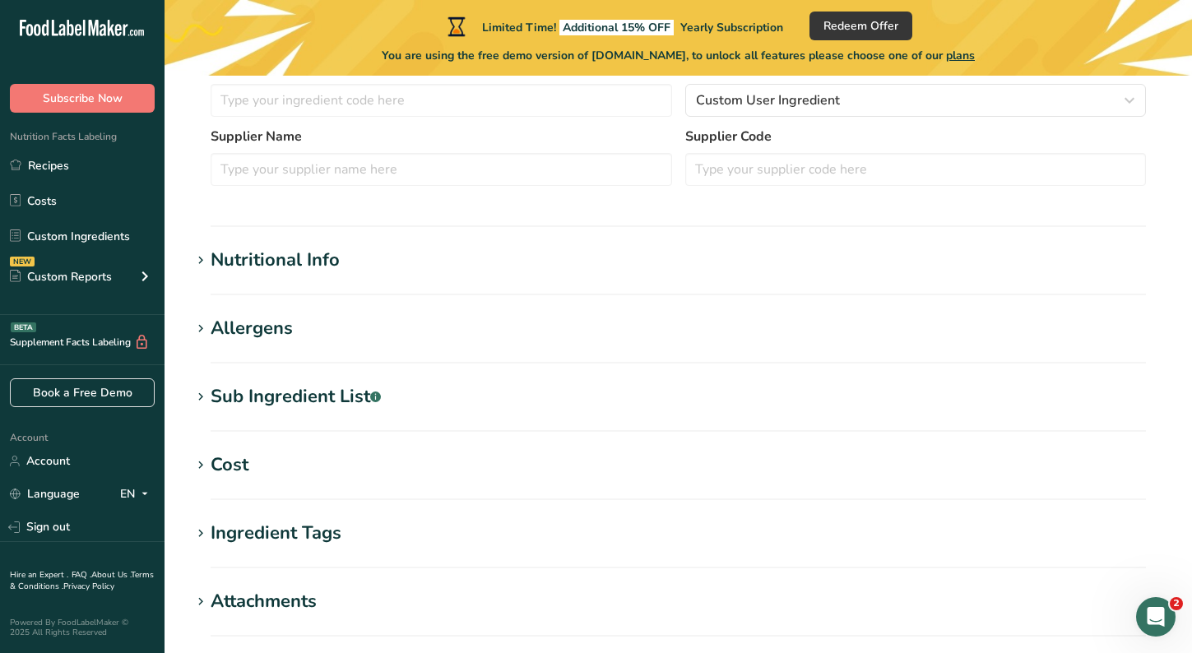
click at [197, 263] on icon at bounding box center [200, 260] width 15 height 23
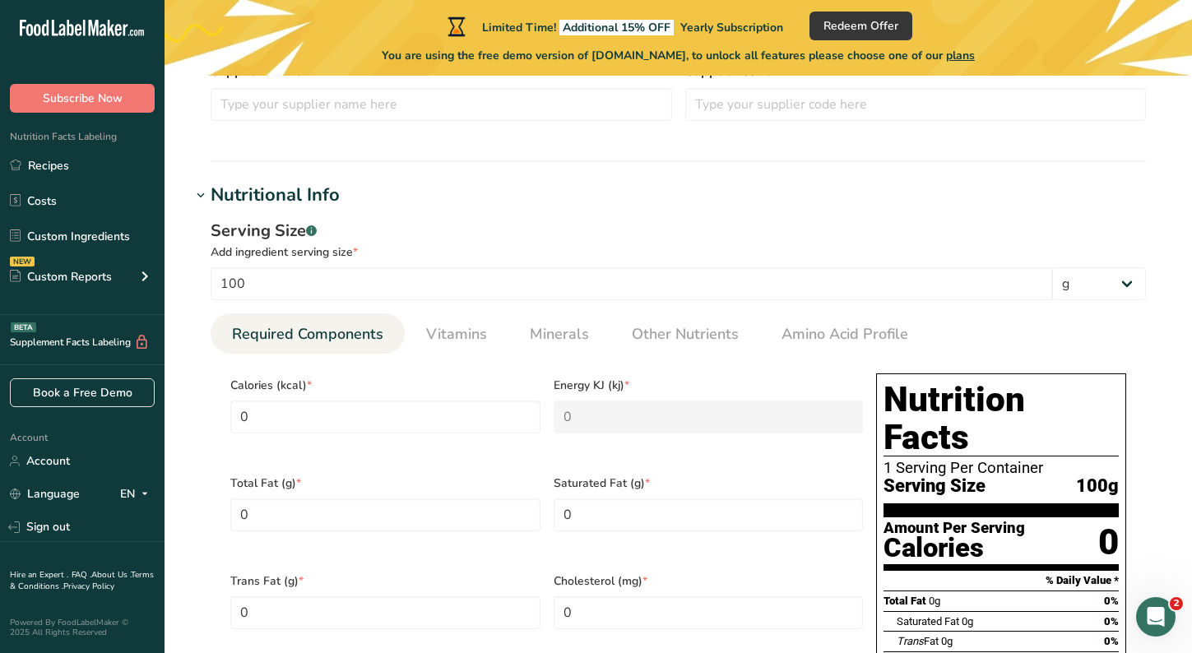
scroll to position [417, 0]
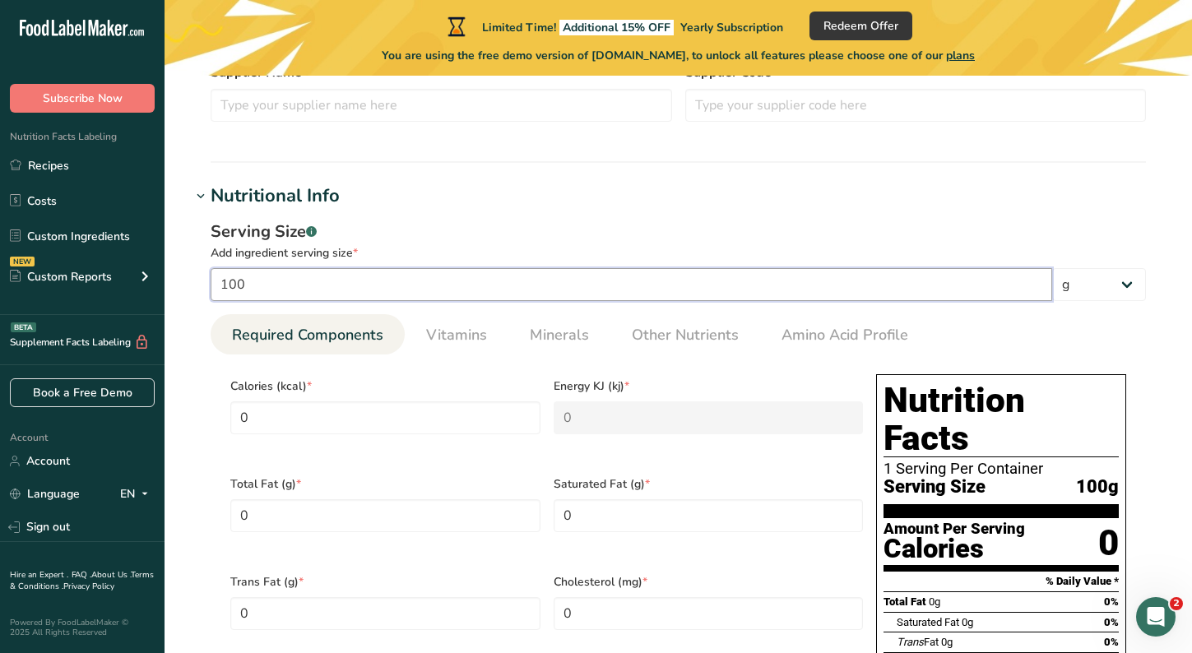
click at [908, 293] on input "100" at bounding box center [631, 284] width 841 height 33
type input "1"
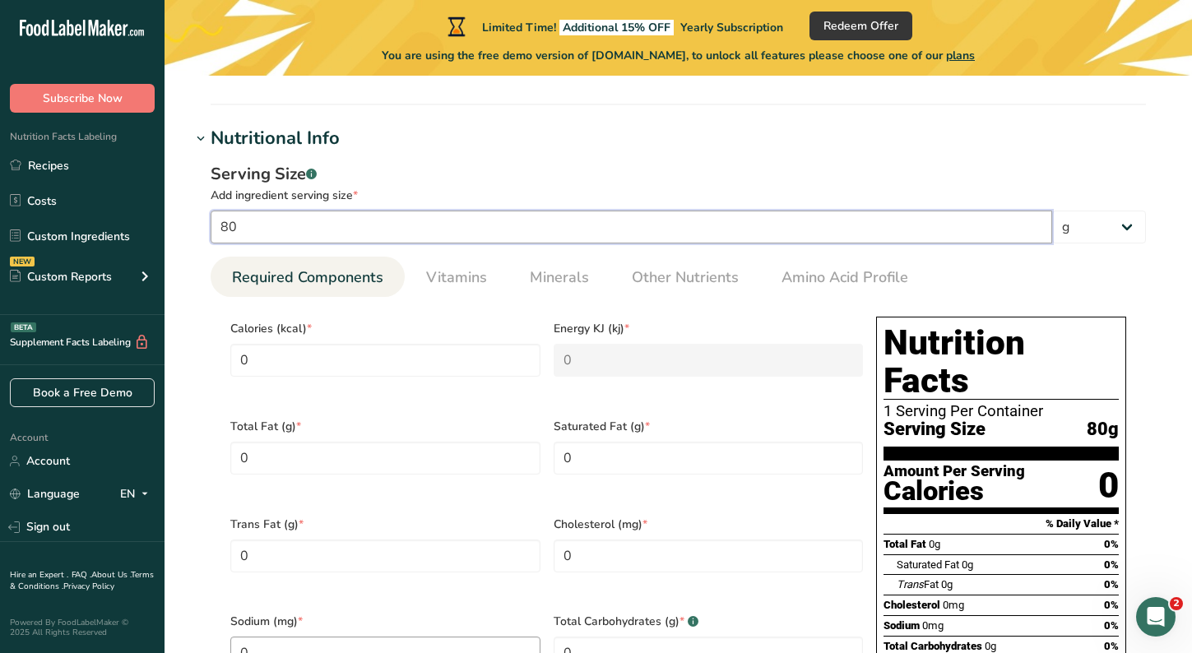
scroll to position [459, 0]
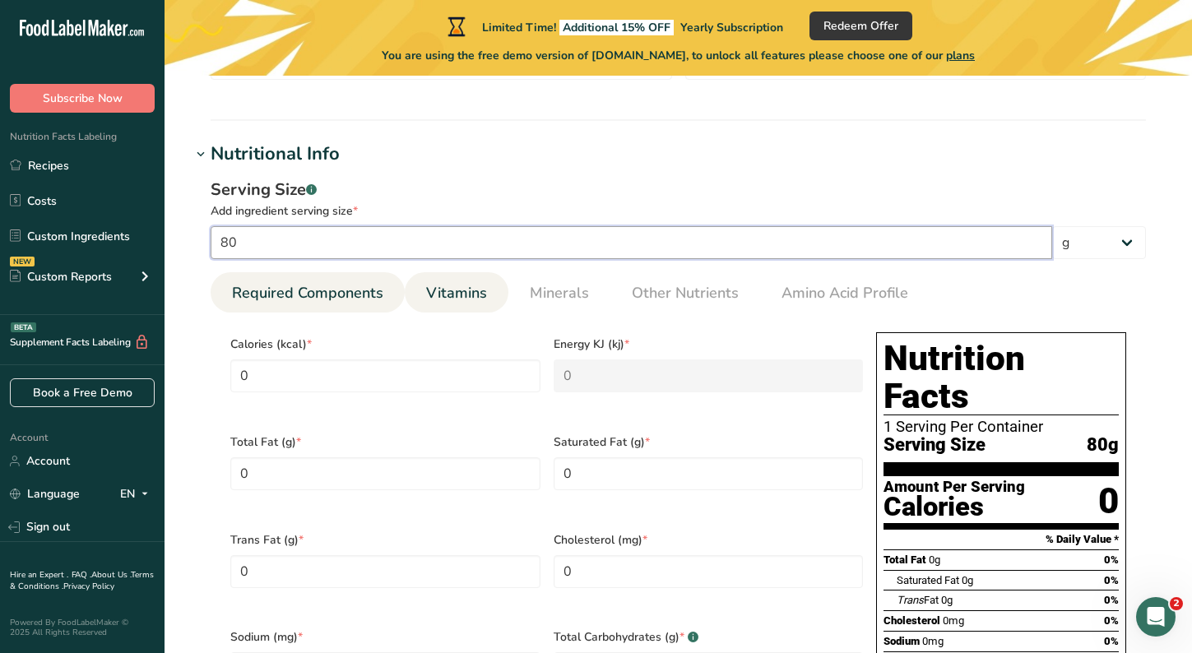
type input "80"
click at [447, 294] on span "Vitamins" at bounding box center [456, 293] width 61 height 22
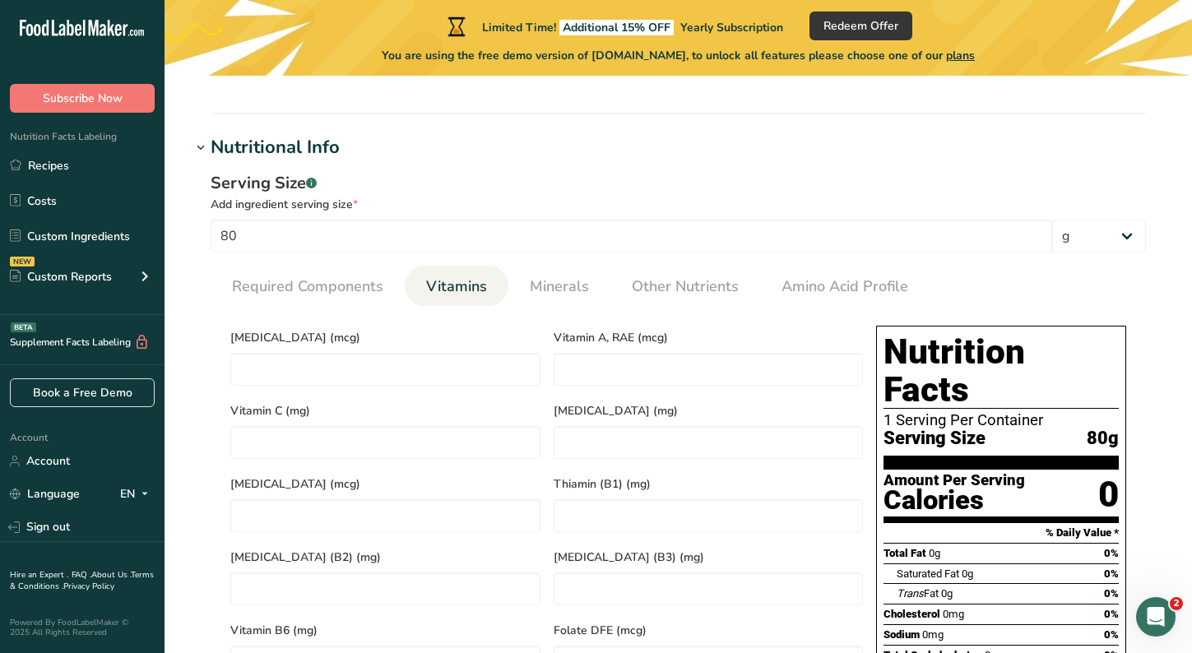
scroll to position [457, 0]
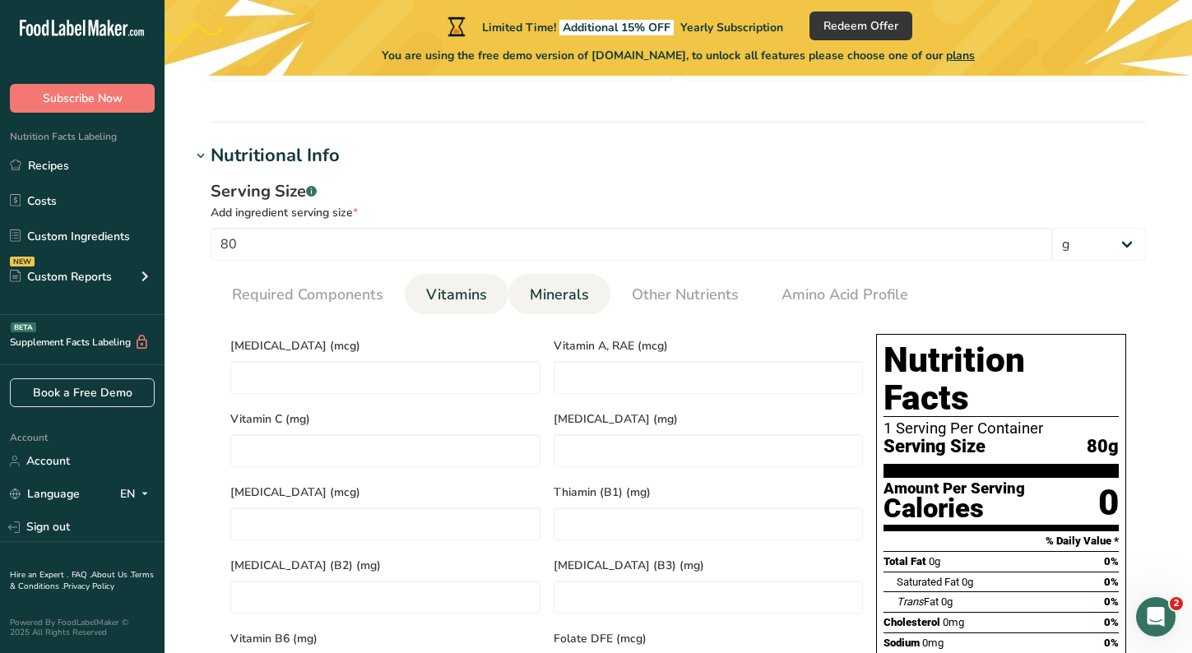
click at [564, 288] on span "Minerals" at bounding box center [559, 295] width 59 height 22
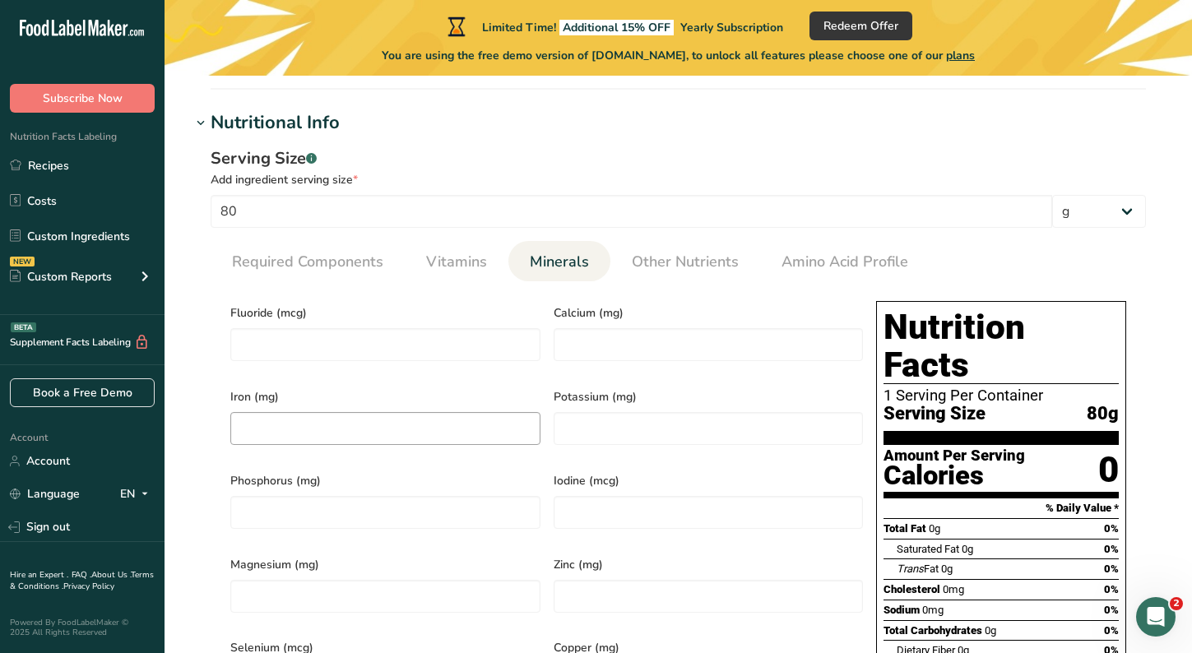
scroll to position [484, 0]
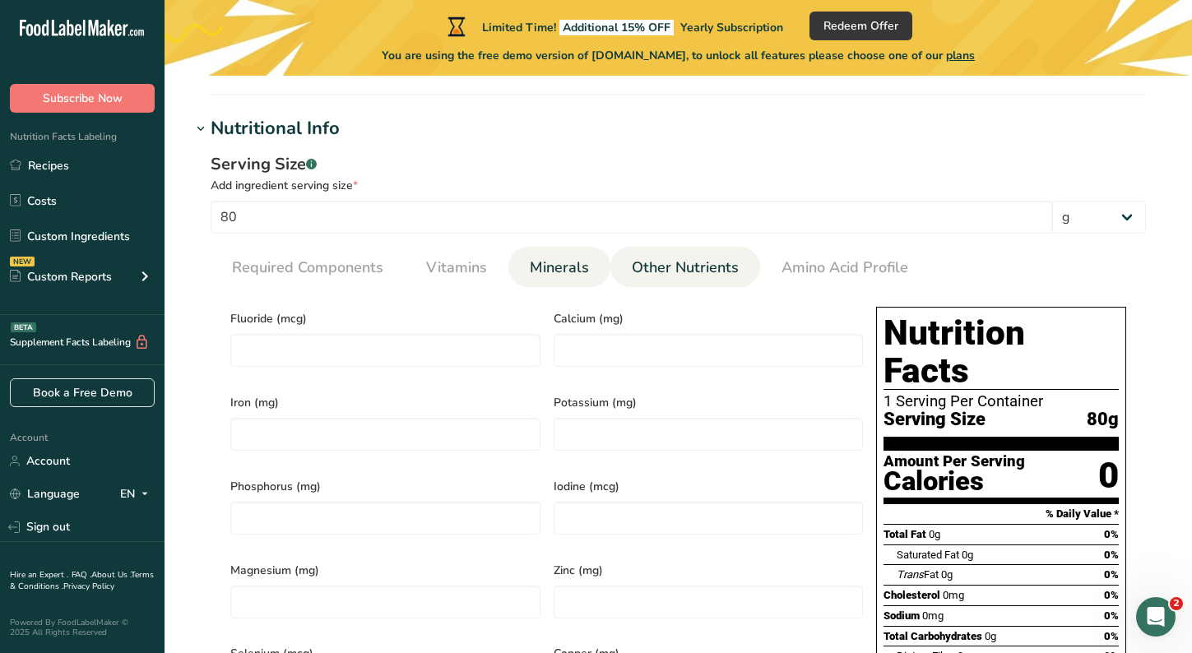
click at [644, 277] on span "Other Nutrients" at bounding box center [685, 268] width 107 height 22
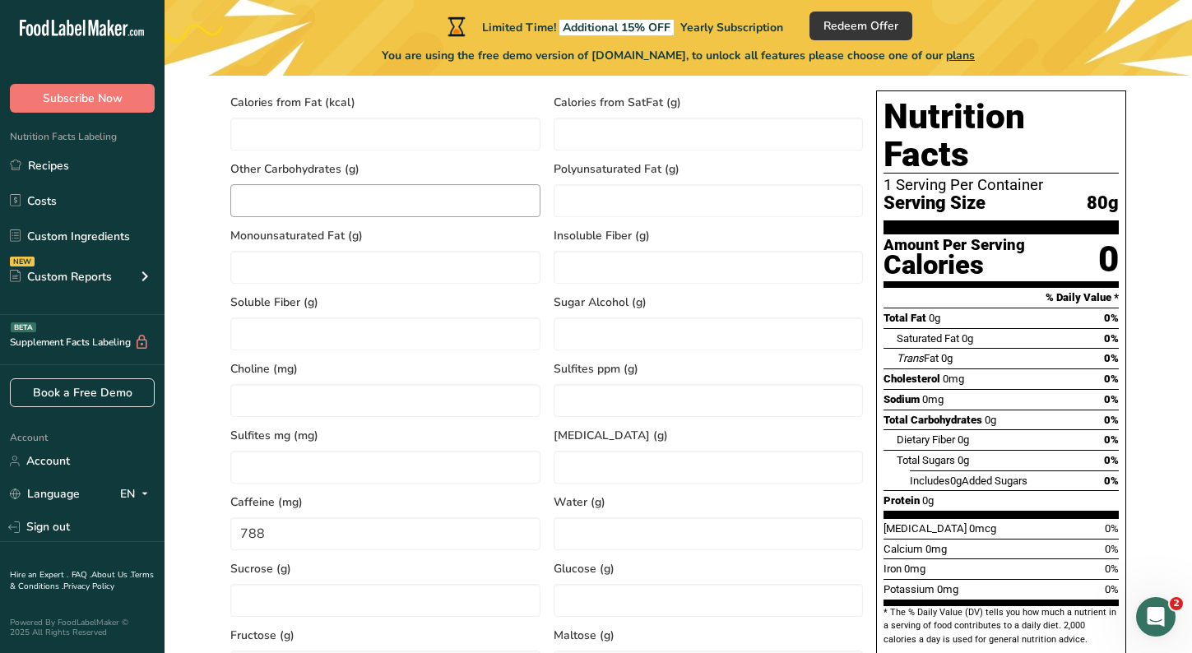
scroll to position [812, 0]
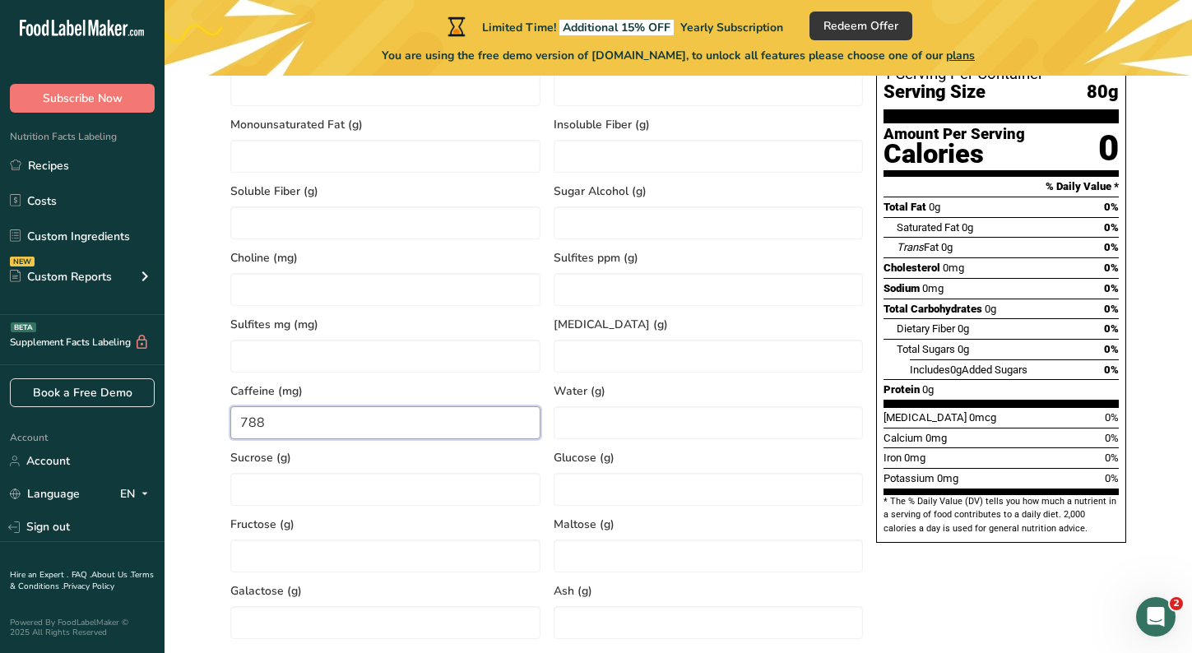
click at [287, 421] on input "788" at bounding box center [385, 422] width 310 height 33
type input "0"
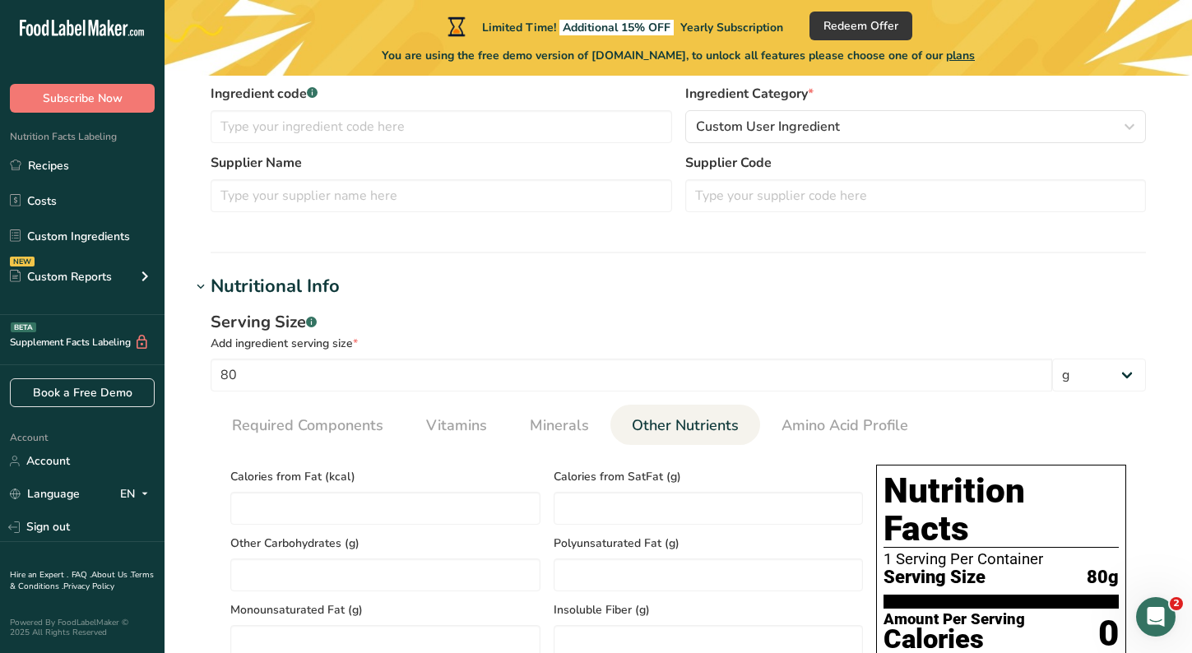
scroll to position [324, 0]
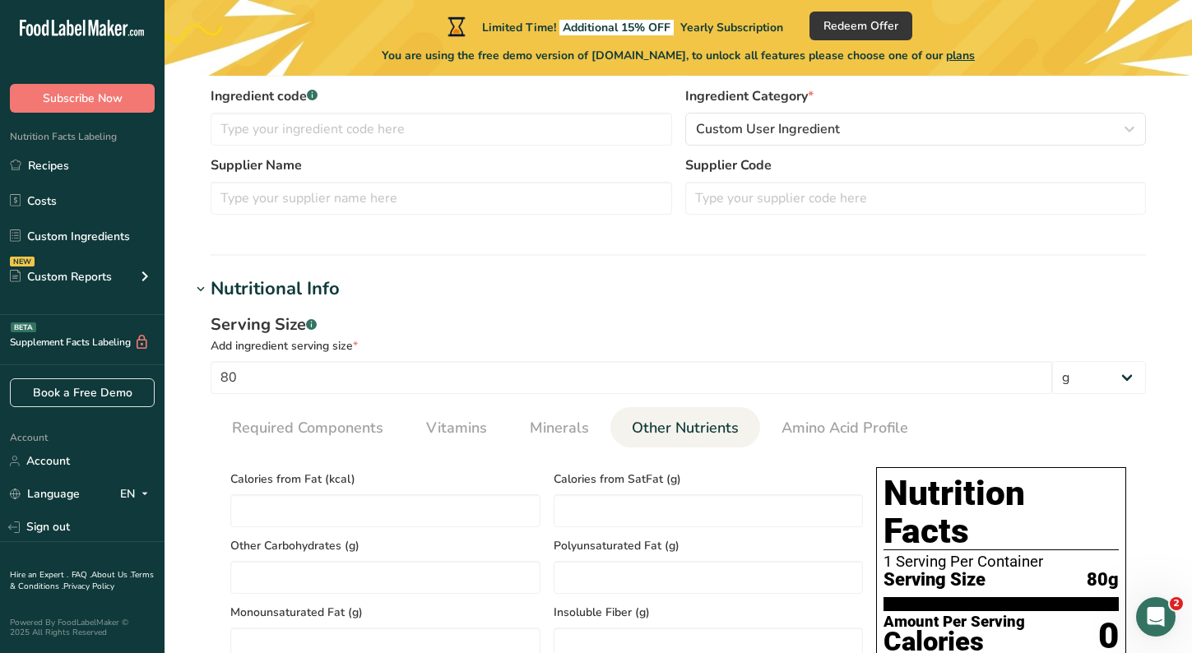
type input "80"
click at [507, 330] on div "Serving Size .a-a{fill:#347362;}.b-a{fill:#fff;}" at bounding box center [678, 324] width 935 height 25
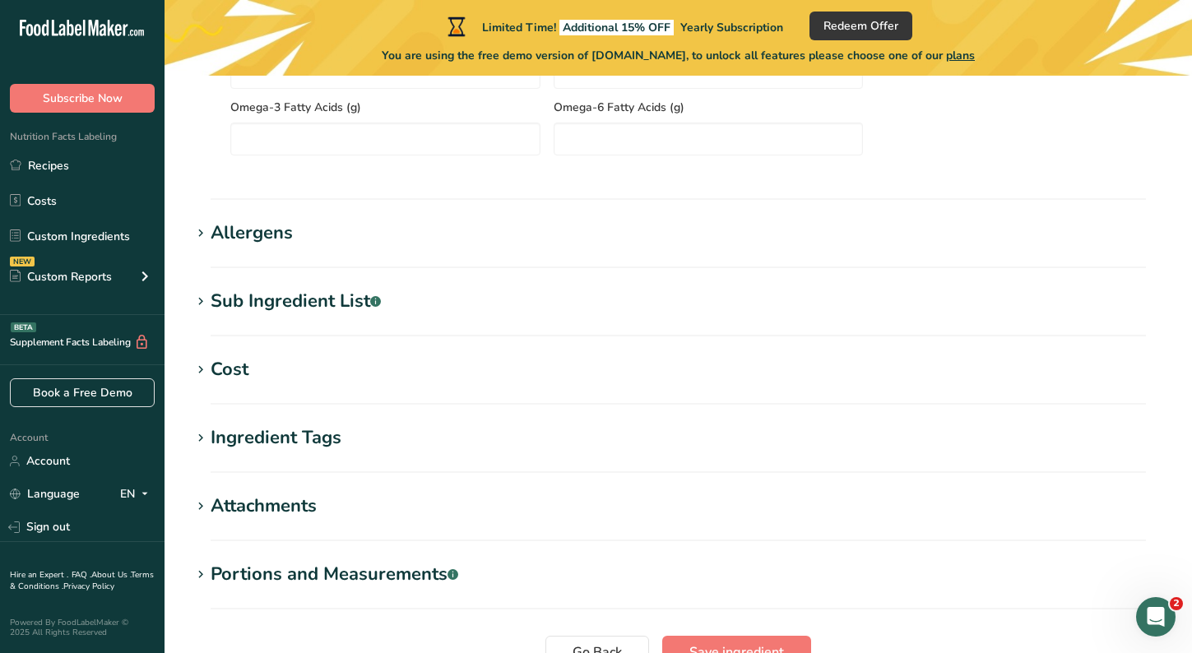
scroll to position [1517, 0]
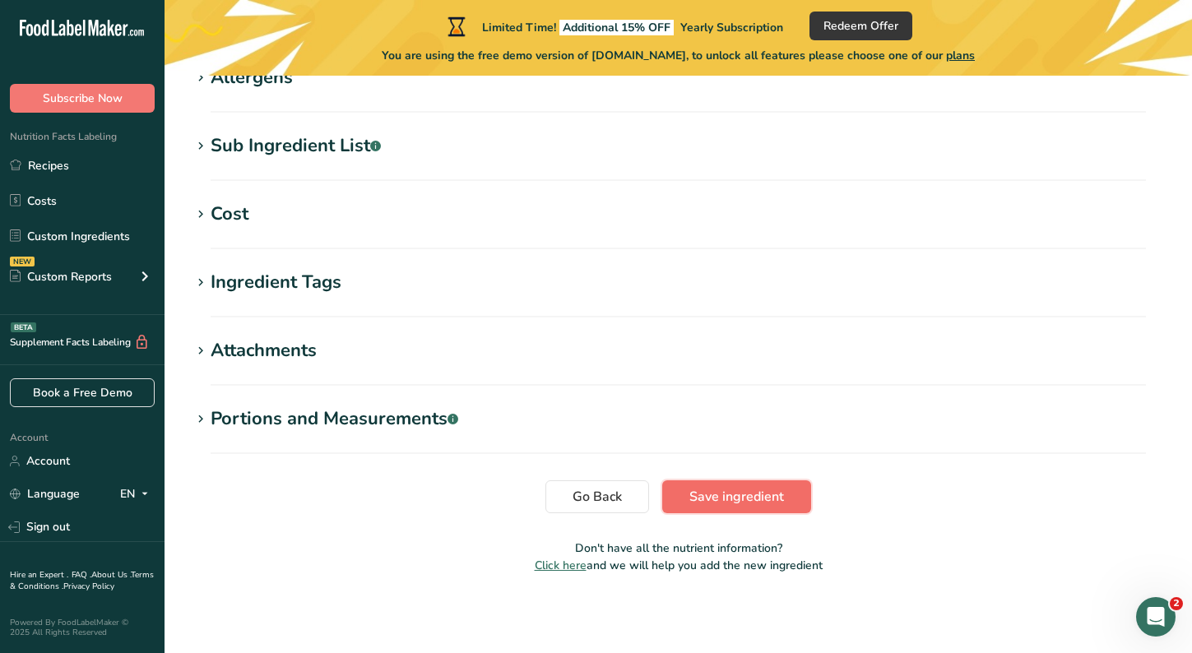
click at [736, 493] on span "Save ingredient" at bounding box center [736, 497] width 95 height 20
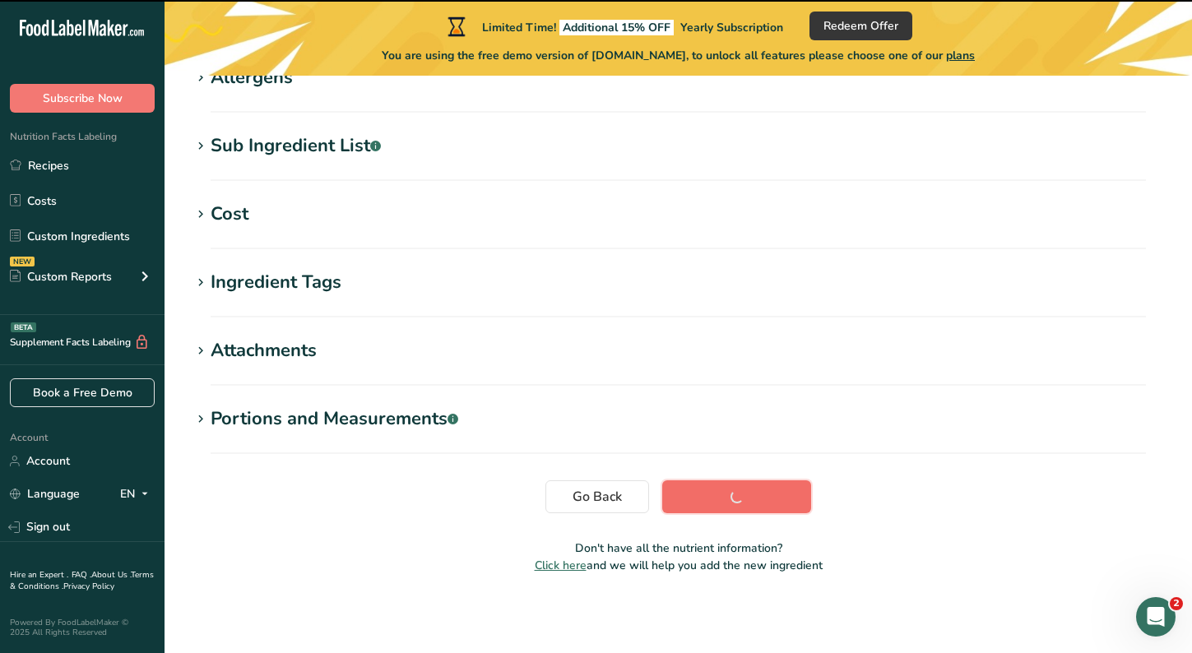
scroll to position [293, 0]
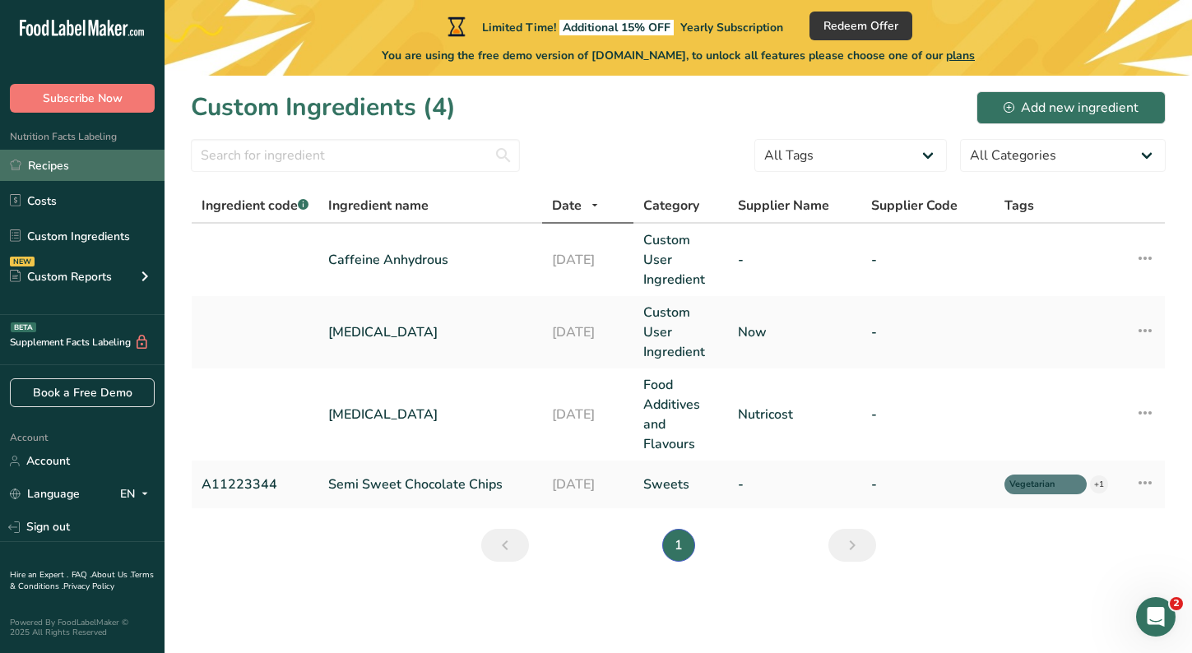
click at [72, 162] on link "Recipes" at bounding box center [82, 165] width 164 height 31
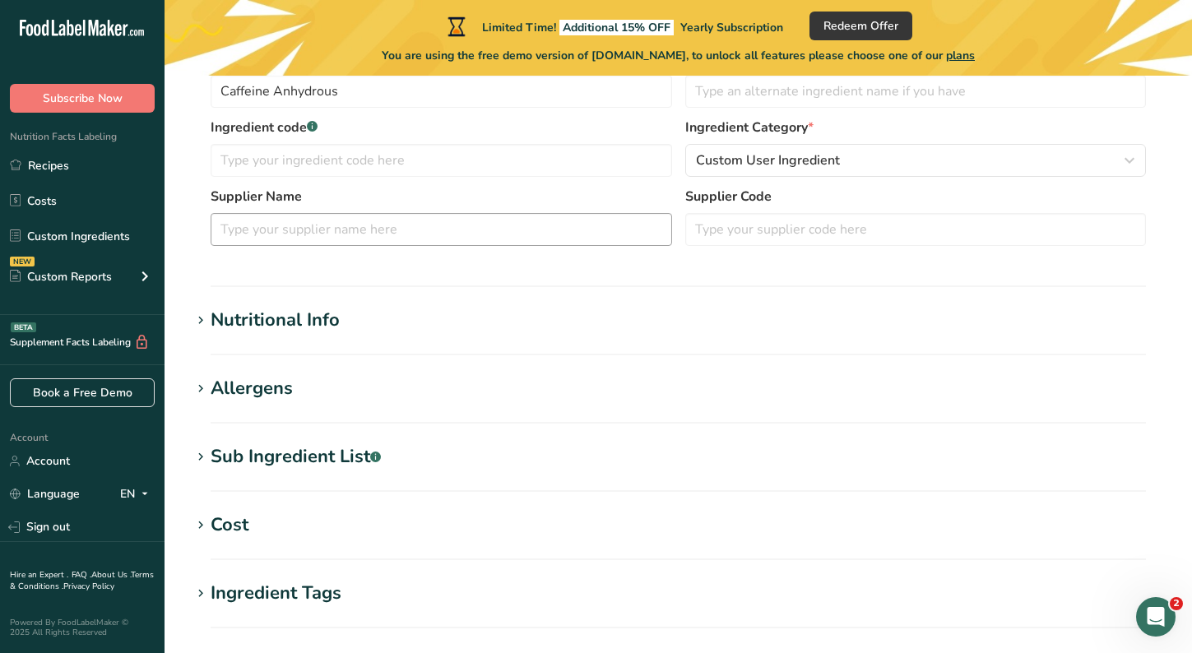
scroll to position [657, 0]
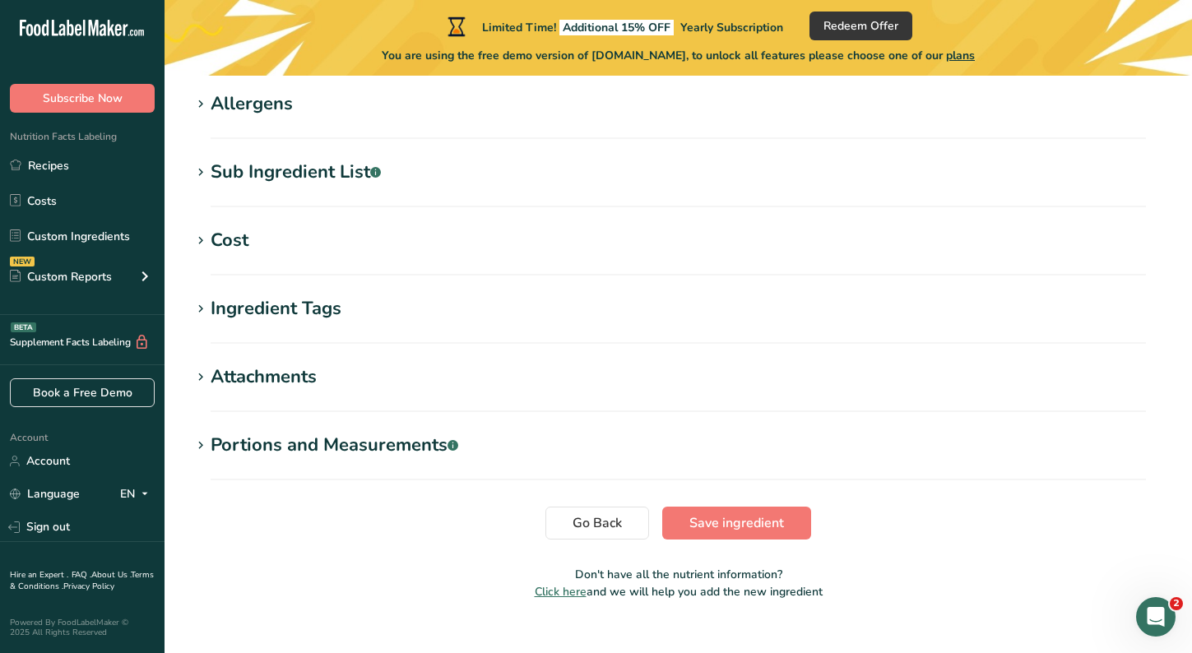
click at [684, 506] on section "Edit Caffeine Anhydrous Ingredient Spec Sheet .a-a{fill:#347362;}.b-a{fill:#fff…" at bounding box center [677, 23] width 1027 height 1208
click at [689, 519] on button "Save ingredient" at bounding box center [736, 523] width 149 height 33
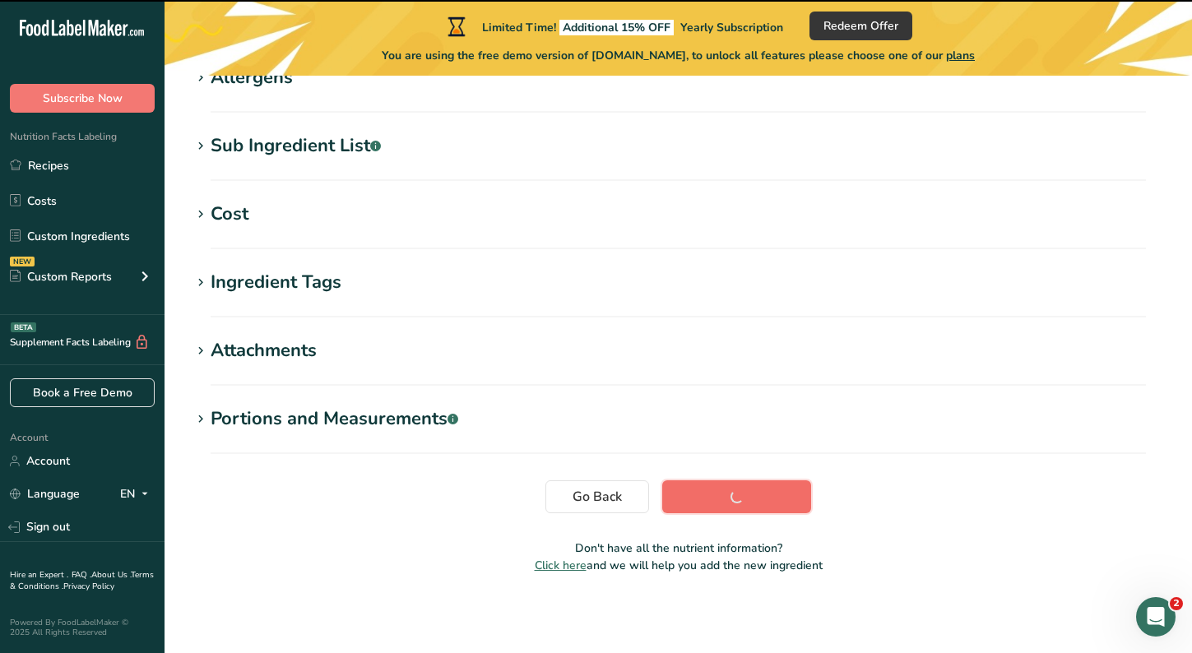
scroll to position [266, 0]
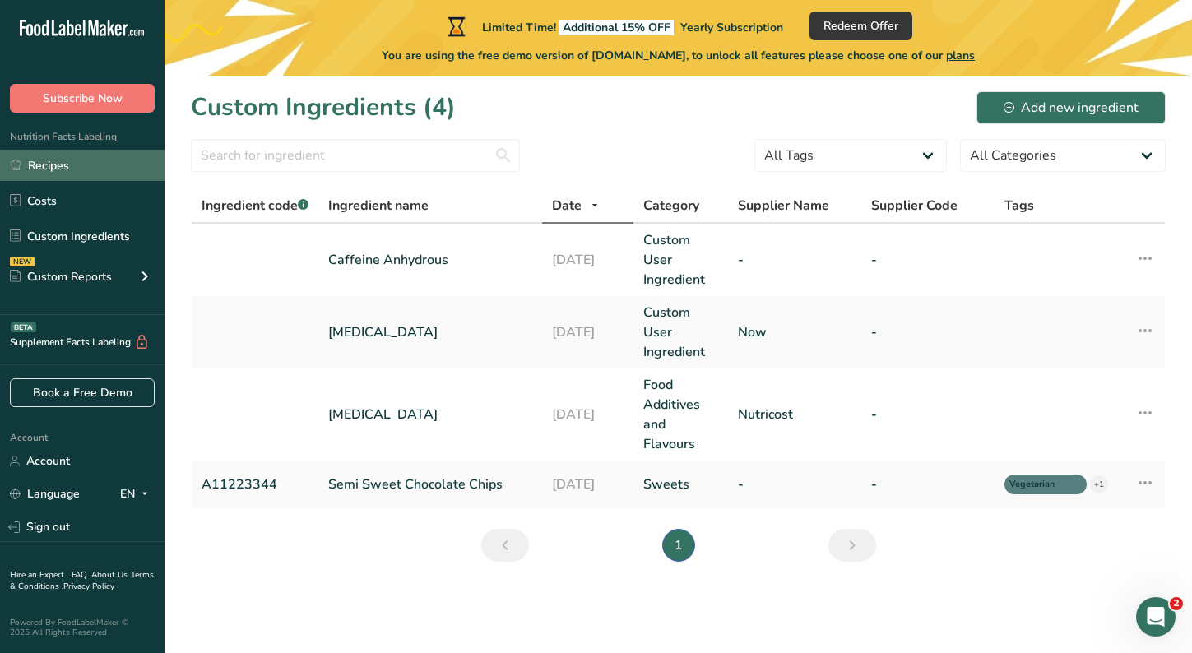
click at [90, 167] on link "Recipes" at bounding box center [82, 165] width 164 height 31
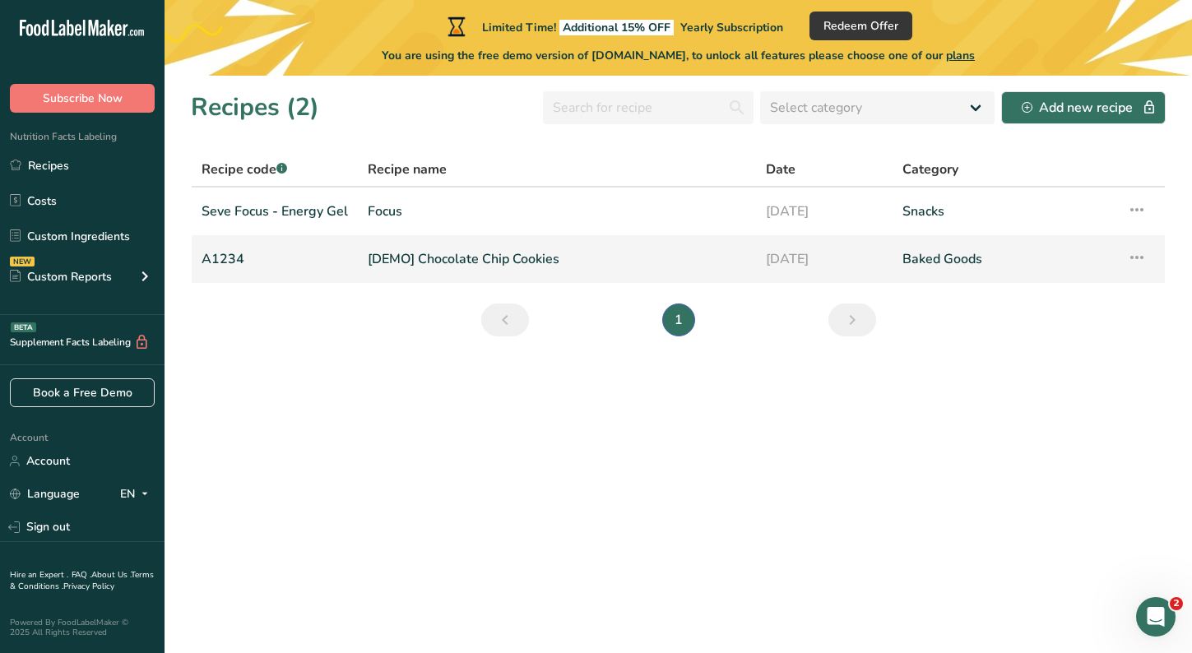
click at [436, 264] on link "[DEMO] Chocolate Chip Cookies" at bounding box center [557, 259] width 378 height 35
click at [261, 211] on link "Seve Focus - Energy Gel" at bounding box center [274, 211] width 146 height 35
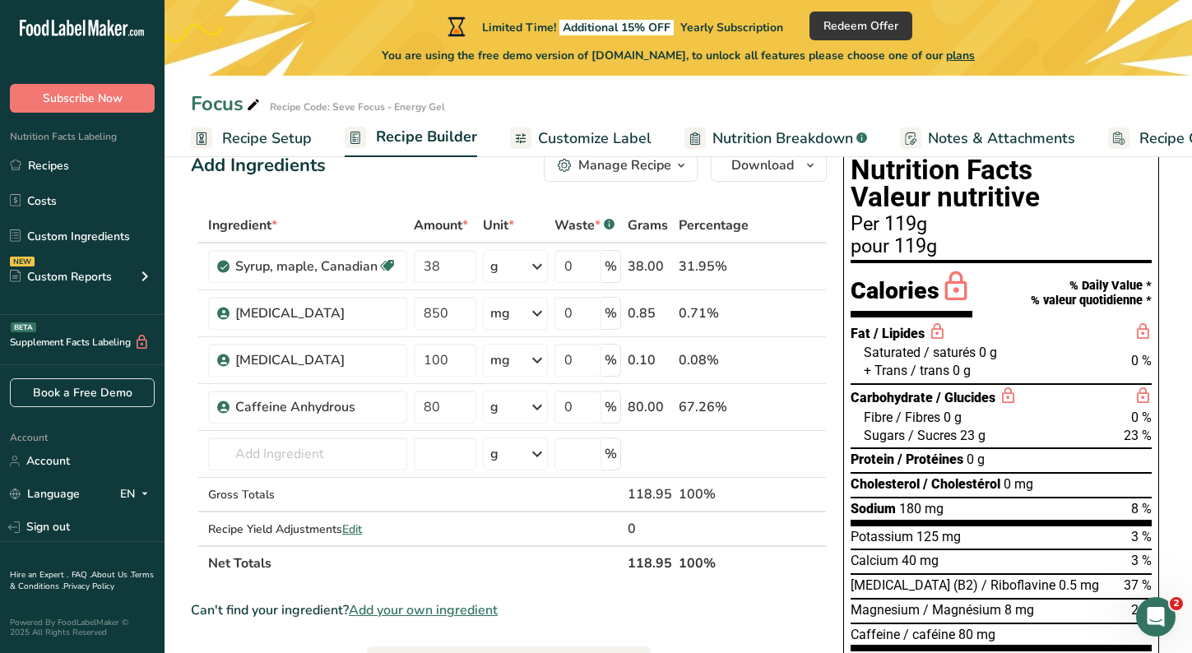
scroll to position [44, 0]
click at [537, 406] on icon at bounding box center [537, 408] width 20 height 30
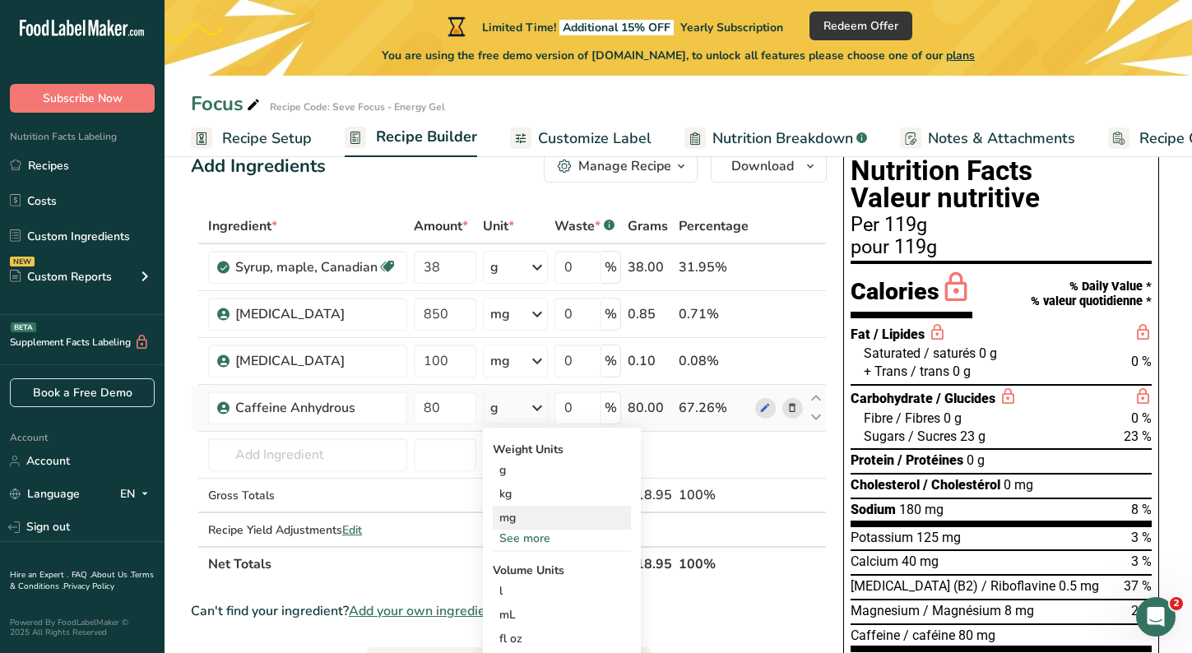
click at [512, 522] on div "mg" at bounding box center [562, 518] width 138 height 24
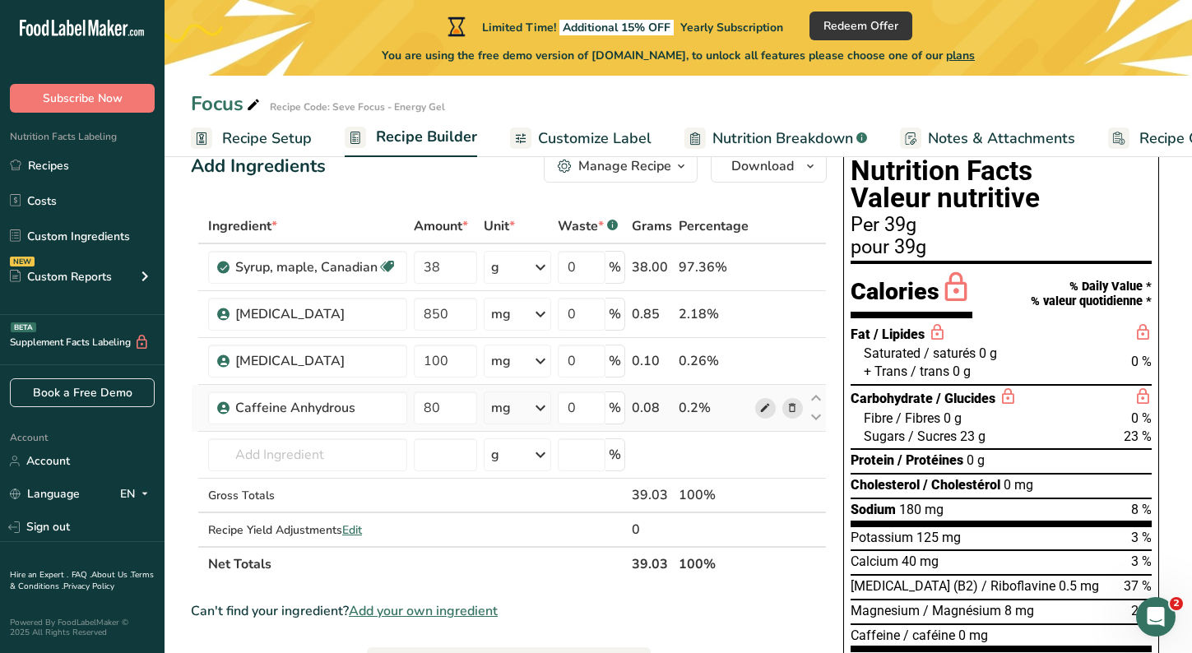
click at [767, 409] on icon at bounding box center [765, 408] width 12 height 17
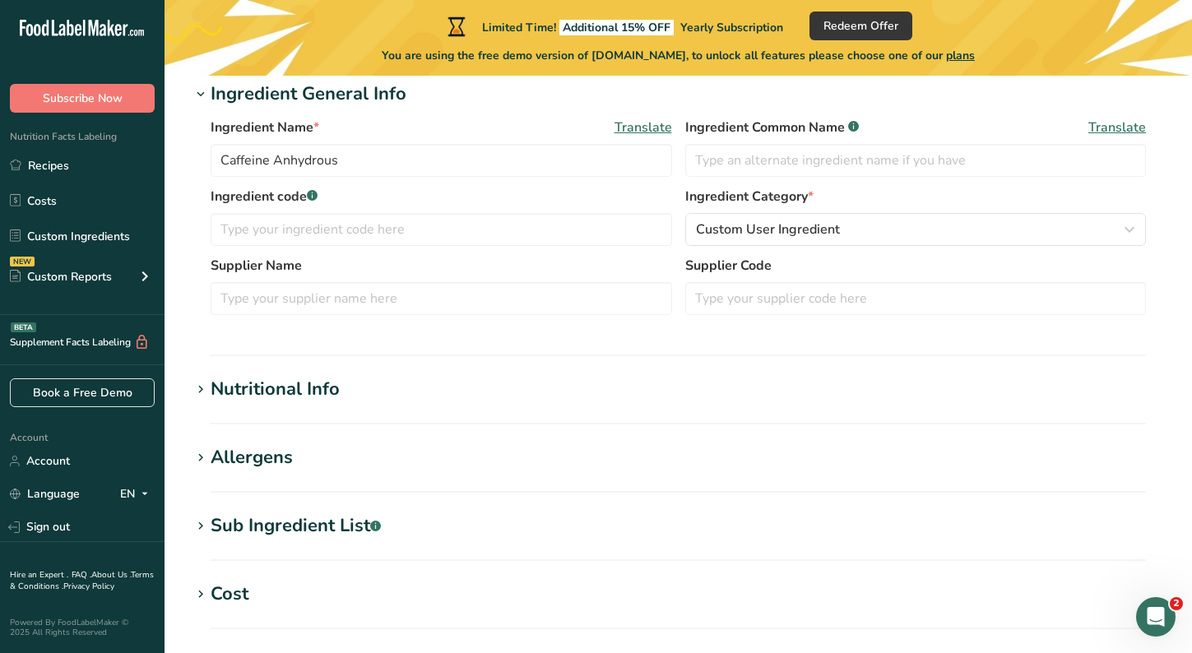
scroll to position [303, 0]
click at [204, 383] on icon at bounding box center [200, 390] width 15 height 23
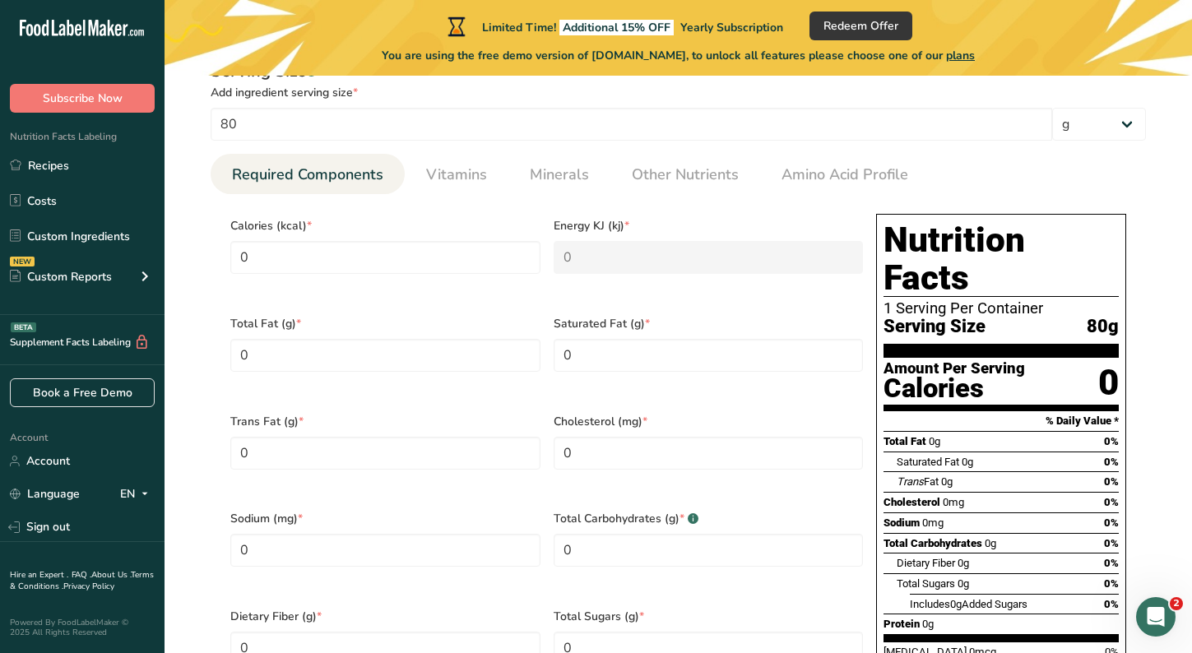
scroll to position [655, 0]
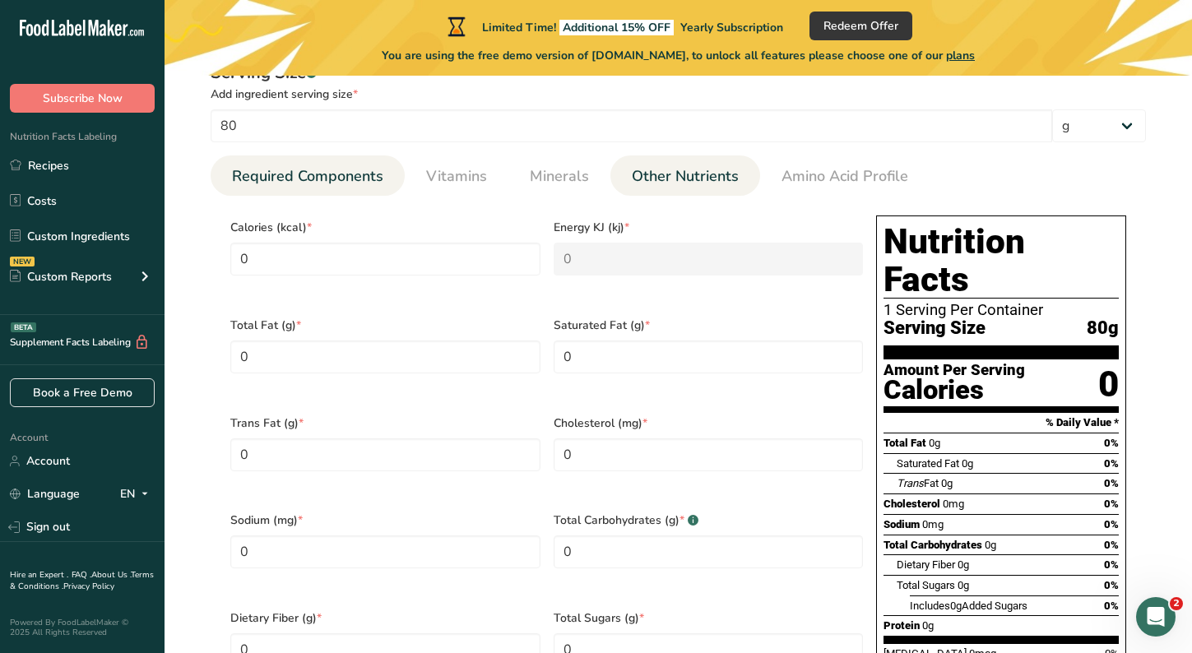
click at [646, 173] on span "Other Nutrients" at bounding box center [685, 176] width 107 height 22
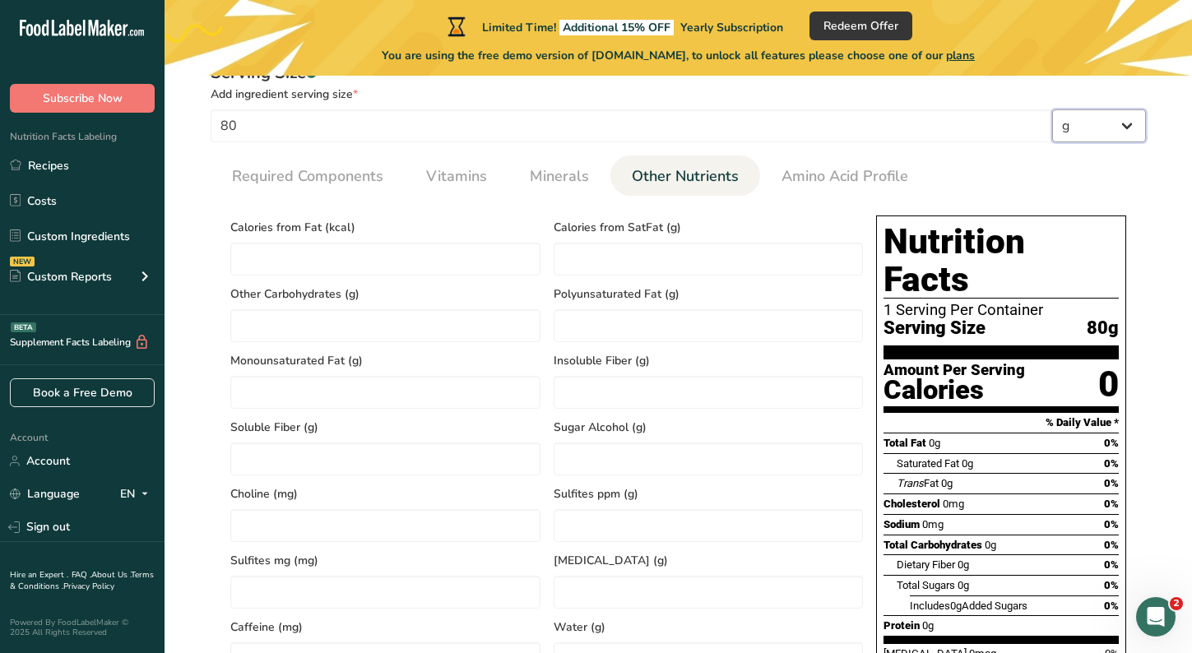
click at [1120, 130] on select "g kg mg mcg lb oz l mL fl oz tbsp tsp cup qt gallon" at bounding box center [1099, 125] width 94 height 33
select select "3"
click at [1052, 109] on select "g kg mg mcg lb oz l mL fl oz tbsp tsp cup qt gallon" at bounding box center [1099, 125] width 94 height 33
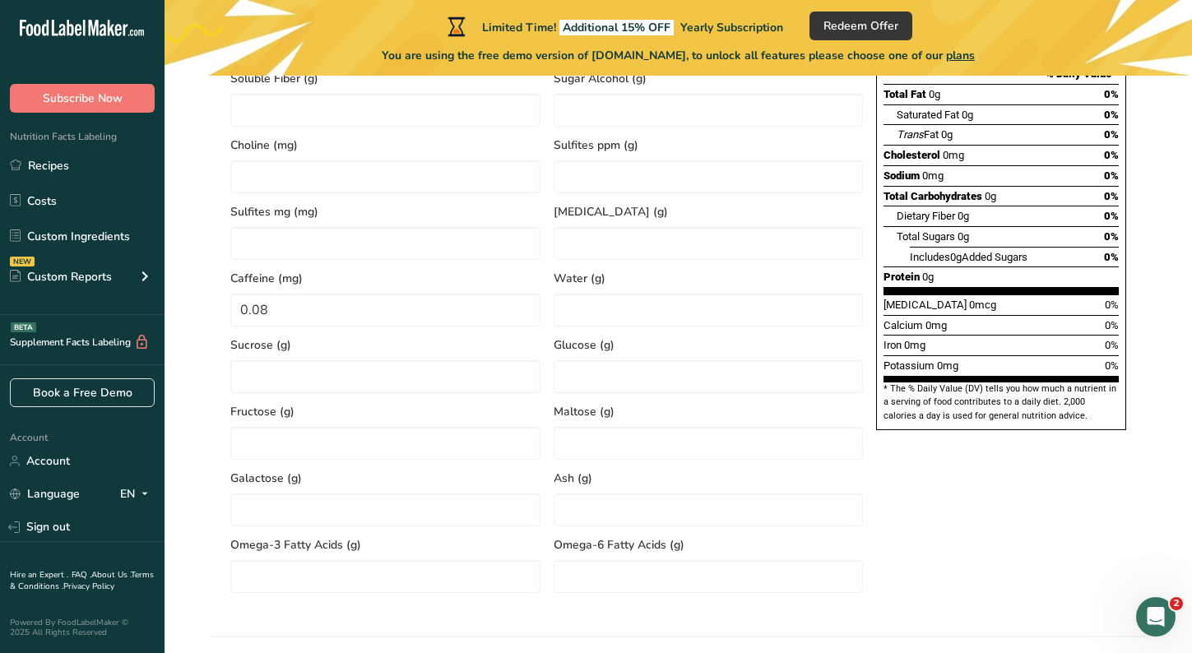
scroll to position [1003, 0]
click at [304, 312] on input "0.08" at bounding box center [385, 310] width 310 height 33
type input "0"
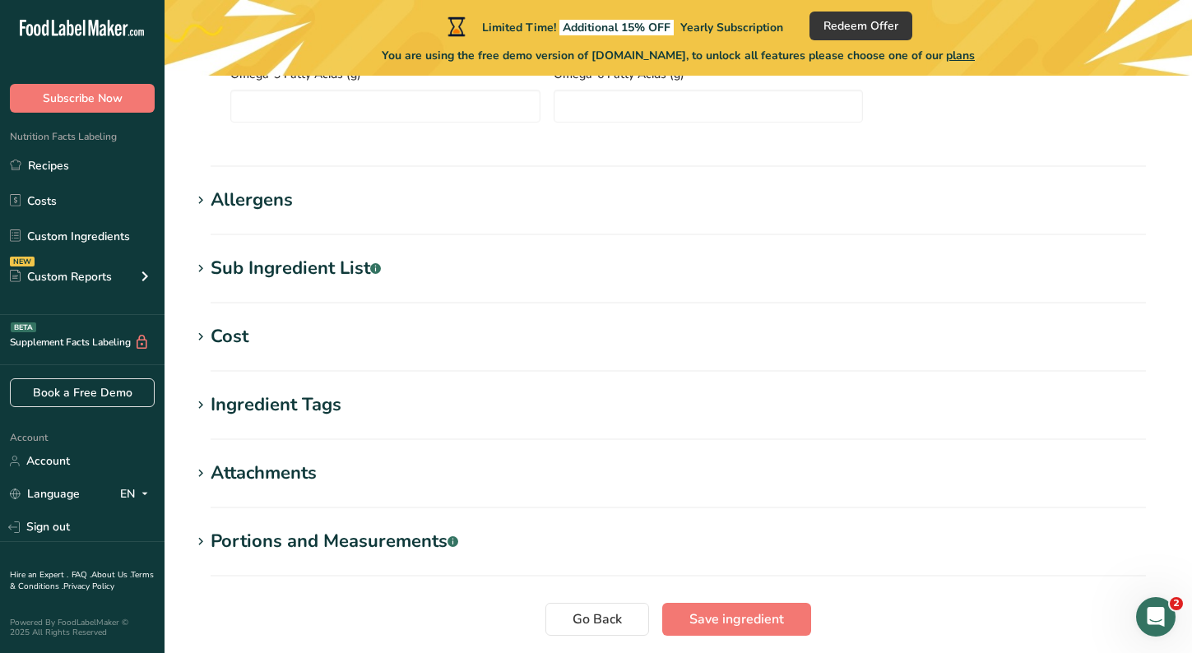
scroll to position [1585, 0]
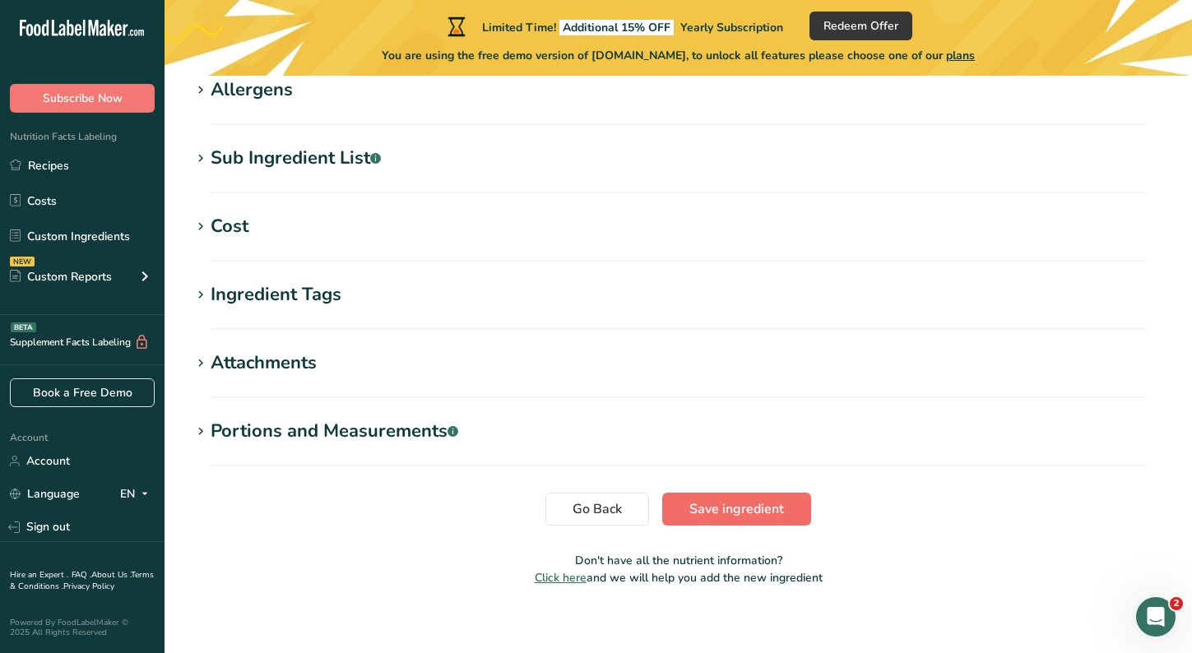
type input "80"
click at [720, 511] on span "Save ingredient" at bounding box center [736, 509] width 95 height 20
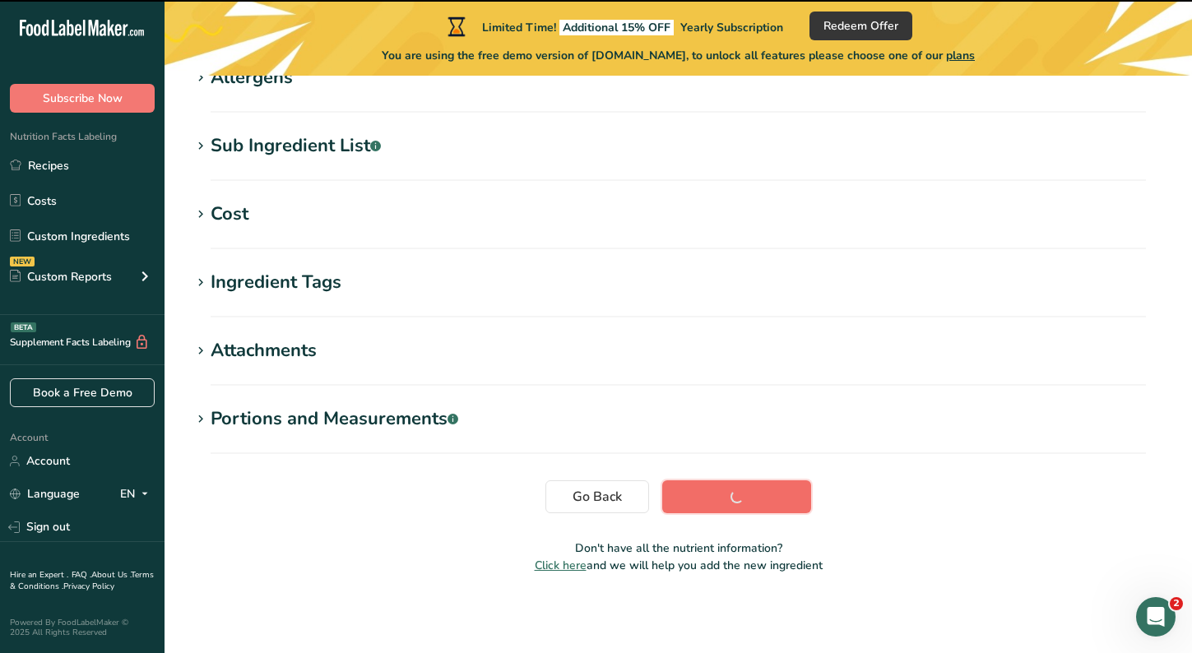
scroll to position [293, 0]
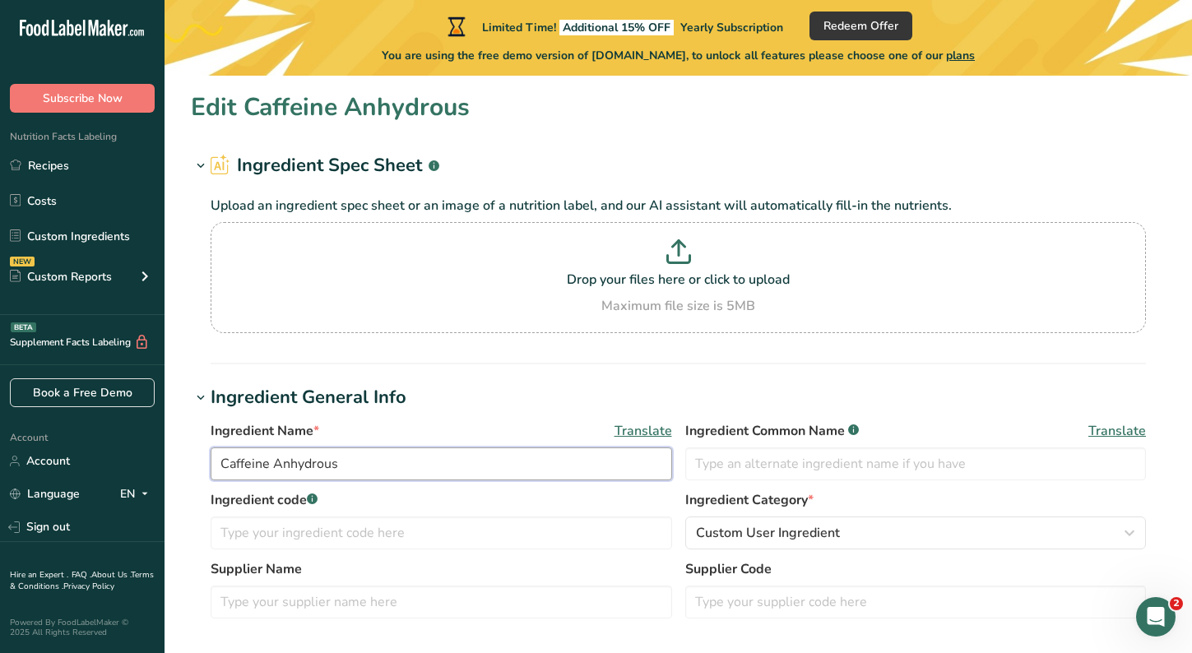
drag, startPoint x: 339, startPoint y: 462, endPoint x: 206, endPoint y: 465, distance: 132.4
click at [206, 465] on div "Ingredient Name * Translate Caffeine Anhydrous Ingredient Common Name .a-a{fill…" at bounding box center [678, 524] width 974 height 227
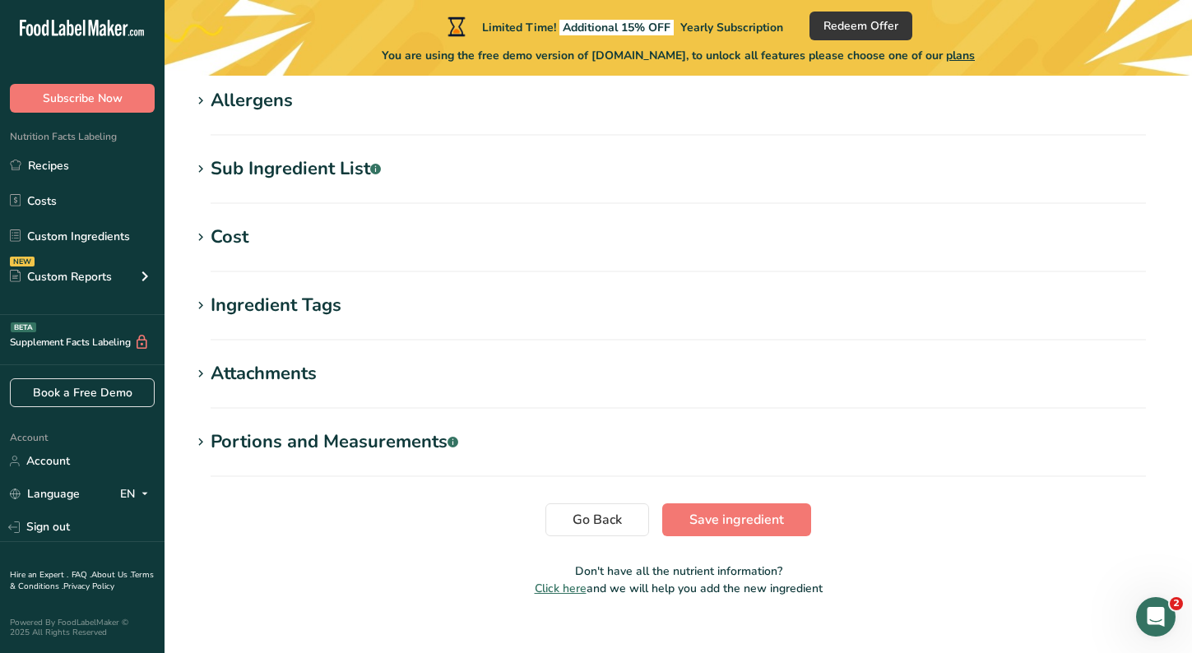
scroll to position [683, 0]
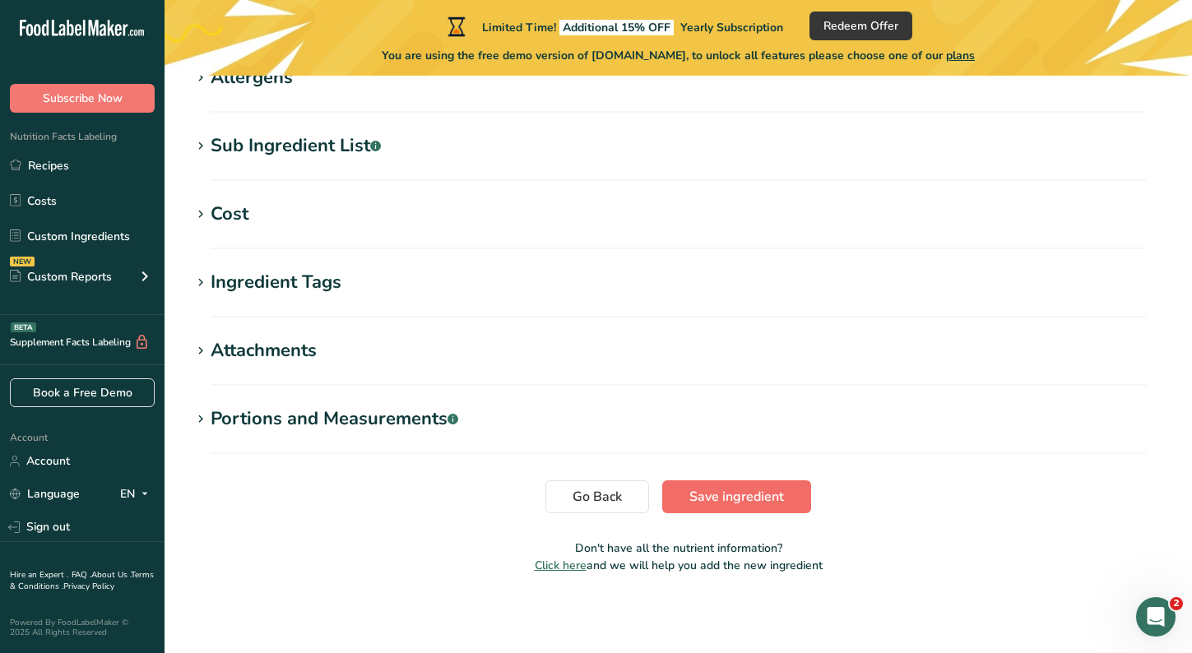
type input "Green Coffee Bean"
click at [740, 497] on span "Save ingredient" at bounding box center [736, 497] width 95 height 20
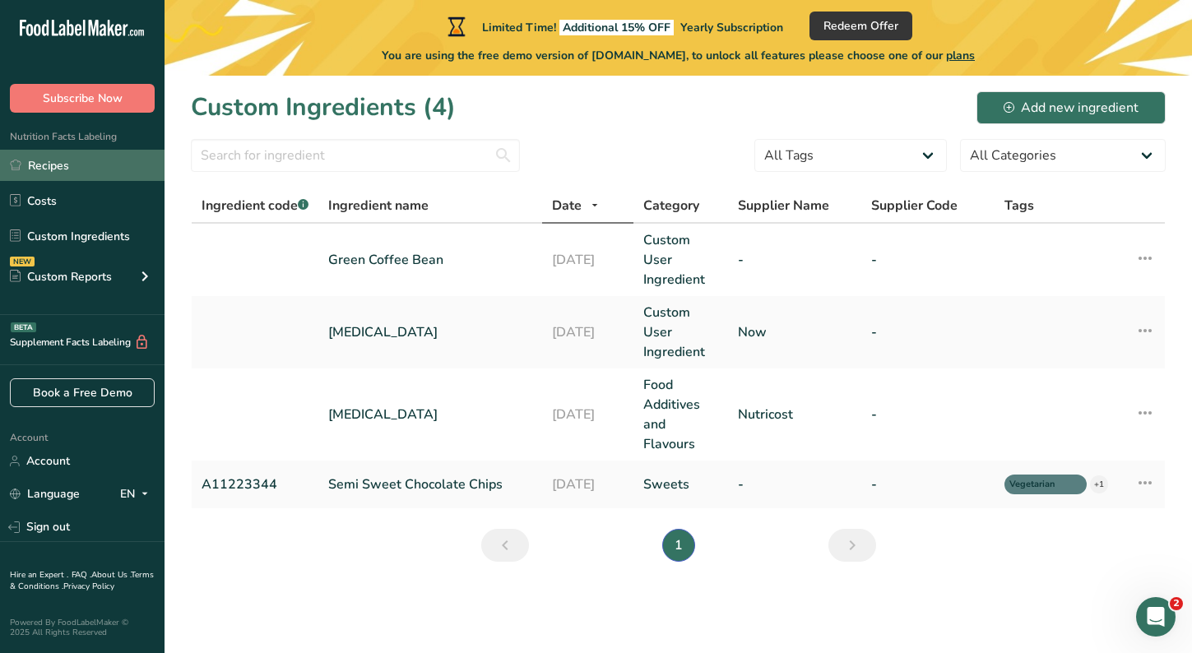
click at [62, 173] on link "Recipes" at bounding box center [82, 165] width 164 height 31
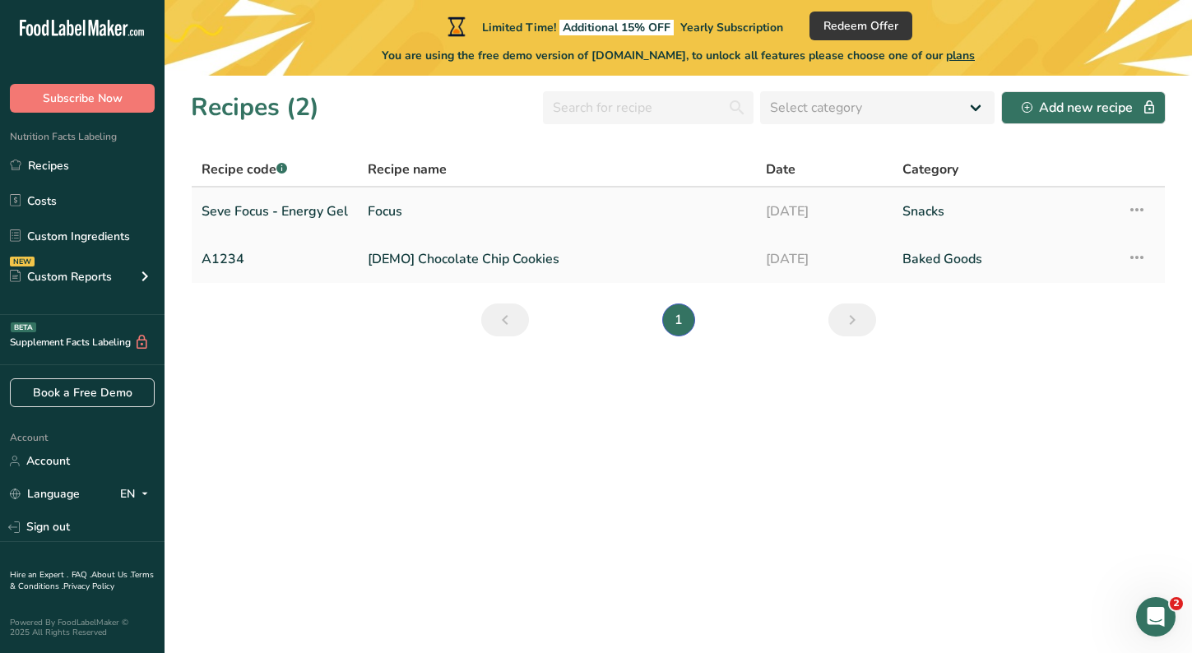
click at [326, 205] on link "Seve Focus - Energy Gel" at bounding box center [274, 211] width 146 height 35
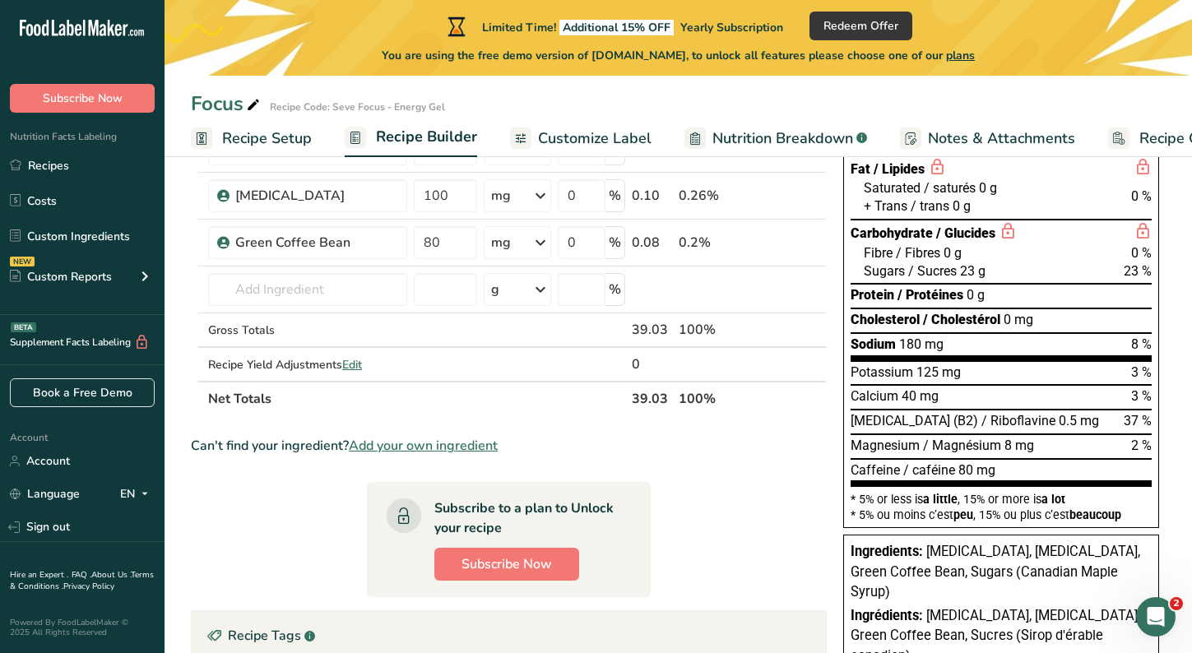
scroll to position [260, 0]
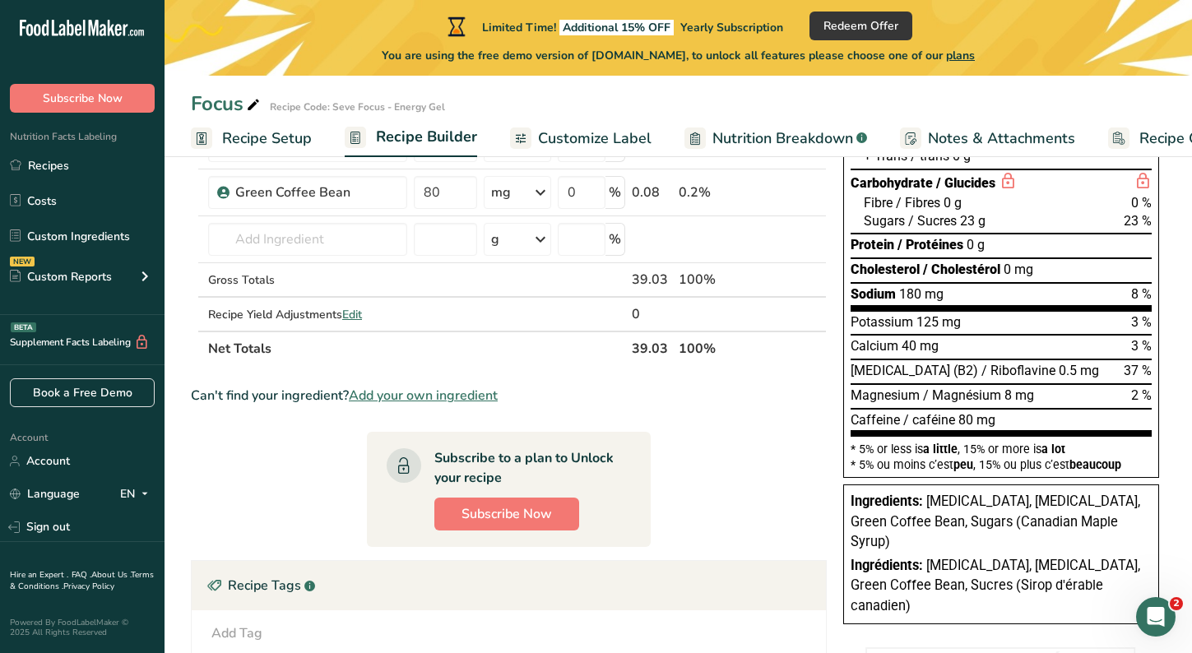
click at [981, 507] on span "[MEDICAL_DATA], [MEDICAL_DATA], Green Coffee Bean, Sugars (Canadian Maple Syrup)" at bounding box center [994, 521] width 289 height 56
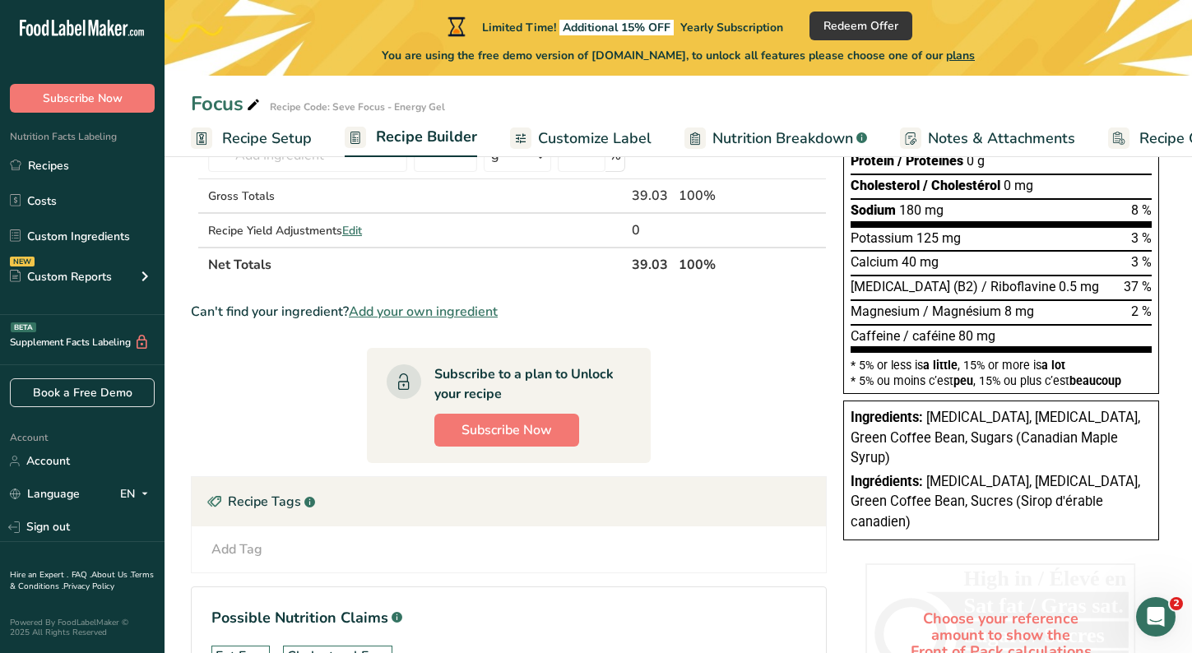
scroll to position [0, 0]
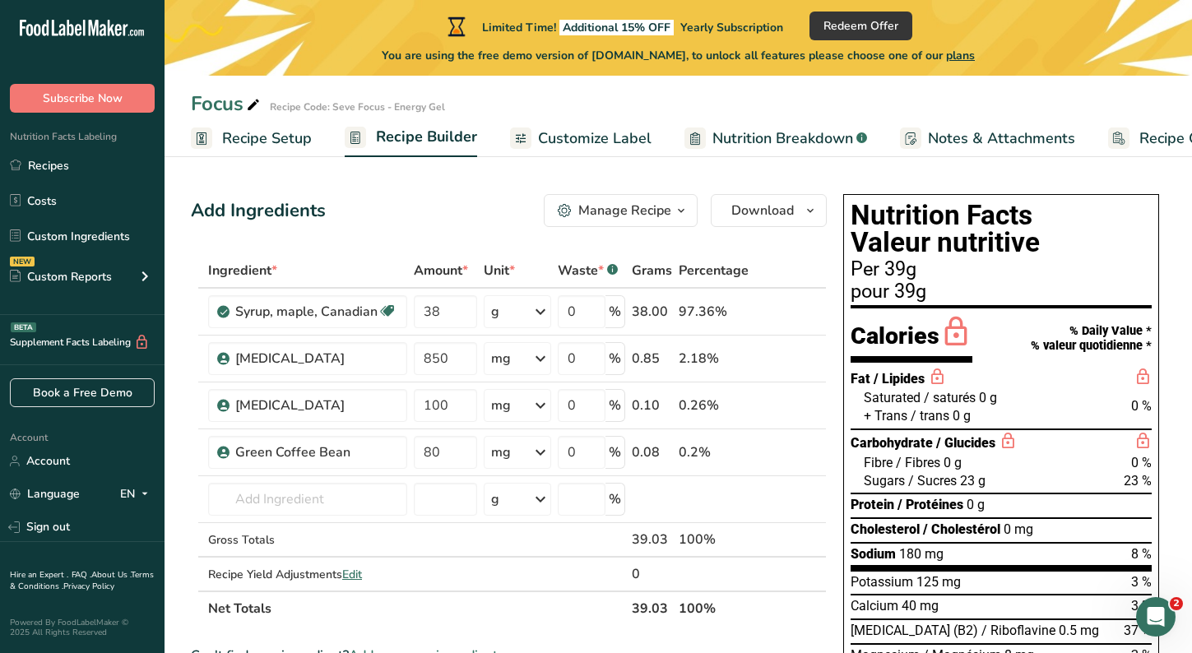
click at [624, 137] on span "Customize Label" at bounding box center [594, 138] width 113 height 22
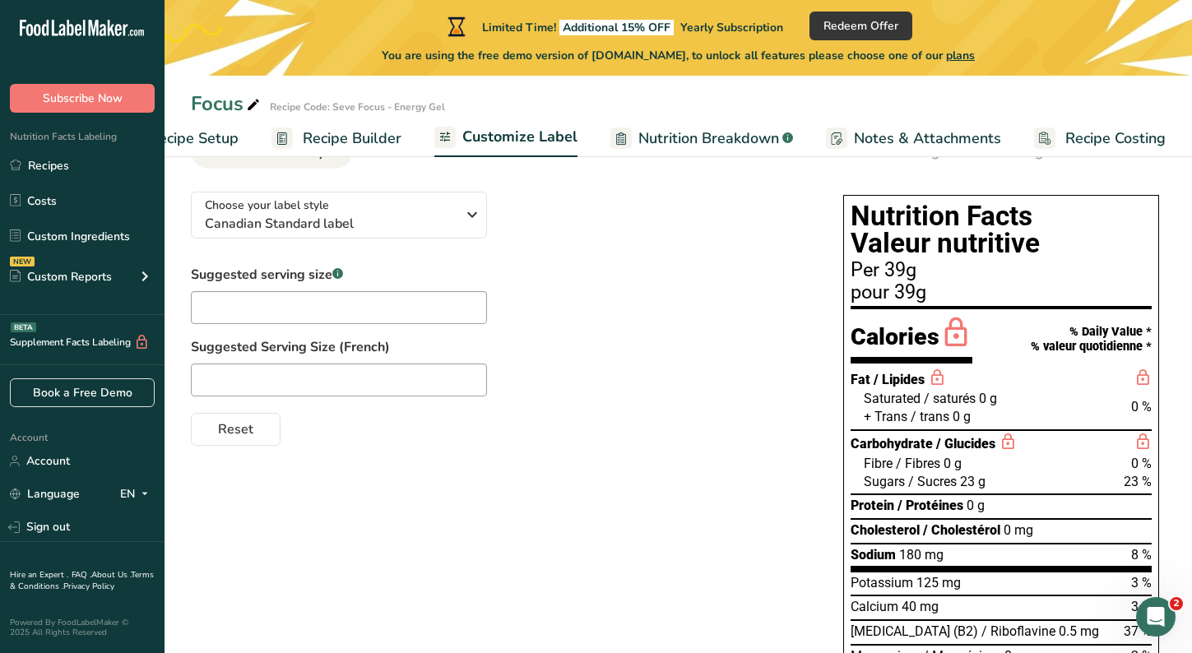
scroll to position [104, 0]
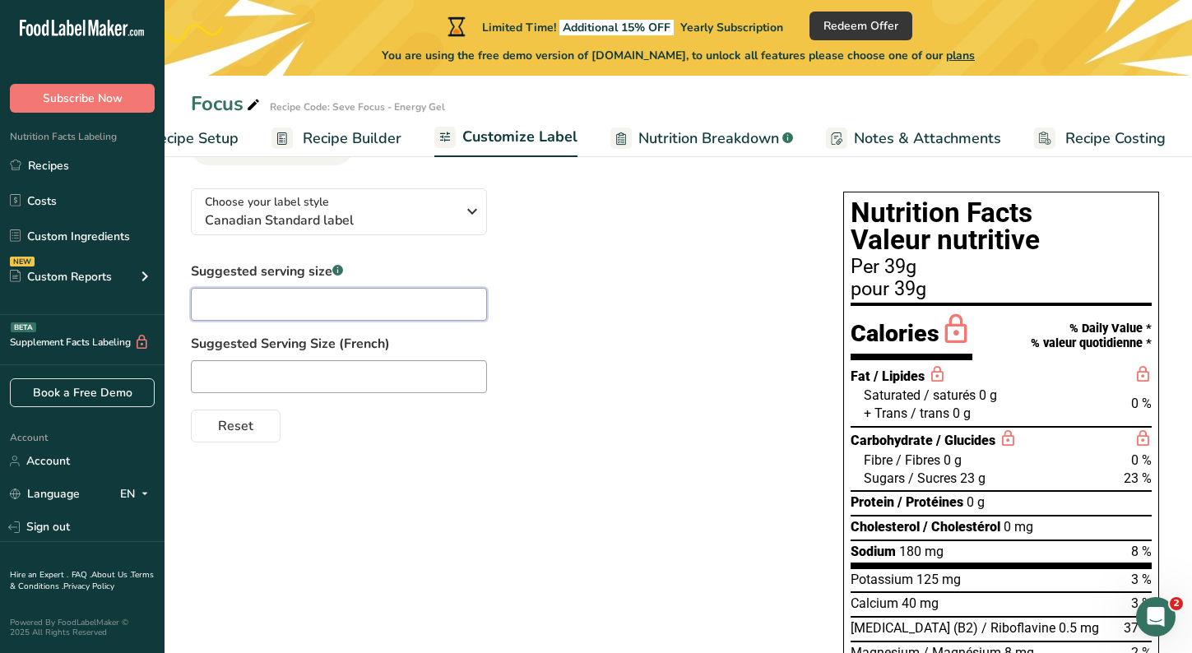
click at [294, 299] on input "text" at bounding box center [339, 304] width 296 height 33
type input "1"
click at [287, 377] on input "text" at bounding box center [339, 376] width 296 height 33
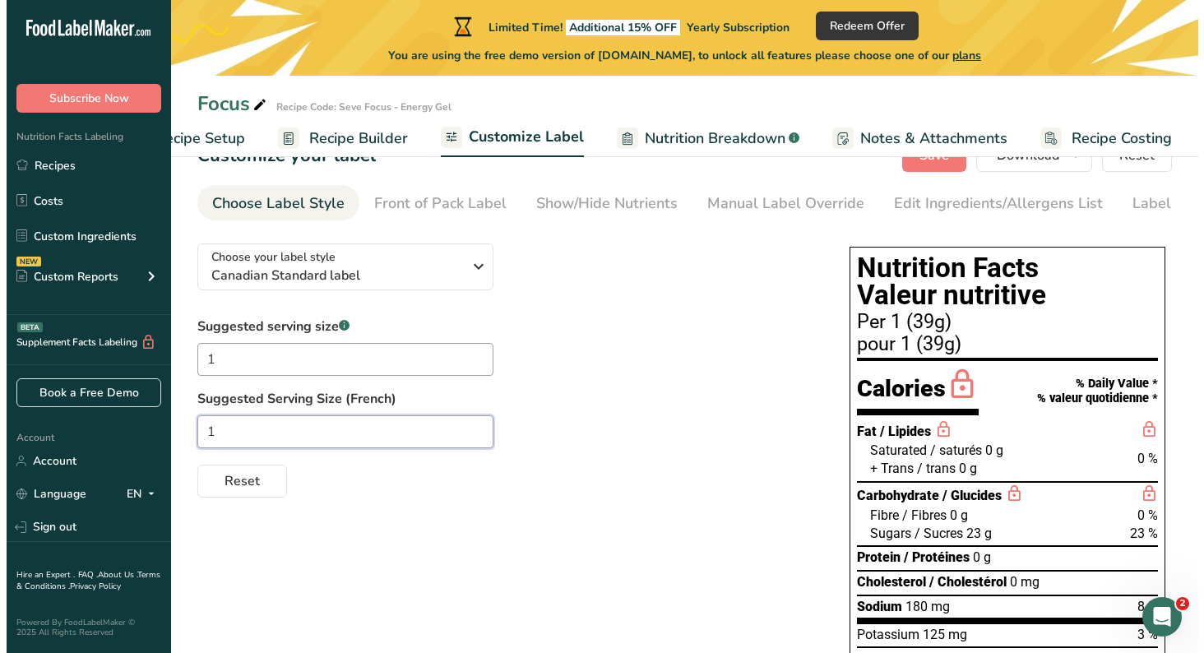
scroll to position [48, 0]
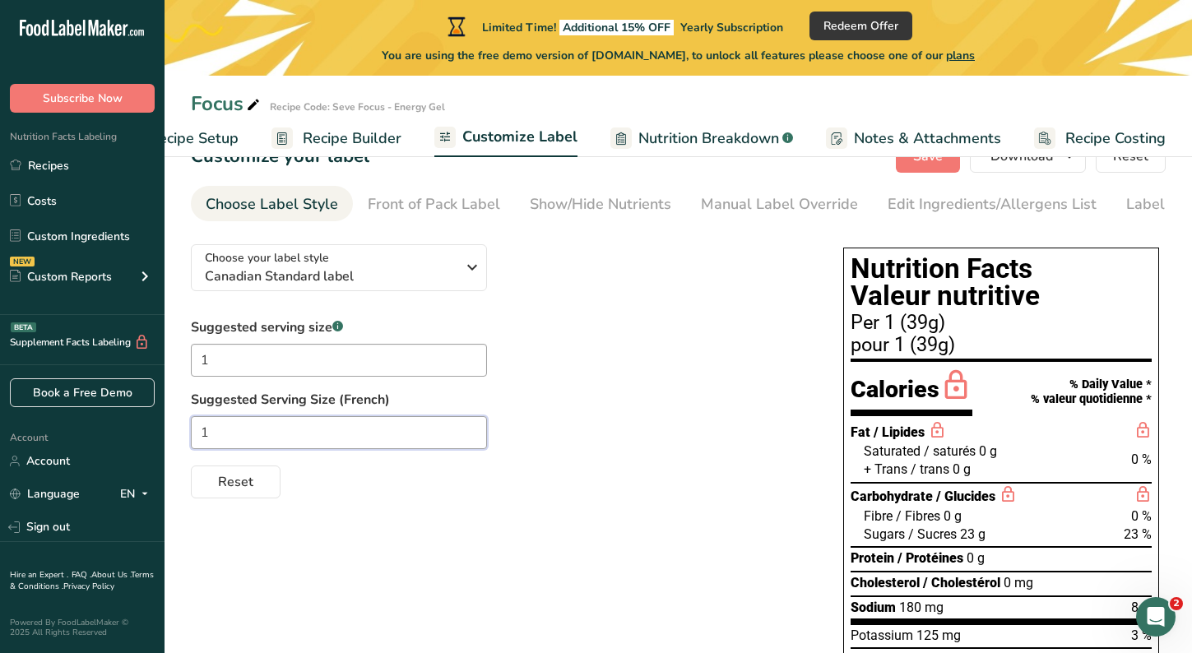
type input "1"
click at [668, 144] on span "Nutrition Breakdown" at bounding box center [708, 138] width 141 height 22
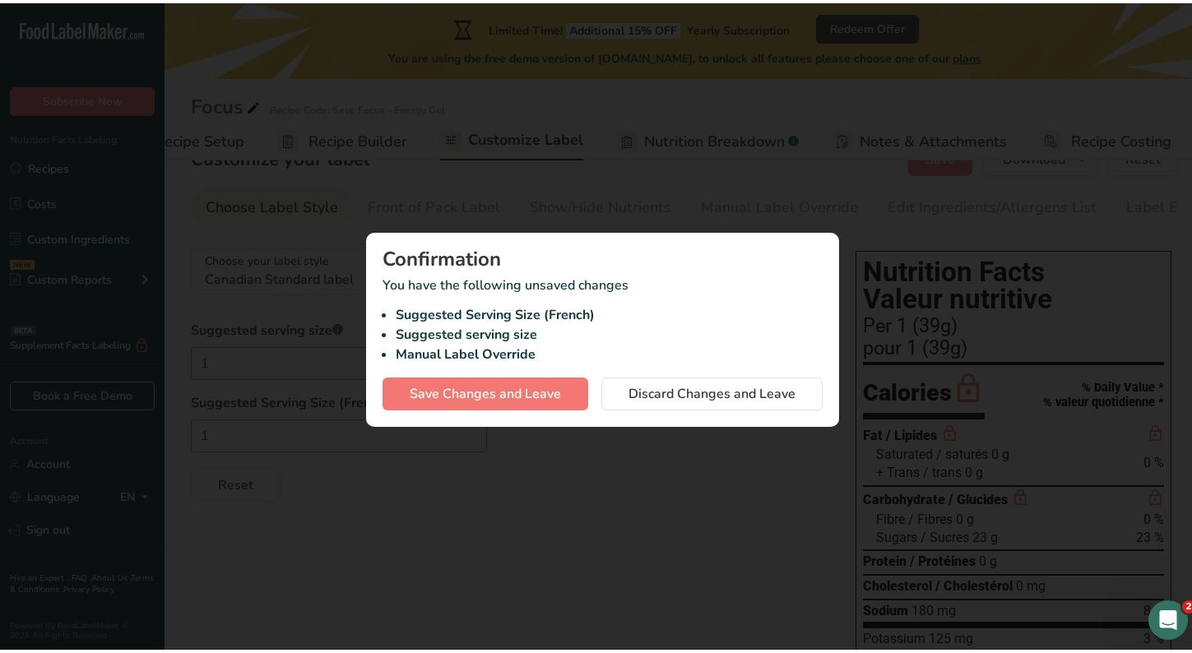
scroll to position [0, 61]
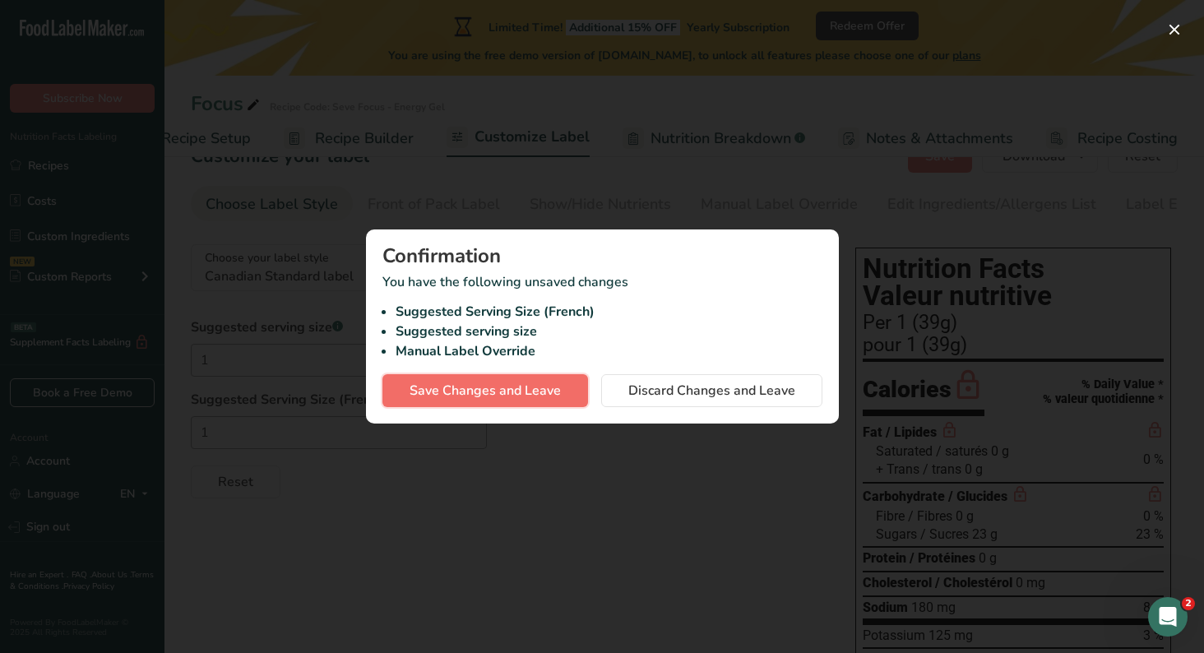
click at [537, 390] on span "Save Changes and Leave" at bounding box center [485, 391] width 151 height 20
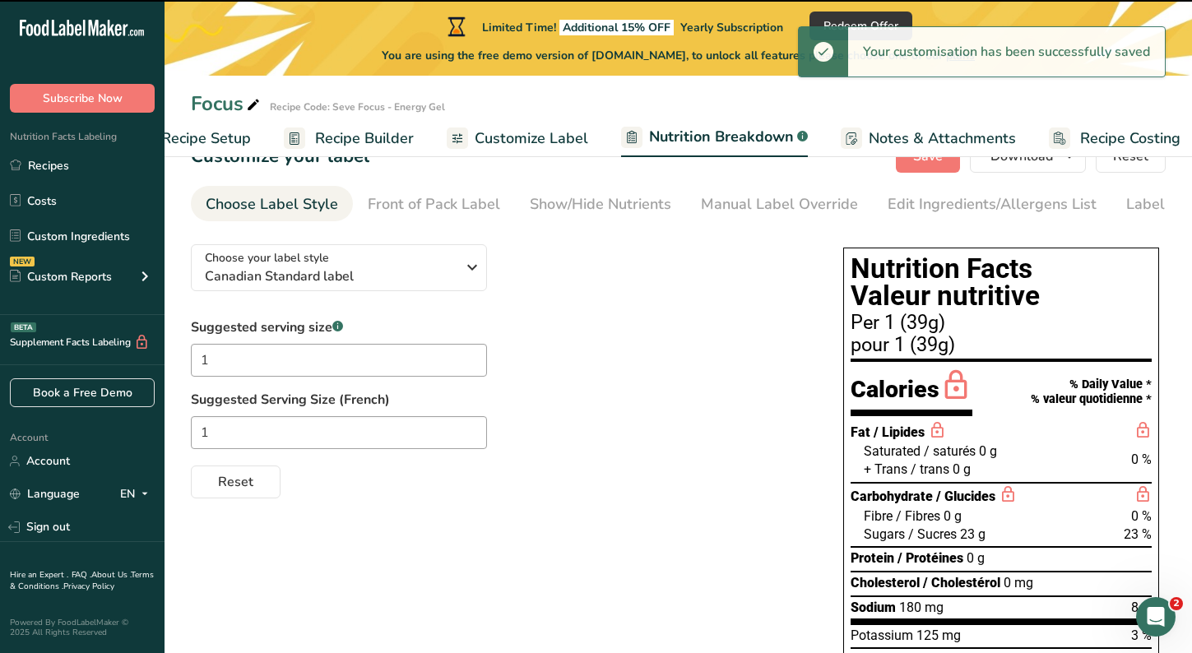
select select "Calories"
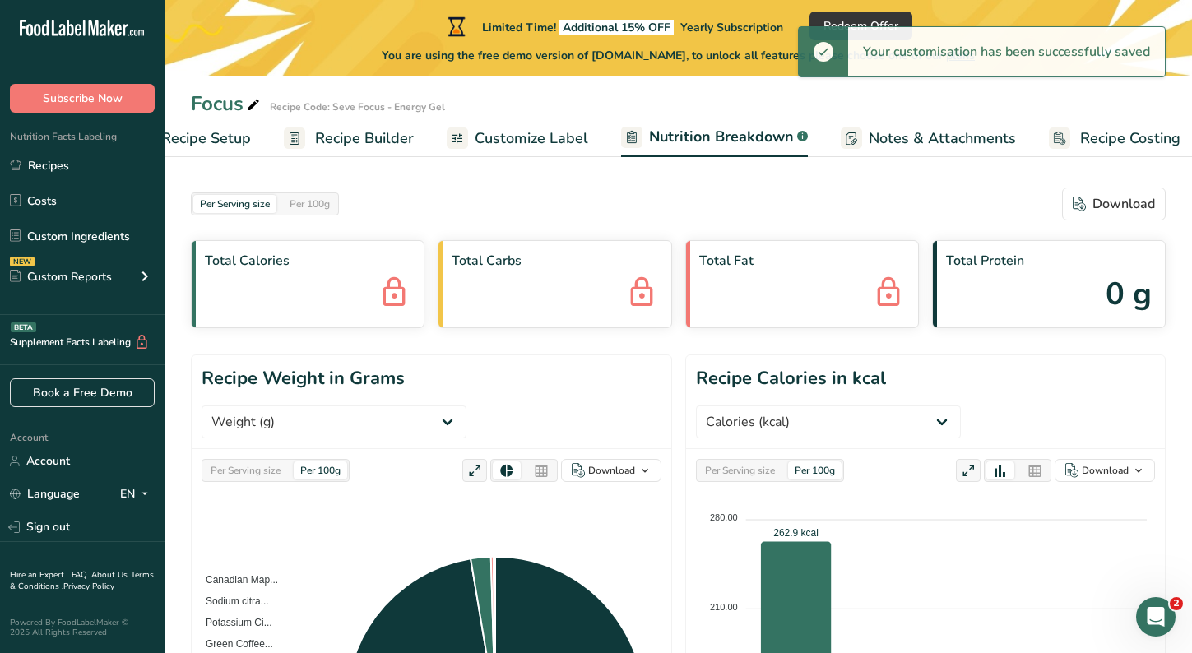
click at [531, 128] on span "Customize Label" at bounding box center [530, 138] width 113 height 22
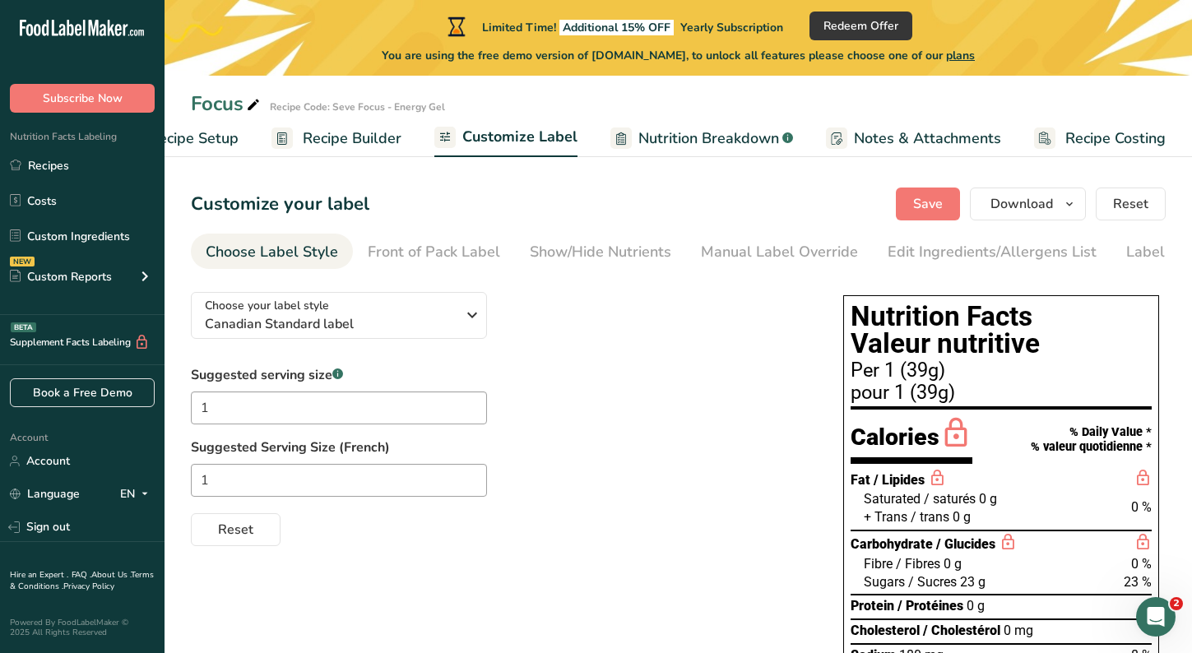
click at [923, 507] on span "/ saturés" at bounding box center [949, 499] width 52 height 16
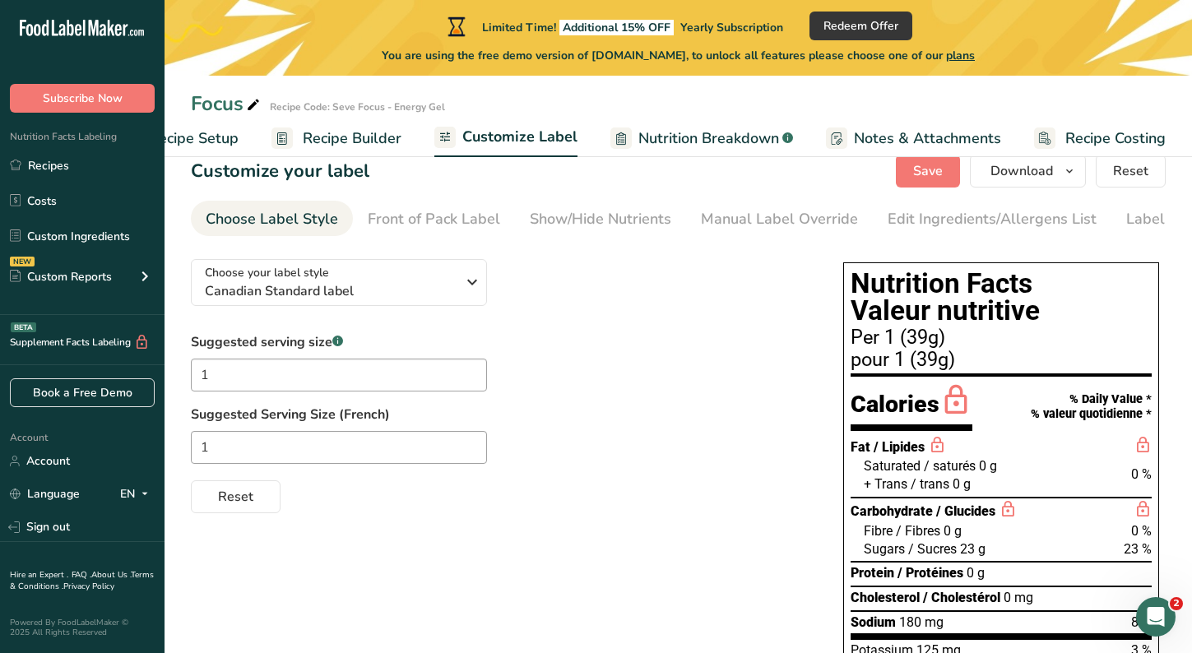
scroll to position [32, 0]
click at [460, 221] on div "Front of Pack Label" at bounding box center [434, 220] width 132 height 22
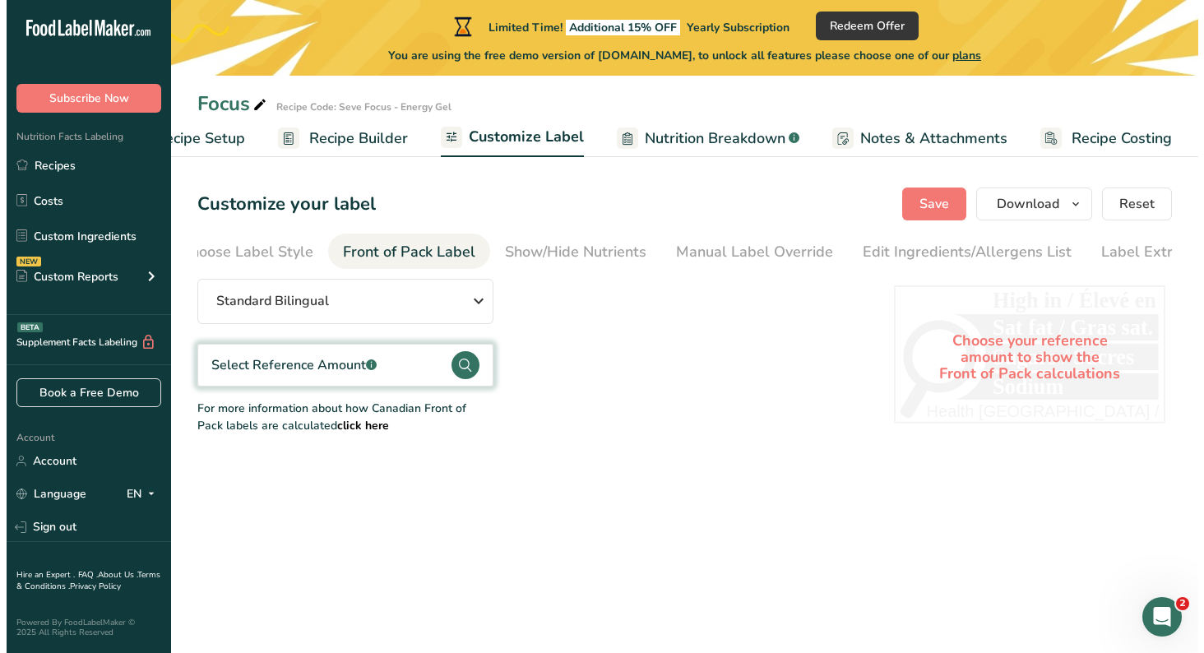
scroll to position [0, 68]
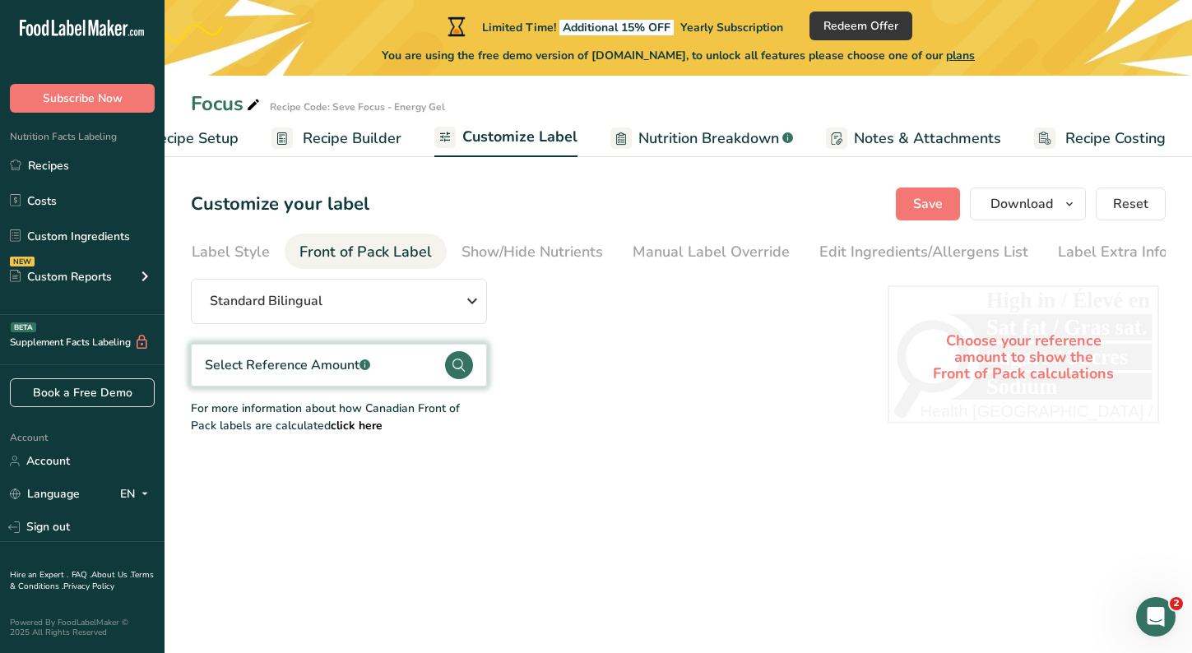
click at [455, 376] on circle at bounding box center [459, 365] width 28 height 28
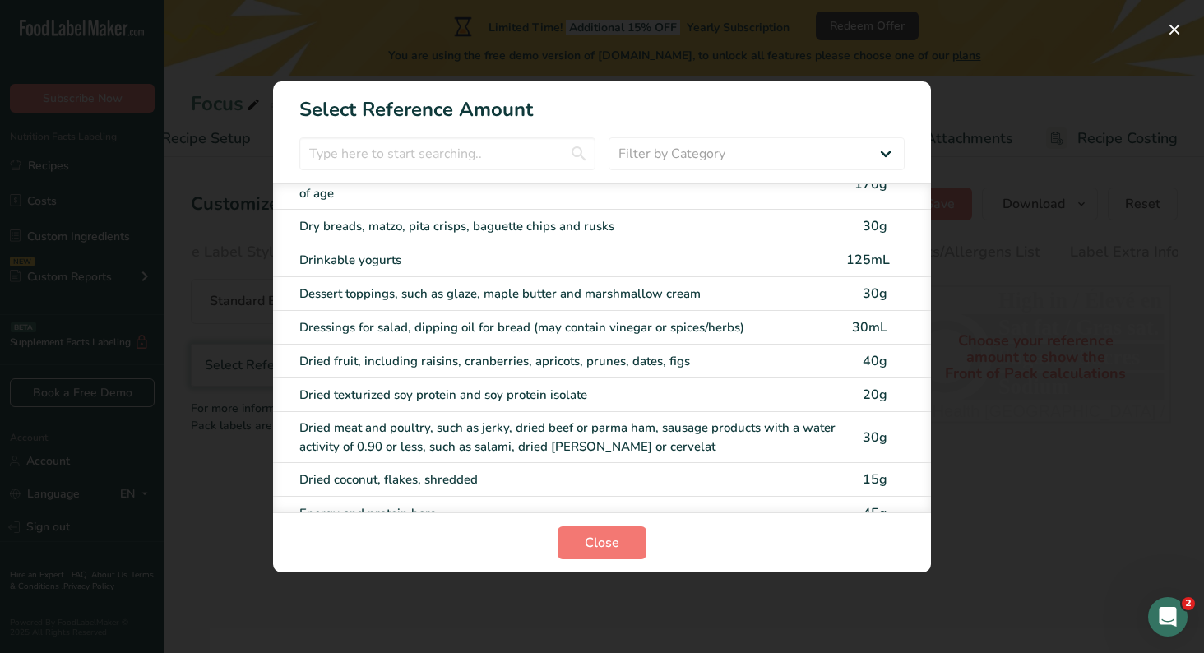
scroll to position [2261, 0]
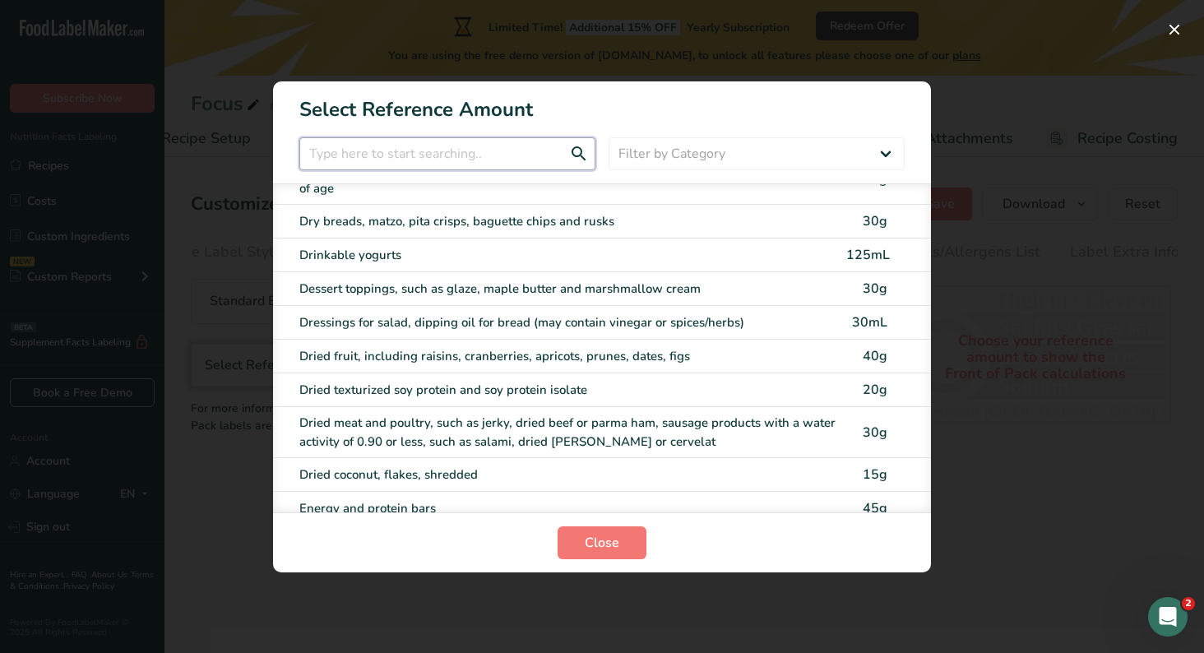
click at [373, 159] on input "FOP Category Selection Modal" at bounding box center [447, 153] width 296 height 33
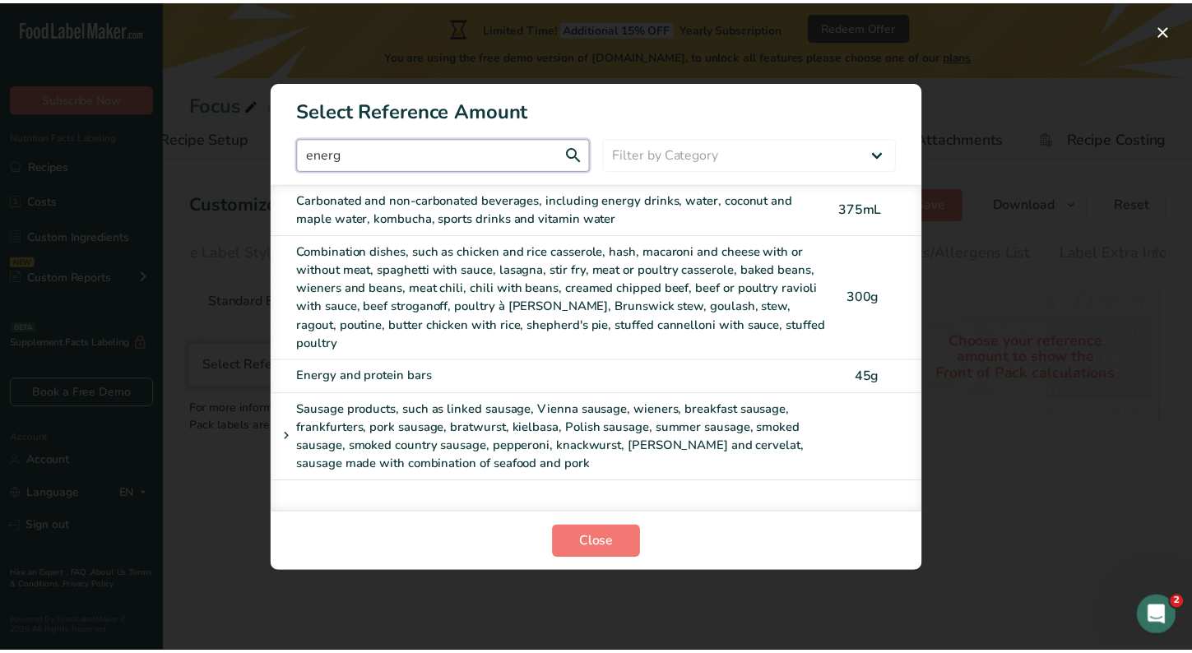
scroll to position [0, 0]
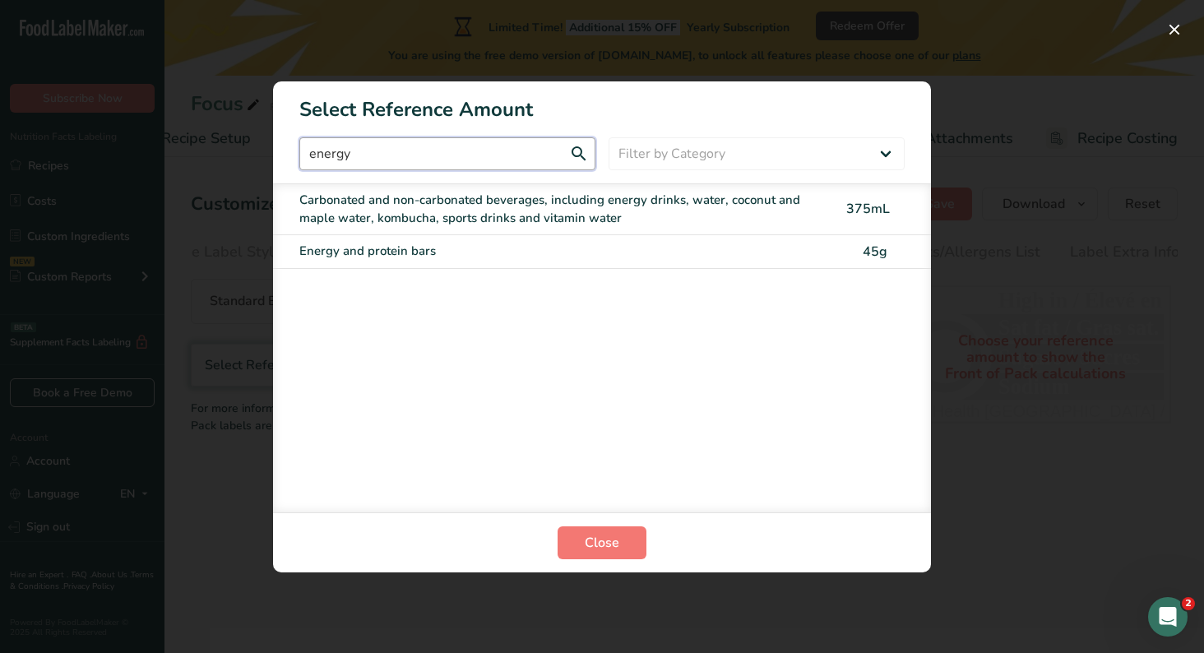
type input "energy"
click at [400, 246] on div "Energy and protein bars" at bounding box center [567, 251] width 537 height 19
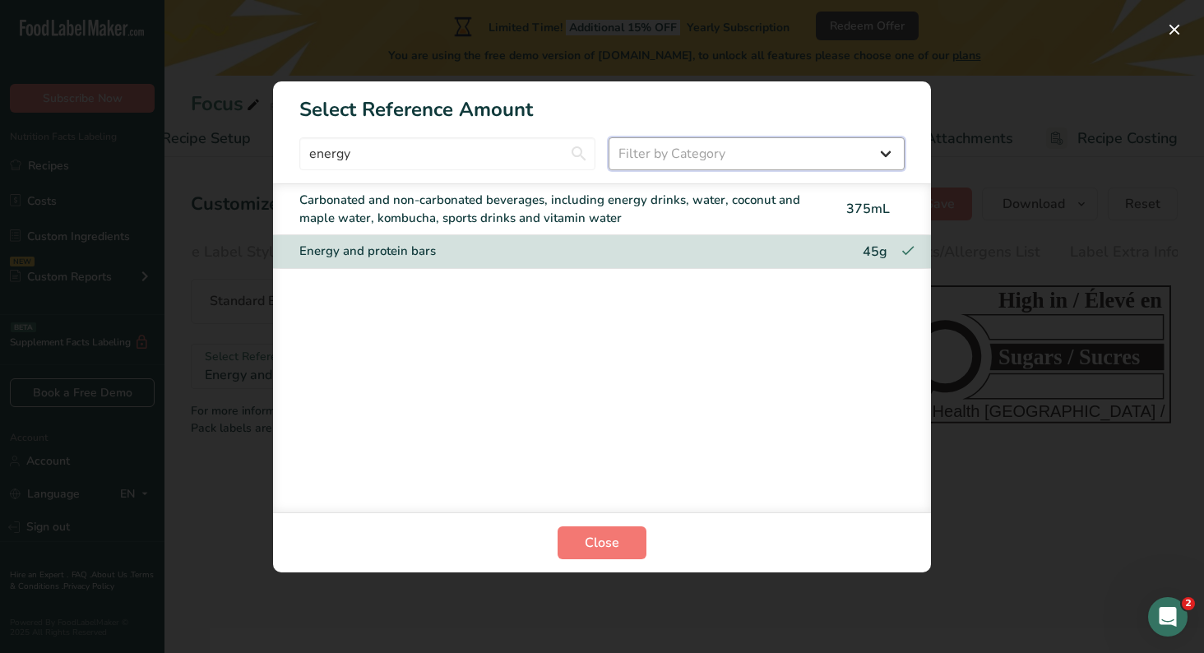
click at [641, 148] on select "Filter by Category All Bakery products and substitutes Beverages Cereals, other…" at bounding box center [757, 153] width 296 height 33
select select "24"
click at [609, 137] on select "Filter by Category All Bakery products and substitutes Beverages Cereals, other…" at bounding box center [757, 153] width 296 height 33
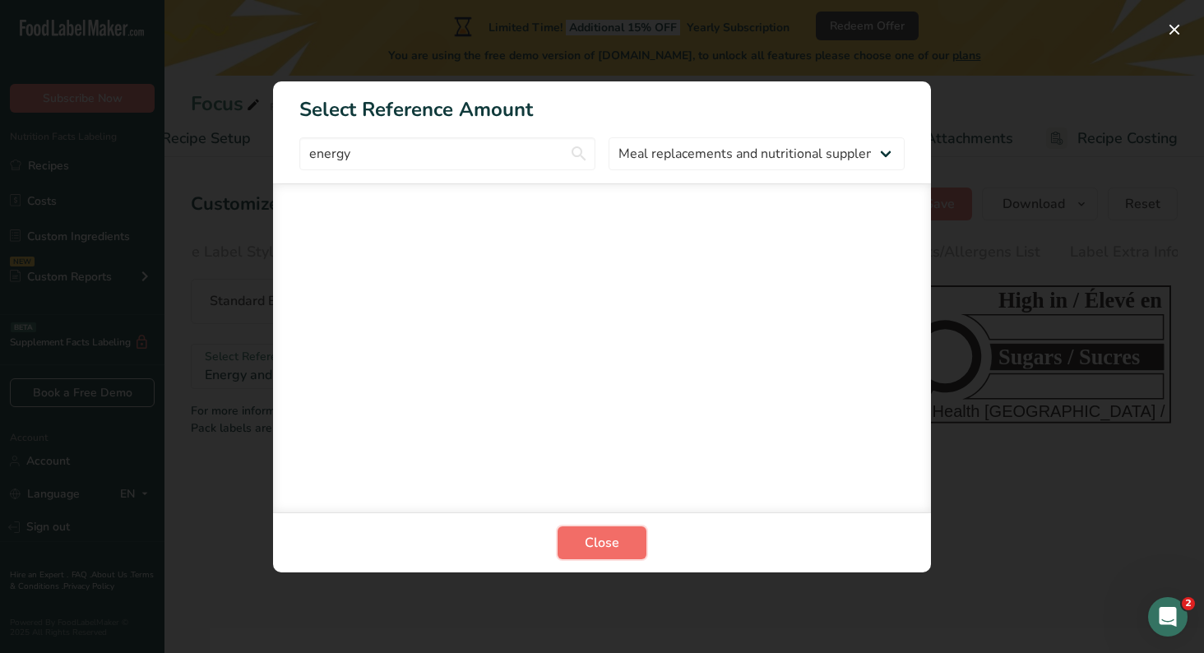
click at [599, 539] on span "Close" at bounding box center [602, 543] width 35 height 20
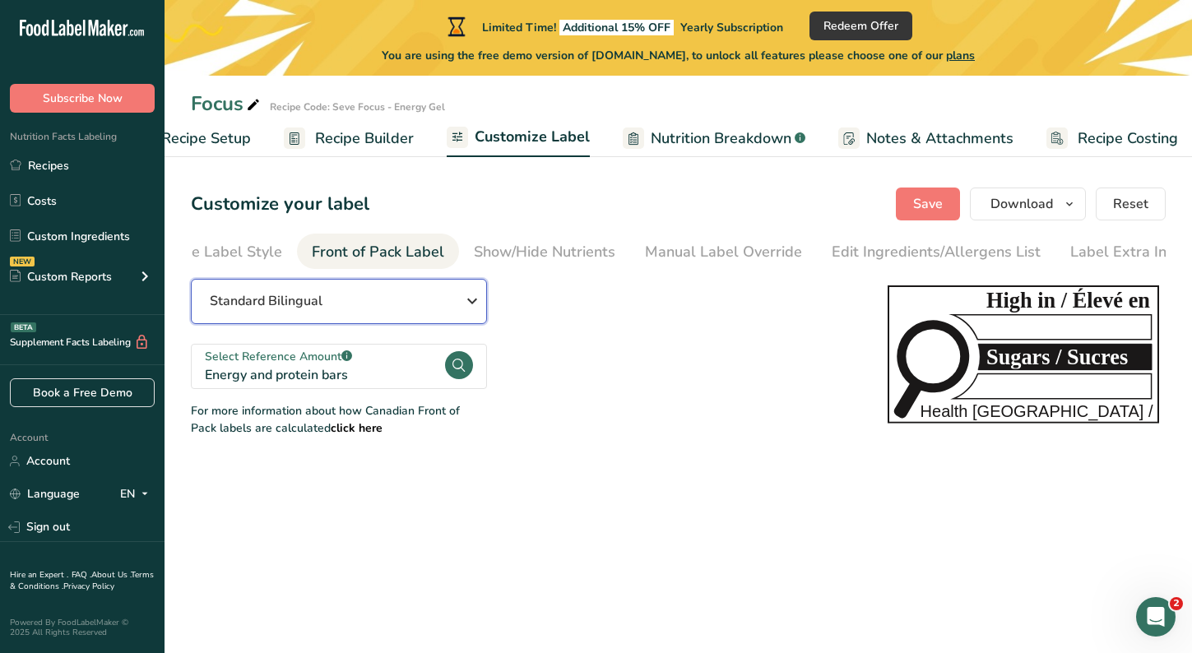
click at [465, 315] on icon "button" at bounding box center [472, 301] width 20 height 30
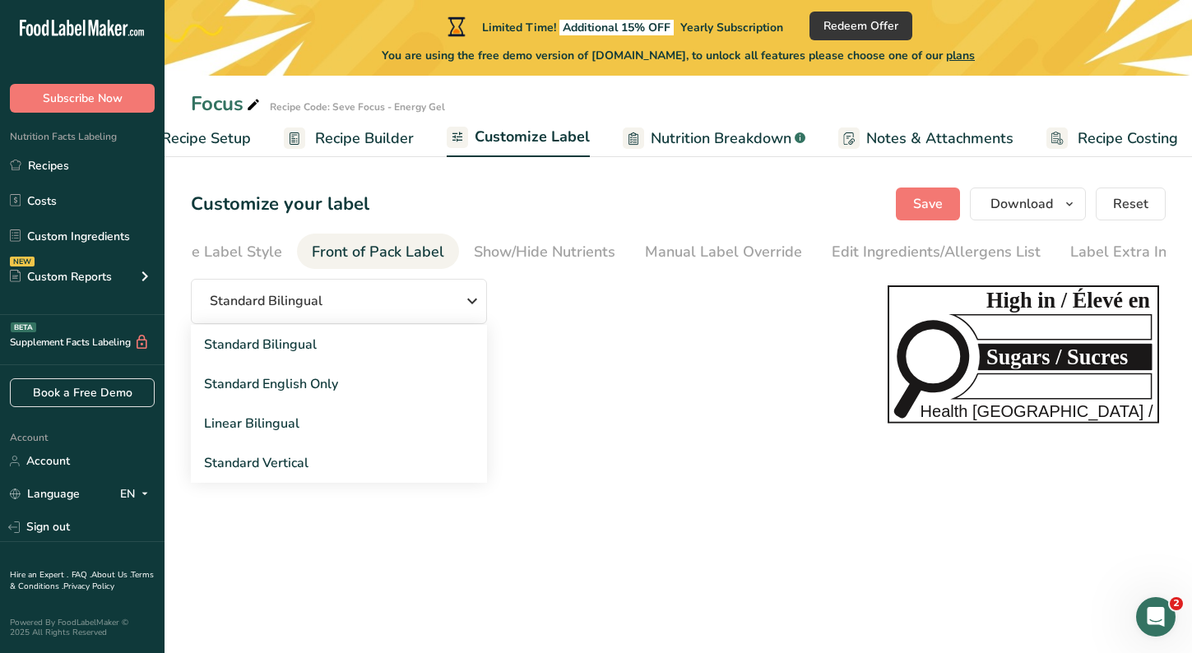
click at [563, 330] on div "Standard Bilingual Standard Bilingual Standard English Only Linear Bilingual St…" at bounding box center [523, 358] width 664 height 158
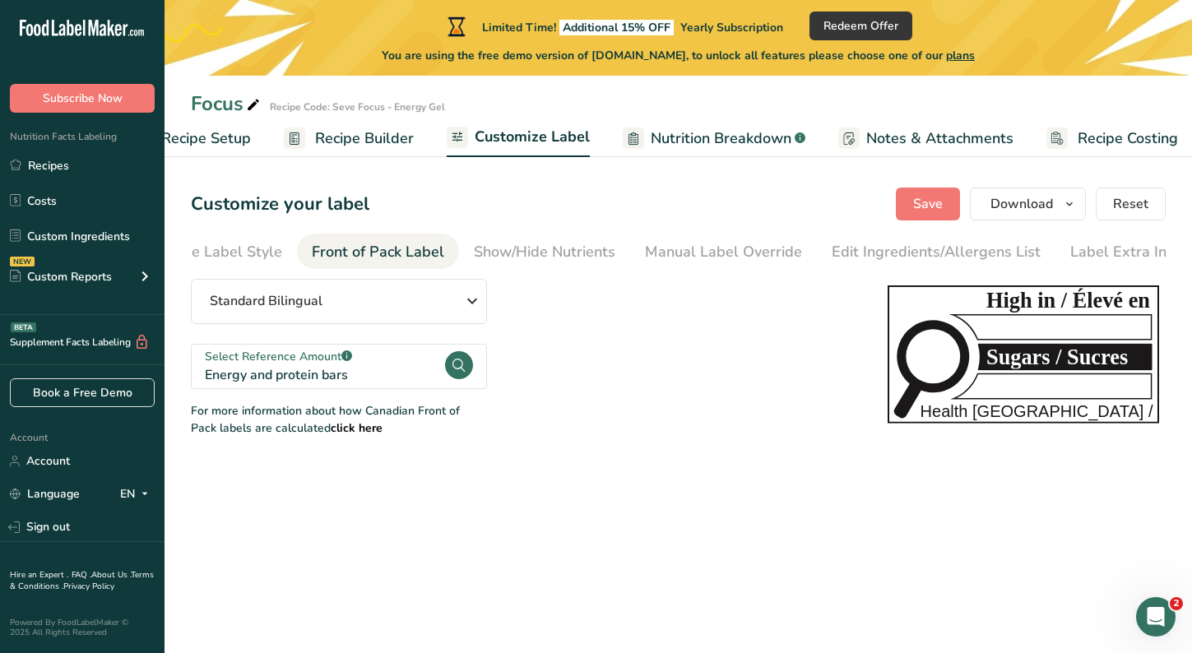
click at [448, 375] on circle at bounding box center [459, 365] width 28 height 28
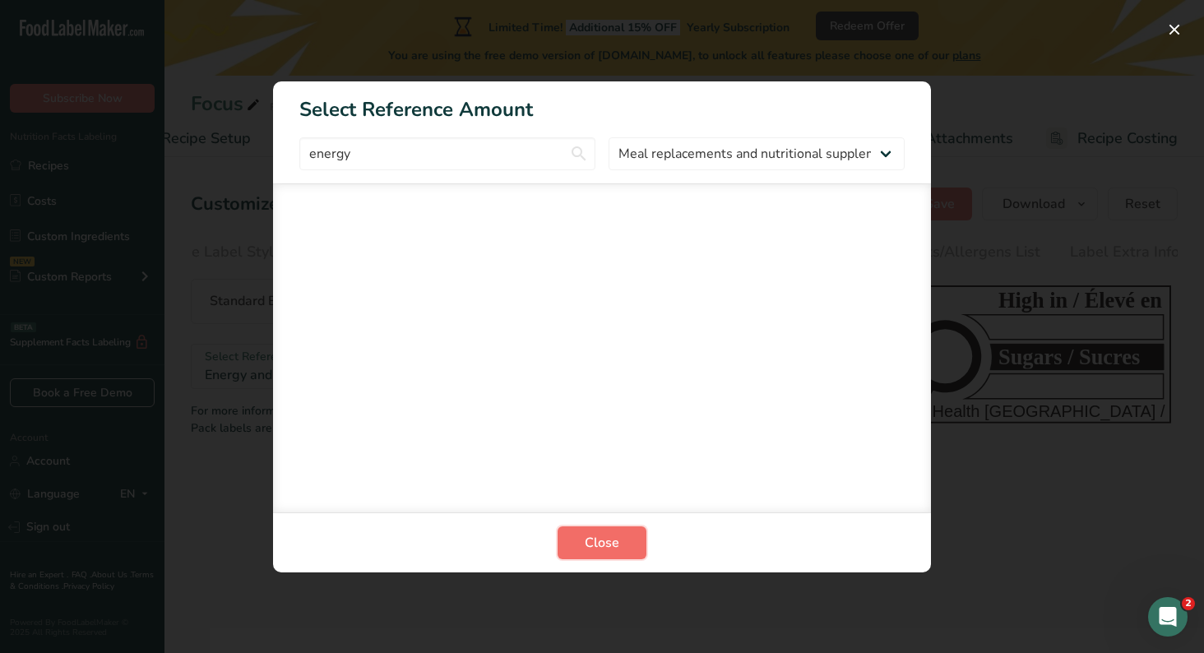
click at [595, 532] on button "Close" at bounding box center [602, 542] width 89 height 33
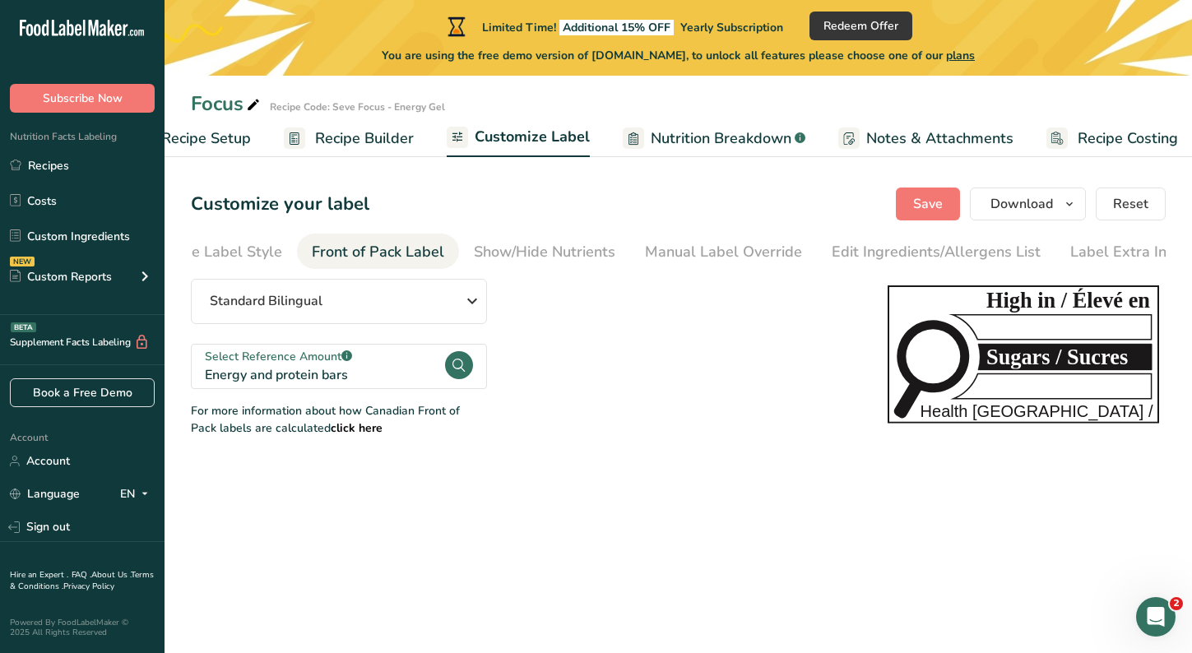
click at [459, 373] on circle at bounding box center [459, 365] width 28 height 28
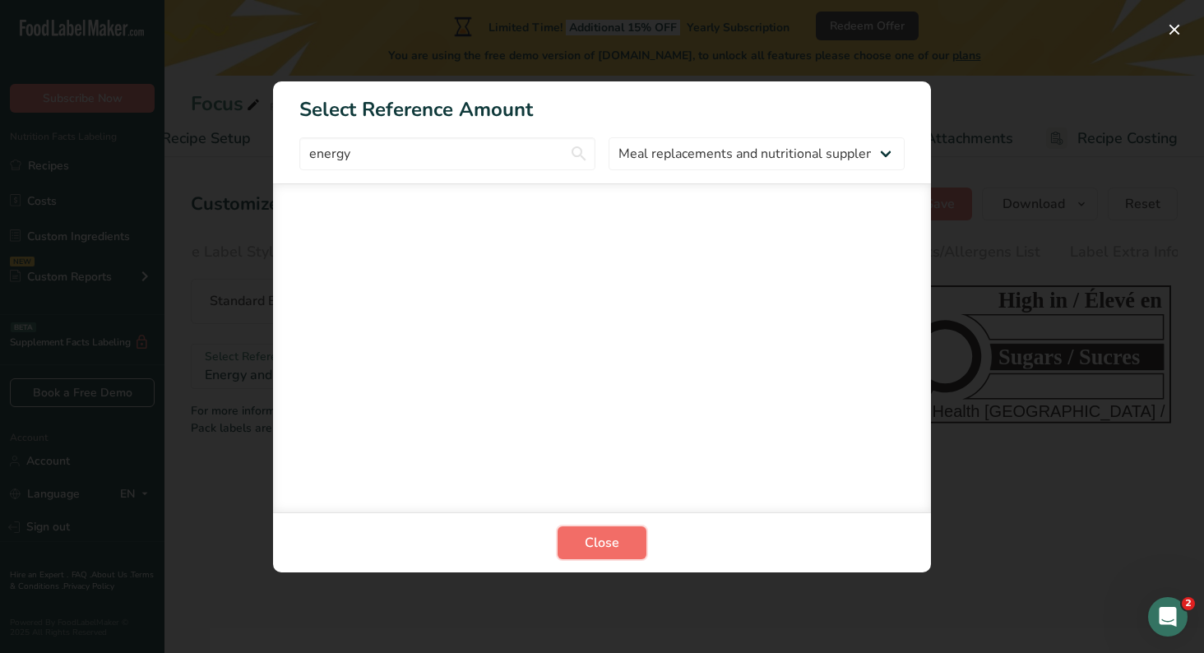
click at [621, 533] on button "Close" at bounding box center [602, 542] width 89 height 33
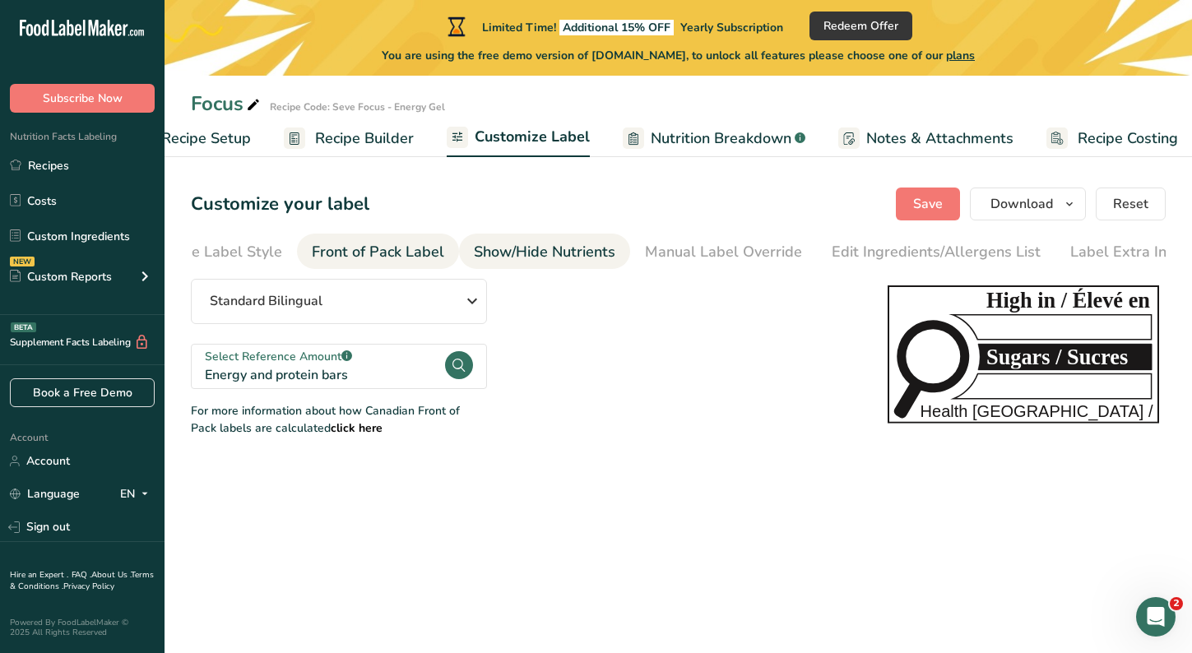
click at [502, 245] on div "Show/Hide Nutrients" at bounding box center [544, 252] width 141 height 22
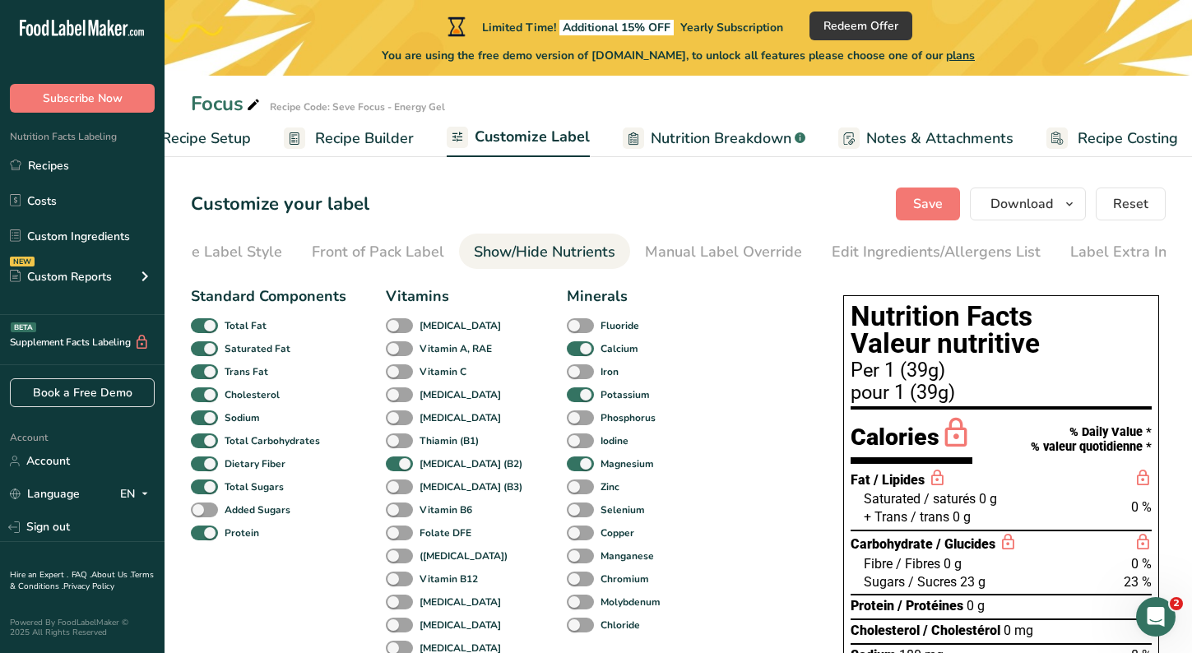
scroll to position [0, 68]
click at [658, 243] on div "Manual Label Override" at bounding box center [710, 252] width 157 height 22
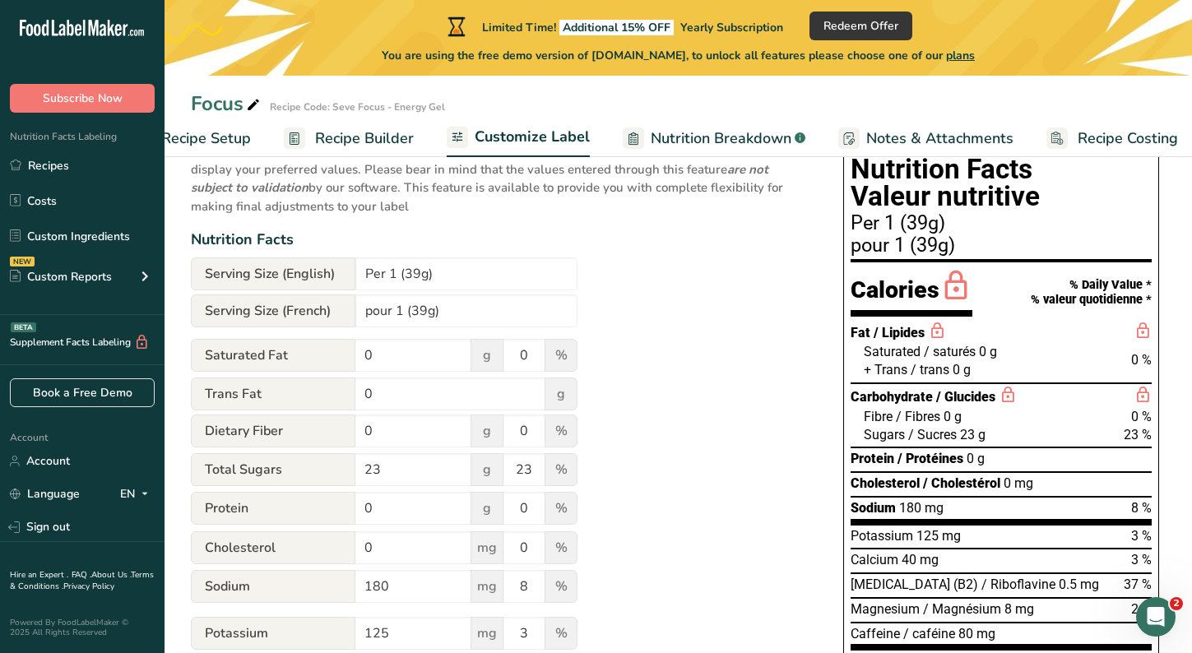
scroll to position [229, 0]
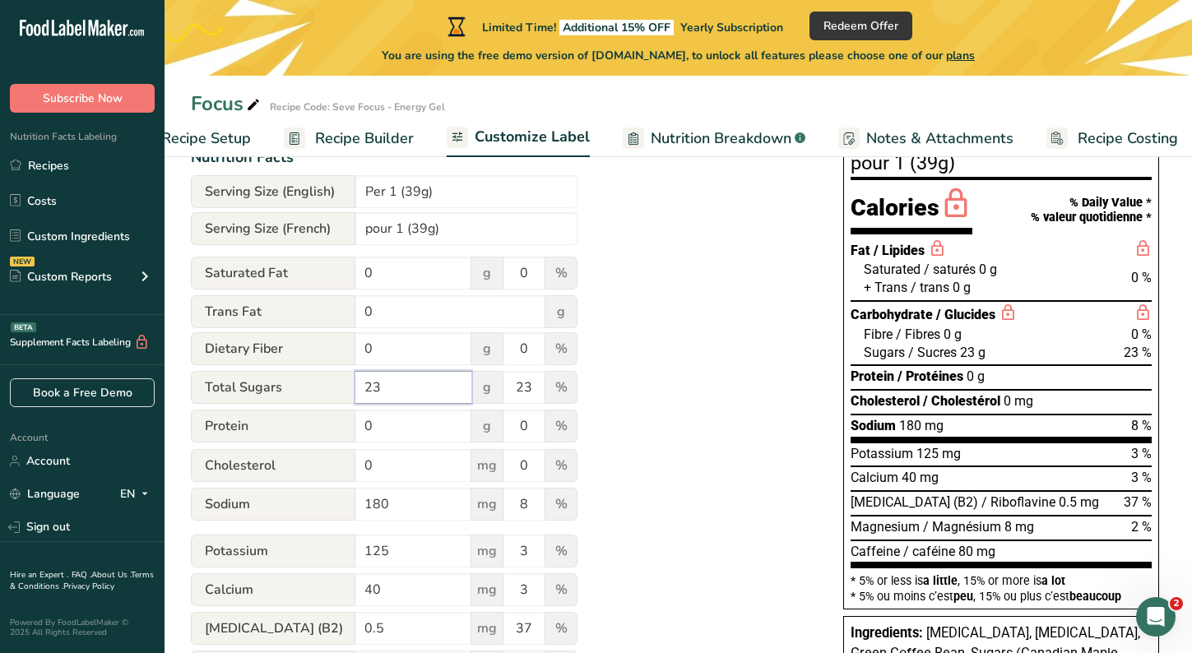
click at [390, 398] on input "23" at bounding box center [413, 387] width 116 height 33
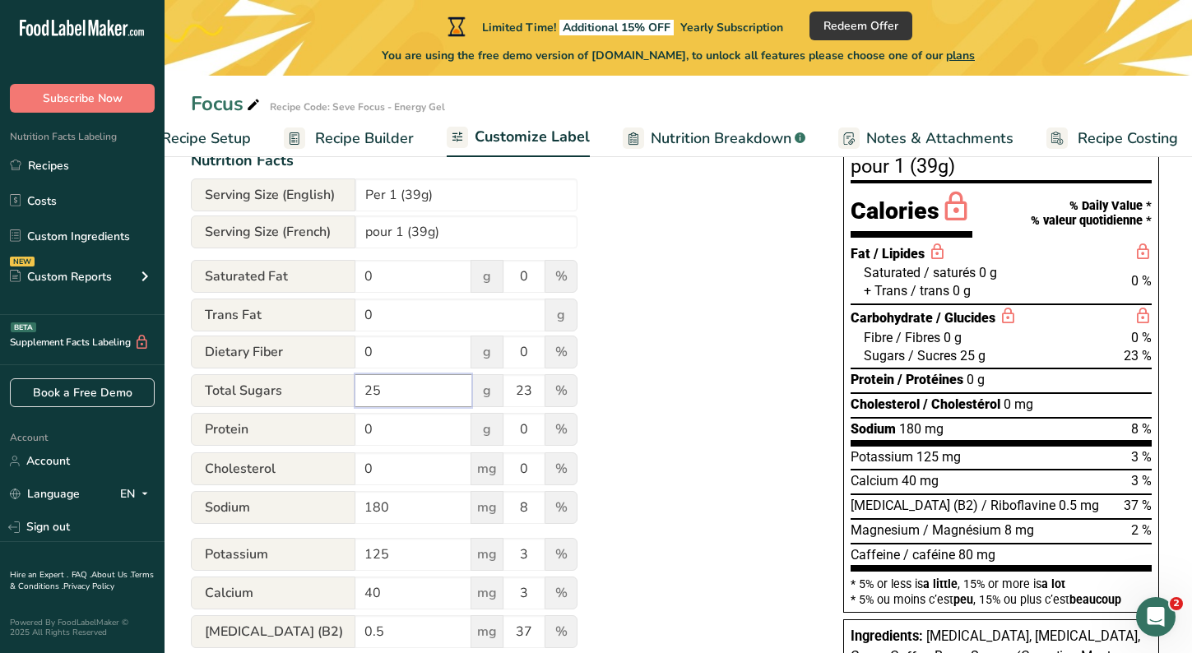
scroll to position [227, 0]
type input "25"
click at [535, 394] on input "23" at bounding box center [523, 389] width 41 height 33
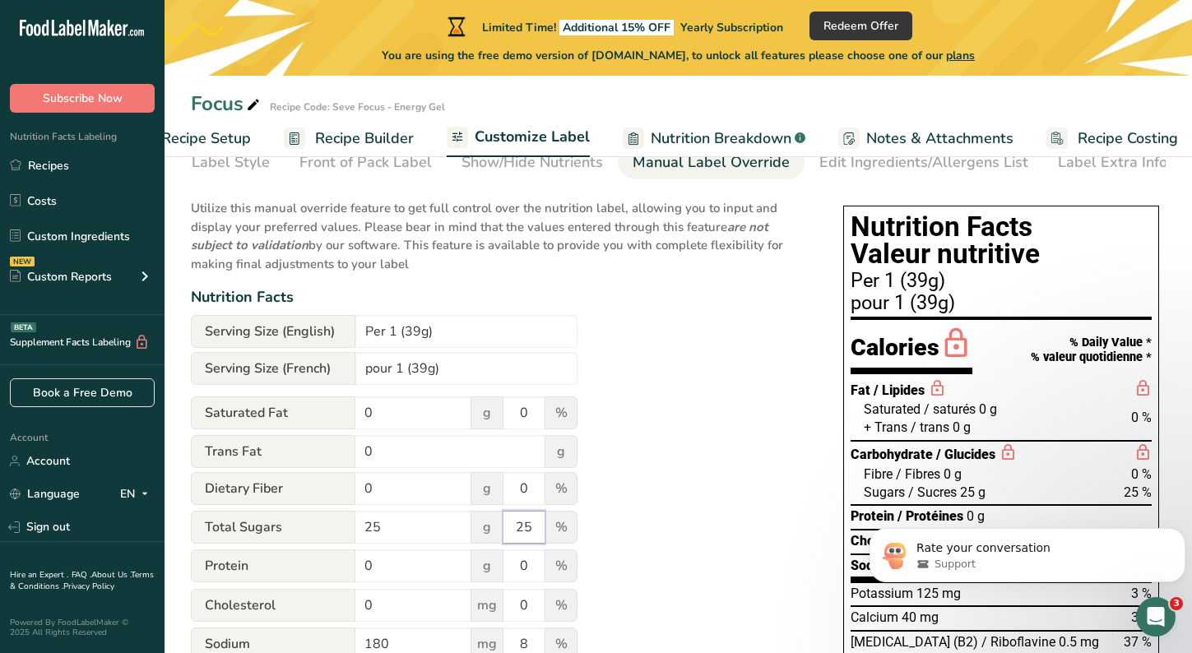
scroll to position [0, 0]
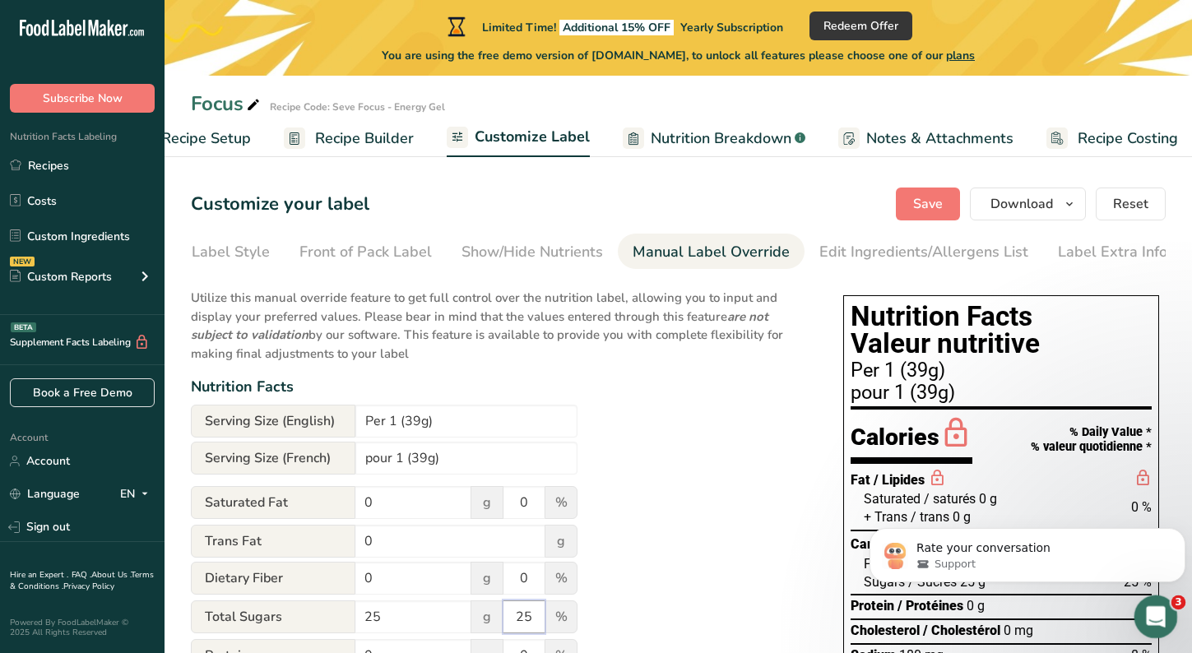
type input "25"
click at [1152, 610] on icon "Open Intercom Messenger" at bounding box center [1153, 614] width 27 height 27
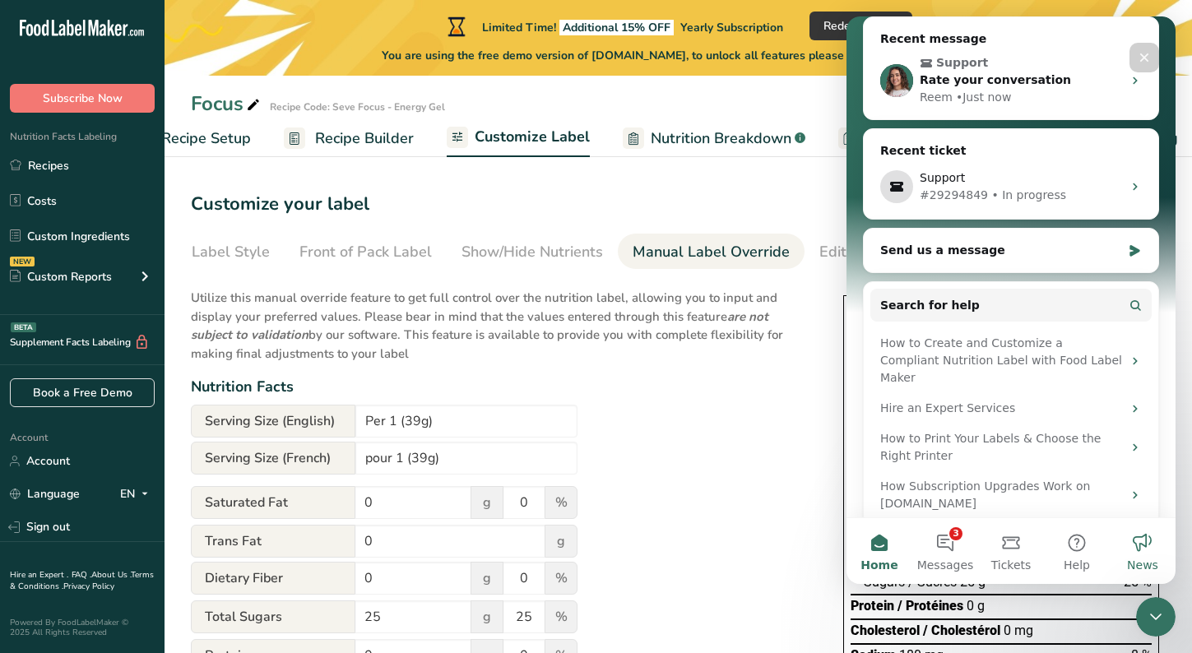
scroll to position [188, 0]
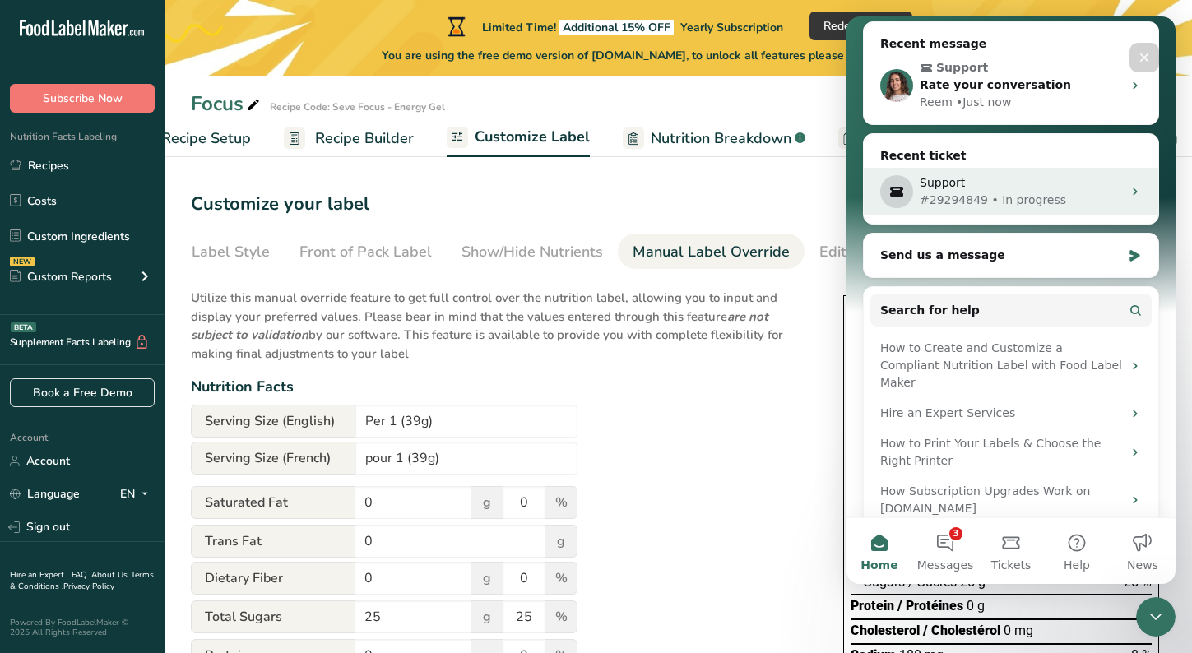
click at [1025, 202] on div "#29294849 • In progress" at bounding box center [1020, 200] width 202 height 17
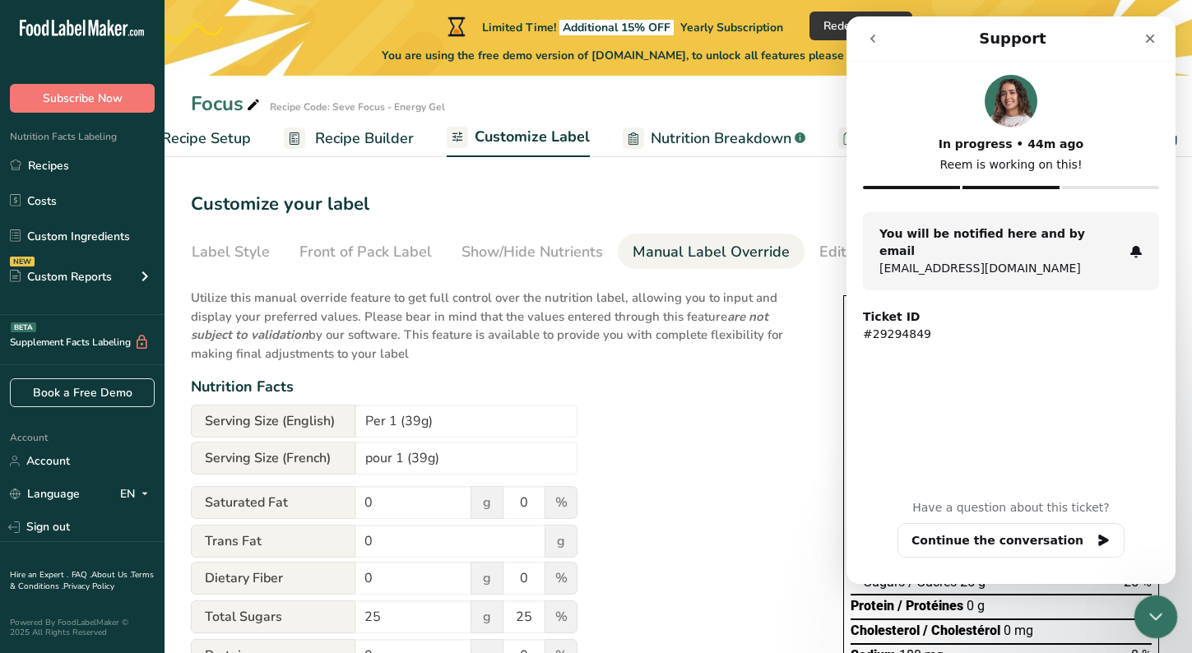
click at [1157, 623] on icon "Close Intercom Messenger" at bounding box center [1153, 614] width 20 height 20
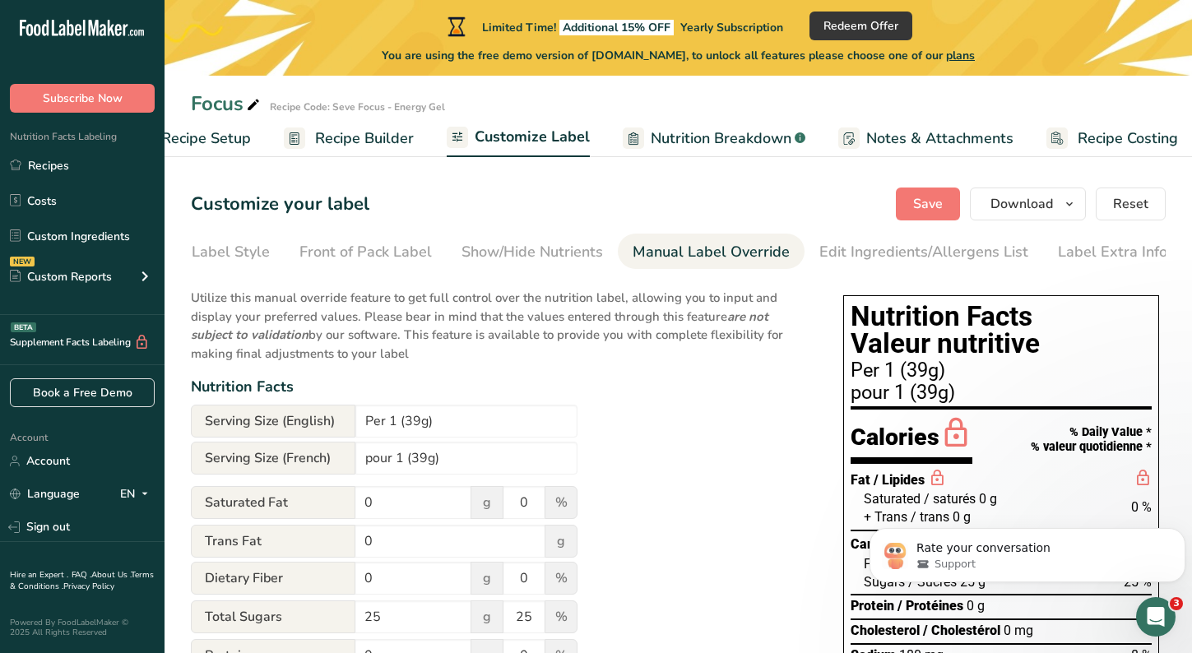
scroll to position [0, 0]
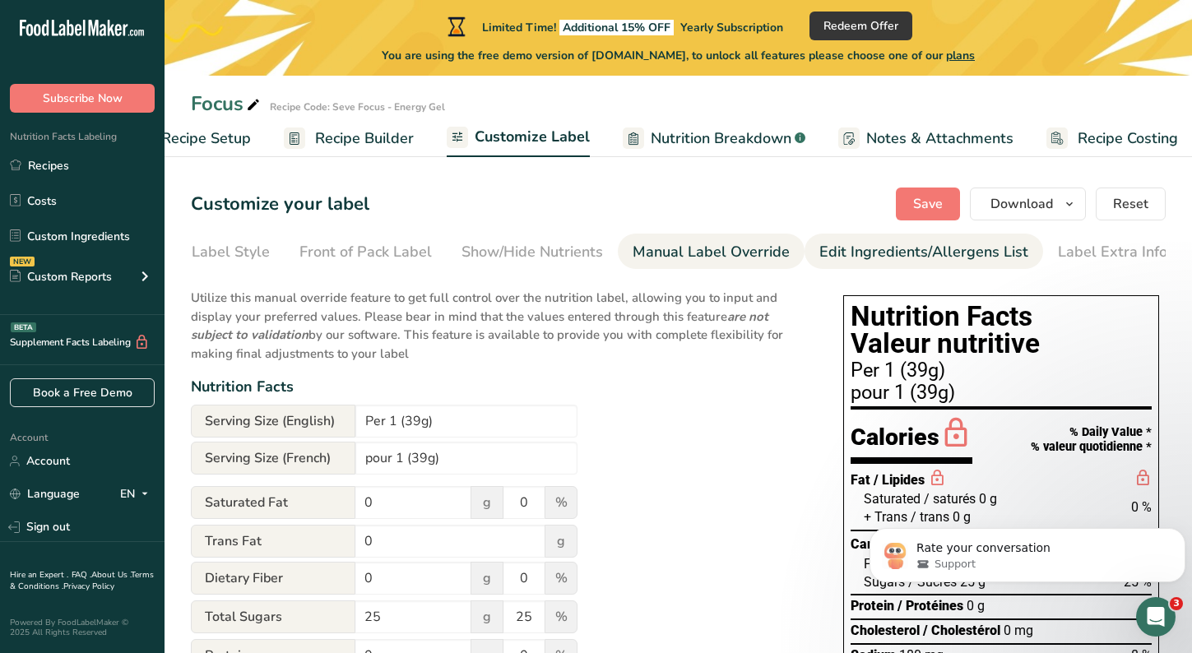
click at [886, 241] on div "Edit Ingredients/Allergens List" at bounding box center [923, 252] width 209 height 22
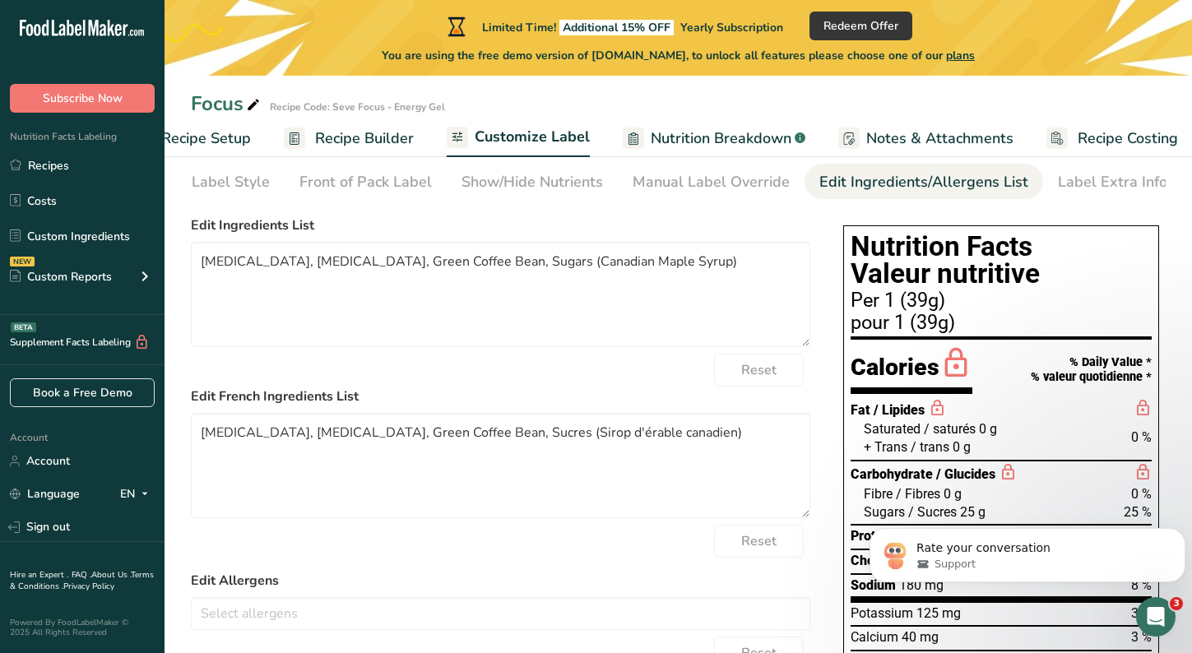
scroll to position [69, 0]
click at [257, 264] on textarea "Sodium citrate, Potassium Citrate, Green Coffee Bean, Sugars (Canadian Maple Sy…" at bounding box center [500, 295] width 619 height 105
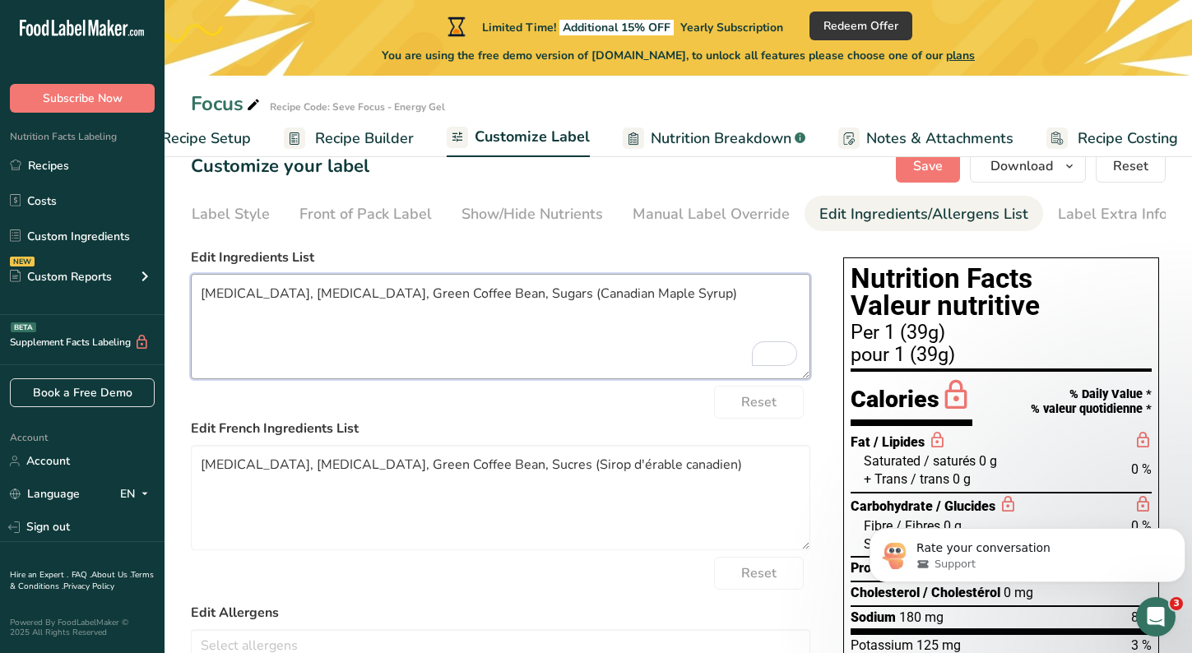
scroll to position [25, 0]
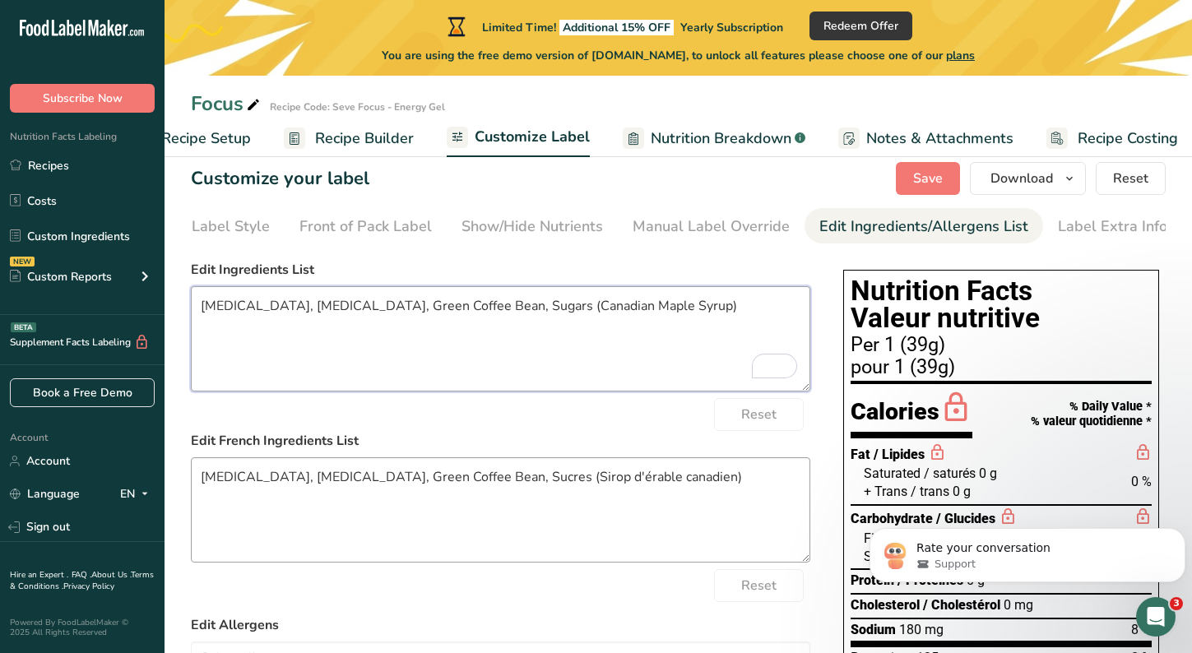
type textarea "Sodium Citrate, Potassium Citrate, Green Coffee Bean, Sugars (Canadian Maple Sy…"
click at [256, 484] on textarea "Sodium citrate, Potassium Citrate, Green Coffee Bean, Sucres (Sirop d'érable ca…" at bounding box center [500, 509] width 619 height 105
click at [706, 479] on textarea "Sodium Citrate, Potassium Citrate, Green Coffee Bean, Sucres (Sirop d'érable ca…" at bounding box center [500, 509] width 619 height 105
type textarea "Sodium Citrate, Potassium Citrate, Green Coffee Bean, Sucres (Sirop d'érable)"
click at [632, 309] on textarea "Sodium Citrate, Potassium Citrate, Green Coffee Bean, Sugars (Canadian Maple Sy…" at bounding box center [500, 338] width 619 height 105
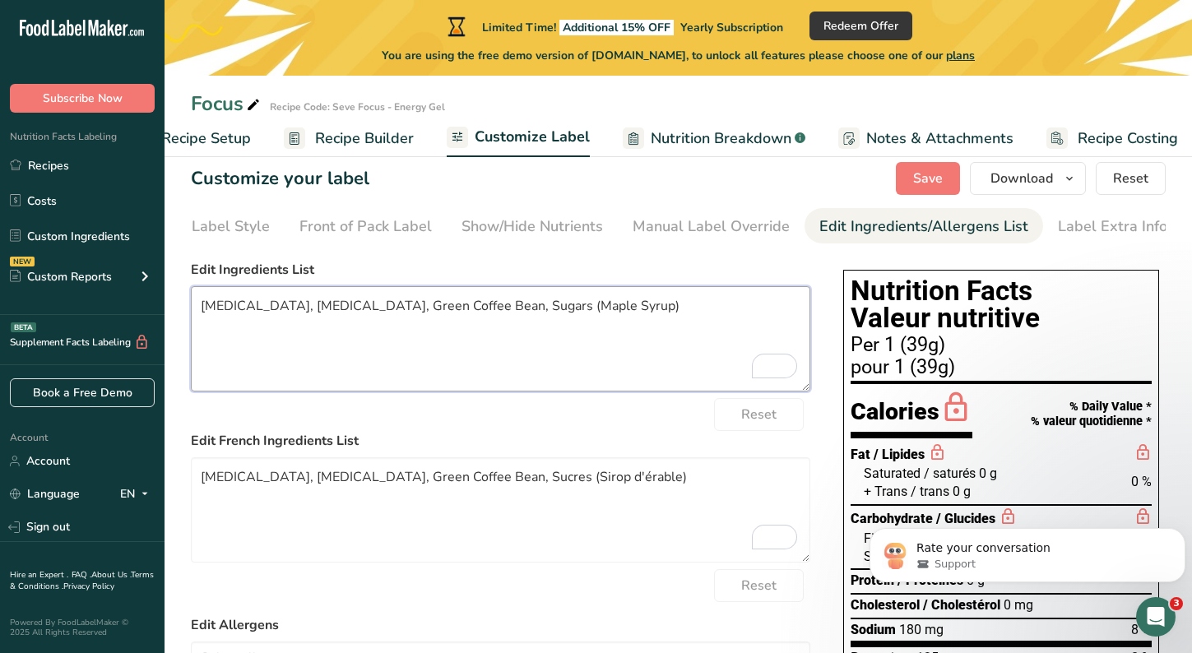
click at [304, 311] on textarea "Sodium Citrate, Potassium Citrate, Green Coffee Bean, Sugars (Maple Syrup)" at bounding box center [500, 338] width 619 height 105
click at [257, 315] on textarea "Sodium Citrate, Potassium Citrate, Green Coffee Bean, Sugars (Maple Syrup)" at bounding box center [500, 338] width 619 height 105
type textarea "Sodium citrate, potassium citrate, green coffee bean (extract), Sugars (maple s…"
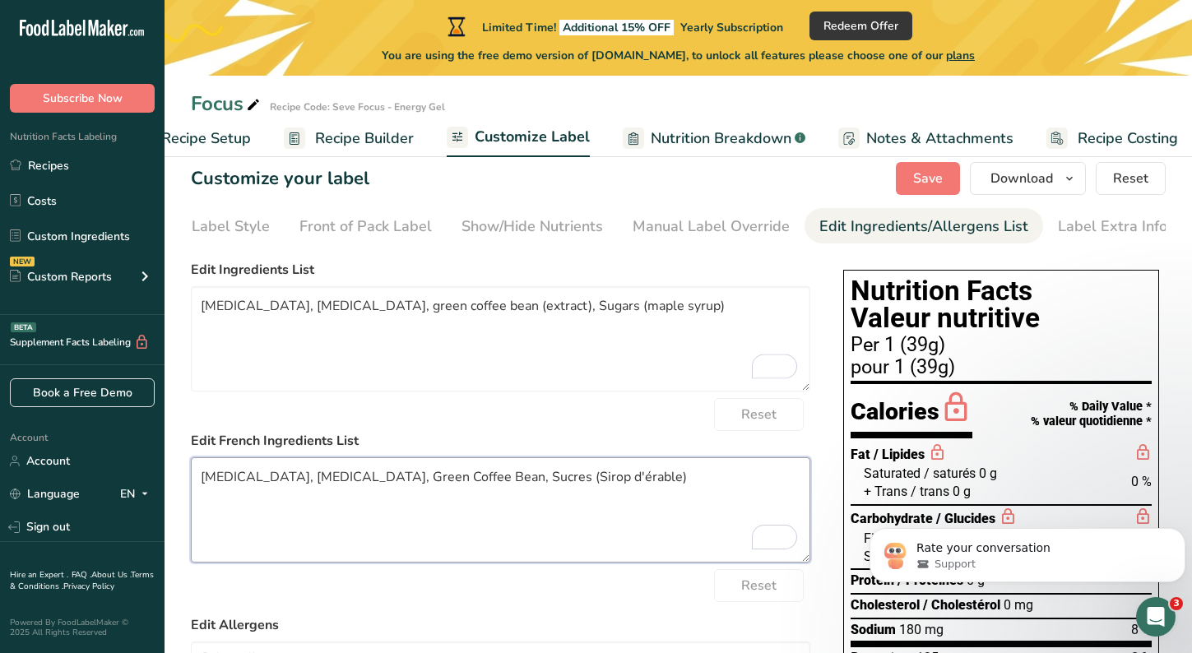
click at [574, 485] on textarea "Sodium Citrate, Potassium Citrate, Green Coffee Bean, Sucres (Sirop d'érable)" at bounding box center [500, 509] width 619 height 105
type textarea "[MEDICAL_DATA], [MEDICAL_DATA], green coffee bean, sucres (sirop d'érable)"
click at [573, 306] on textarea "Sodium citrate, potassium citrate, green coffee bean (extract), Sugars (maple s…" at bounding box center [500, 338] width 619 height 105
click at [209, 310] on textarea "Sodium citrate, potassium citrate, green coffee bean (extract), sugars (maple s…" at bounding box center [500, 338] width 619 height 105
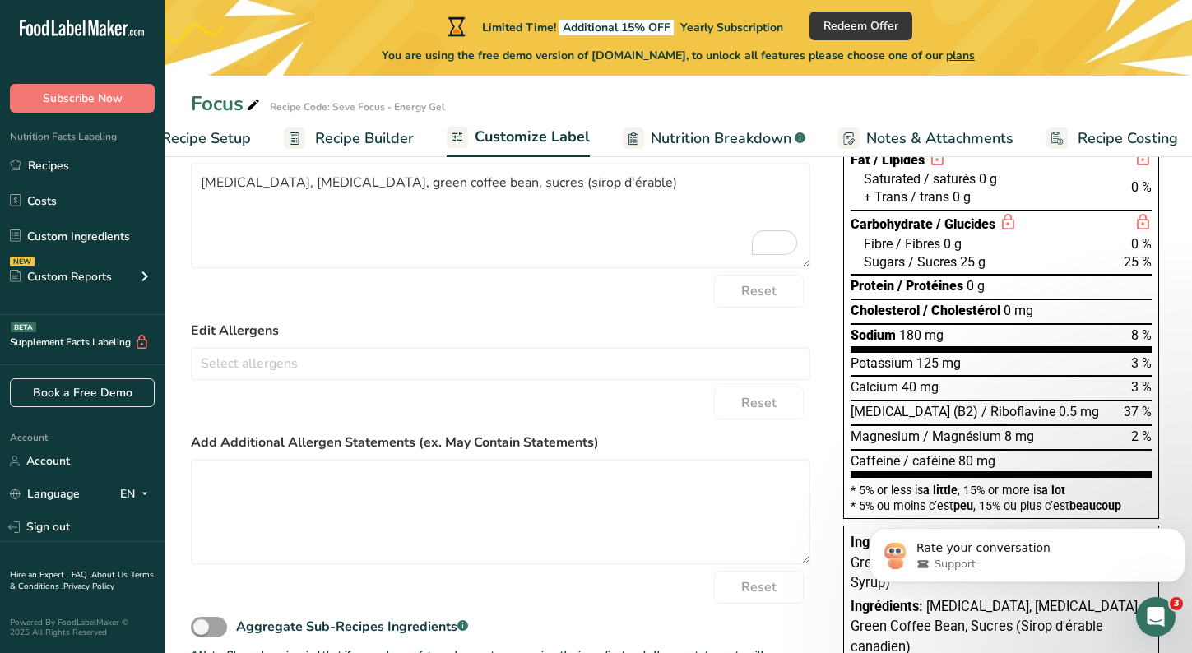
scroll to position [317, 0]
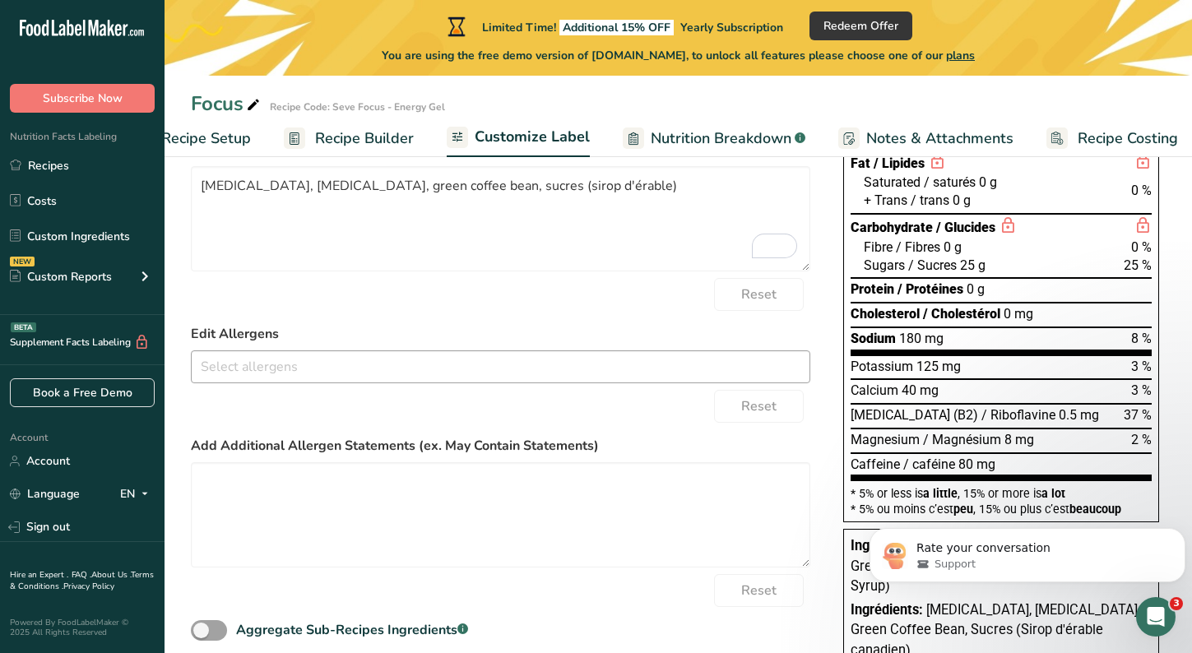
type textarea "sodium citrate, potassium citrate, green coffee bean (extract), sugars (maple s…"
click at [315, 377] on input "text" at bounding box center [501, 366] width 618 height 25
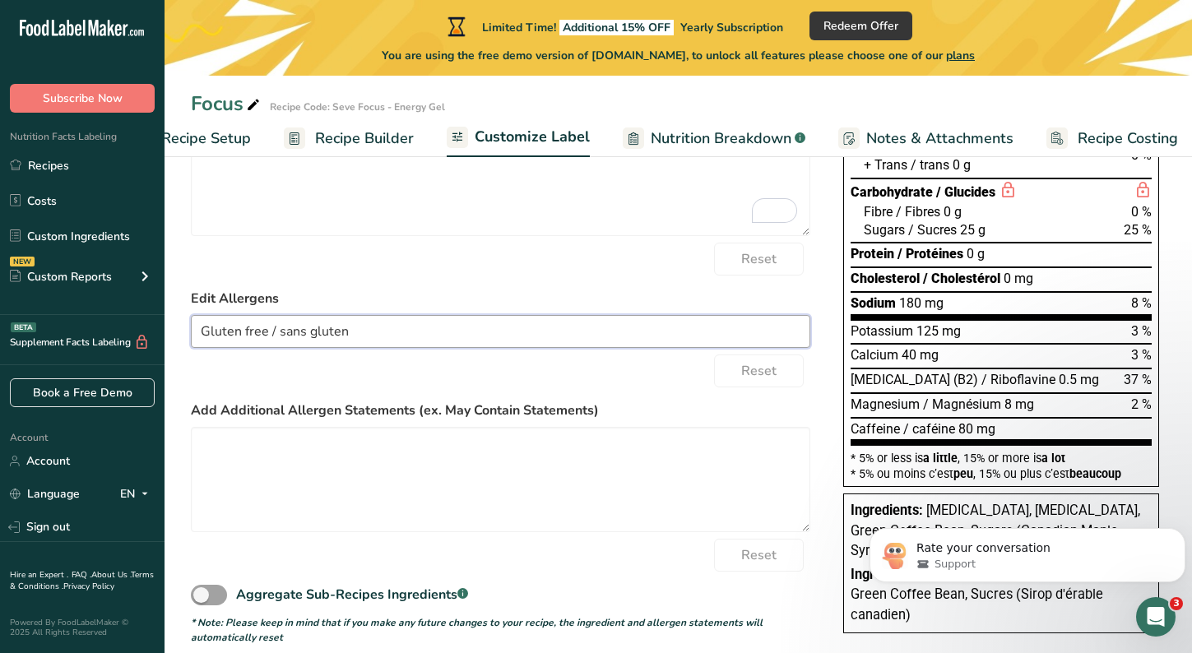
scroll to position [377, 0]
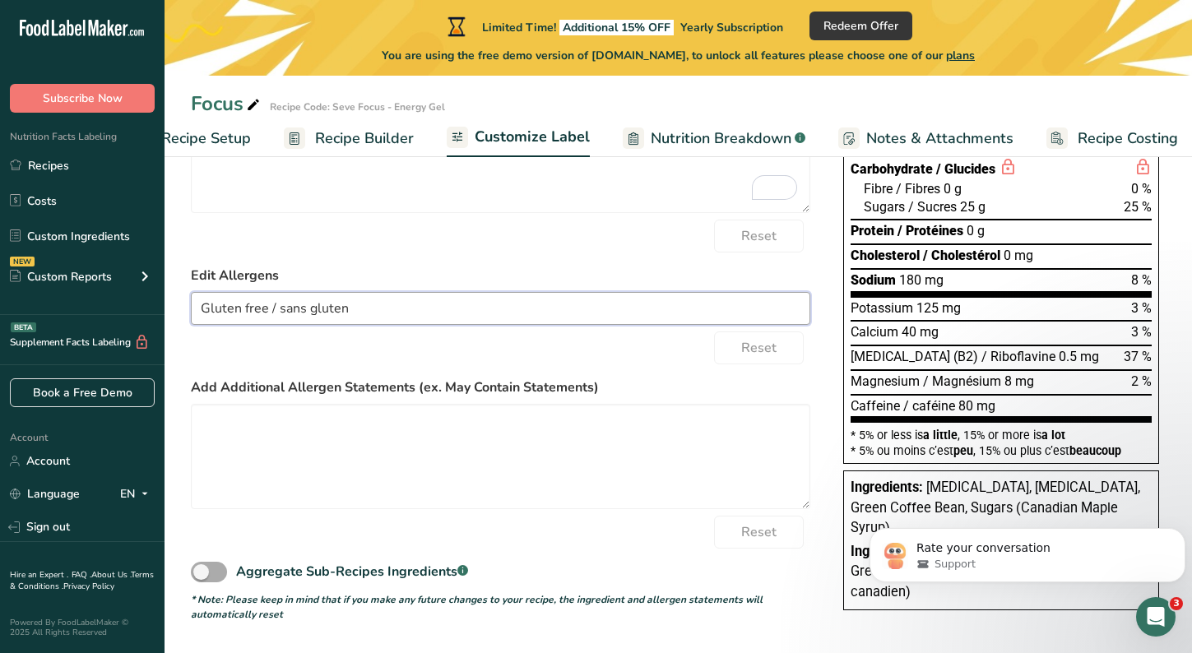
type input "Gluten free / sans gluten"
click at [202, 574] on span at bounding box center [209, 572] width 36 height 21
click at [201, 574] on input "Aggregate Sub-Recipes Ingredients .a-a{fill:#347362;}.b-a{fill:#fff;}" at bounding box center [196, 572] width 11 height 11
checkbox input "true"
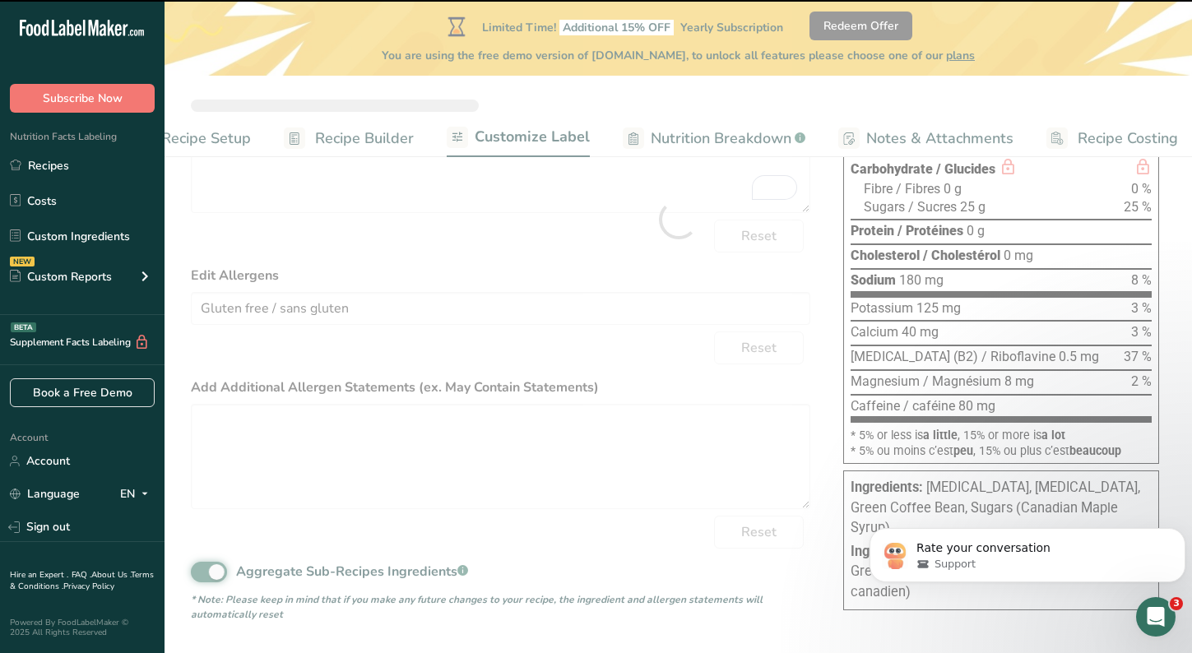
type textarea "Sodium citrate, Potassium Citrate, Green Coffee Bean, Sugars (Canadian Maple Sy…"
type textarea "Sodium citrate, Potassium Citrate, Green Coffee Bean, Sucres (Sirop d'érable ca…"
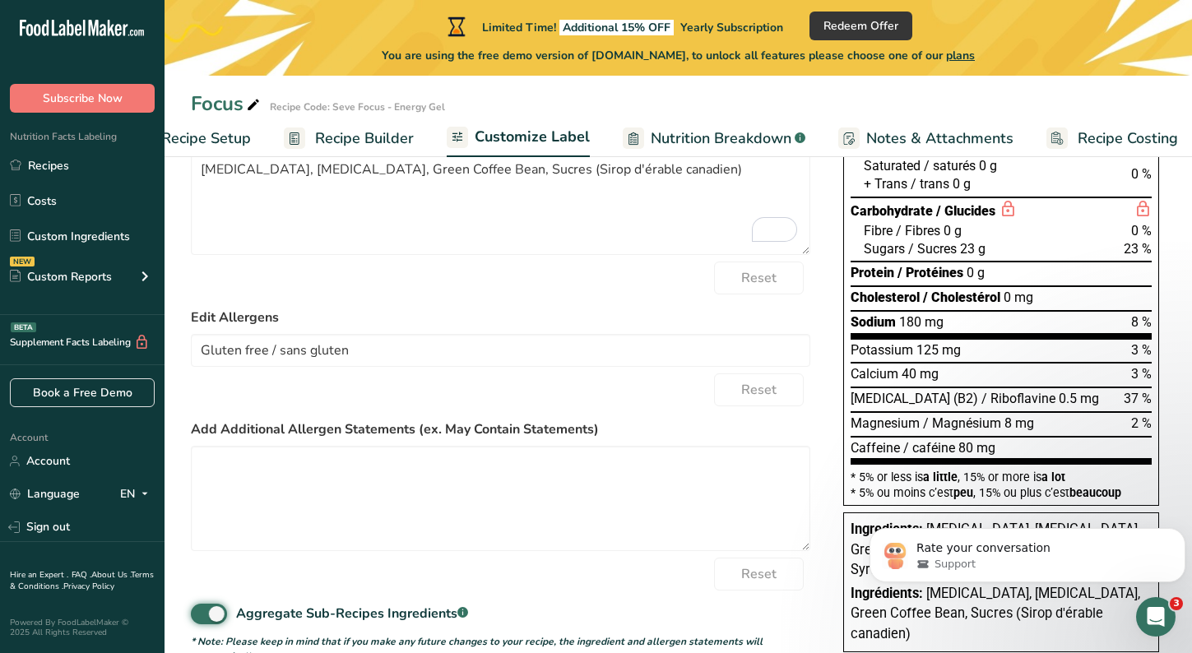
scroll to position [332, 0]
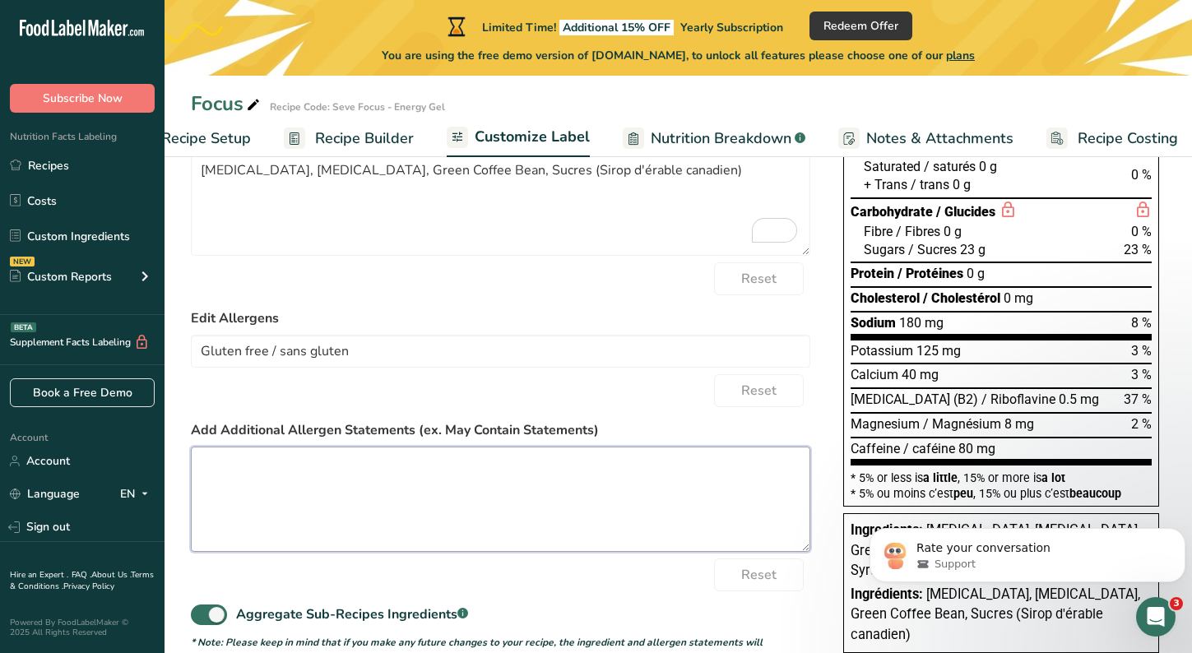
click at [395, 531] on textarea at bounding box center [500, 499] width 619 height 105
type textarea "Gluten free"
click at [565, 595] on div "Aggregate Sub-Recipes Ingredients .a-a{fill:#347362;}.b-a{fill:#fff;}" at bounding box center [500, 609] width 619 height 37
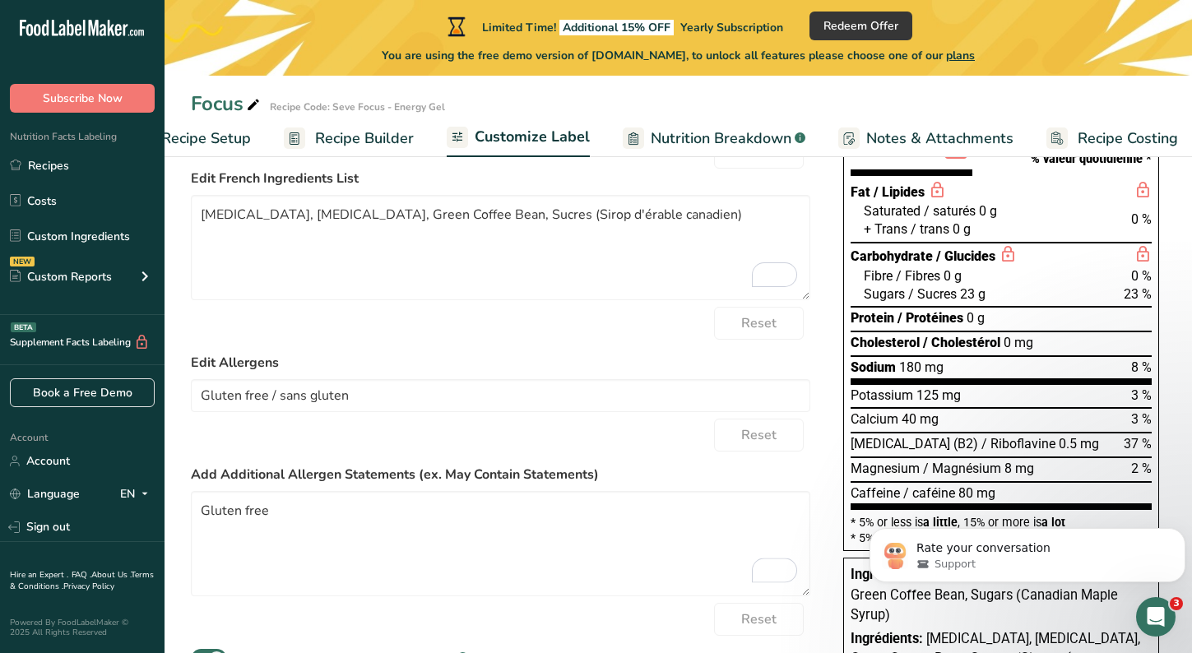
scroll to position [377, 0]
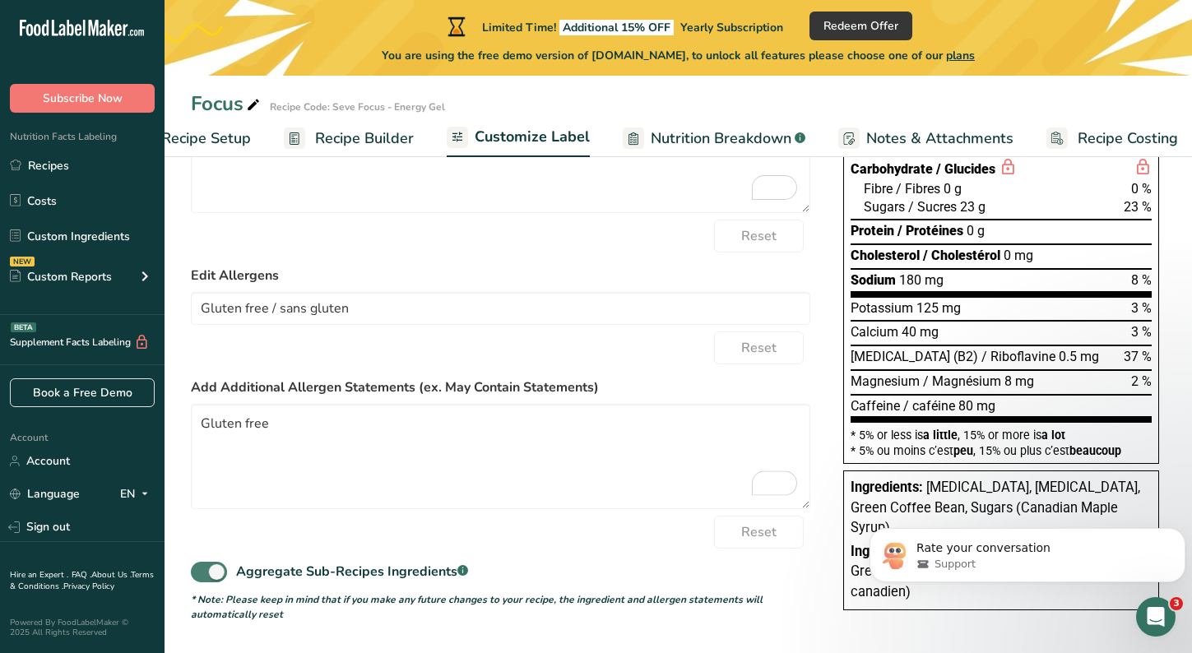
click at [218, 571] on span at bounding box center [209, 572] width 36 height 21
click at [201, 571] on input "Aggregate Sub-Recipes Ingredients .a-a{fill:#347362;}.b-a{fill:#fff;}" at bounding box center [196, 572] width 11 height 11
checkbox input "false"
click at [218, 572] on span at bounding box center [209, 572] width 36 height 21
click at [201, 572] on input "Aggregate Sub-Recipes Ingredients .a-a{fill:#347362;}.b-a{fill:#fff;}" at bounding box center [196, 572] width 11 height 11
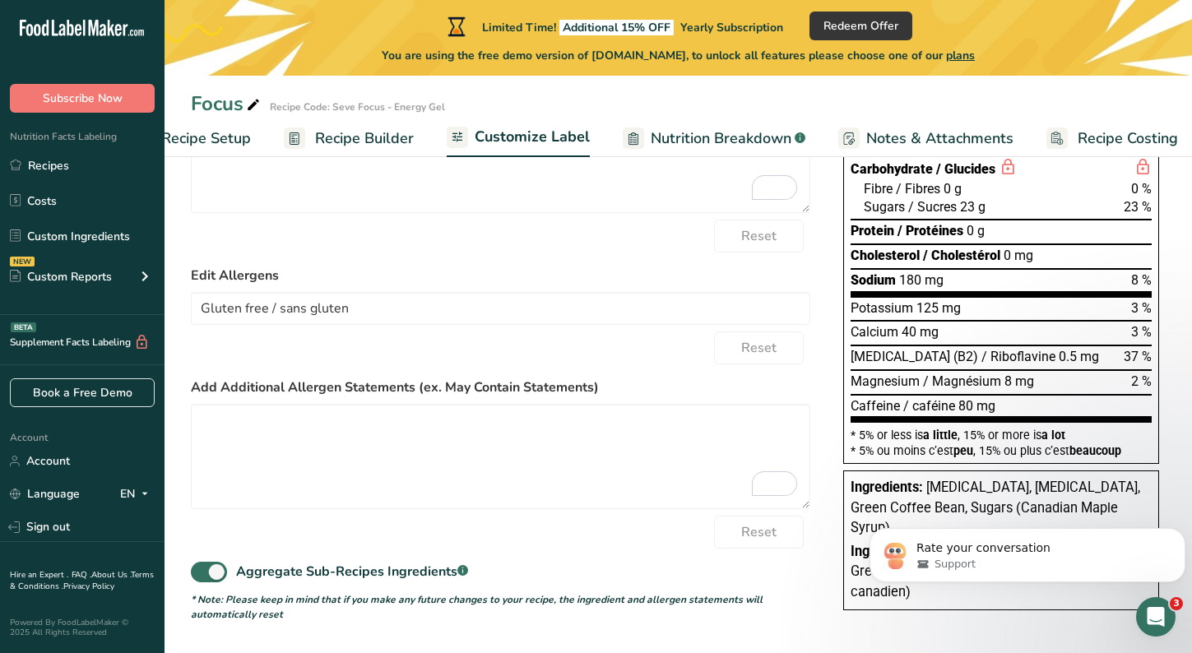
click at [228, 544] on div "Reset" at bounding box center [500, 532] width 619 height 33
click at [215, 573] on span at bounding box center [209, 572] width 36 height 21
click at [201, 573] on input "Aggregate Sub-Recipes Ingredients .a-a{fill:#347362;}.b-a{fill:#fff;}" at bounding box center [196, 572] width 11 height 11
checkbox input "false"
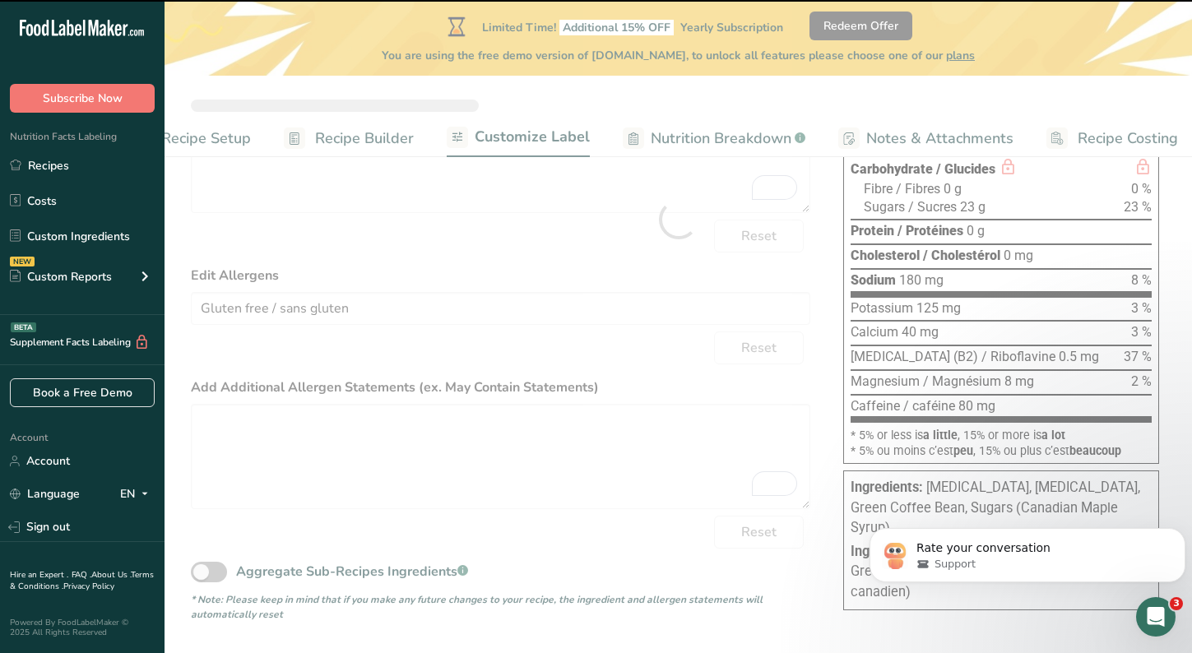
click at [218, 442] on div at bounding box center [677, 219] width 1027 height 867
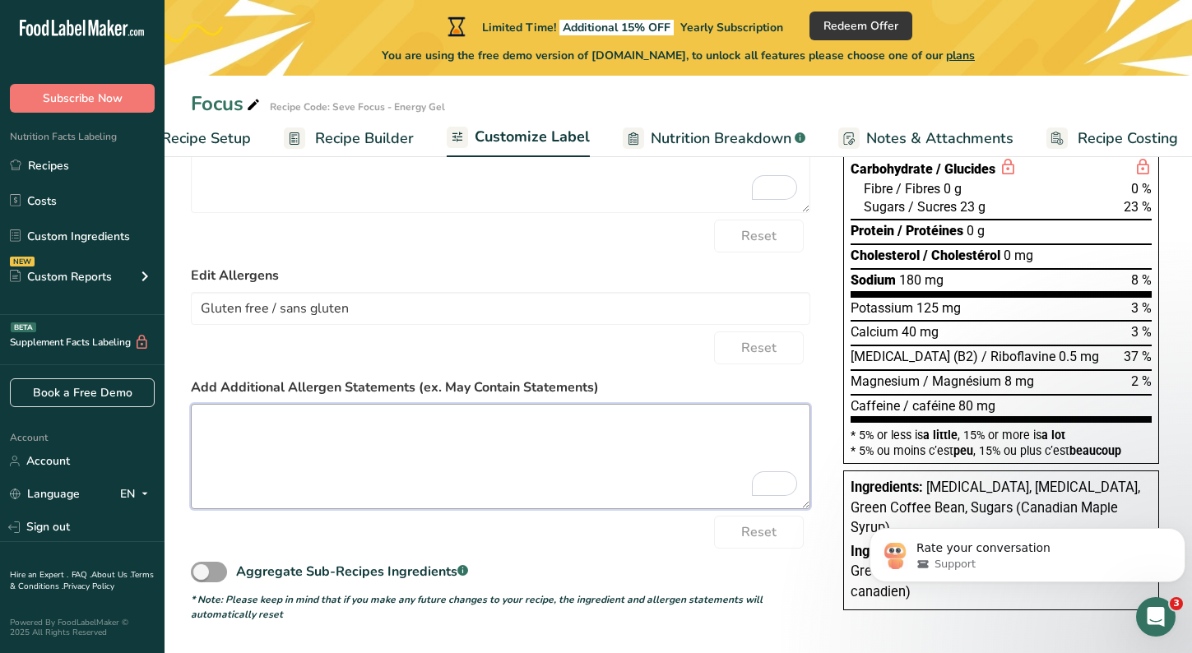
click at [245, 425] on textarea "To enrich screen reader interactions, please activate Accessibility in Grammarl…" at bounding box center [500, 456] width 619 height 105
type textarea "G"
type textarea "gluten free / sans gluten"
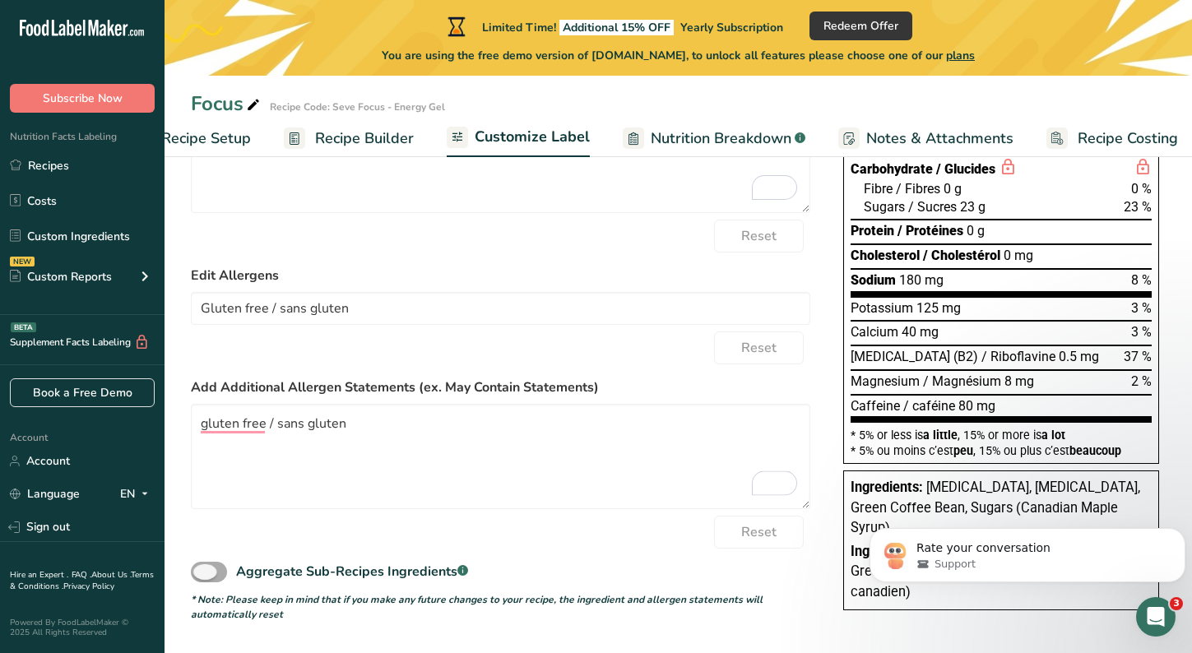
click at [211, 572] on span at bounding box center [209, 572] width 36 height 21
click at [201, 572] on input "Aggregate Sub-Recipes Ingredients .a-a{fill:#347362;}.b-a{fill:#fff;}" at bounding box center [196, 572] width 11 height 11
checkbox input "true"
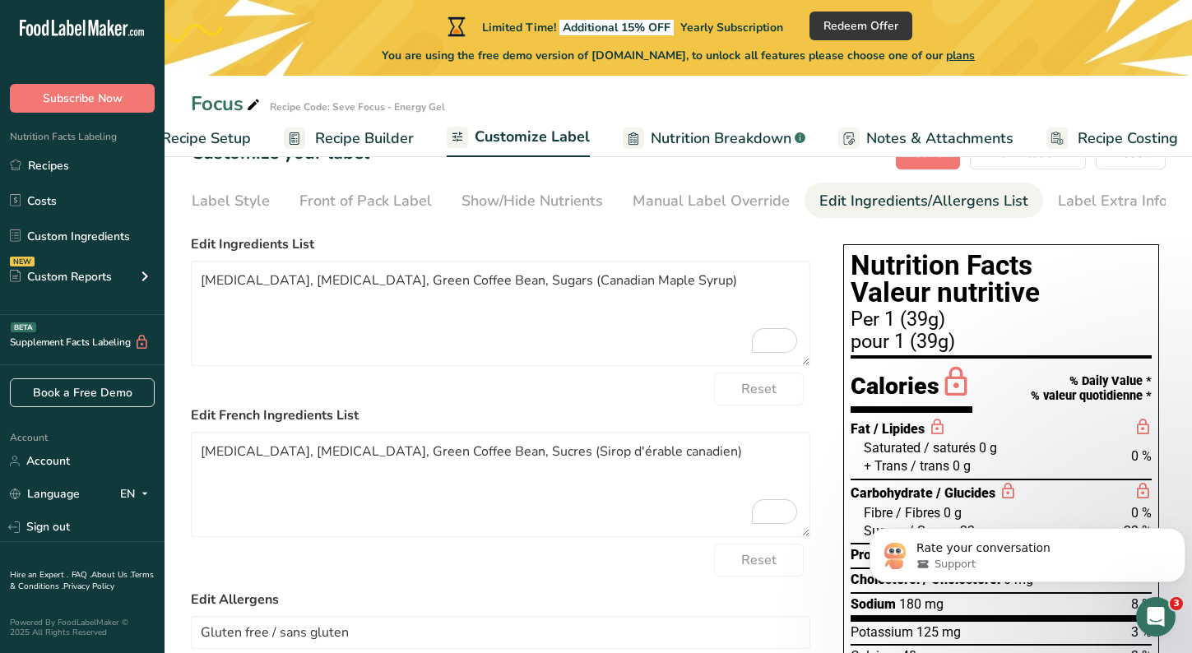
scroll to position [0, 0]
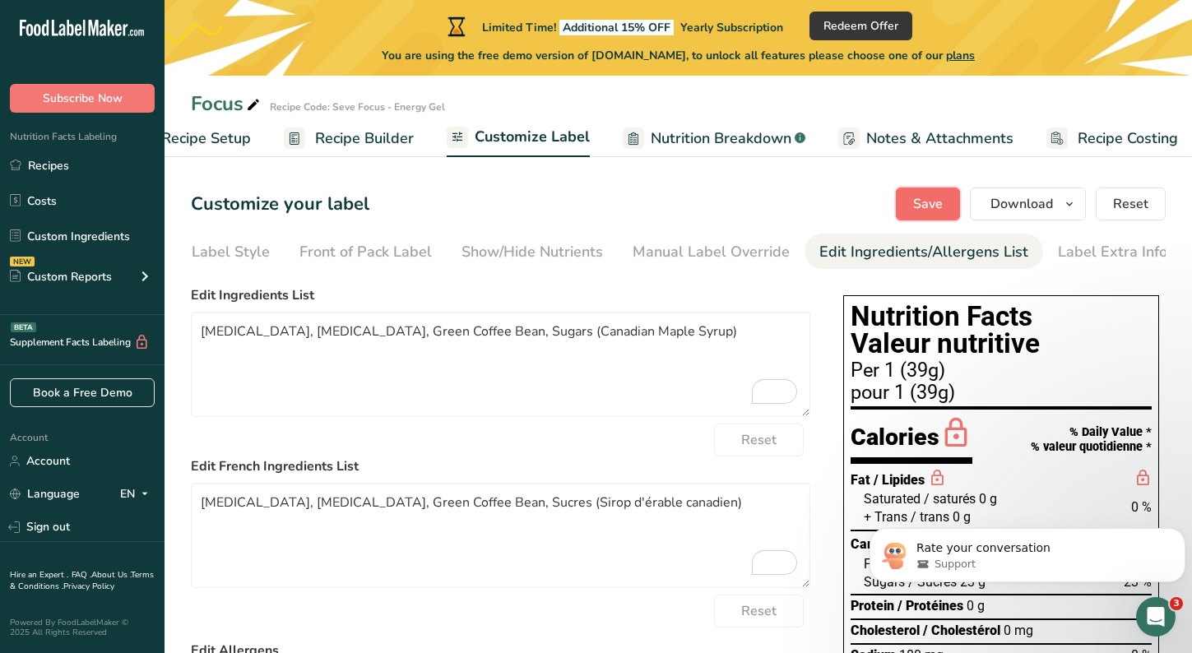
click at [934, 206] on span "Save" at bounding box center [928, 204] width 30 height 20
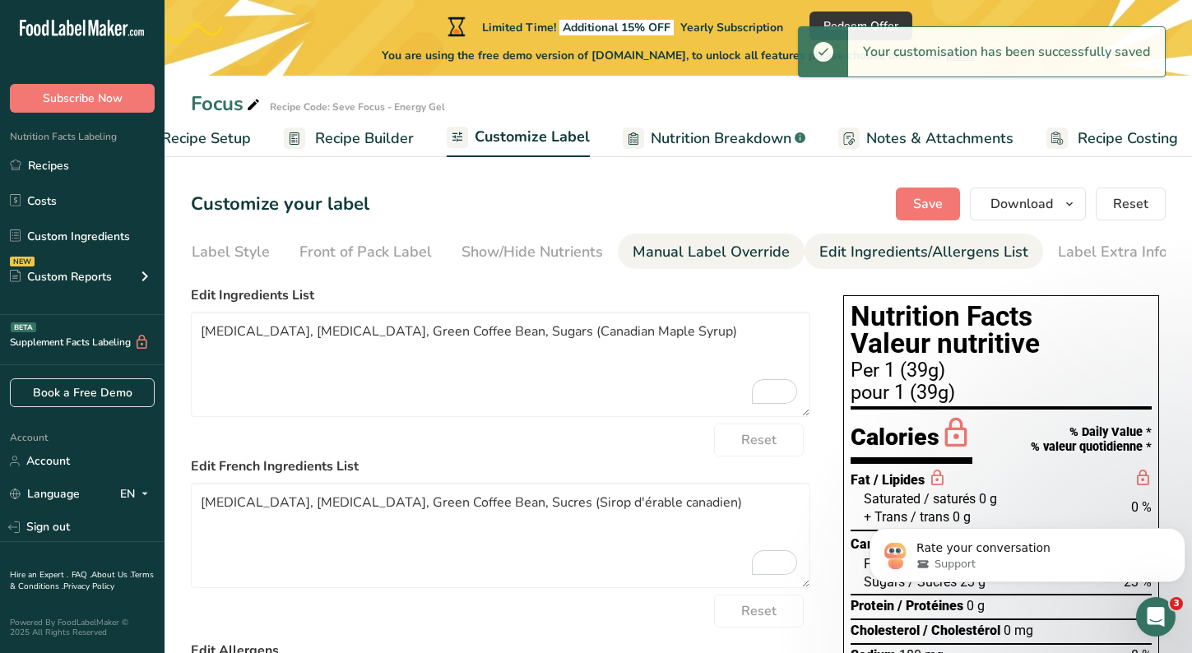
click at [661, 240] on link "Manual Label Override" at bounding box center [710, 252] width 157 height 37
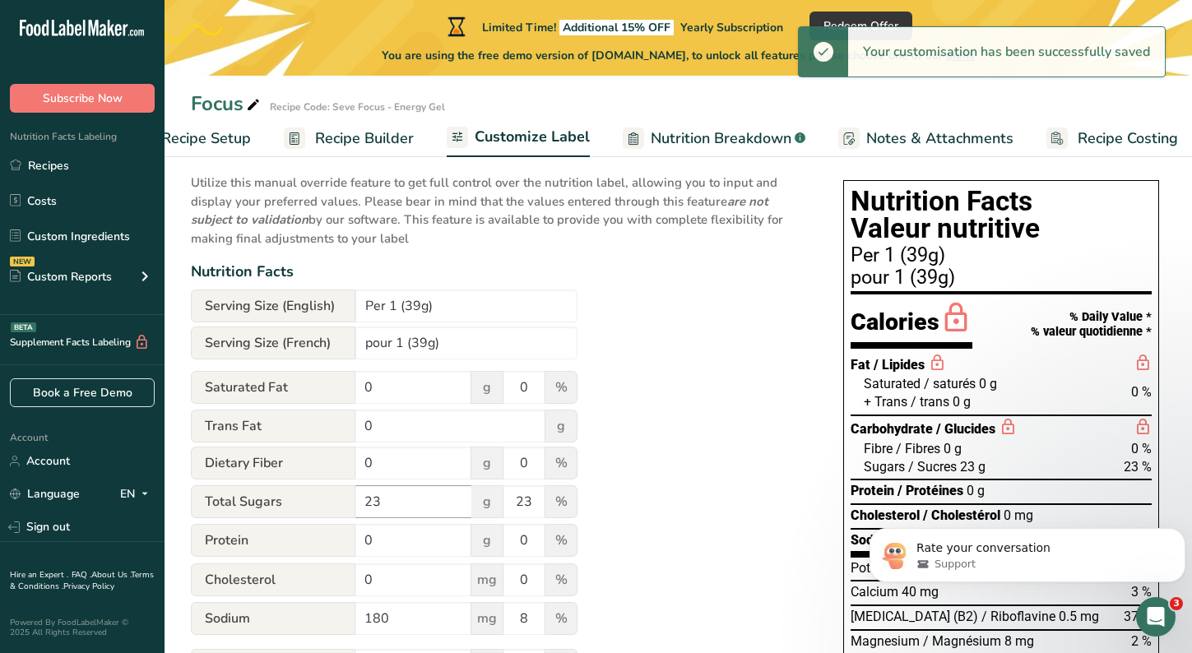
scroll to position [116, 0]
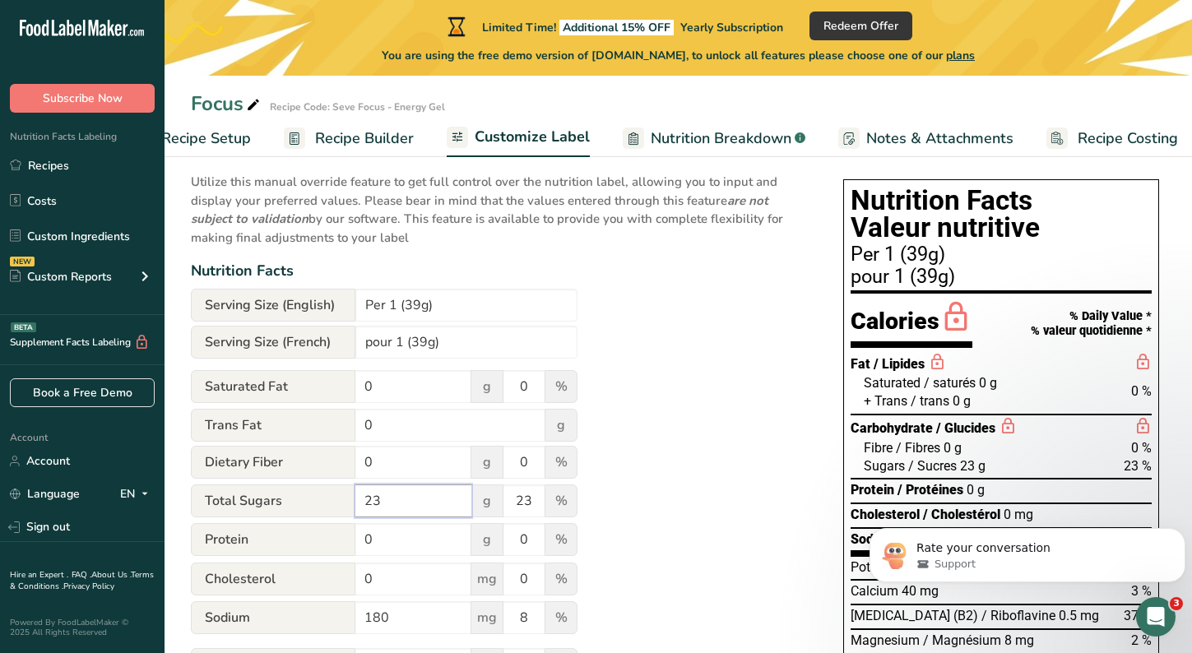
click at [421, 510] on input "23" at bounding box center [413, 500] width 116 height 33
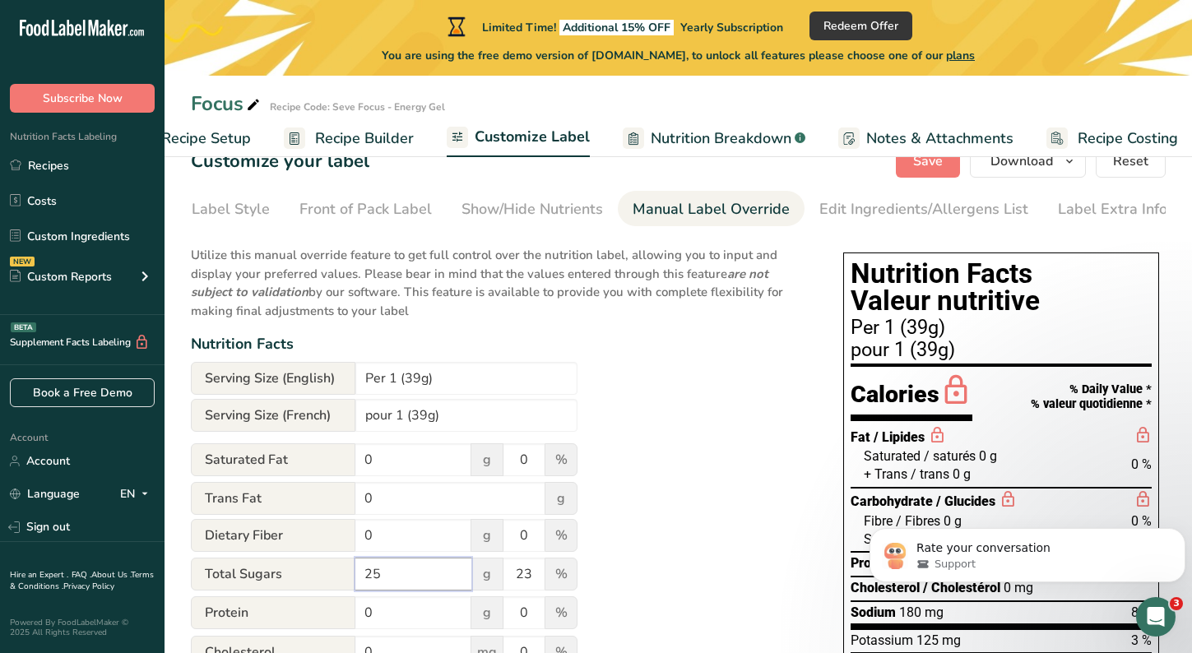
scroll to position [0, 0]
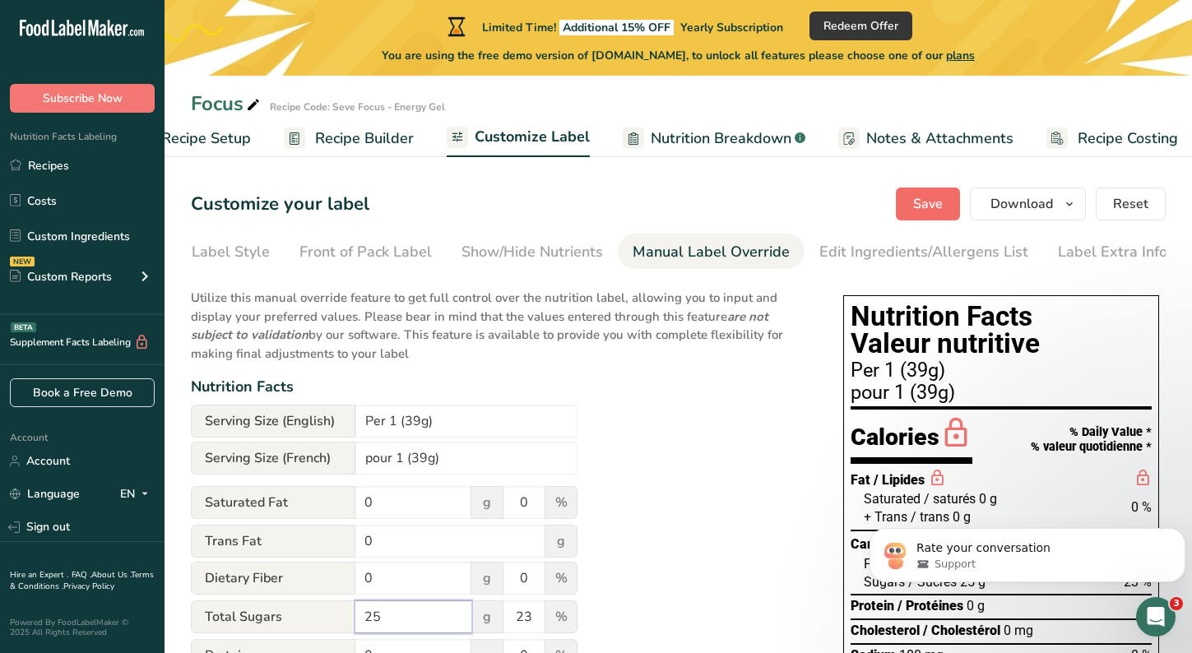
type input "25"
click at [921, 202] on span "Save" at bounding box center [928, 204] width 30 height 20
click at [561, 252] on div "Show/Hide Nutrients" at bounding box center [531, 252] width 141 height 22
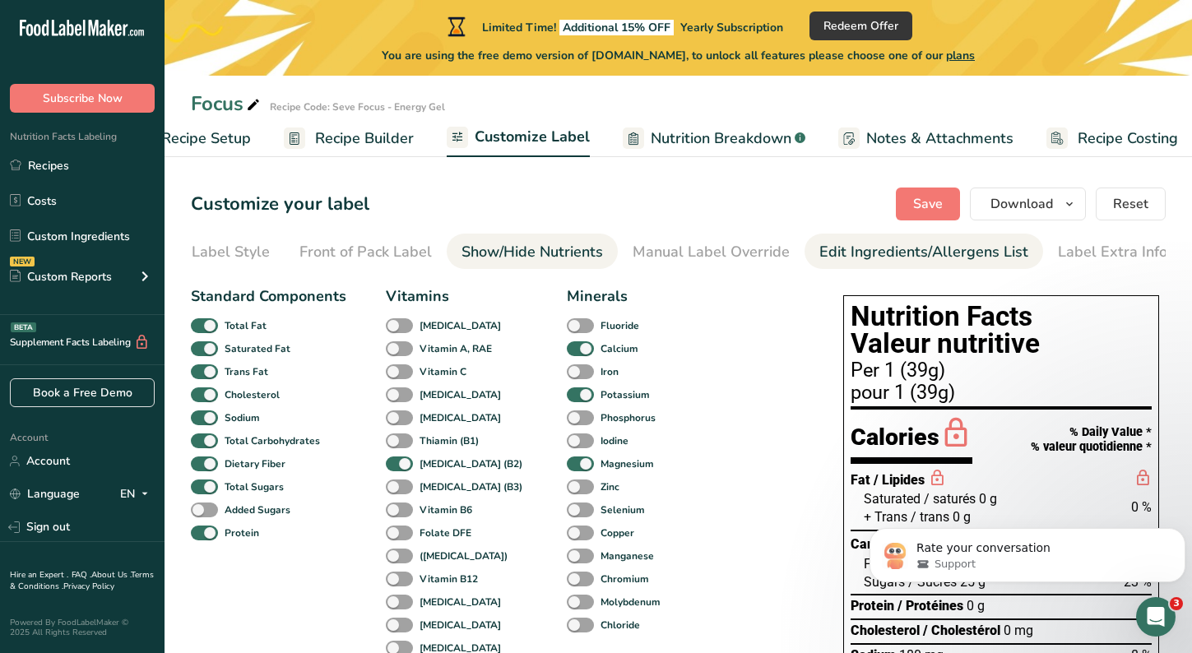
click at [876, 242] on div "Edit Ingredients/Allergens List" at bounding box center [923, 252] width 209 height 22
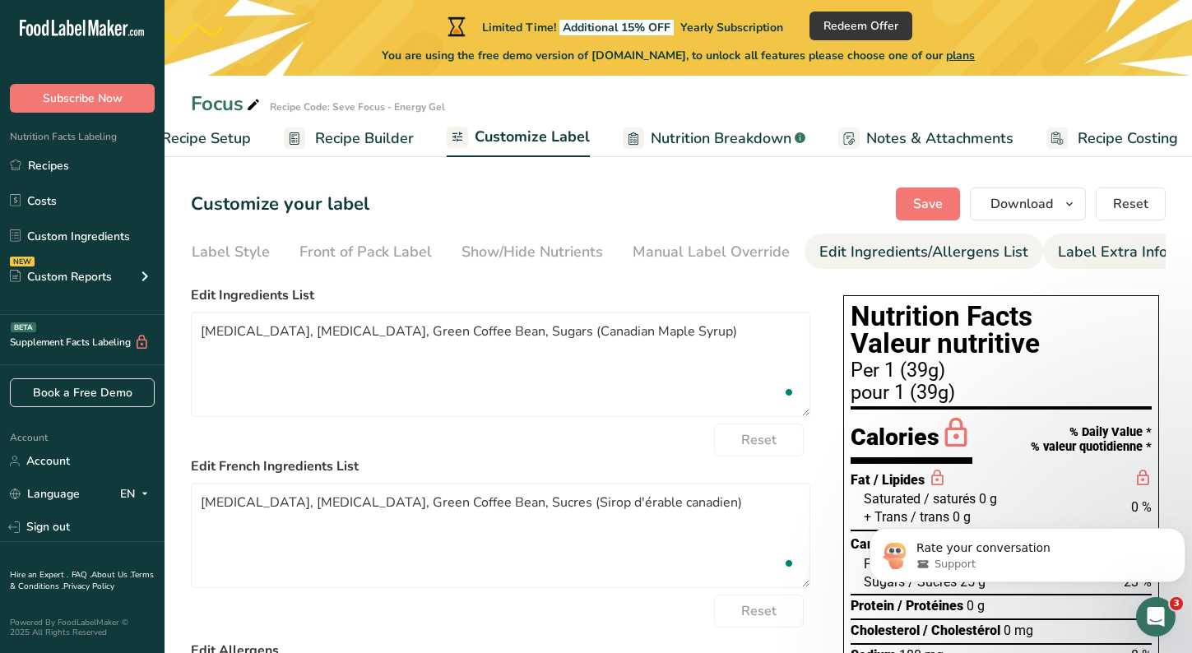
click at [1057, 248] on div "Label Extra Info" at bounding box center [1111, 252] width 109 height 22
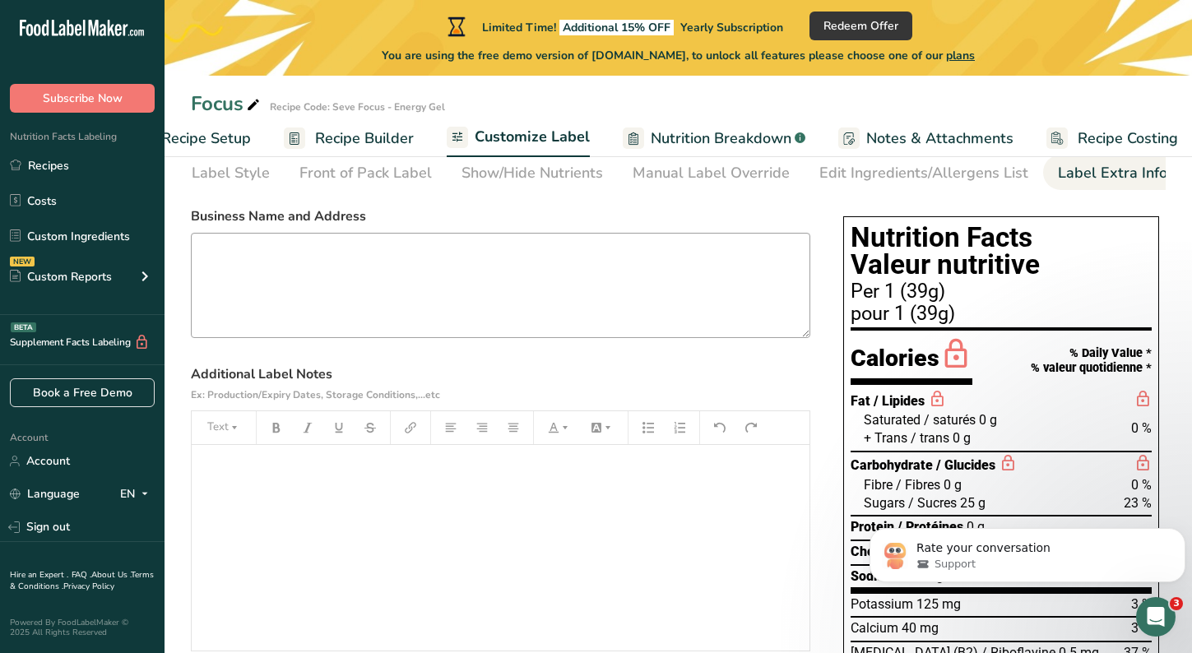
scroll to position [82, 0]
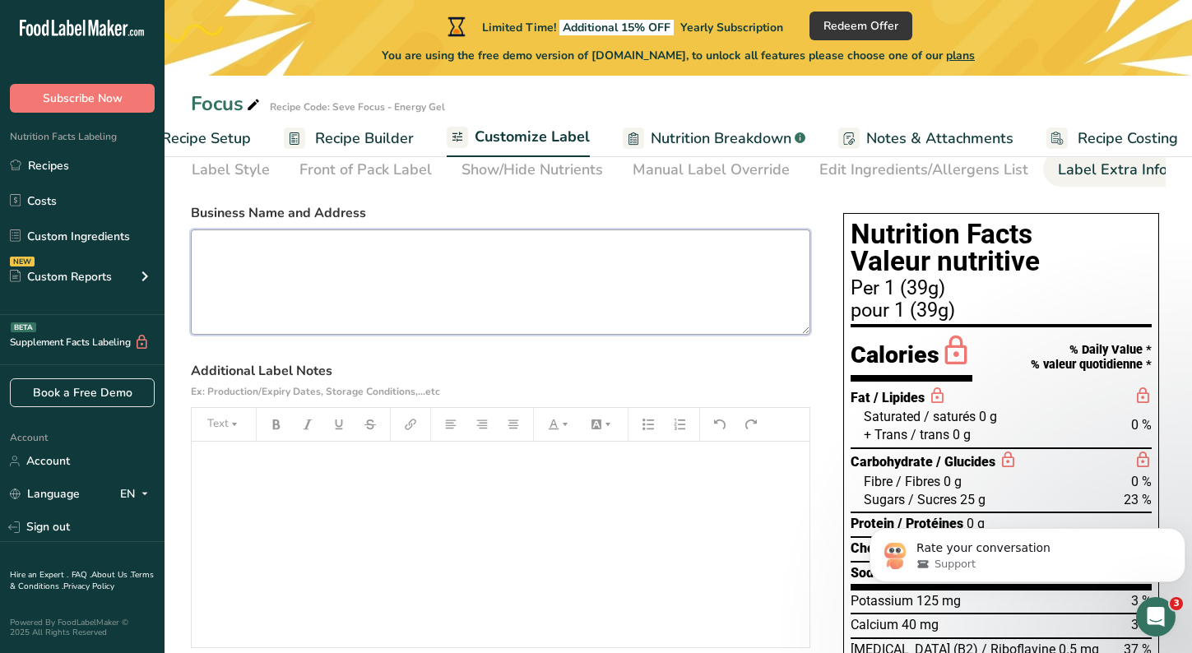
click at [289, 309] on textarea at bounding box center [500, 281] width 619 height 105
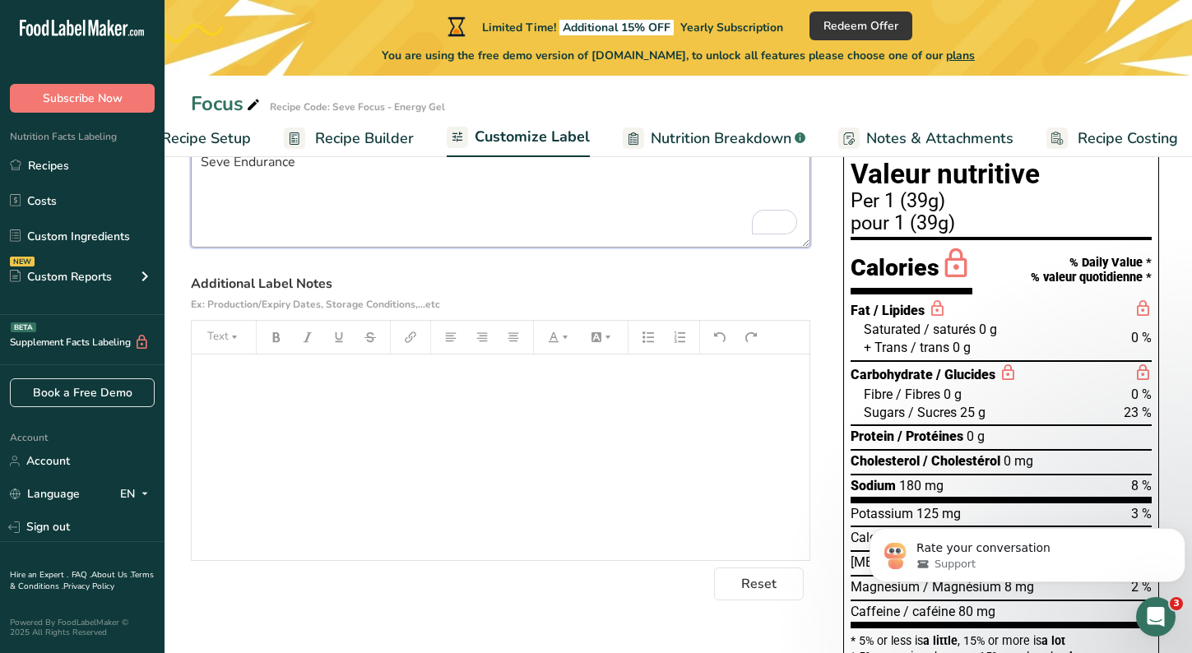
scroll to position [0, 0]
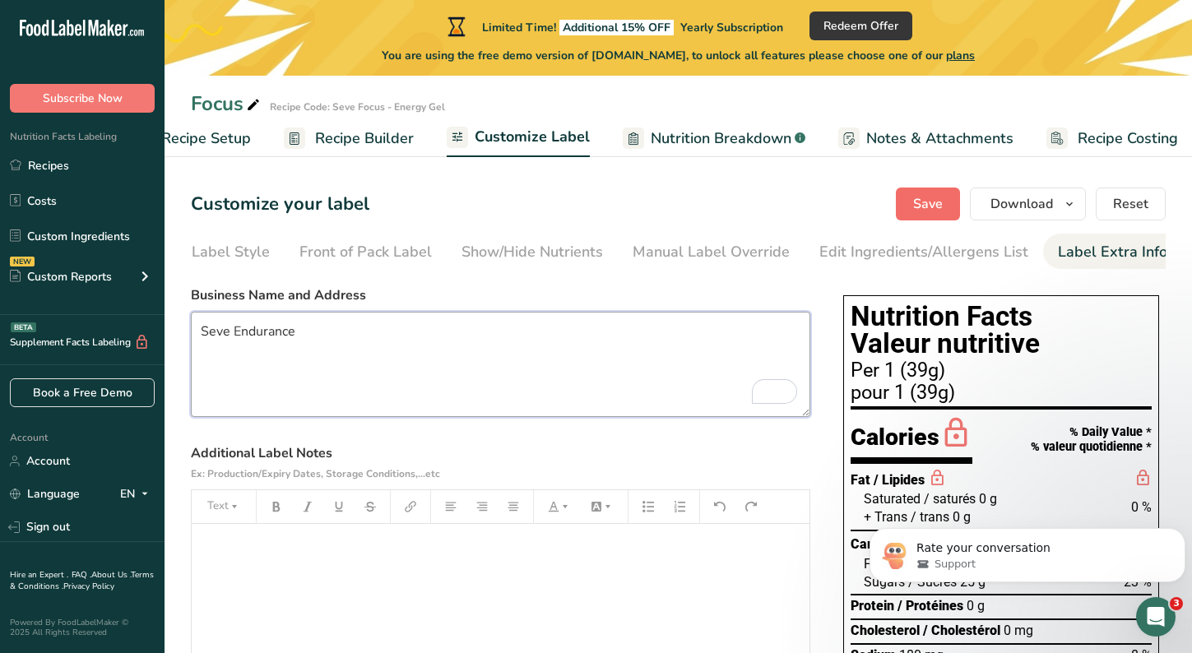
type textarea "Seve Endurance"
click at [927, 202] on span "Save" at bounding box center [928, 204] width 30 height 20
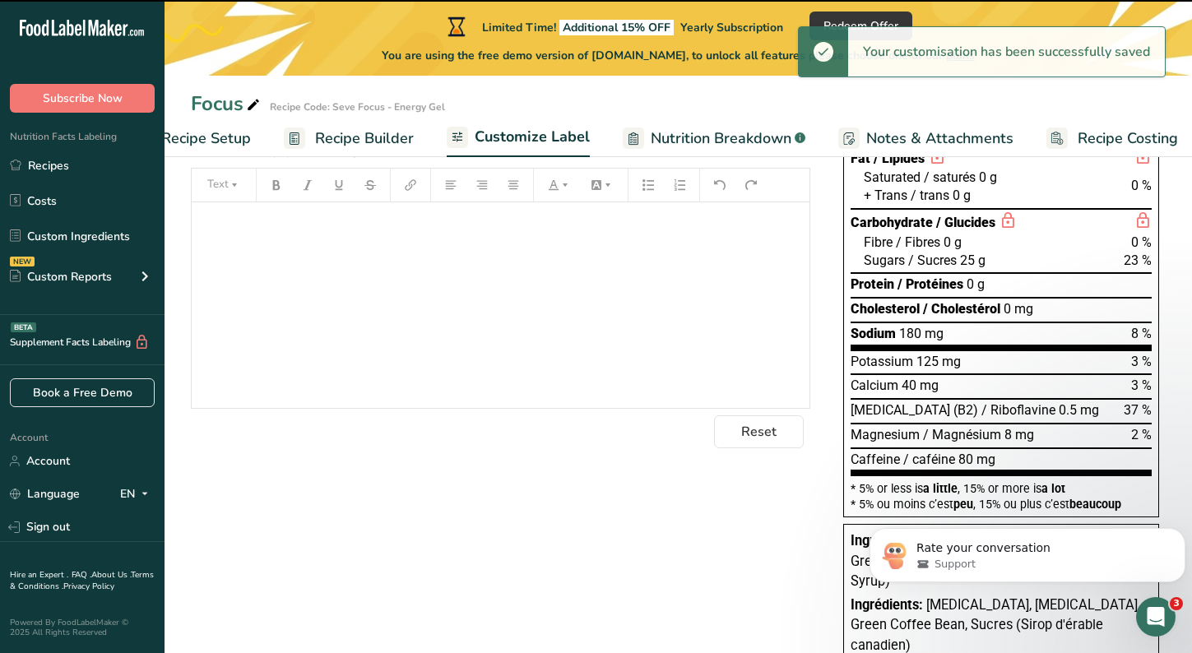
scroll to position [428, 0]
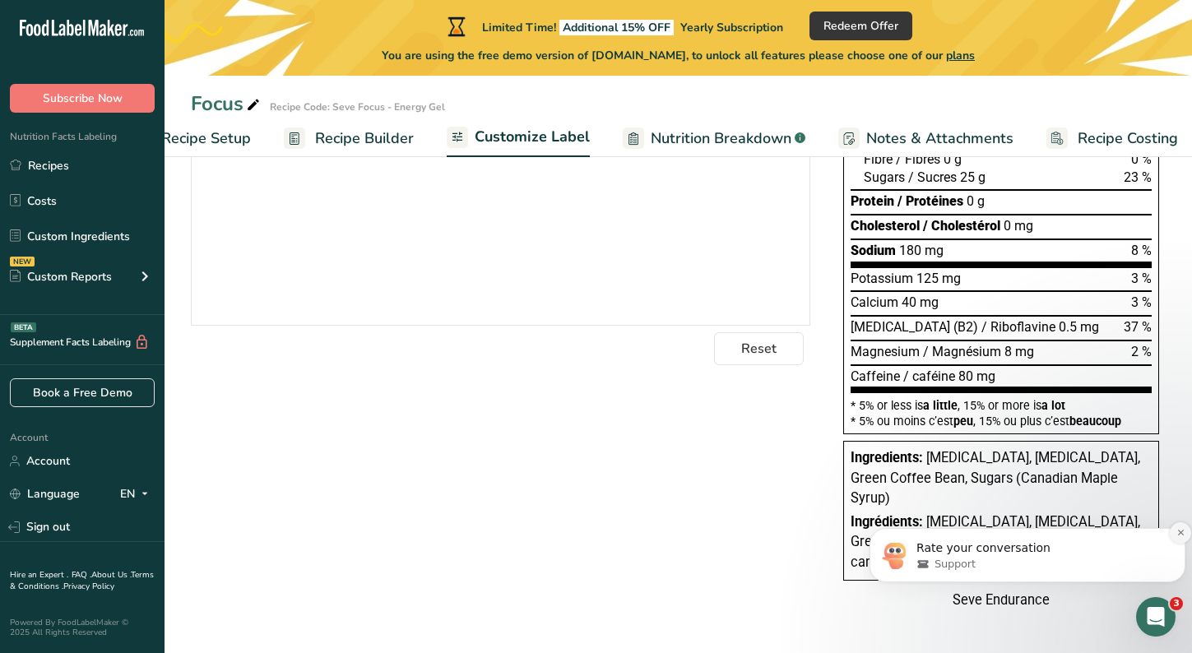
click at [1181, 531] on icon "Dismiss notification" at bounding box center [1180, 533] width 6 height 6
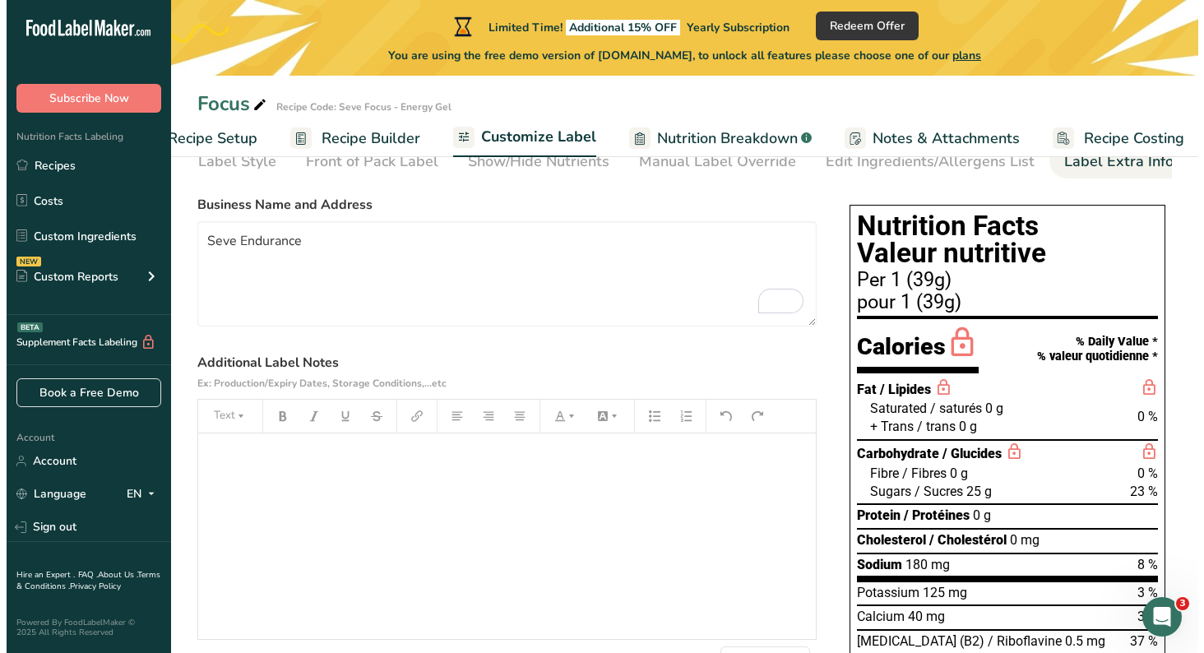
scroll to position [0, 0]
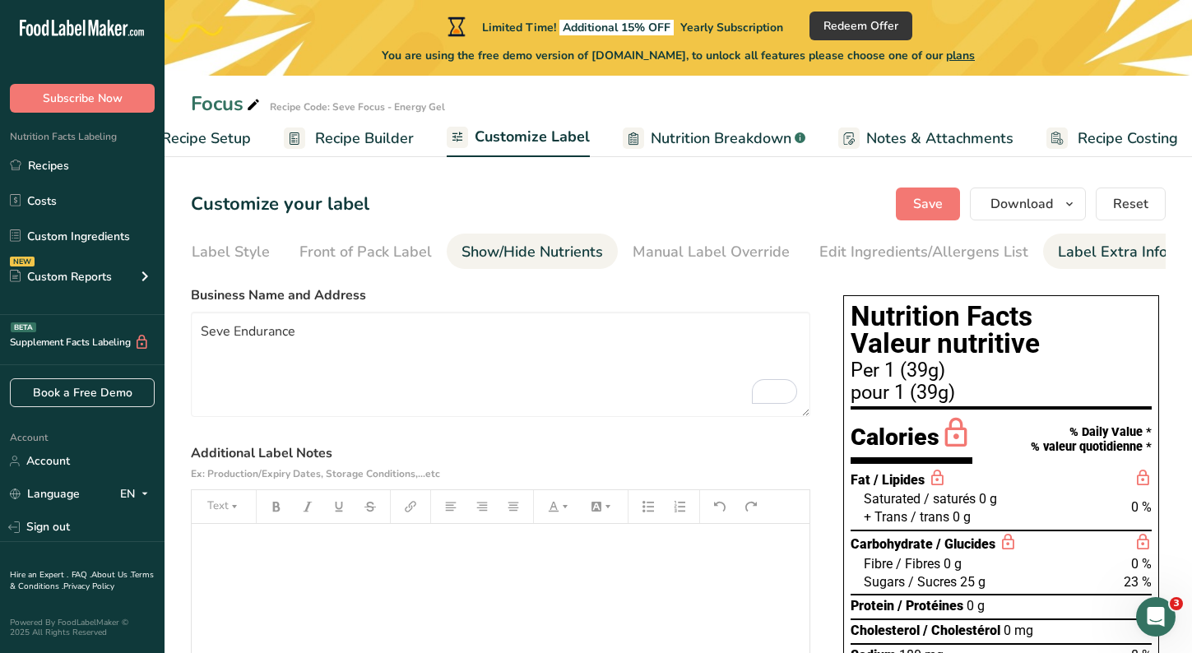
click at [560, 260] on div "Show/Hide Nutrients" at bounding box center [531, 252] width 141 height 22
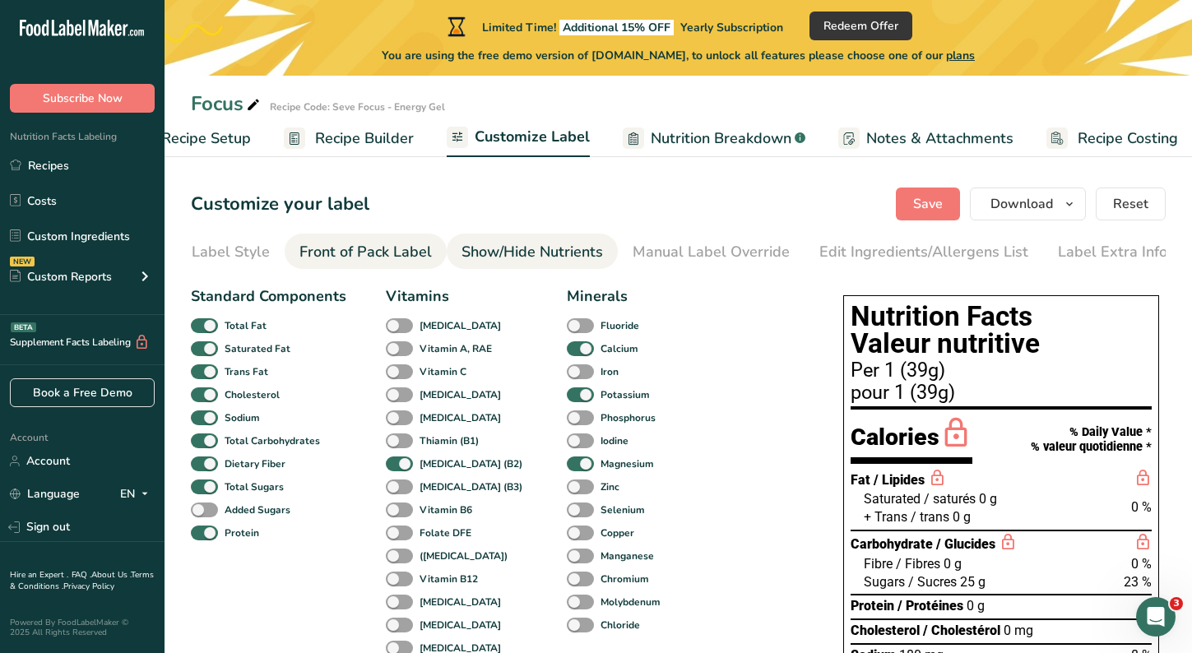
click at [391, 243] on div "Front of Pack Label" at bounding box center [365, 252] width 132 height 22
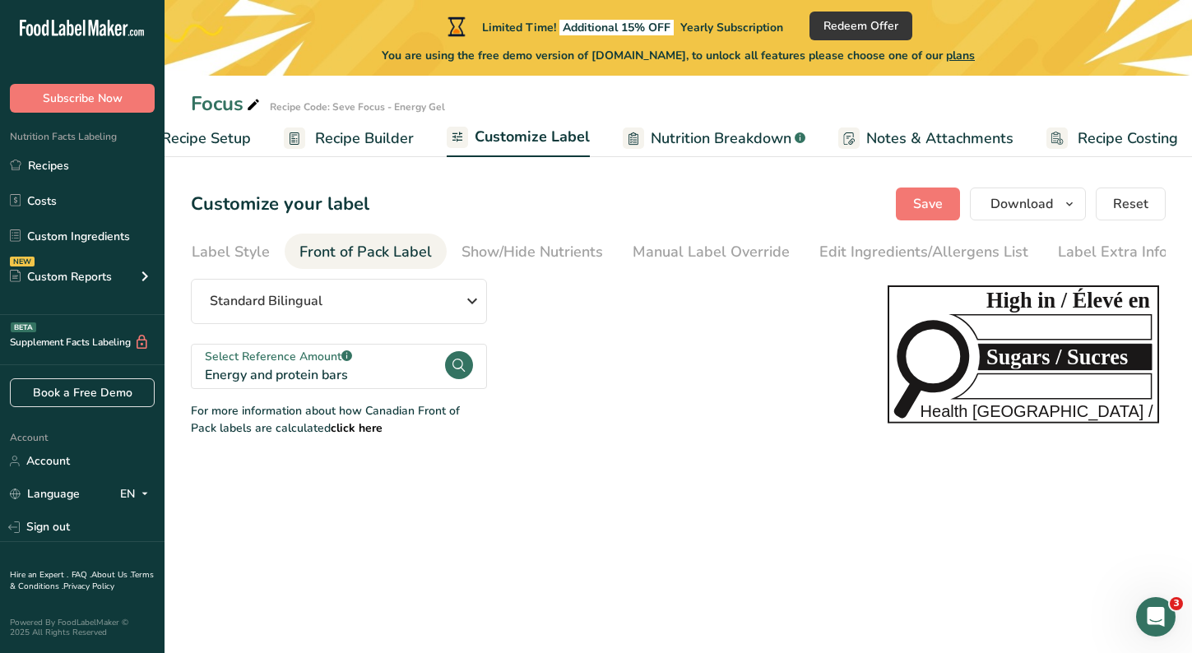
click at [462, 367] on icon at bounding box center [458, 365] width 12 height 13
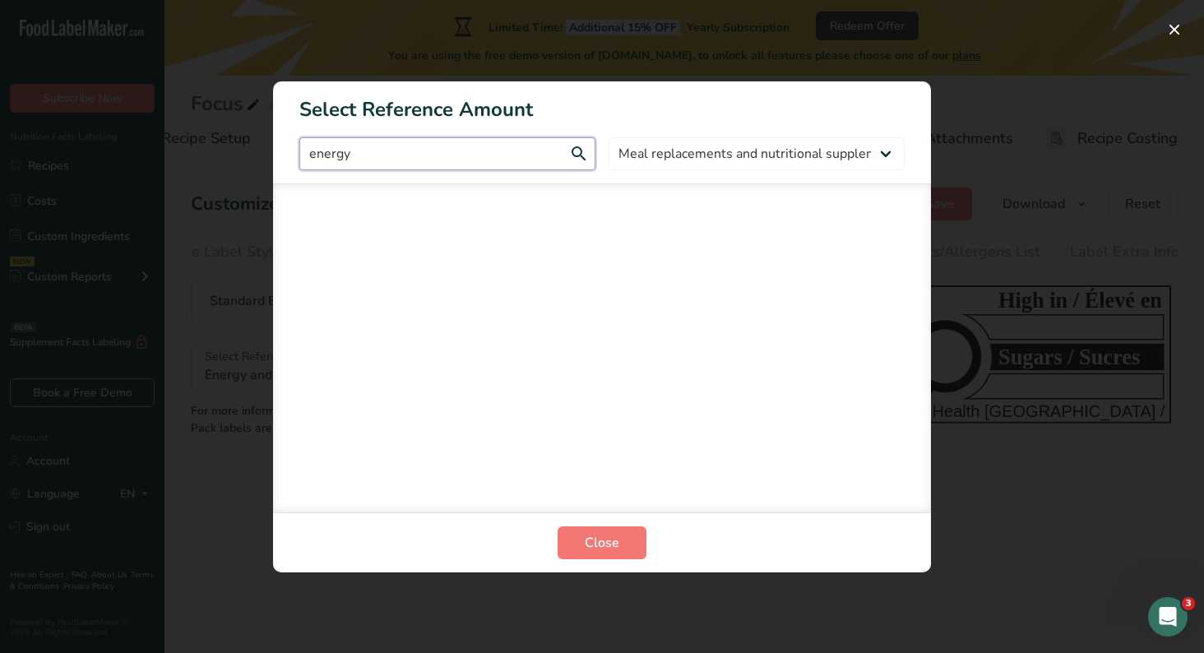
click at [581, 150] on input "energy" at bounding box center [447, 153] width 296 height 33
click at [577, 150] on input "energy" at bounding box center [447, 153] width 296 height 33
click at [515, 154] on input "energy" at bounding box center [447, 153] width 296 height 33
type input "e"
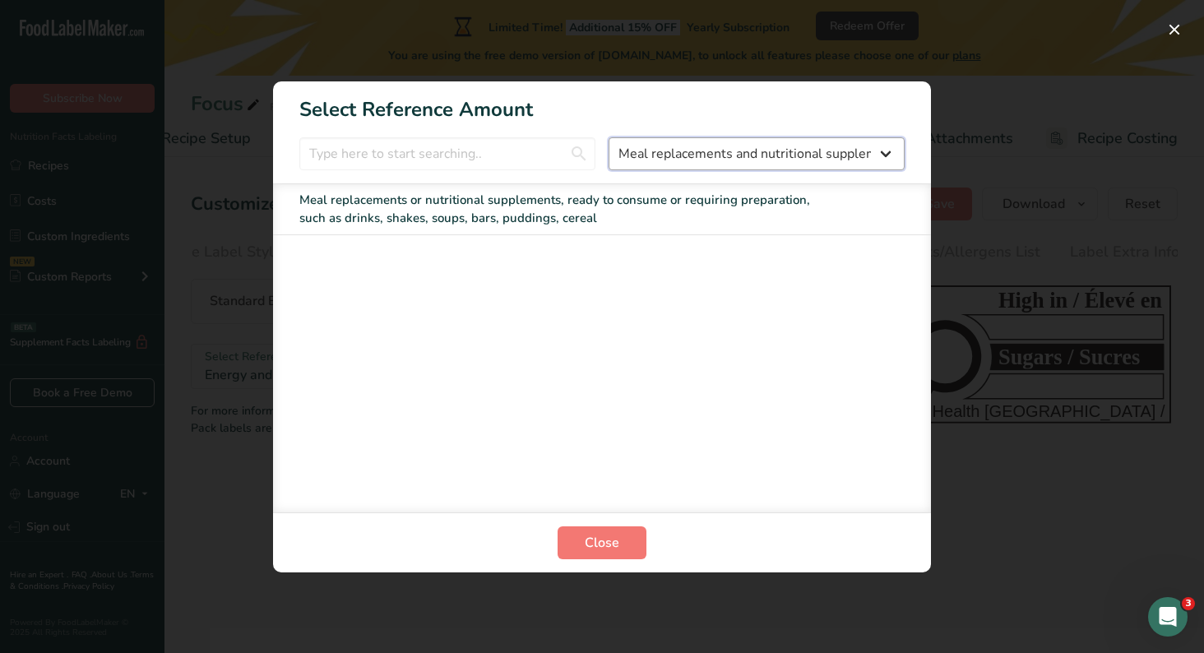
click at [708, 157] on select "All Bakery products and substitutes Beverages Cereals, other grain products and…" at bounding box center [757, 153] width 296 height 33
select select "FOP Category Selection Modal"
click at [609, 137] on select "All Bakery products and substitutes Beverages Cereals, other grain products and…" at bounding box center [757, 153] width 296 height 33
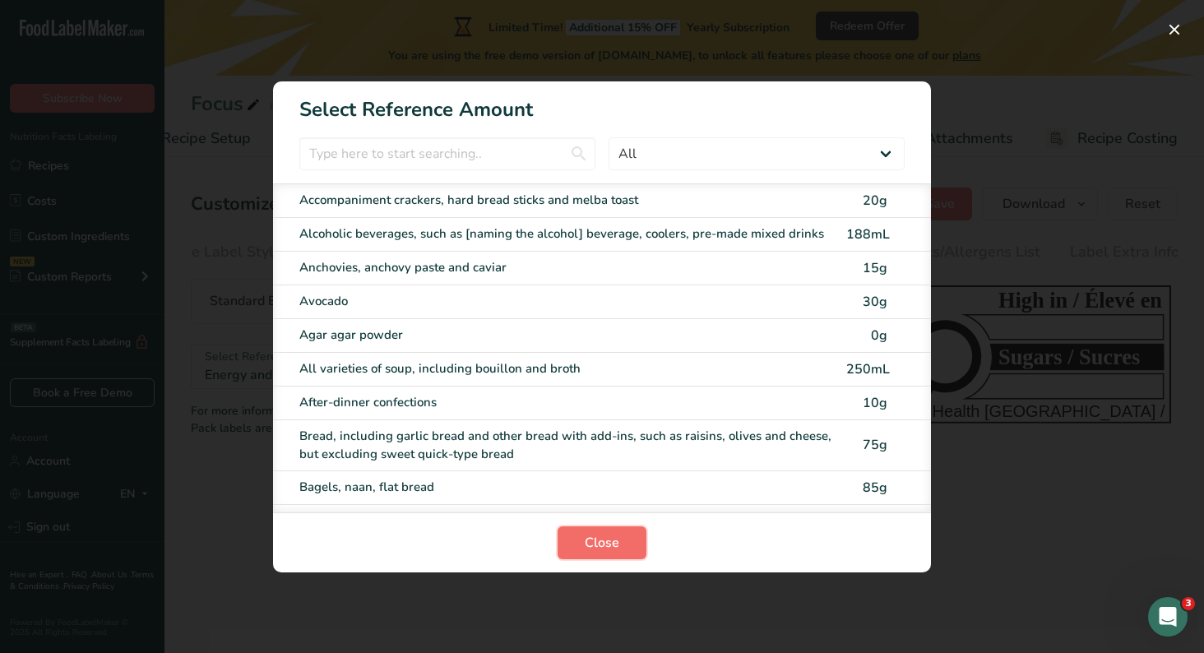
click at [632, 550] on button "Close" at bounding box center [602, 542] width 89 height 33
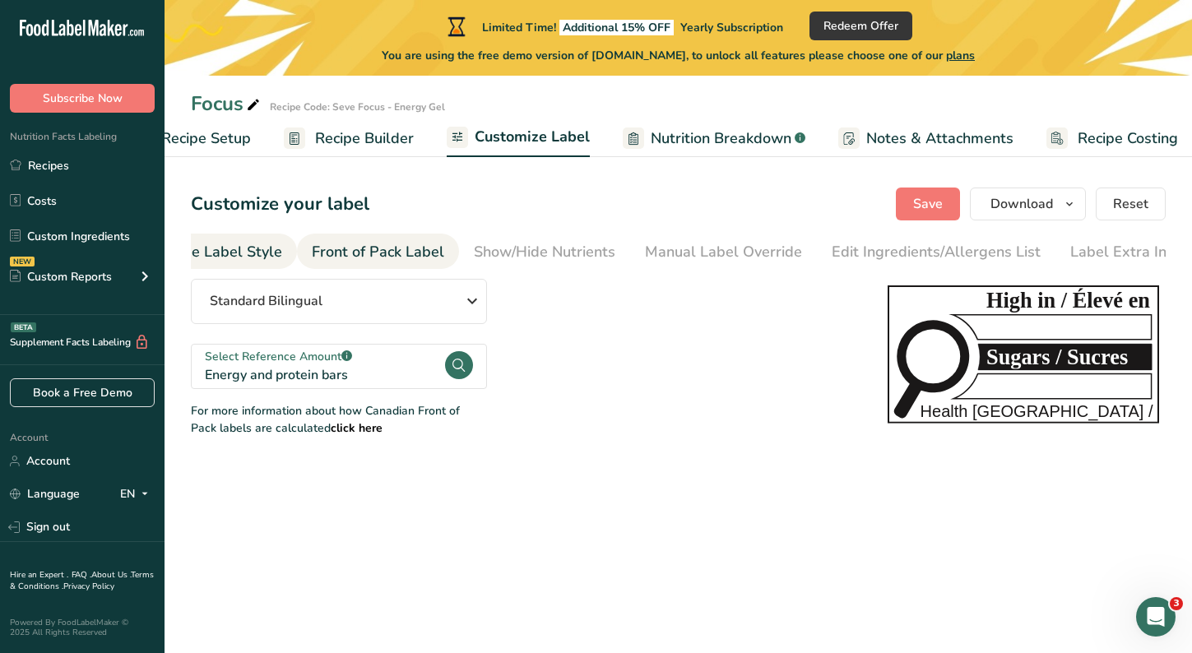
click at [264, 257] on div "Choose Label Style" at bounding box center [216, 252] width 132 height 22
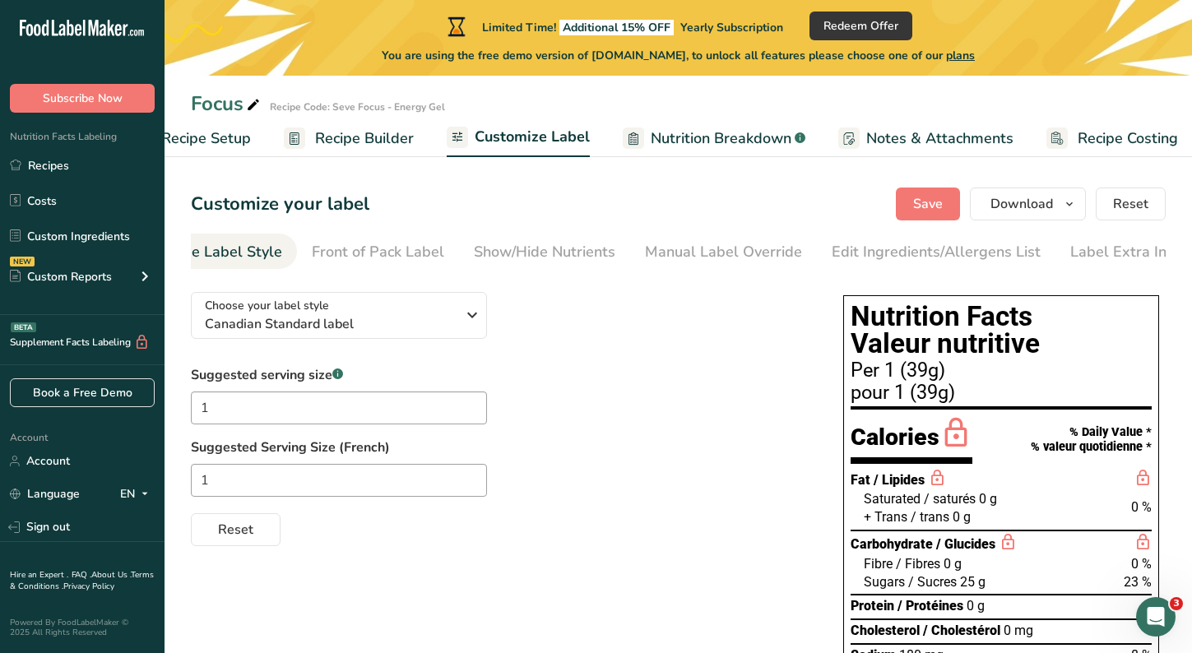
scroll to position [0, 0]
click at [447, 254] on div "Front of Pack Label" at bounding box center [434, 252] width 132 height 22
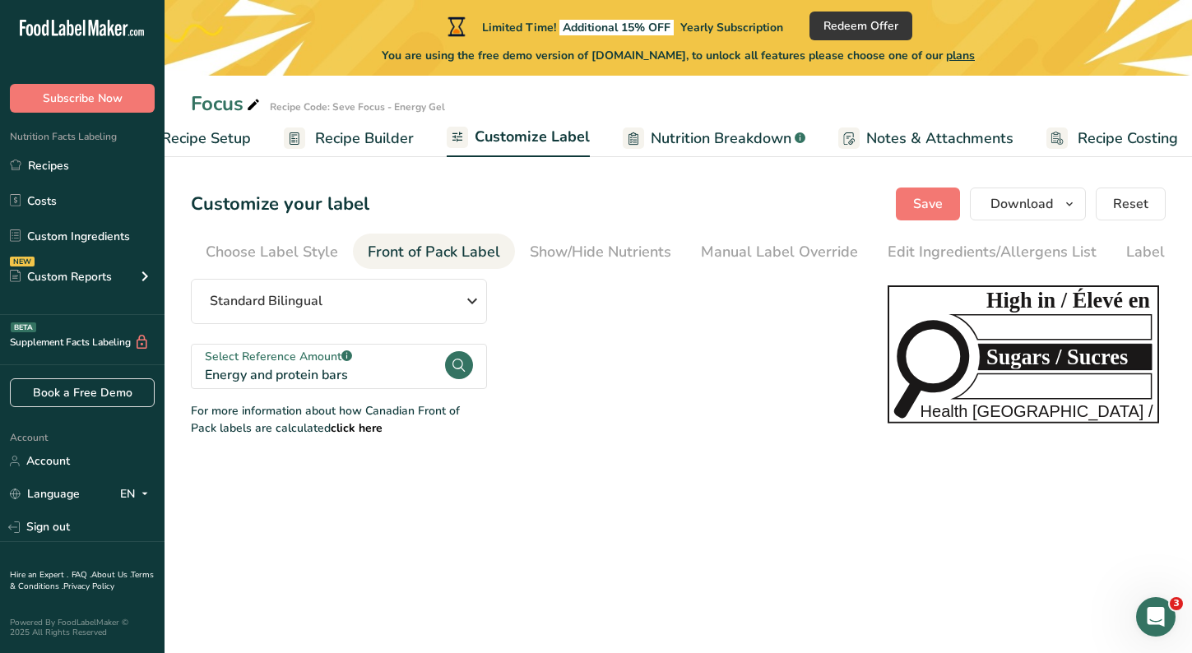
scroll to position [0, 68]
click at [523, 249] on div "Show/Hide Nutrients" at bounding box center [531, 252] width 141 height 22
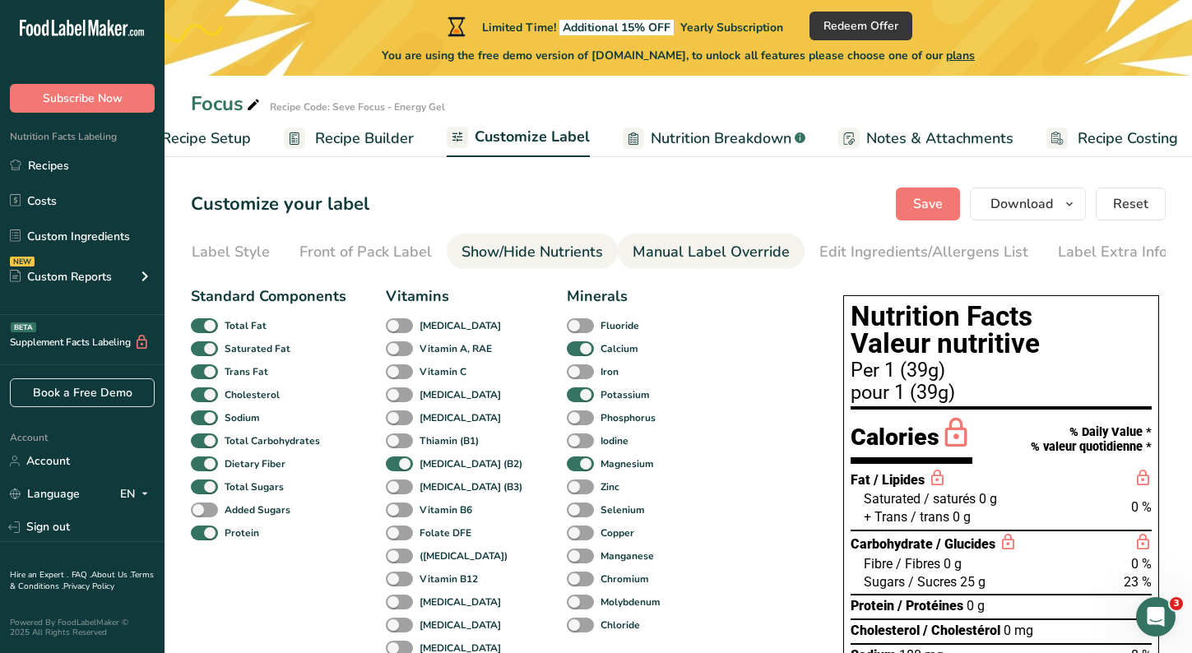
click at [675, 245] on div "Manual Label Override" at bounding box center [710, 252] width 157 height 22
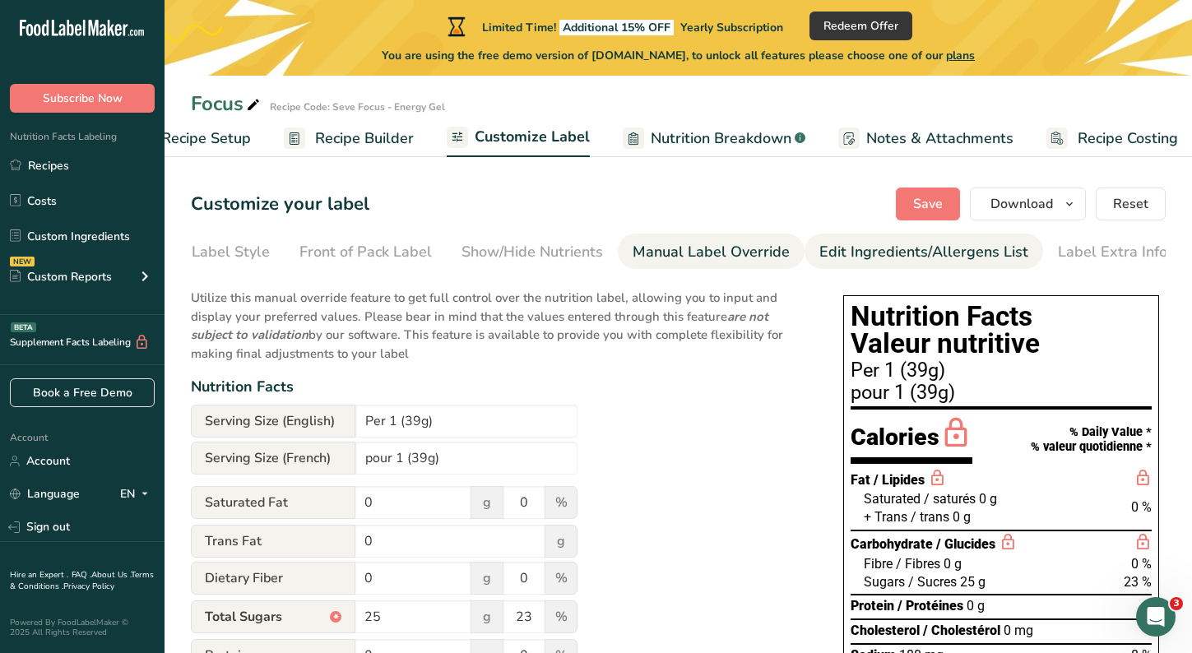
click at [837, 252] on div "Edit Ingredients/Allergens List" at bounding box center [923, 252] width 209 height 22
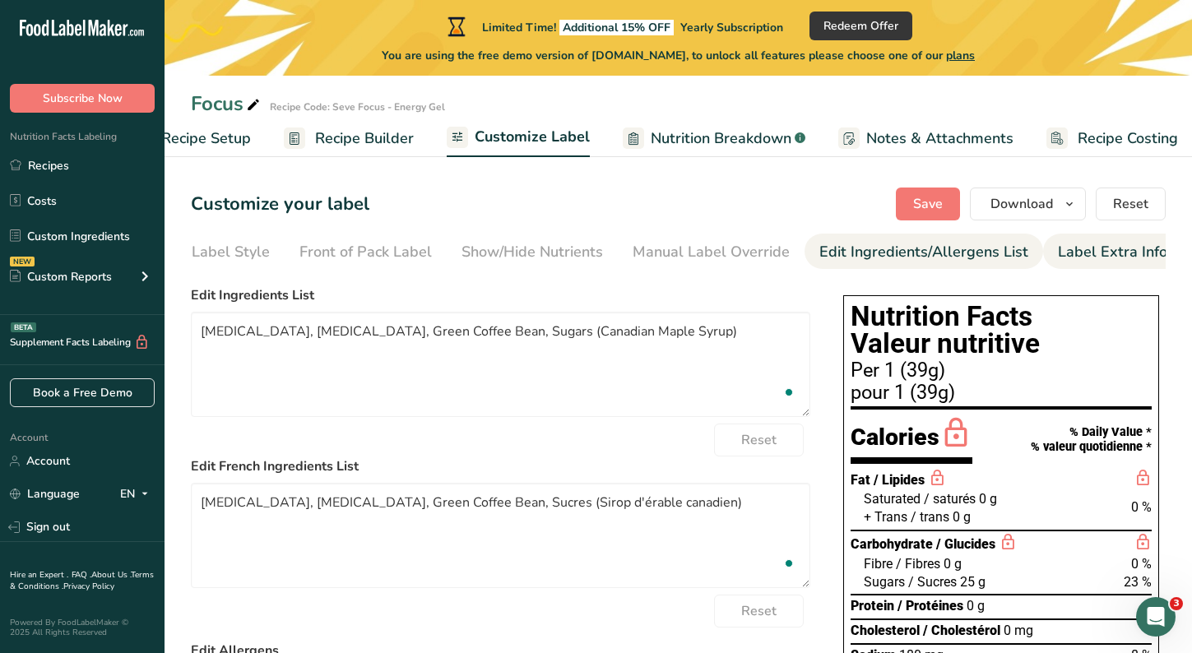
click at [1071, 252] on div "Label Extra Info" at bounding box center [1111, 252] width 109 height 22
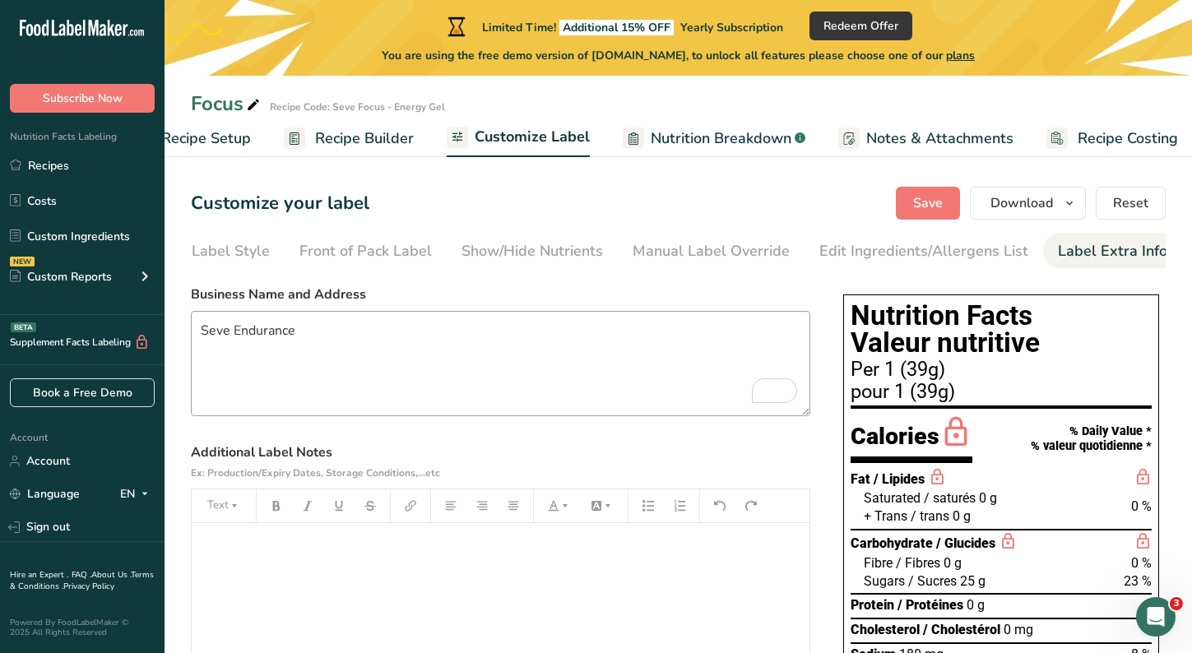
scroll to position [0, 0]
click at [554, 255] on div "Show/Hide Nutrients" at bounding box center [531, 252] width 141 height 22
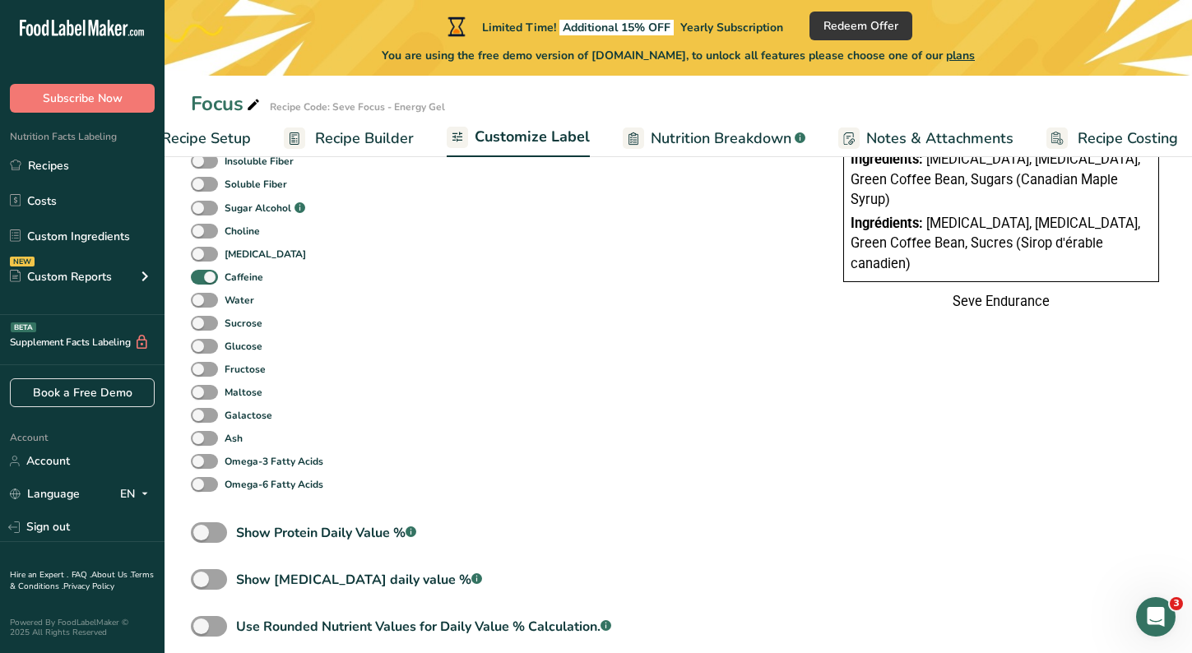
scroll to position [770, 0]
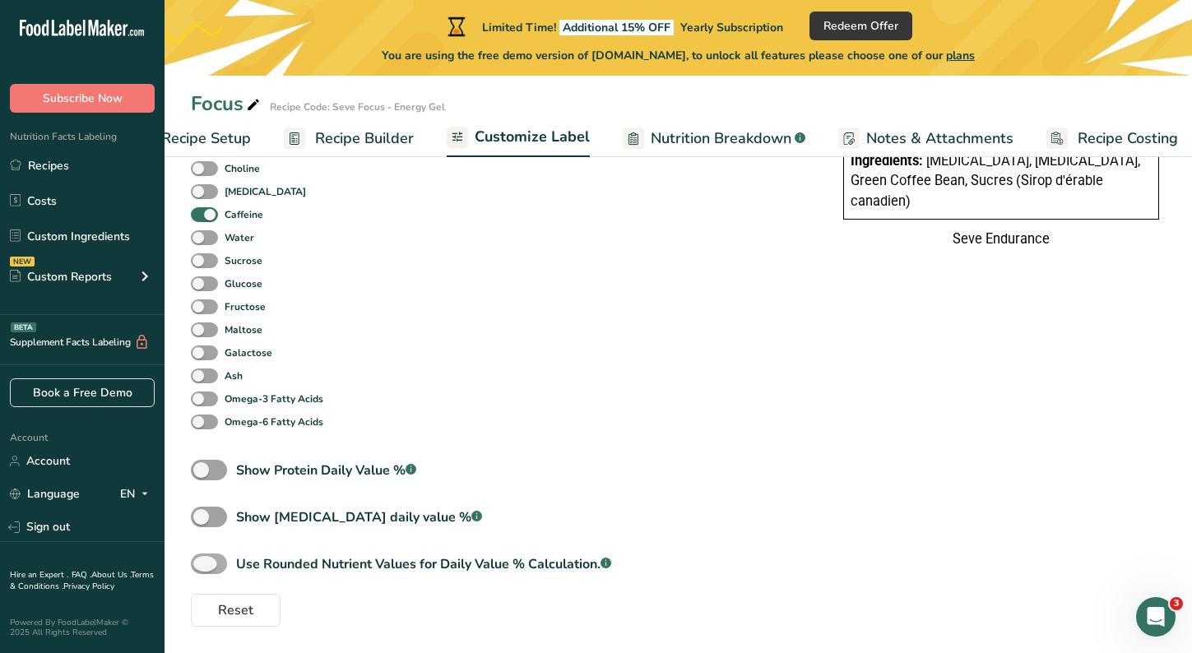
click at [213, 562] on span at bounding box center [209, 563] width 36 height 21
click at [201, 562] on input "Use Rounded Nutrient Values for Daily Value % Calculation. .a-a{fill:#347362;}.…" at bounding box center [196, 563] width 11 height 11
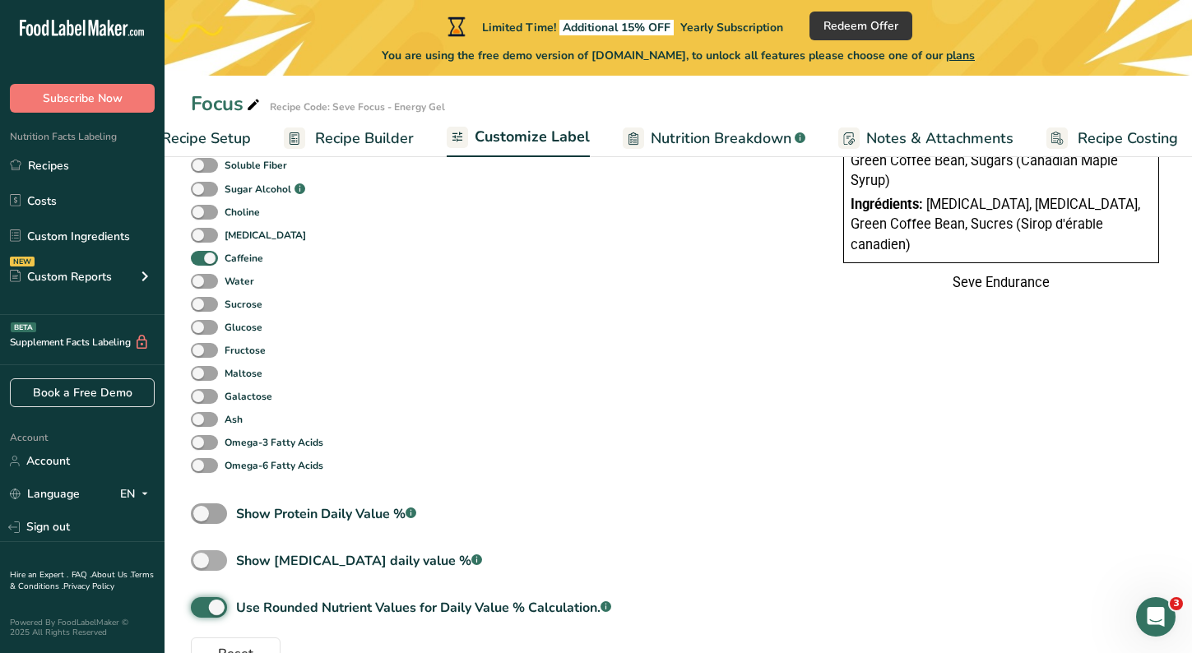
scroll to position [721, 0]
click at [214, 610] on span at bounding box center [209, 608] width 36 height 21
click at [201, 610] on input "Use Rounded Nutrient Values for Daily Value % Calculation. .a-a{fill:#347362;}.…" at bounding box center [196, 608] width 11 height 11
checkbox input "false"
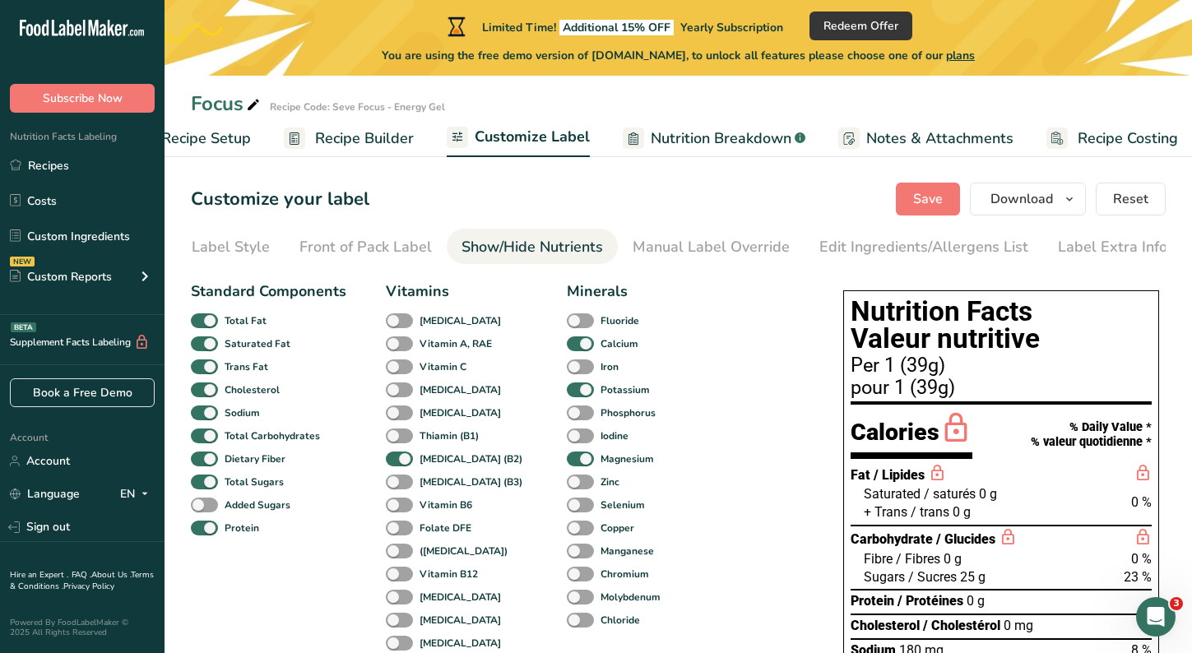
scroll to position [0, 0]
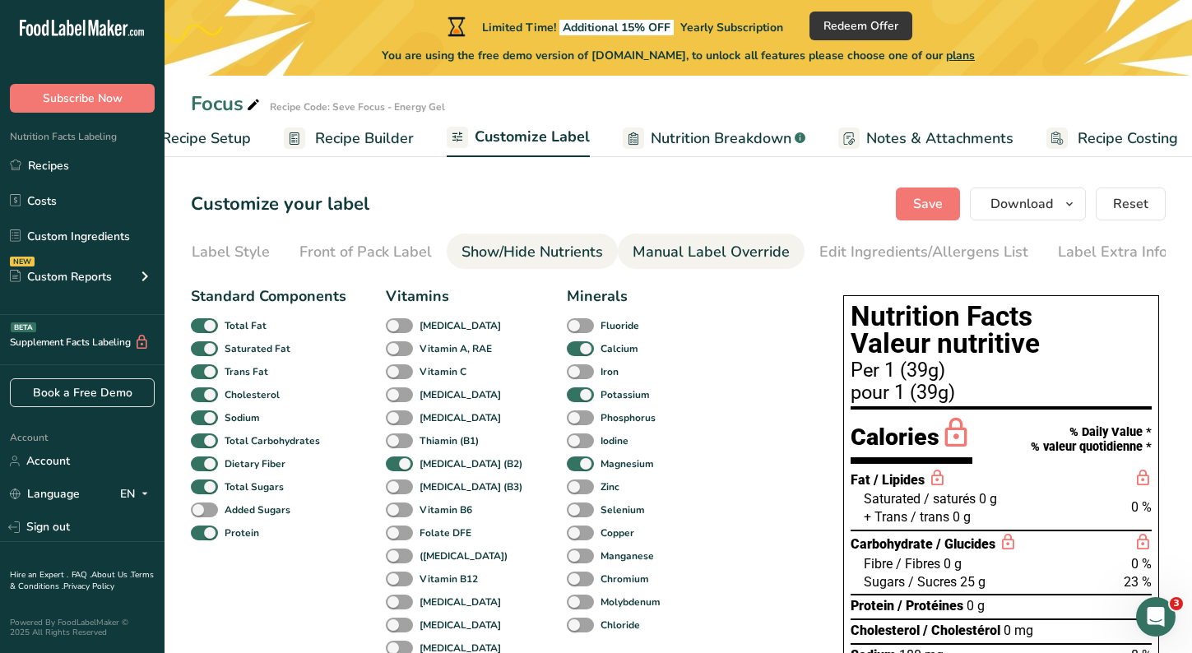
click at [719, 253] on div "Manual Label Override" at bounding box center [710, 252] width 157 height 22
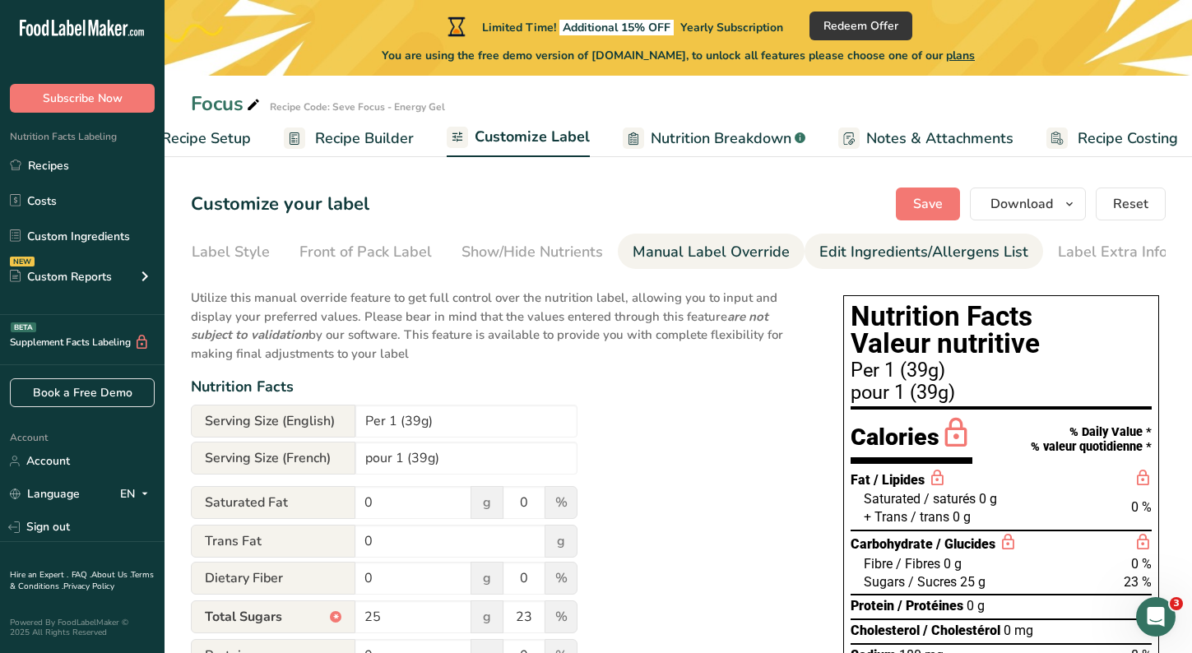
click at [856, 266] on link "Edit Ingredients/Allergens List" at bounding box center [923, 252] width 209 height 37
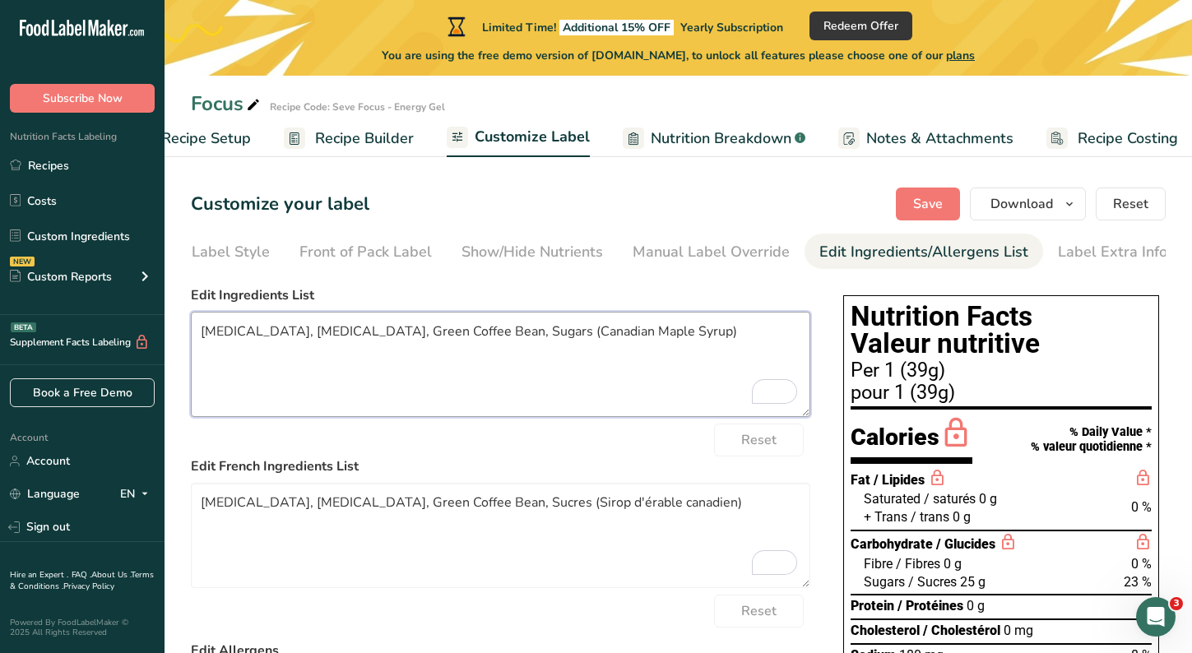
click at [211, 334] on textarea "Sodium citrate, Potassium Citrate, Green Coffee Bean, Sugars (Canadian Maple Sy…" at bounding box center [500, 364] width 619 height 105
type textarea "sodium citrate, potassium citrate, green coffee bean, sugars (maple syrup)"
click at [210, 502] on textarea "Sodium citrate, Potassium Citrate, Green Coffee Bean, Sucres (Sirop d'érable ca…" at bounding box center [500, 535] width 619 height 105
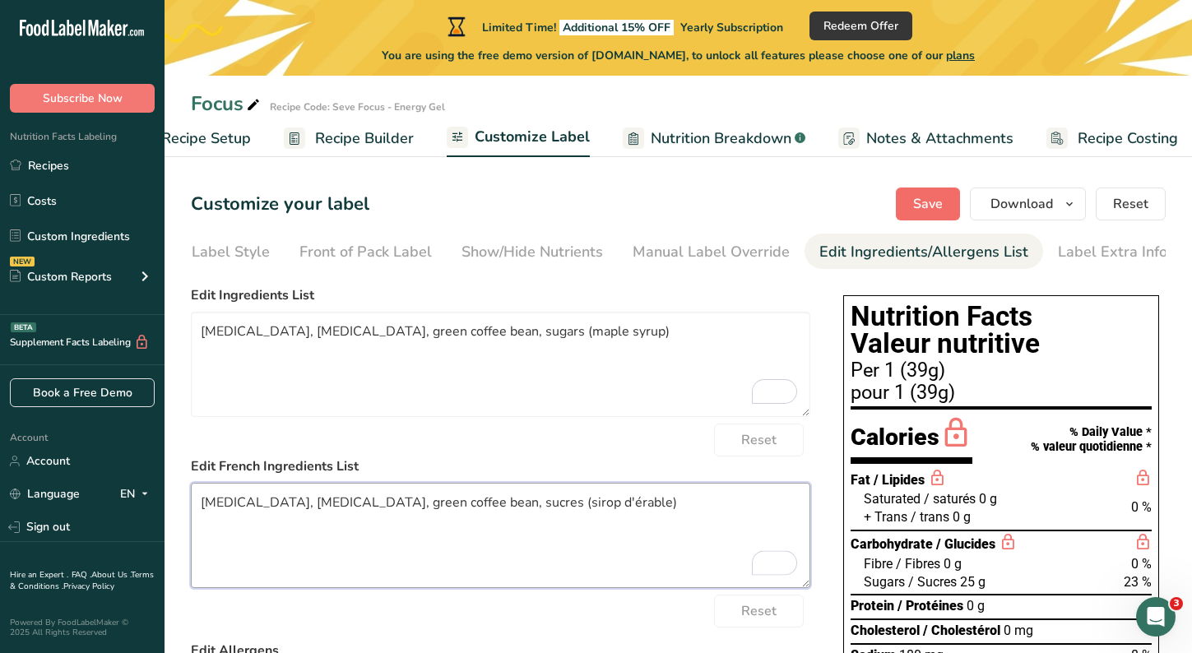
type textarea "sodium citrate, potassium citrate, green coffee bean, sucres (sirop d'érable)"
click at [915, 200] on span "Save" at bounding box center [928, 204] width 30 height 20
click at [928, 204] on span "Save" at bounding box center [928, 204] width 30 height 20
click at [912, 199] on button "Save" at bounding box center [927, 203] width 64 height 33
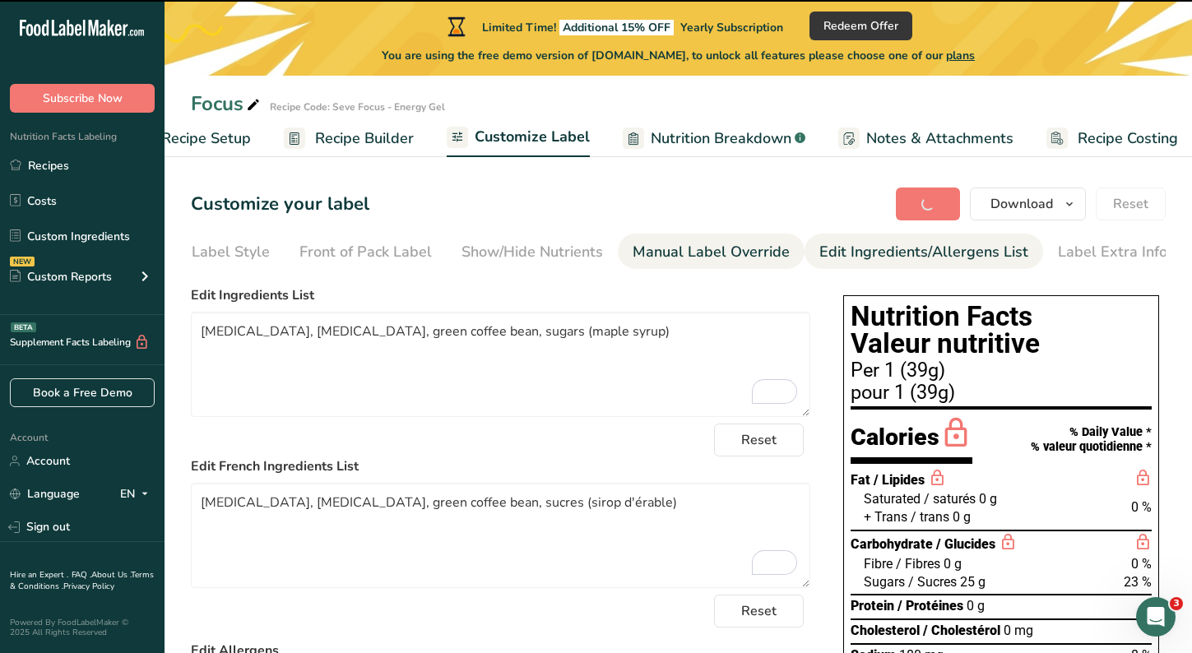
click at [703, 258] on div "Manual Label Override" at bounding box center [710, 252] width 157 height 22
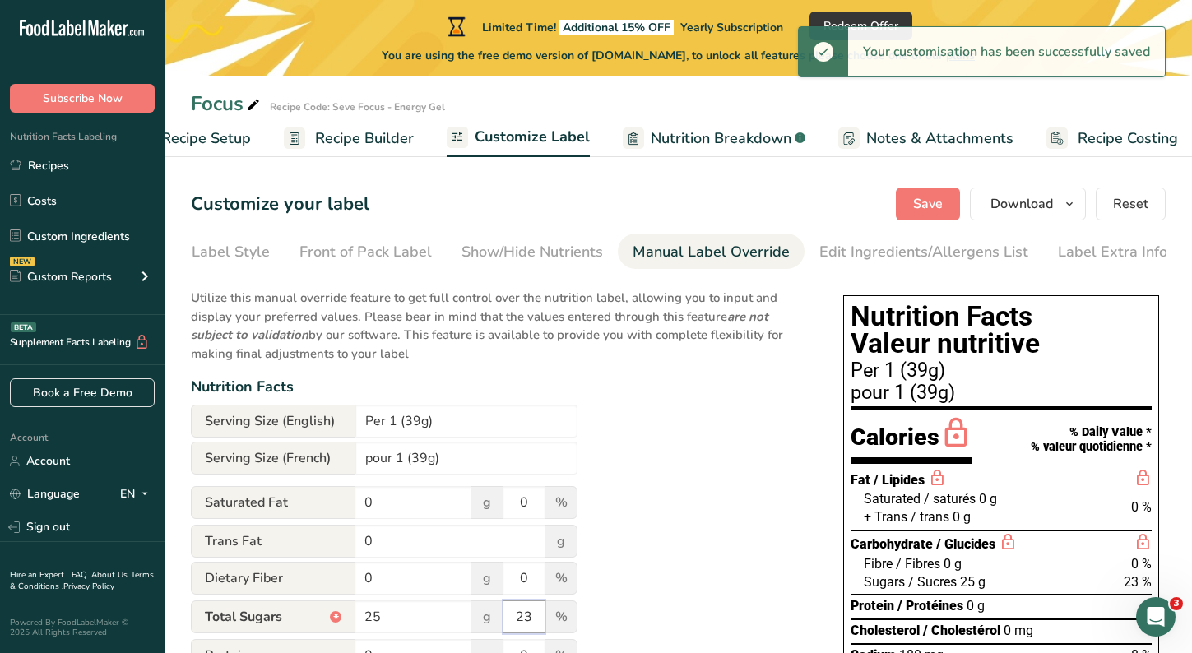
click at [533, 620] on input "23" at bounding box center [523, 616] width 41 height 33
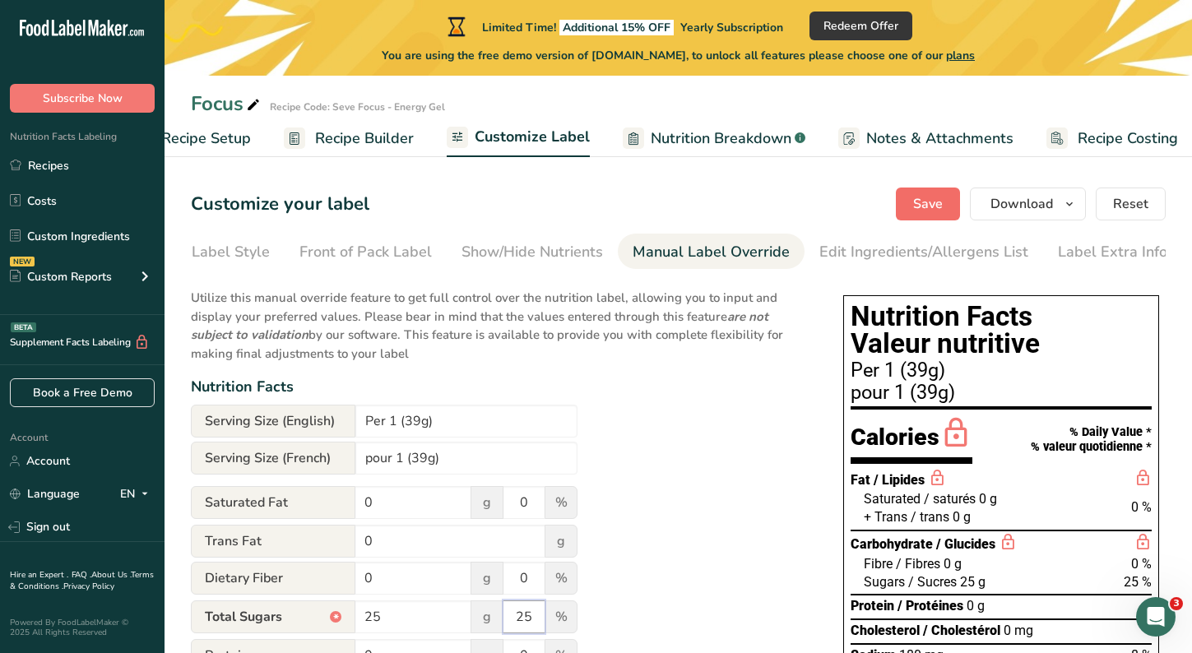
type input "25"
click at [937, 209] on span "Save" at bounding box center [928, 204] width 30 height 20
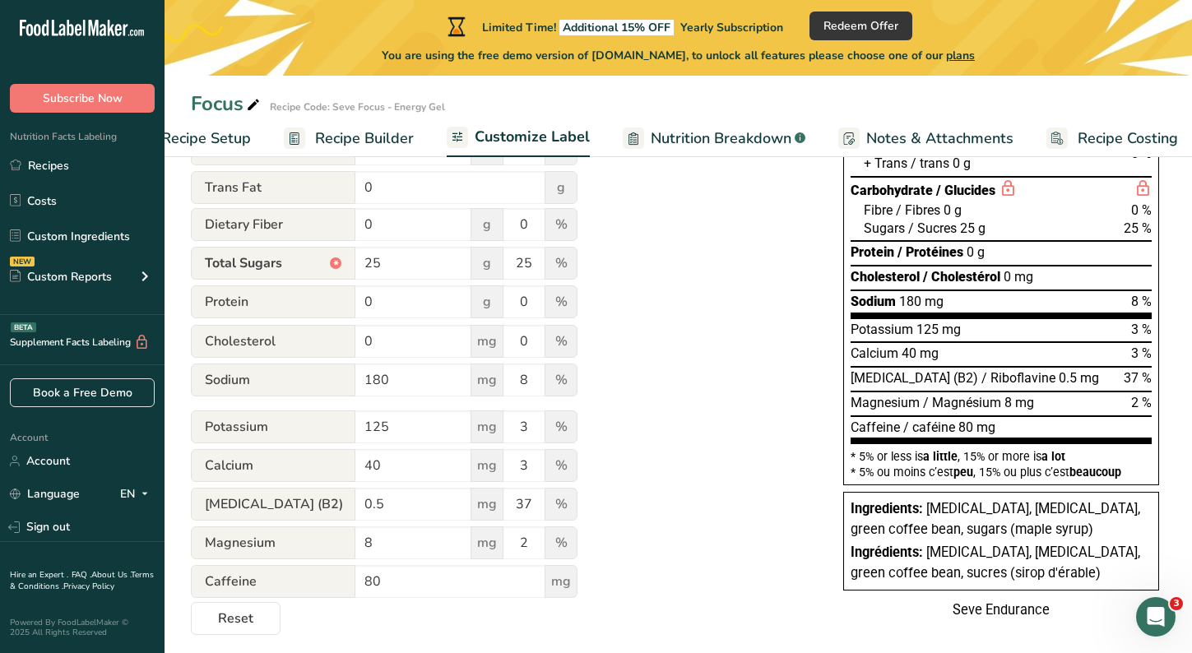
scroll to position [387, 0]
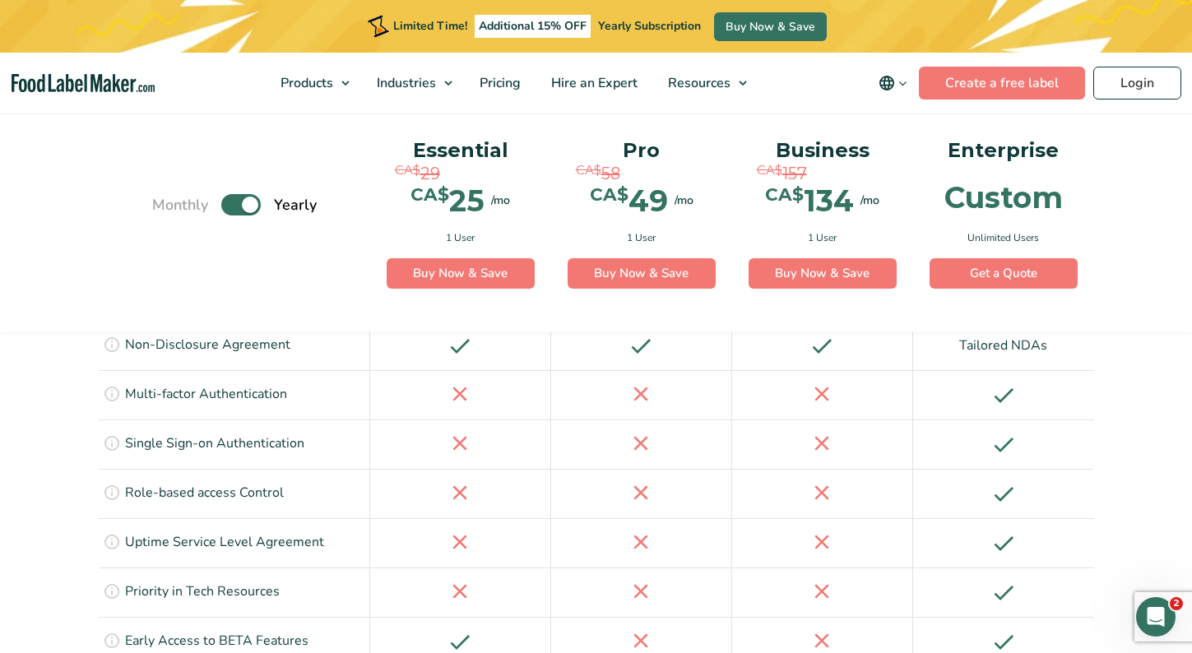
scroll to position [3796, 0]
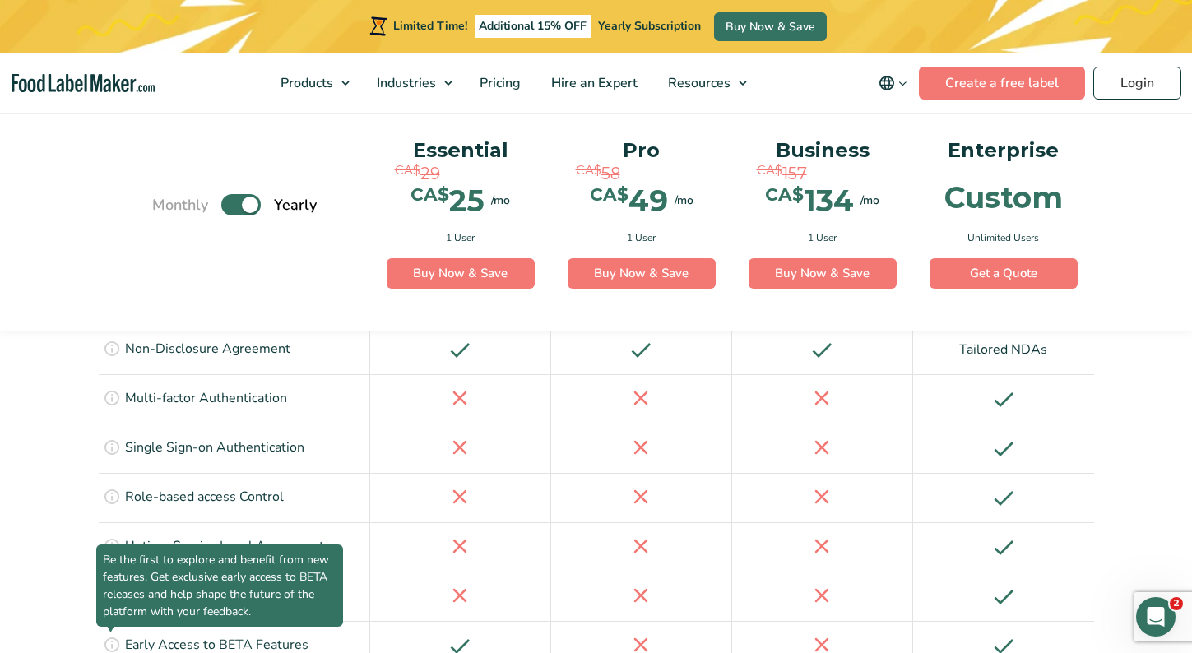
click at [115, 635] on icon at bounding box center [112, 644] width 18 height 18
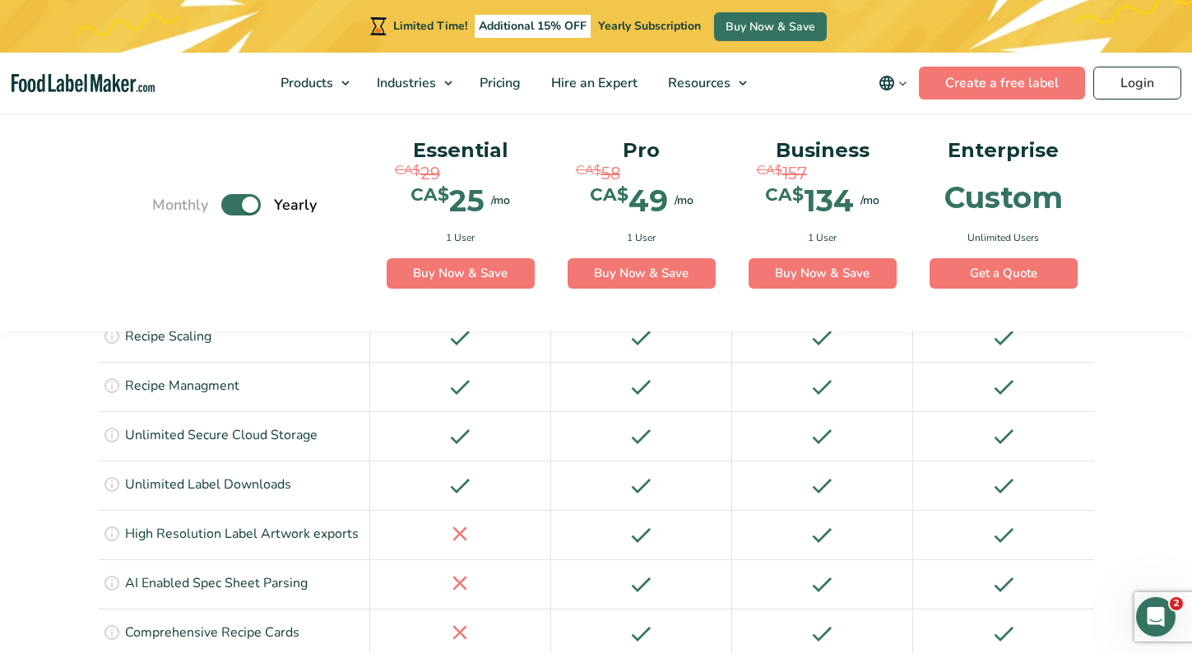
scroll to position [2346, 0]
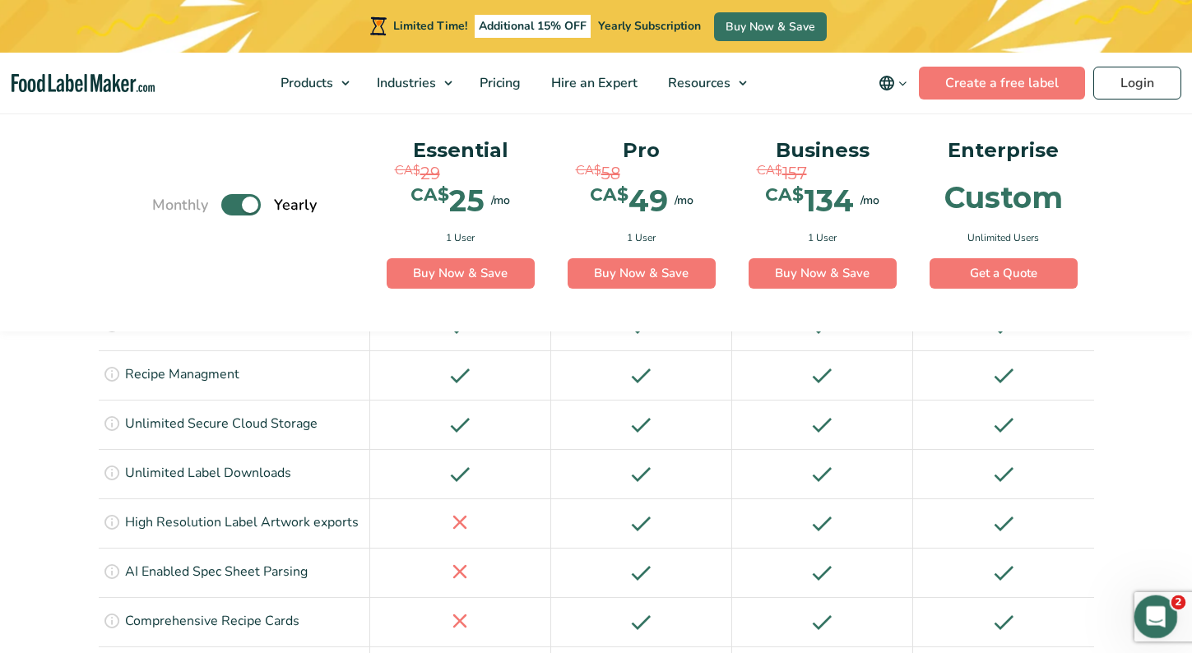
click at [1153, 615] on icon "Open Intercom Messenger" at bounding box center [1153, 614] width 27 height 27
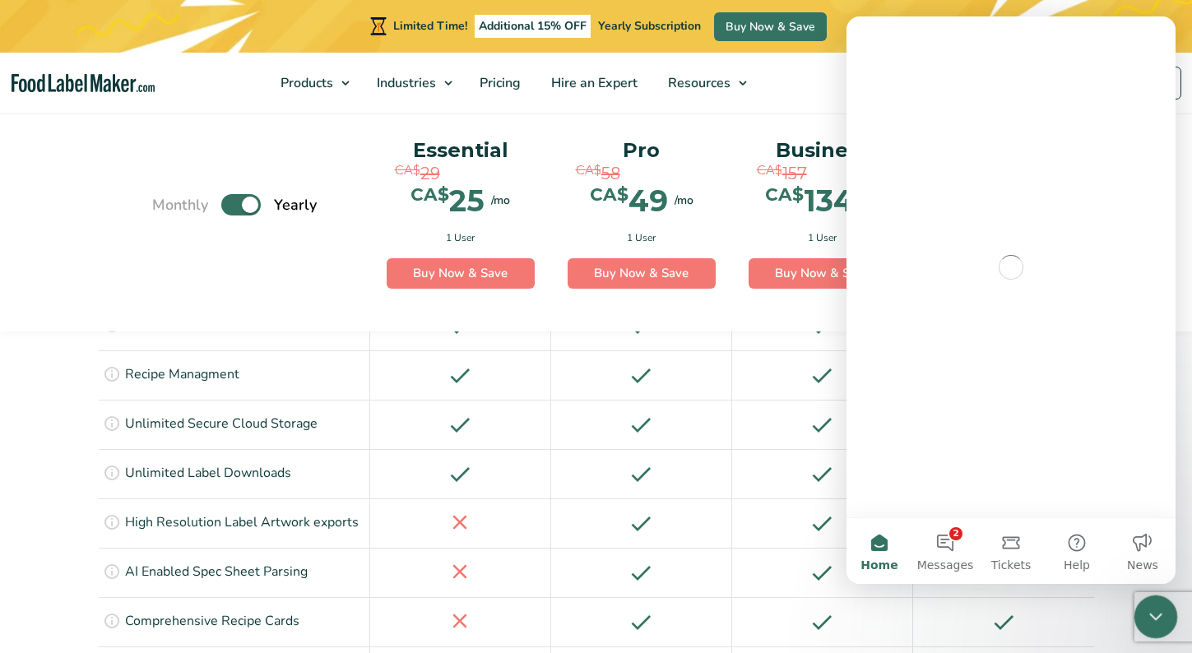
scroll to position [0, 0]
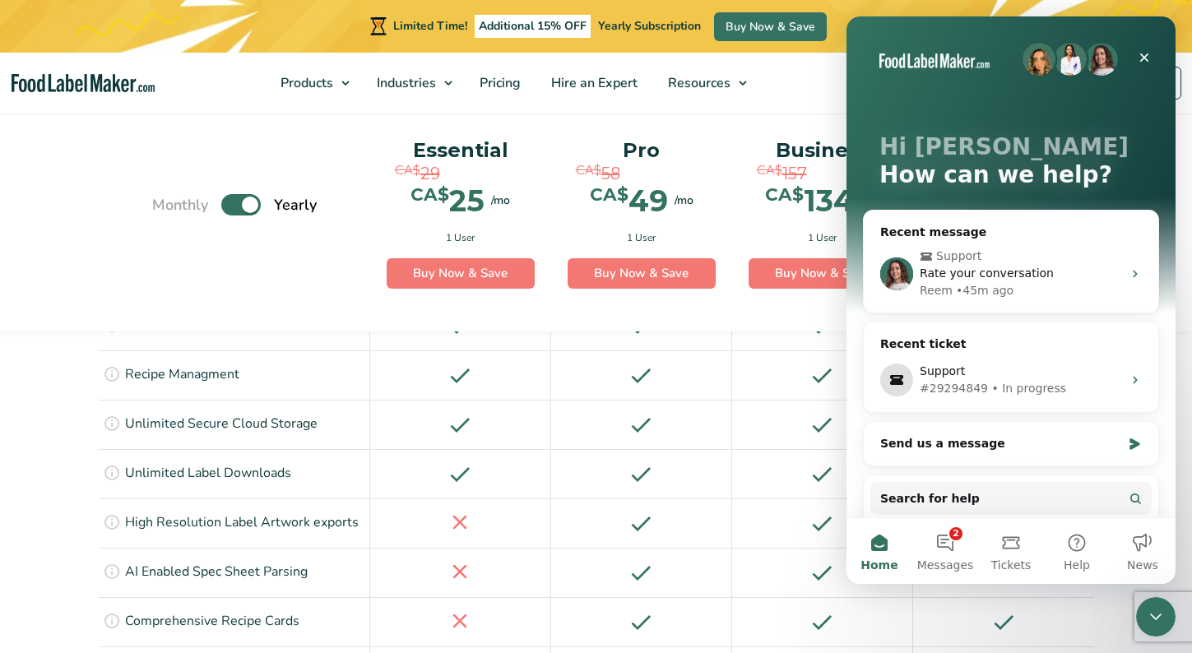
click at [687, 136] on p "Pro" at bounding box center [641, 150] width 148 height 31
click at [1138, 60] on icon "Close" at bounding box center [1143, 57] width 13 height 13
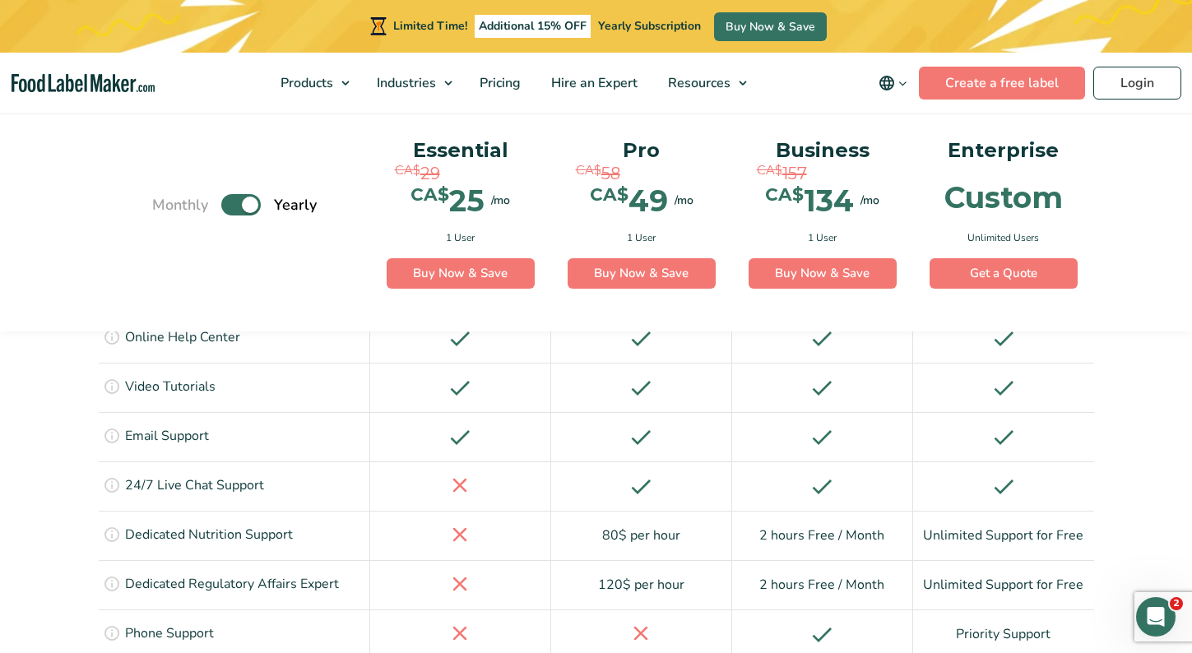
scroll to position [3117, 0]
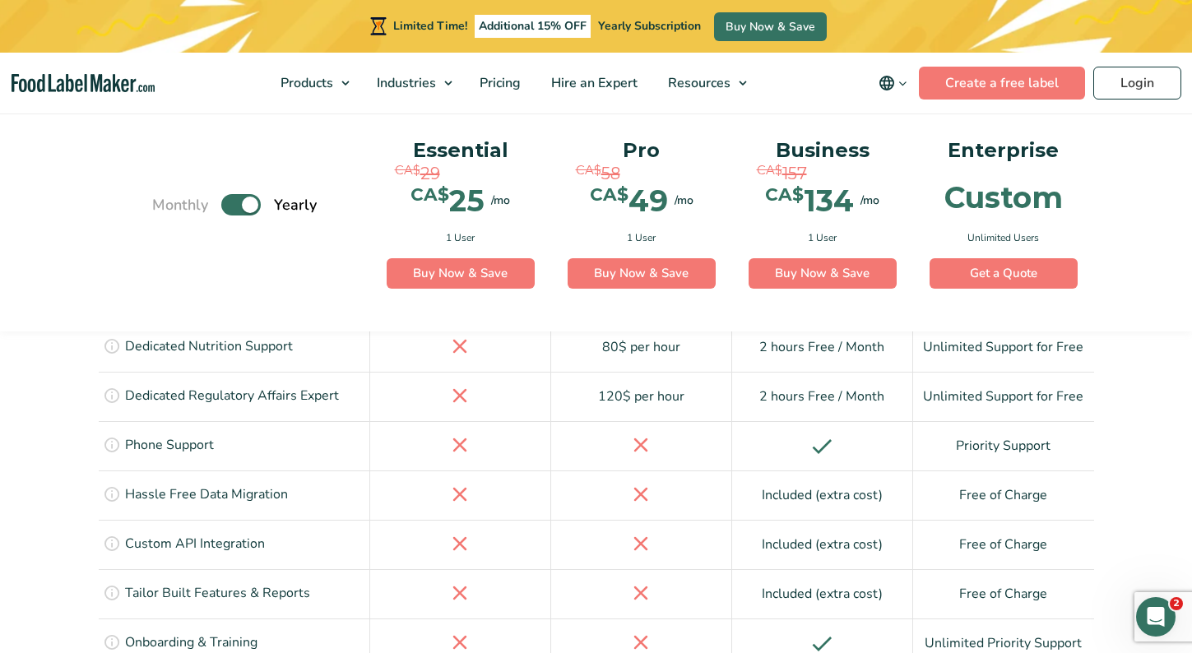
click at [840, 569] on div "Included (extra cost)" at bounding box center [822, 593] width 181 height 49
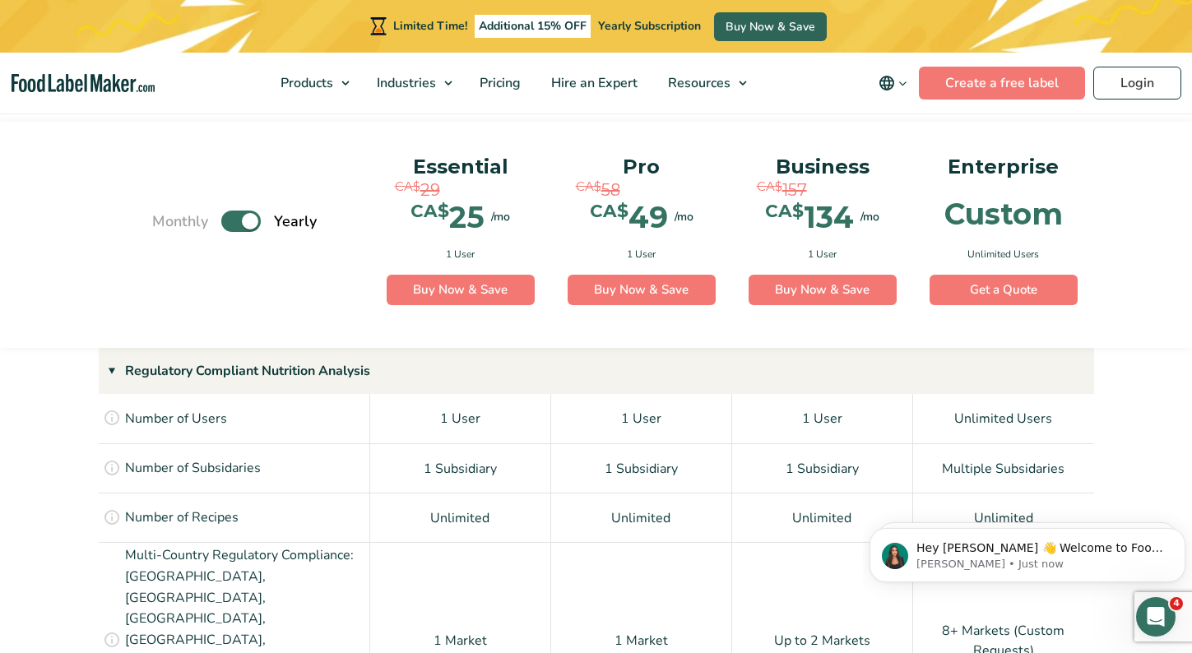
scroll to position [0, 0]
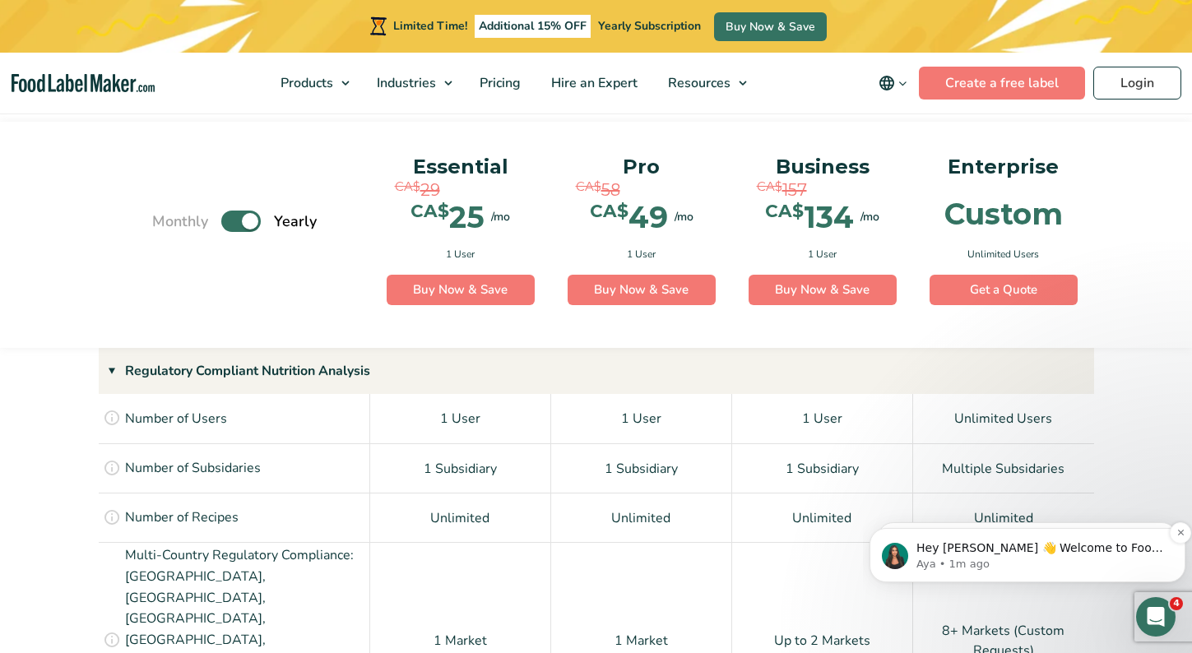
click at [933, 553] on p "Hey [PERSON_NAME] 👋 Welcome to Food Label Maker🙌 Take a look around! If you hav…" at bounding box center [1040, 548] width 248 height 16
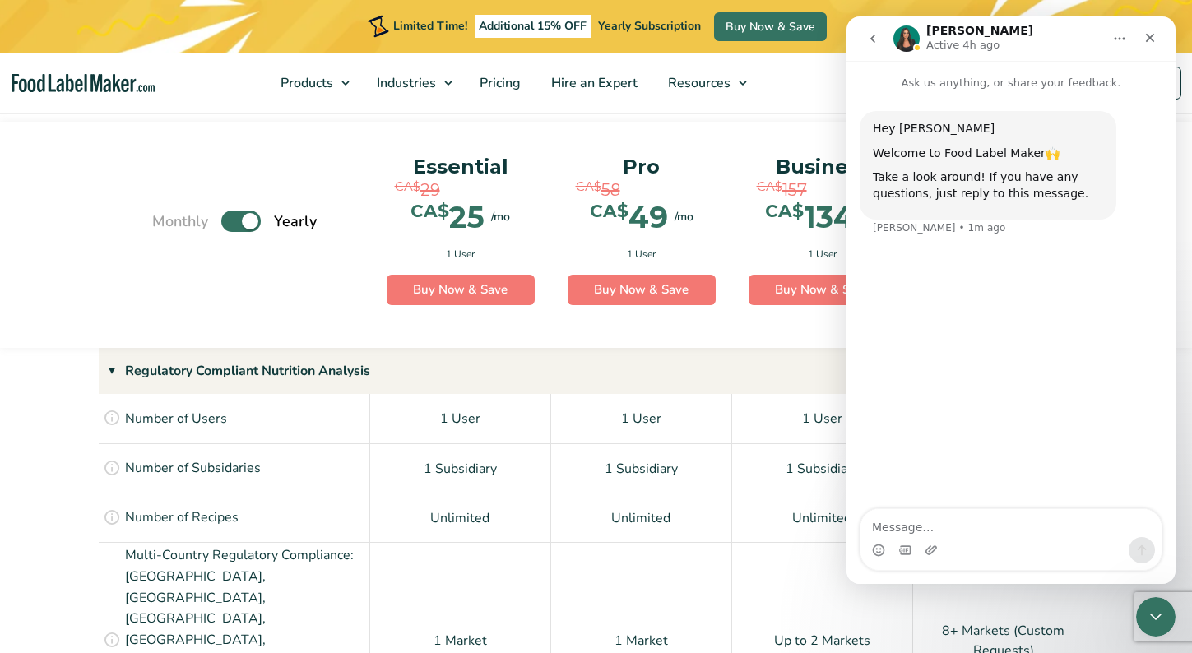
click at [869, 39] on icon "go back" at bounding box center [872, 38] width 13 height 13
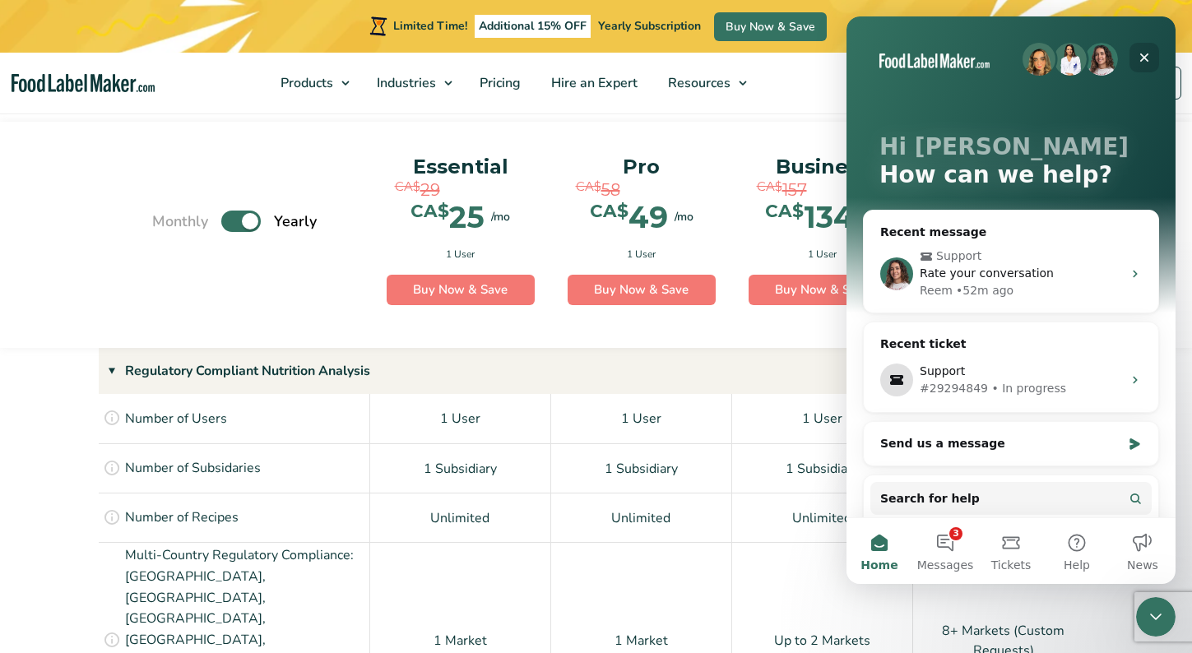
click at [1144, 58] on icon "Close" at bounding box center [1144, 57] width 9 height 9
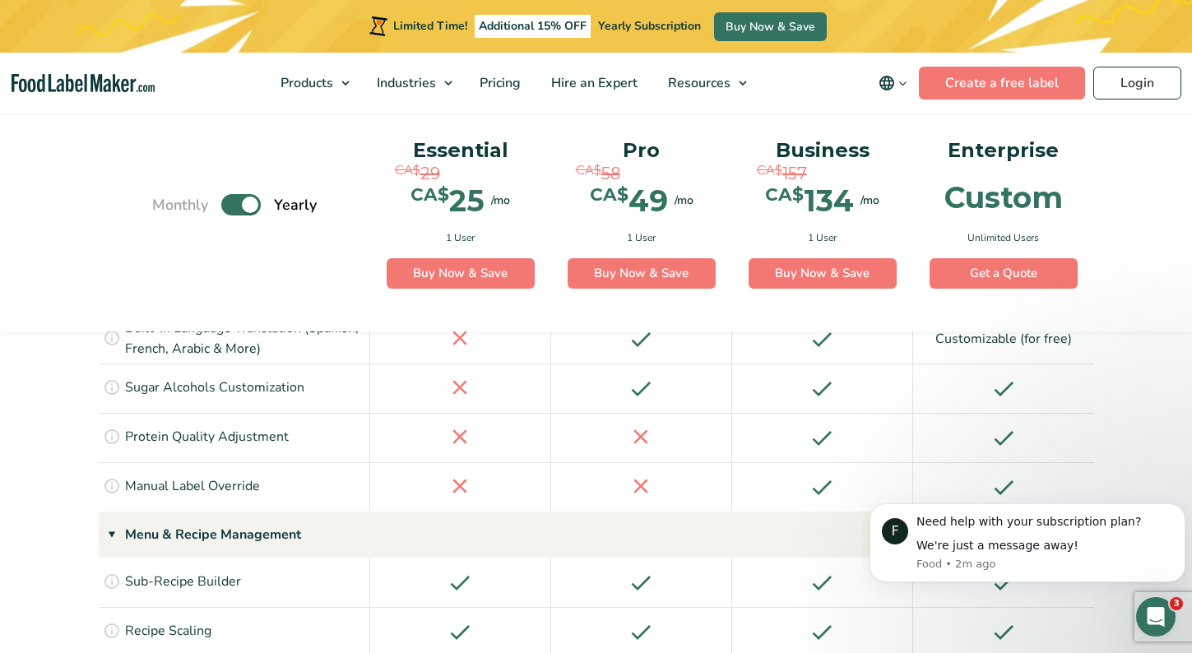
scroll to position [2039, 0]
click at [1161, 620] on div "Open Intercom Messenger" at bounding box center [1153, 614] width 54 height 54
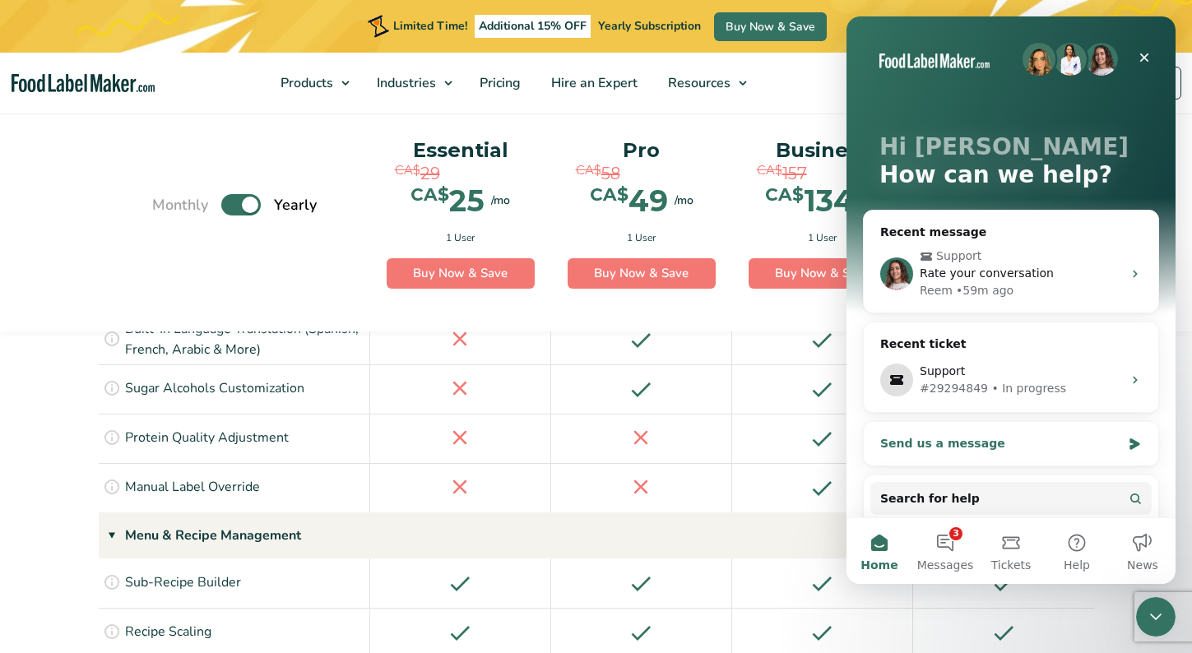
scroll to position [40, 0]
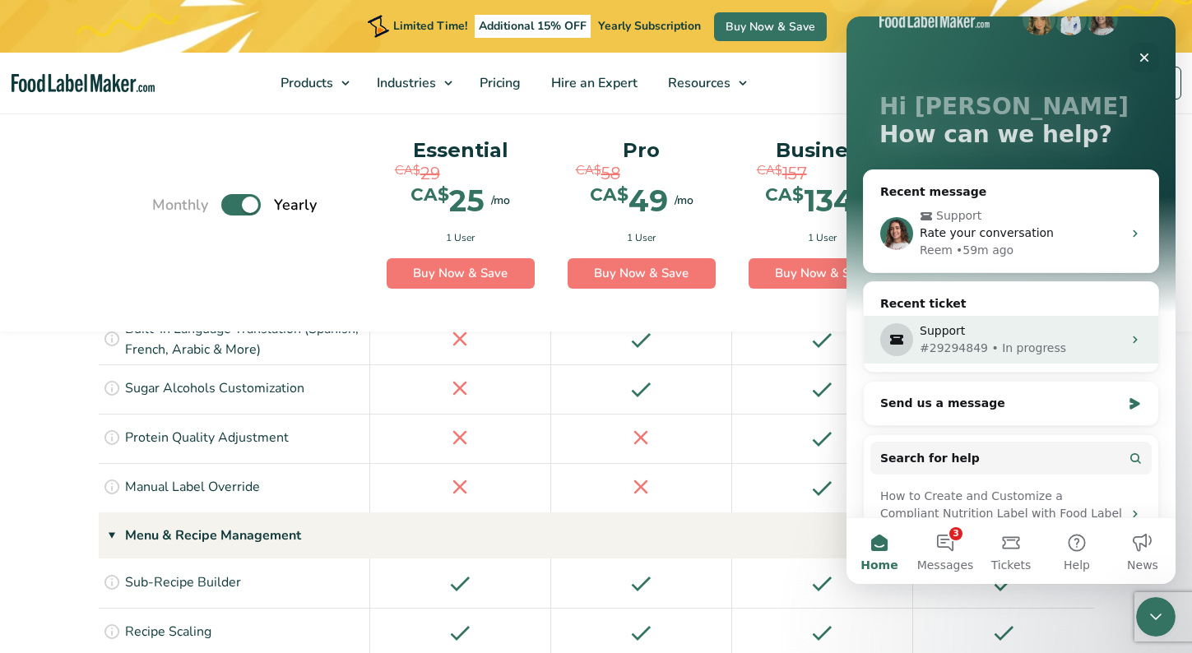
click at [1021, 357] on div "Support #29294849 • In progress" at bounding box center [1010, 340] width 294 height 48
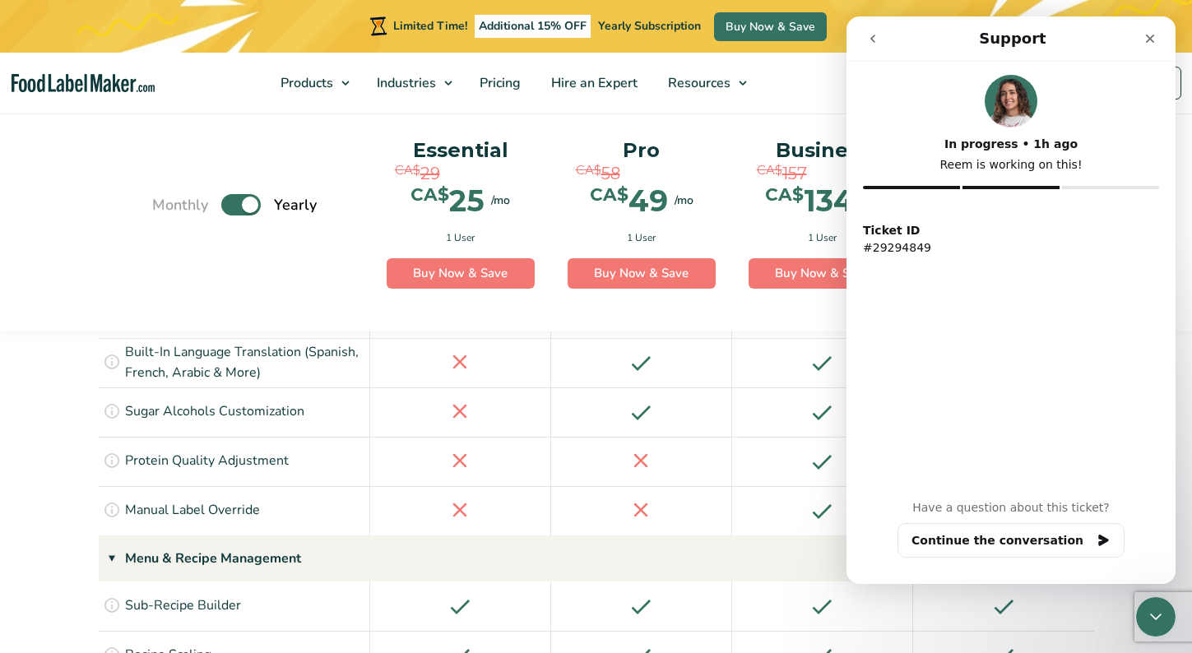
scroll to position [2012, 0]
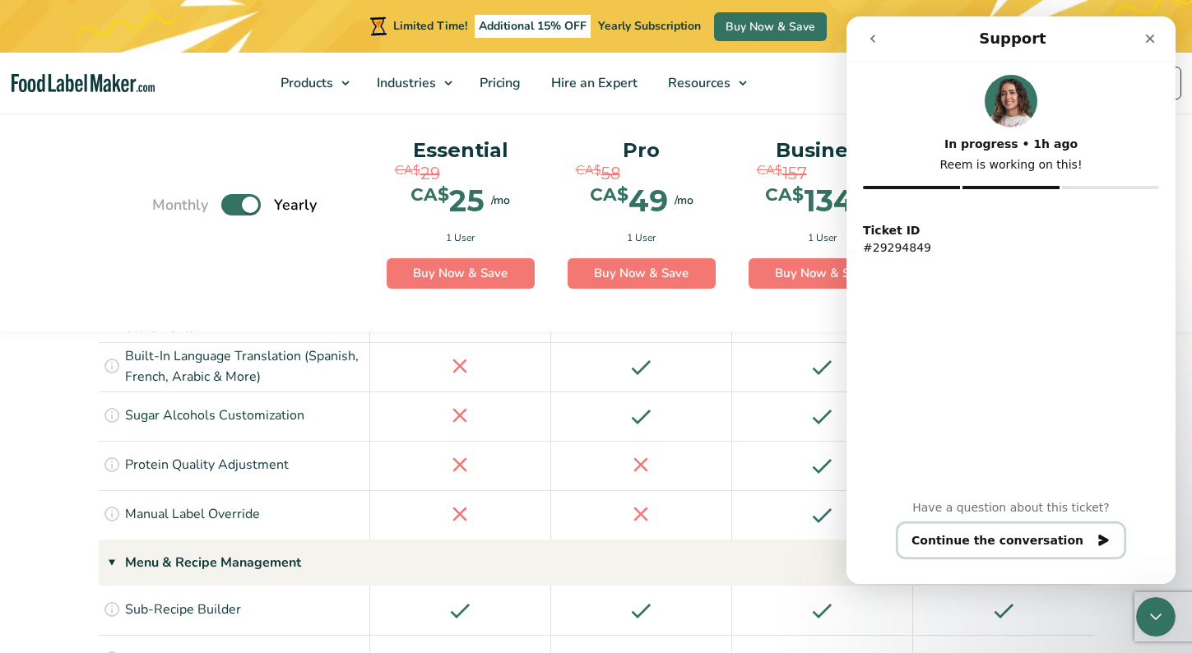
click at [1045, 545] on button "Continue the conversation" at bounding box center [1010, 540] width 227 height 35
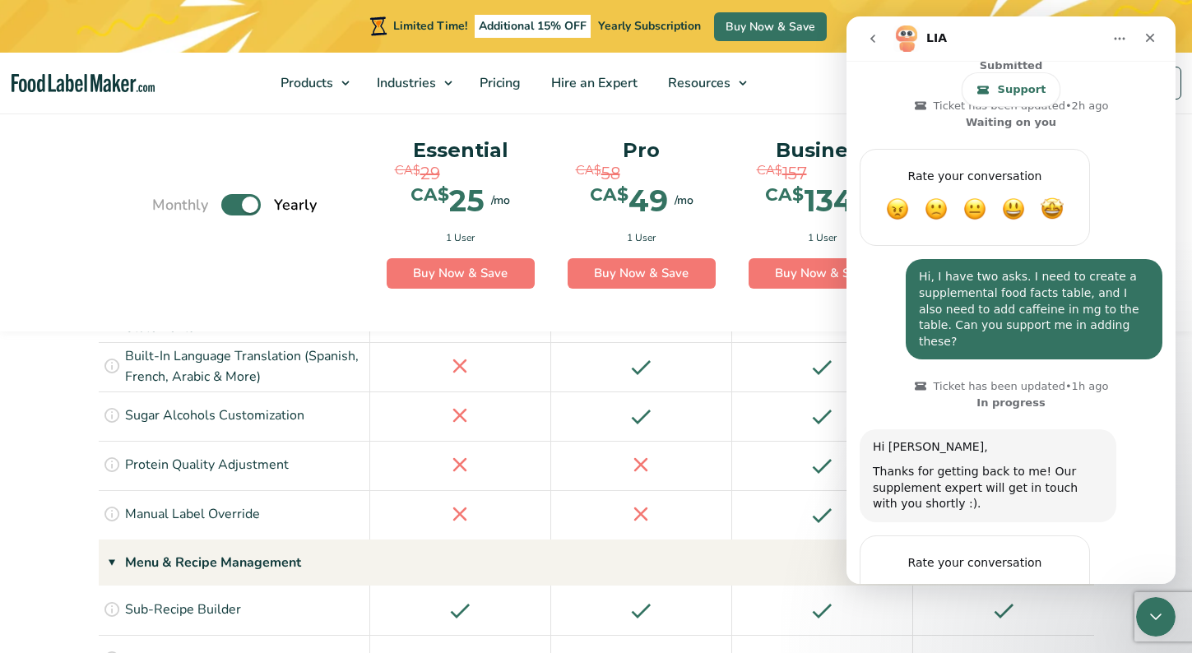
scroll to position [720, 0]
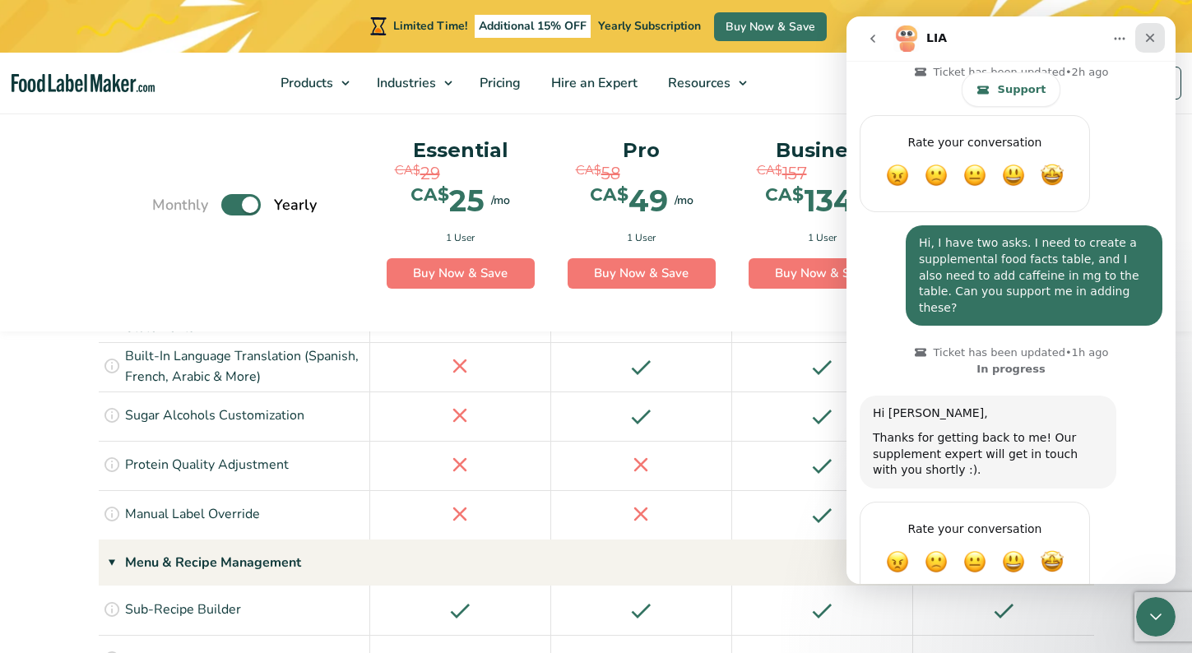
click at [1153, 40] on icon "Close" at bounding box center [1149, 38] width 9 height 9
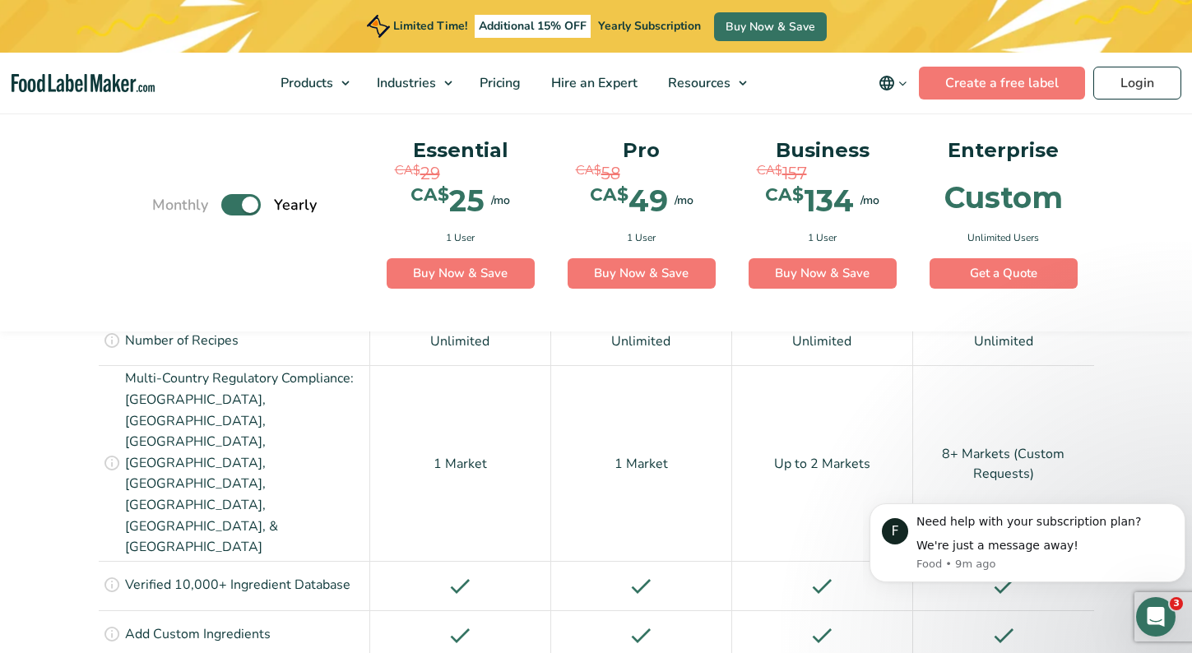
scroll to position [1297, 0]
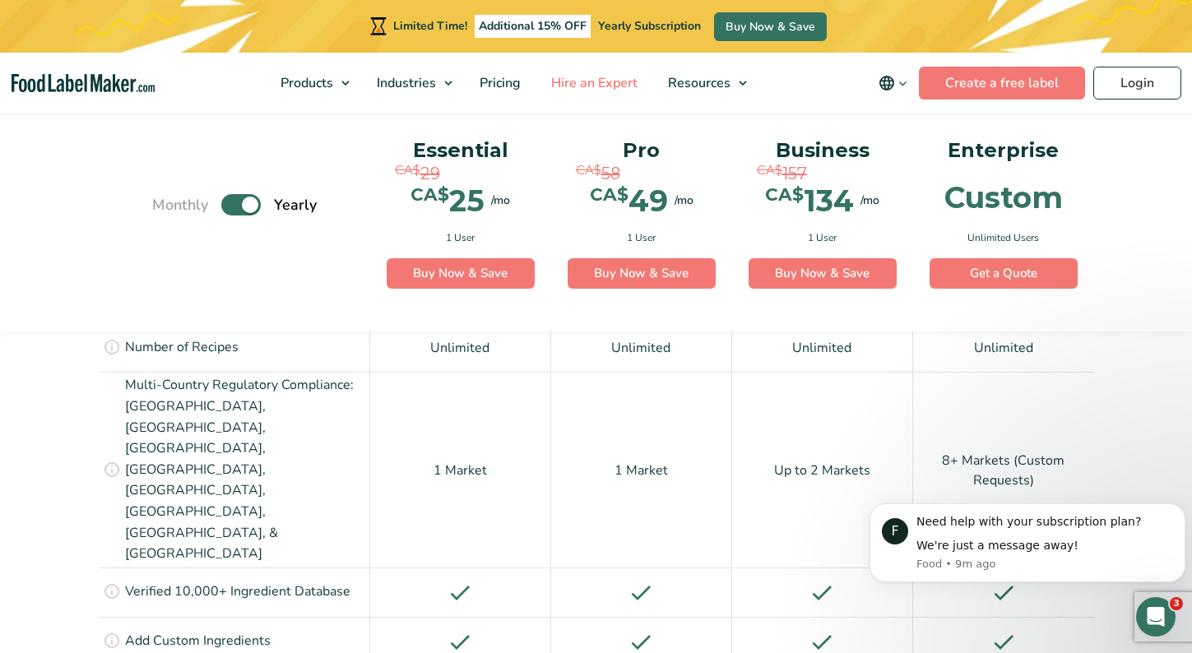
click at [614, 80] on span "Hire an Expert" at bounding box center [592, 83] width 93 height 18
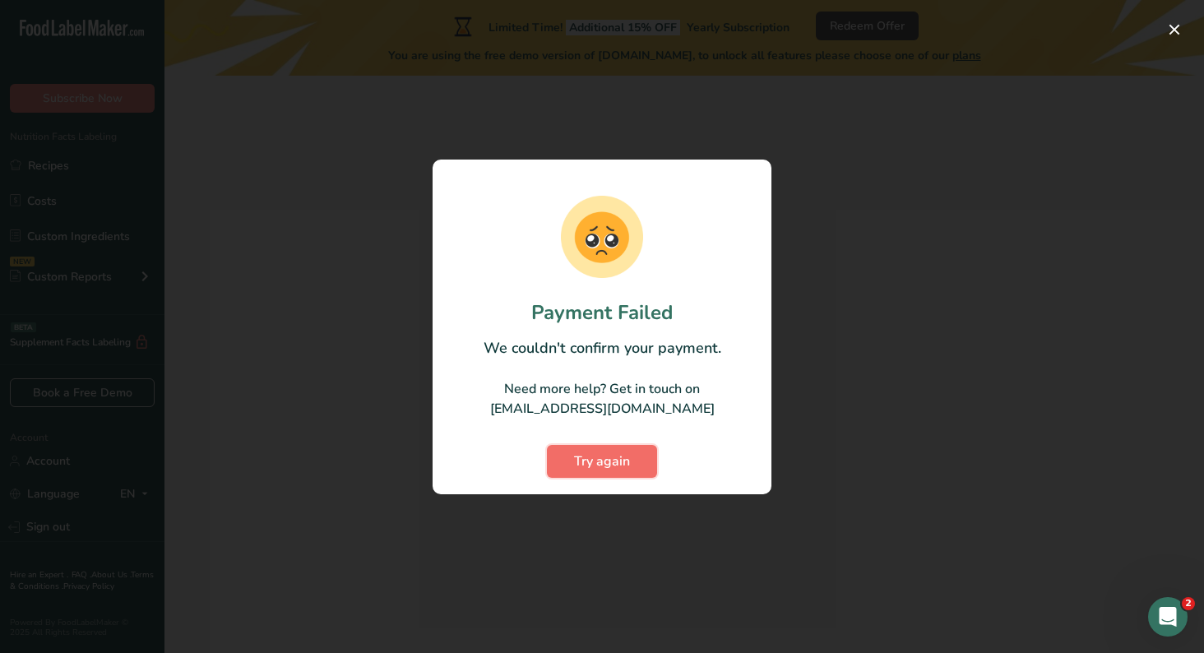
click at [593, 460] on span "Try again" at bounding box center [602, 461] width 56 height 20
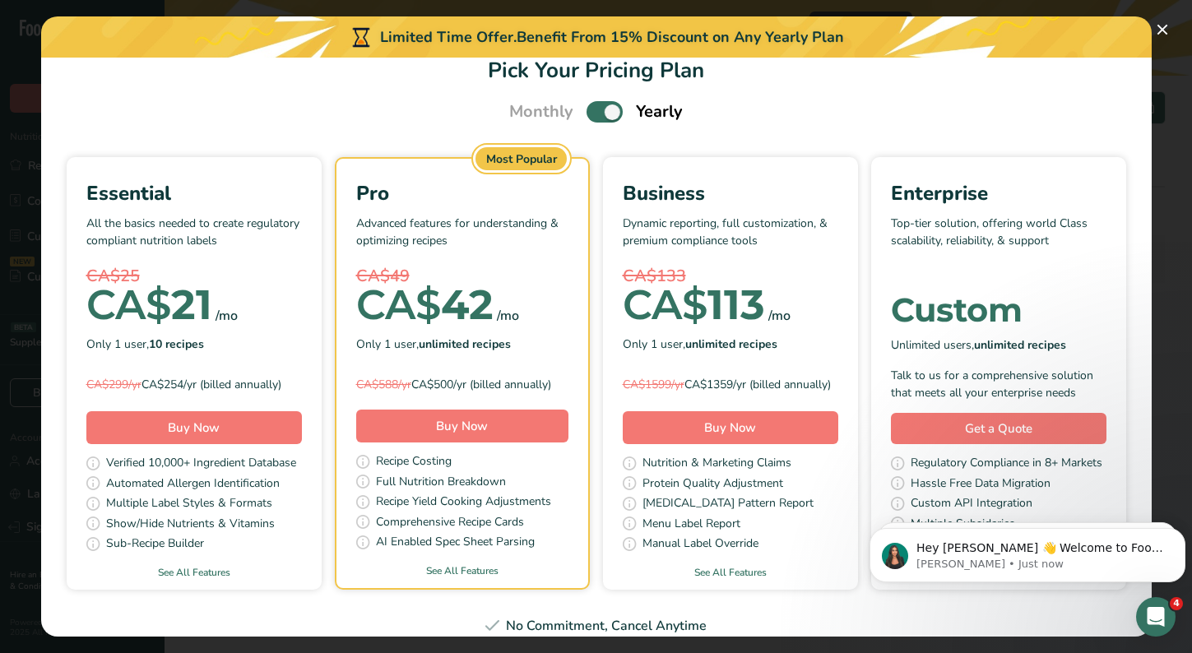
scroll to position [30, 0]
click at [599, 110] on span "Pick Your Pricing Plan Modal" at bounding box center [604, 111] width 36 height 21
click at [597, 110] on input "Pick Your Pricing Plan Modal" at bounding box center [591, 112] width 11 height 11
checkbox input "false"
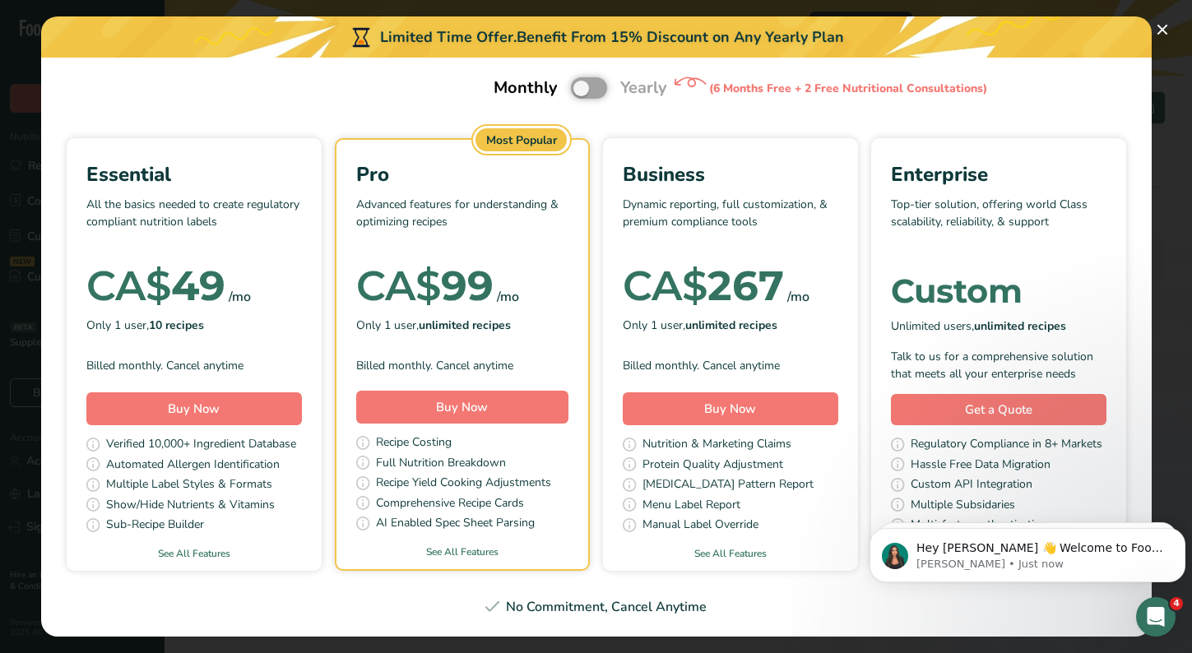
scroll to position [64, 0]
click at [974, 566] on p "Rachelle • 11m ago" at bounding box center [1040, 564] width 248 height 15
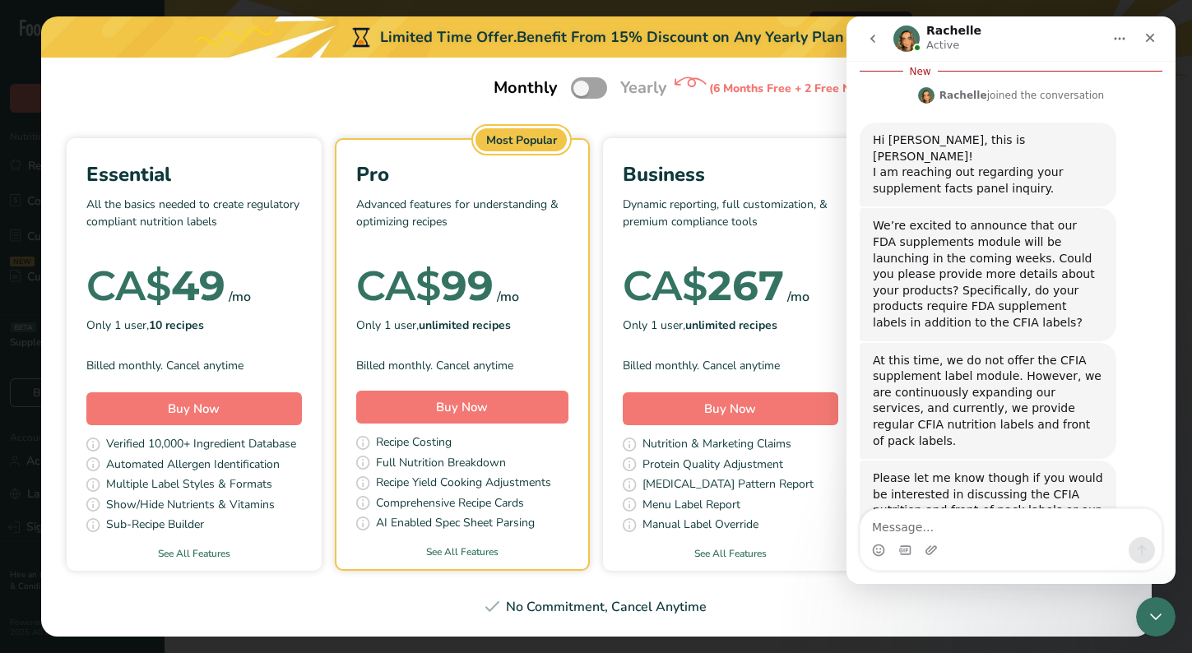
scroll to position [574, 0]
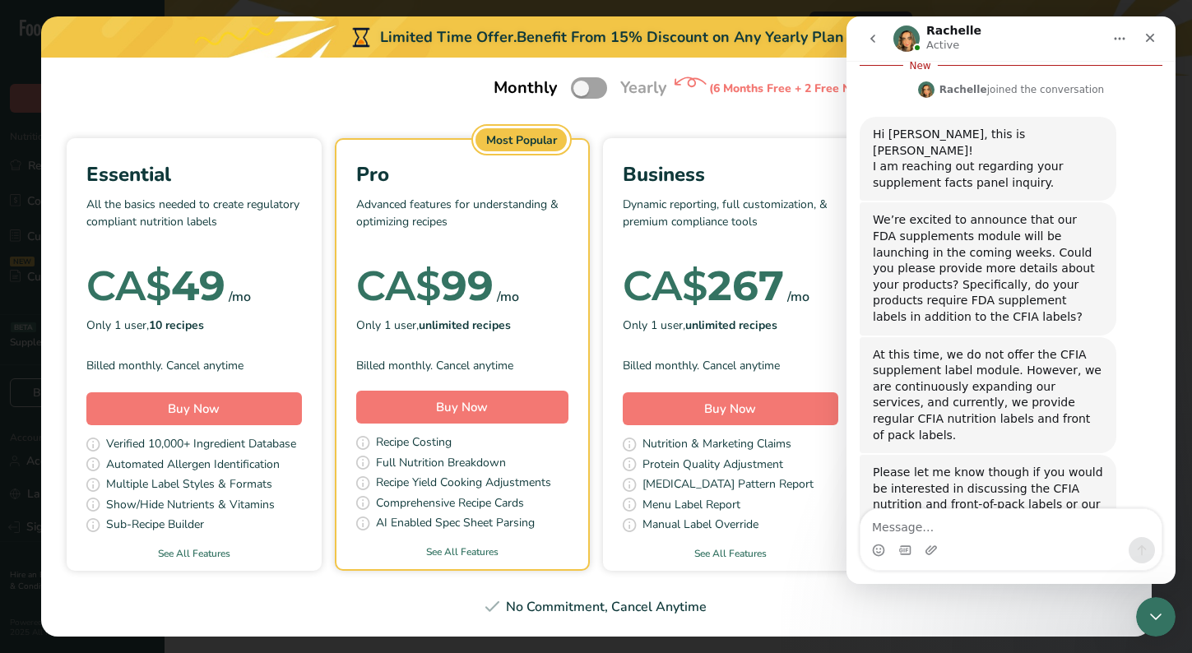
click at [936, 540] on div "Intercom messenger" at bounding box center [930, 550] width 13 height 26
click at [910, 524] on textarea "Message…" at bounding box center [1010, 523] width 301 height 28
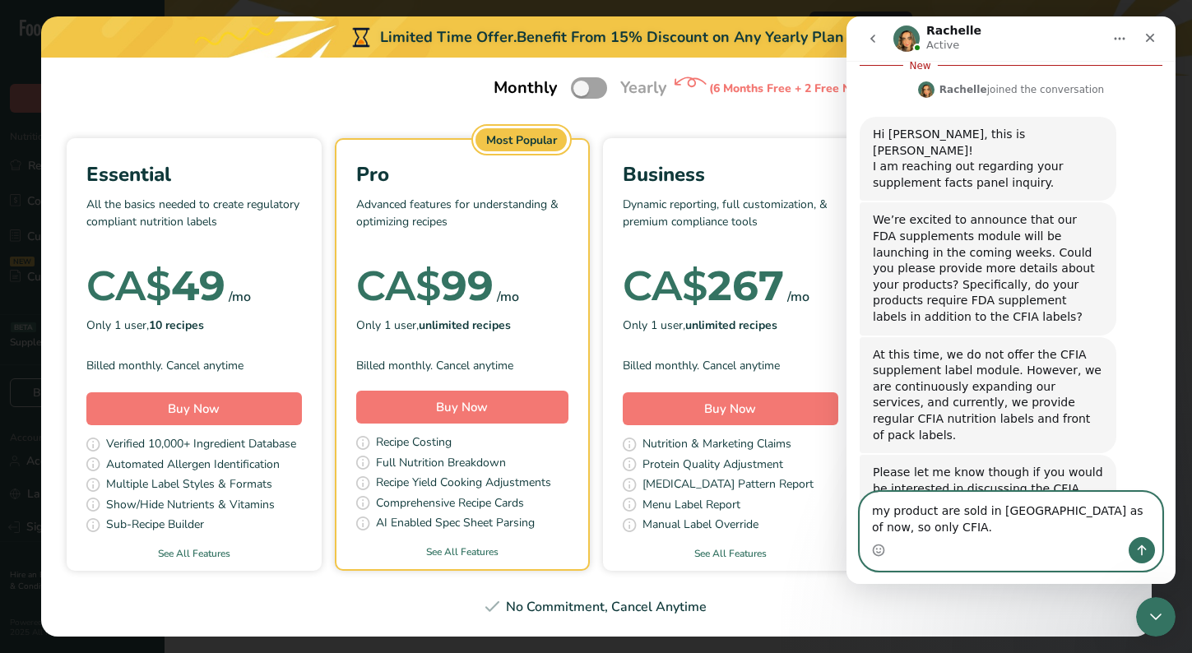
type textarea "my product are sold in Canada as of now, so only CFIA."
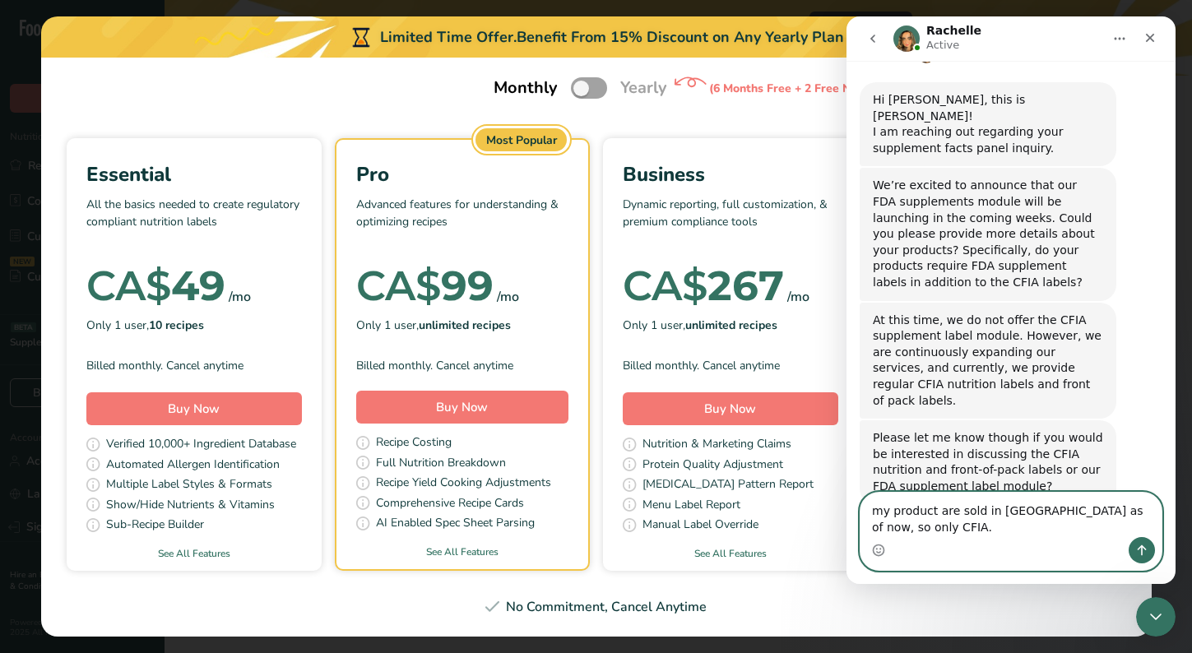
drag, startPoint x: 874, startPoint y: 532, endPoint x: 1206, endPoint y: 486, distance: 335.4
click html "Rachelle Active Ask us anything, or share your feedback. Hi, ​ How can we help …"
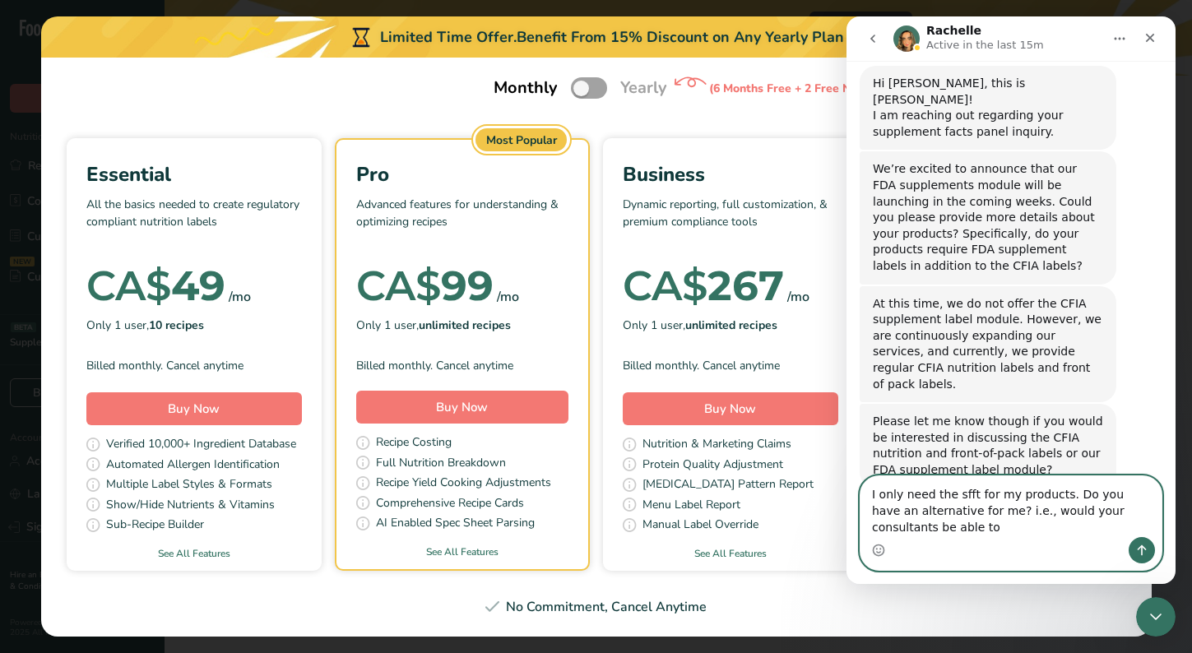
scroll to position [641, 0]
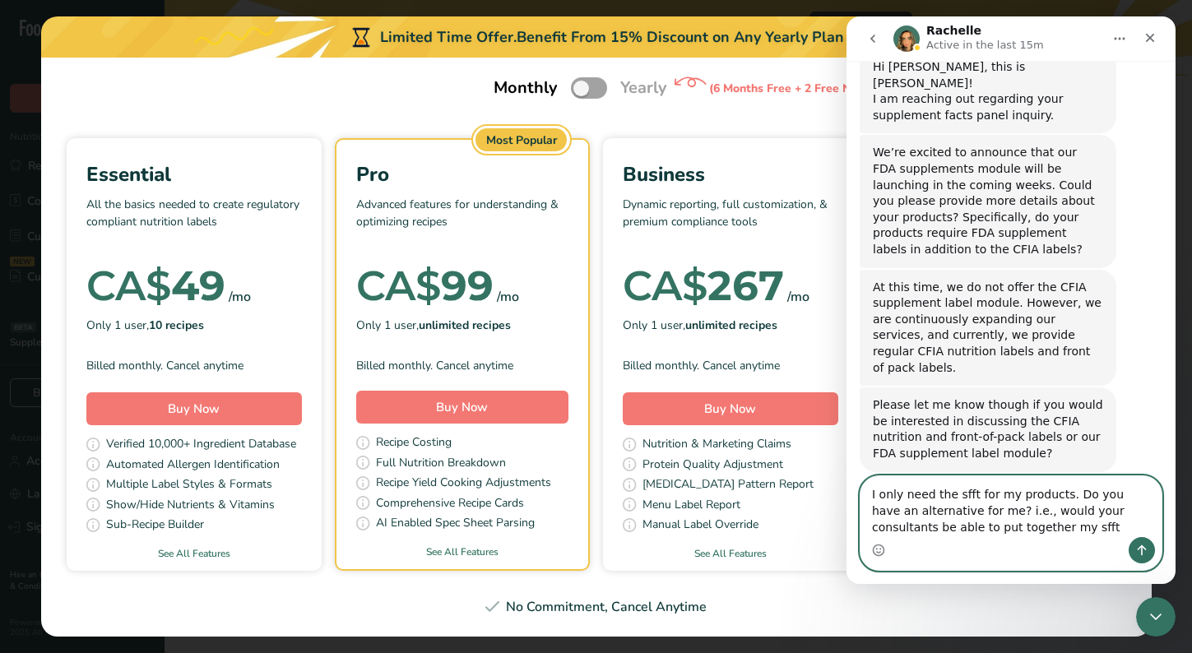
type textarea "I only need the sfft for my products. Do you have an alternative for me? i.e., …"
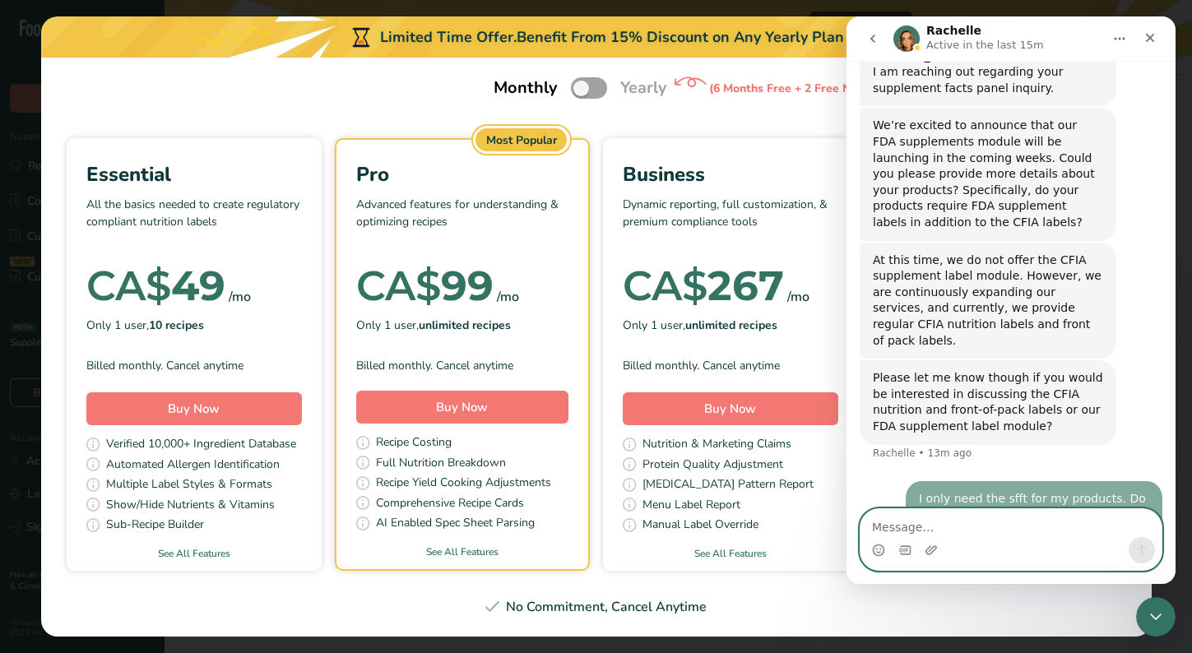
scroll to position [663, 0]
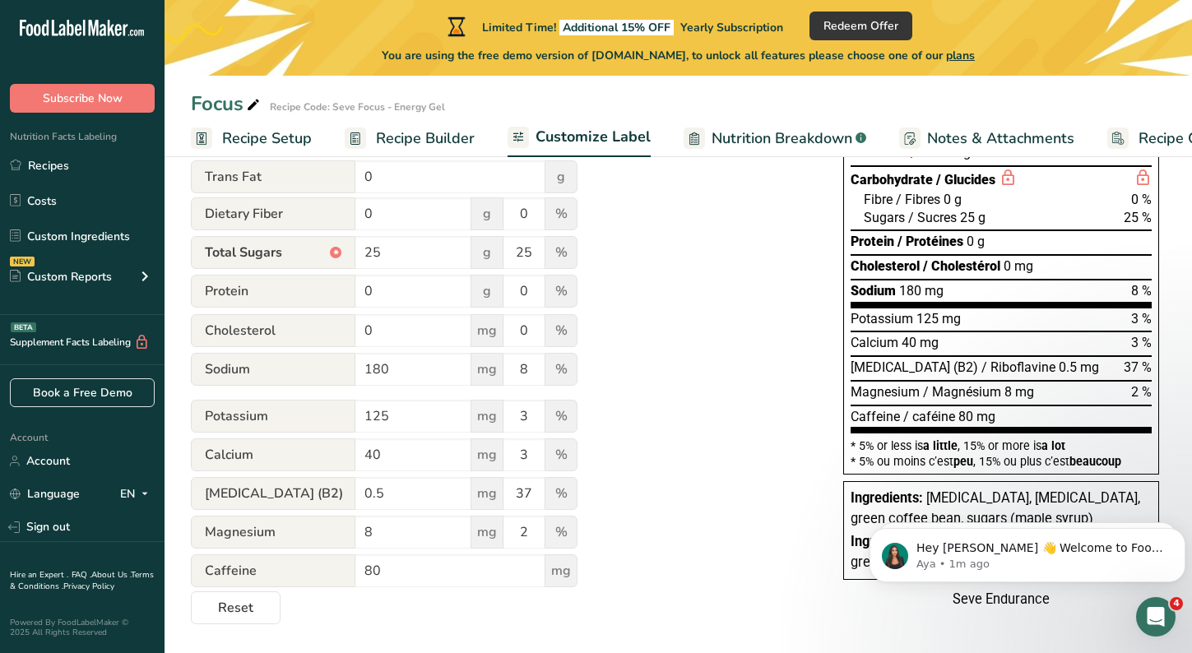
scroll to position [0, 68]
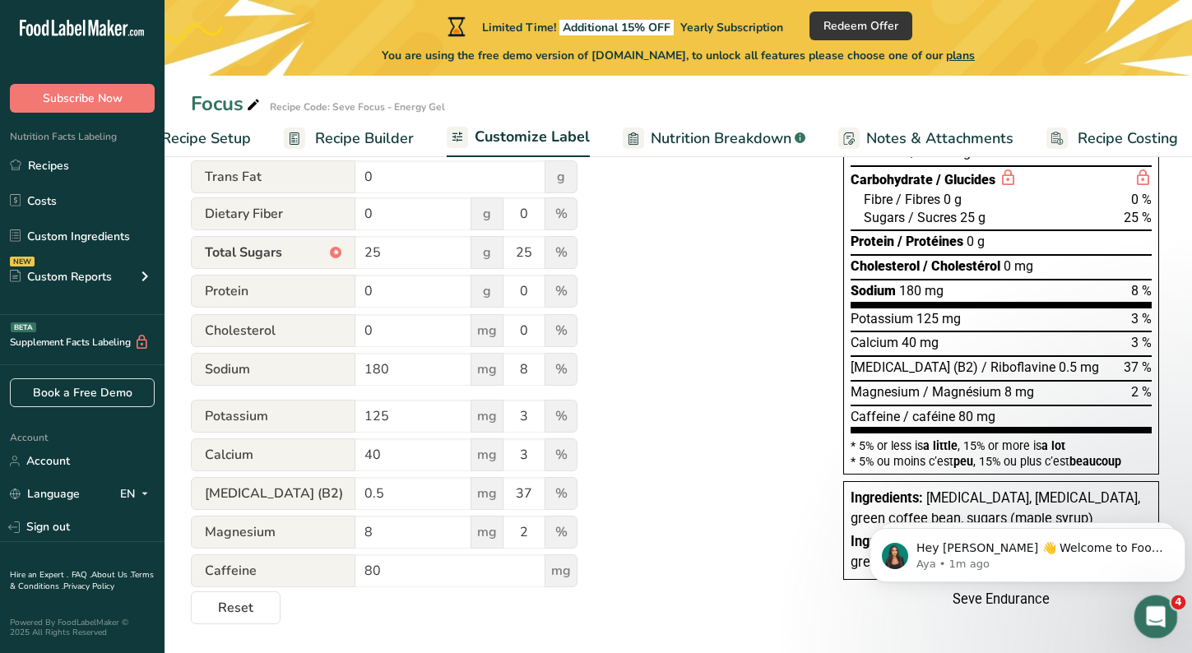
click at [1164, 618] on div "Open Intercom Messenger" at bounding box center [1153, 614] width 54 height 54
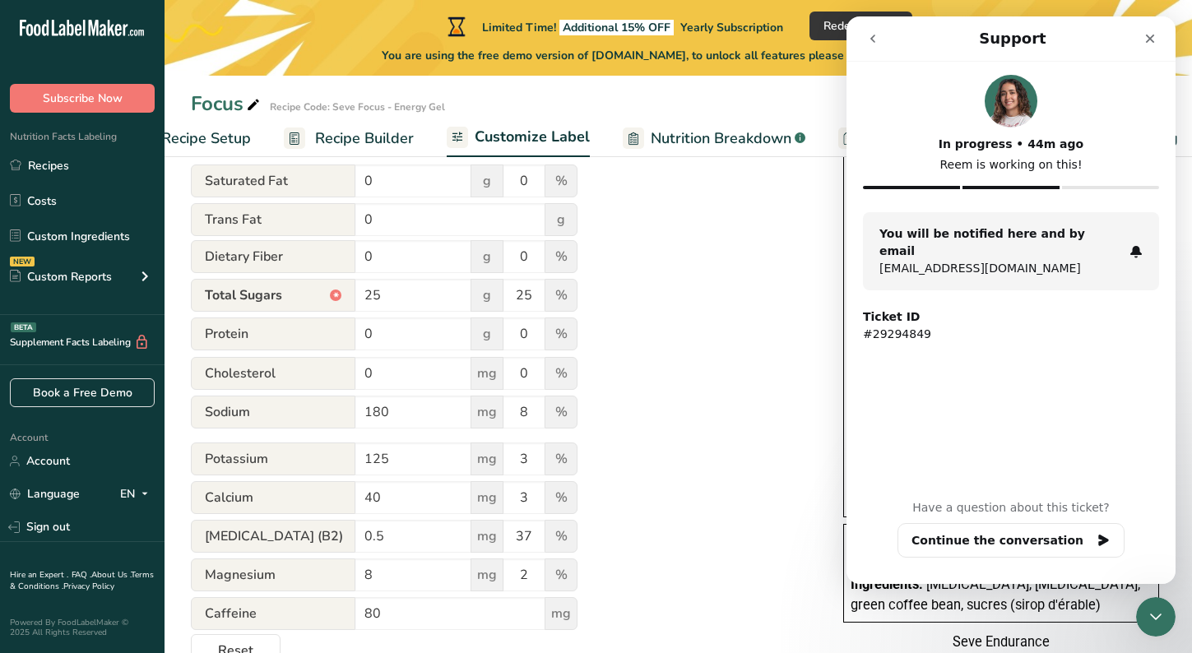
scroll to position [321, 0]
click at [983, 544] on button "Continue the conversation" at bounding box center [1010, 540] width 227 height 35
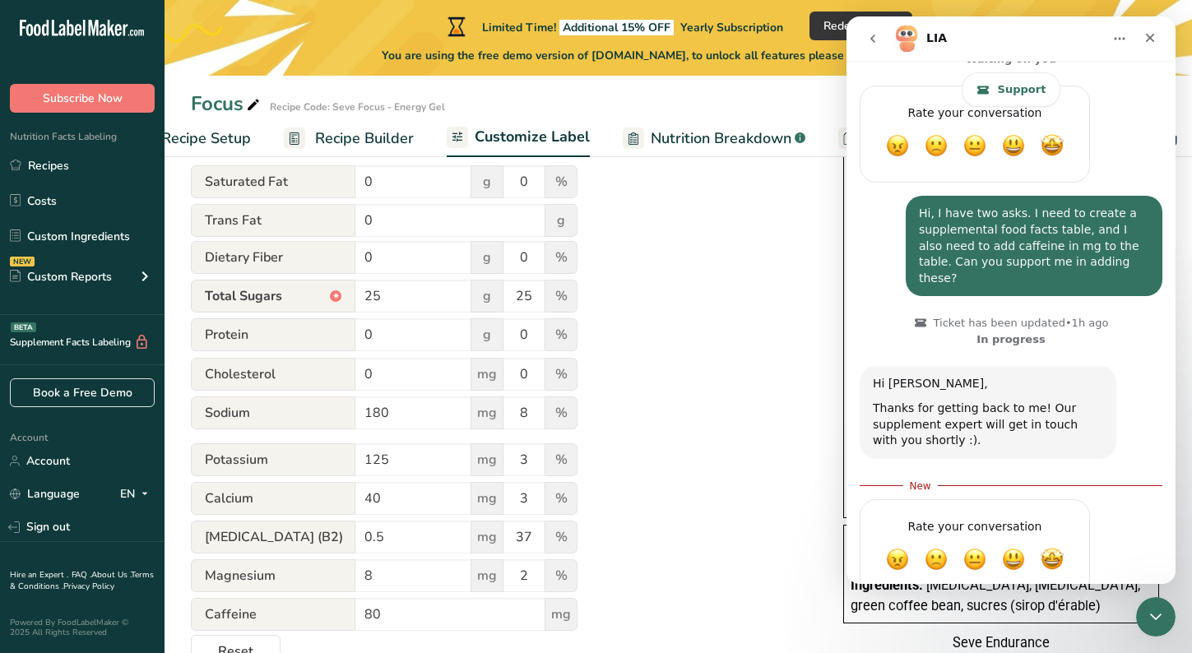
scroll to position [747, 0]
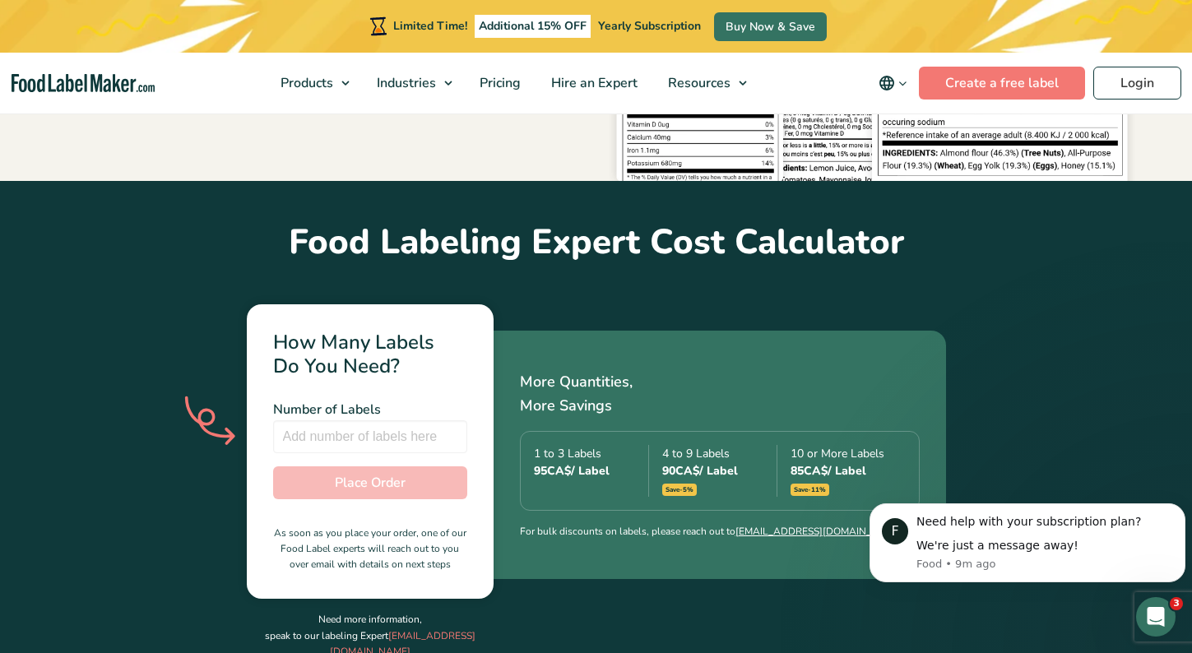
scroll to position [436, 0]
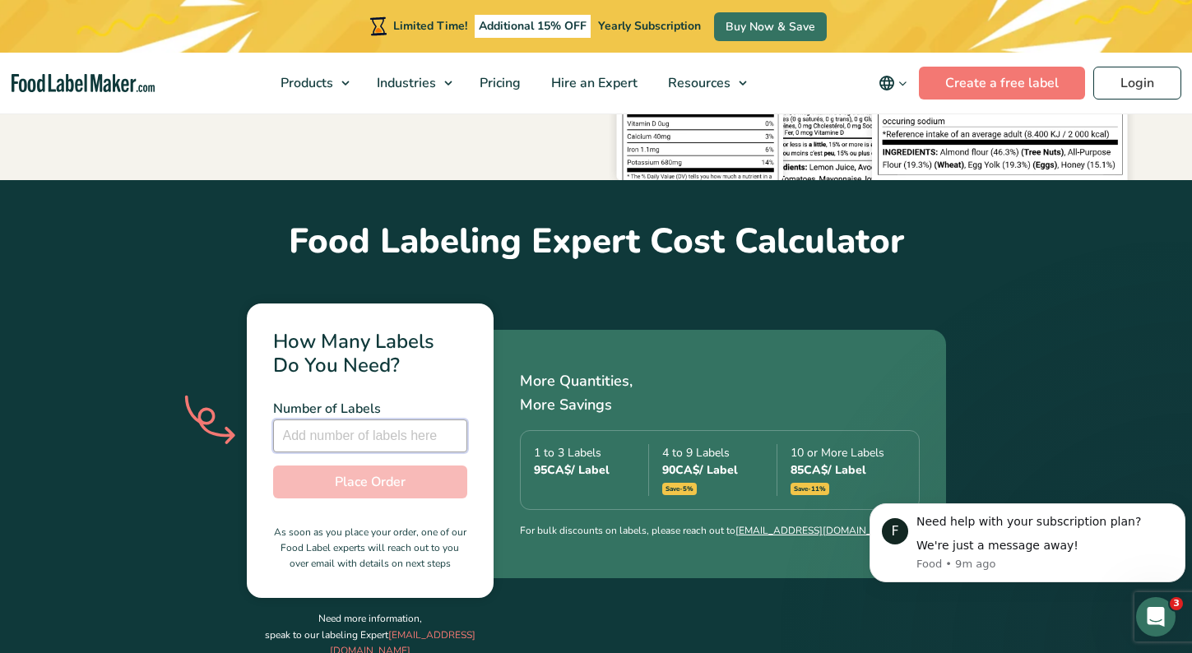
click at [328, 423] on input "number" at bounding box center [370, 435] width 194 height 33
type input "-1"
click at [446, 419] on input "-1" at bounding box center [370, 435] width 194 height 33
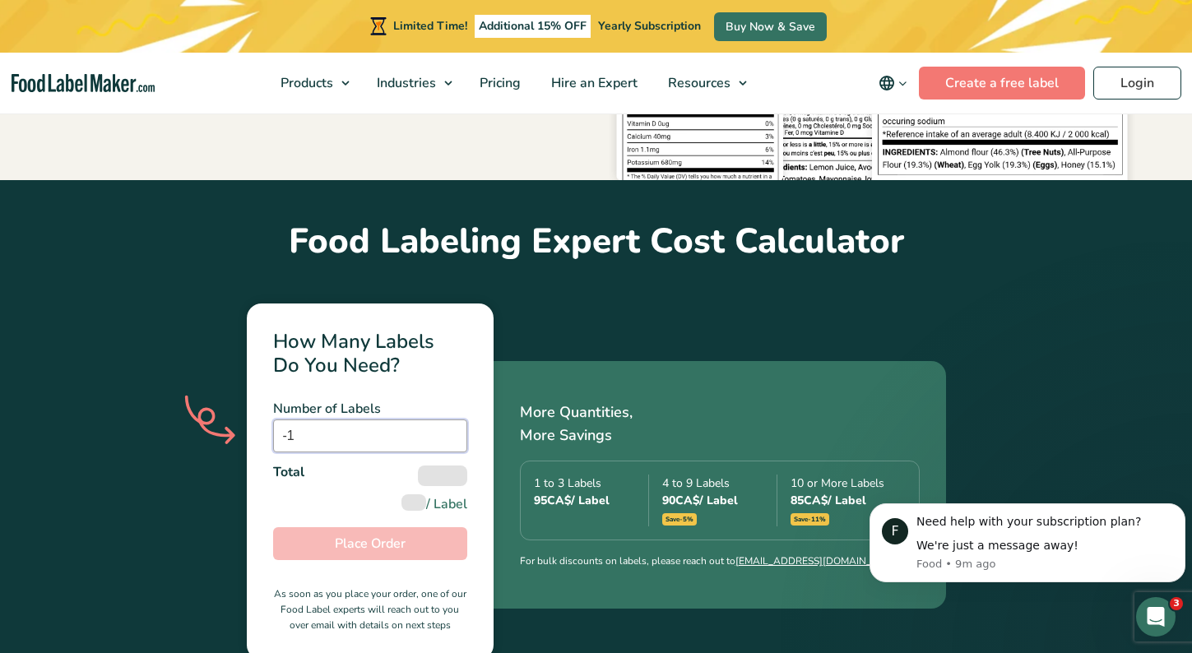
click at [430, 419] on input "-1" at bounding box center [370, 435] width 194 height 33
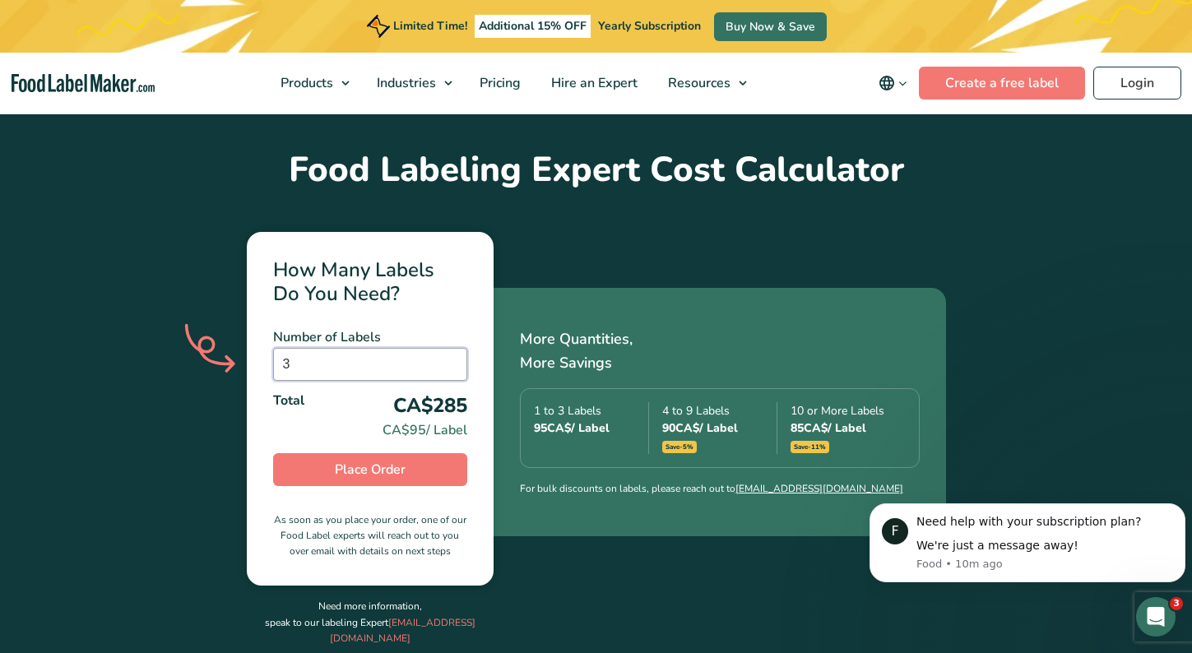
scroll to position [501, 0]
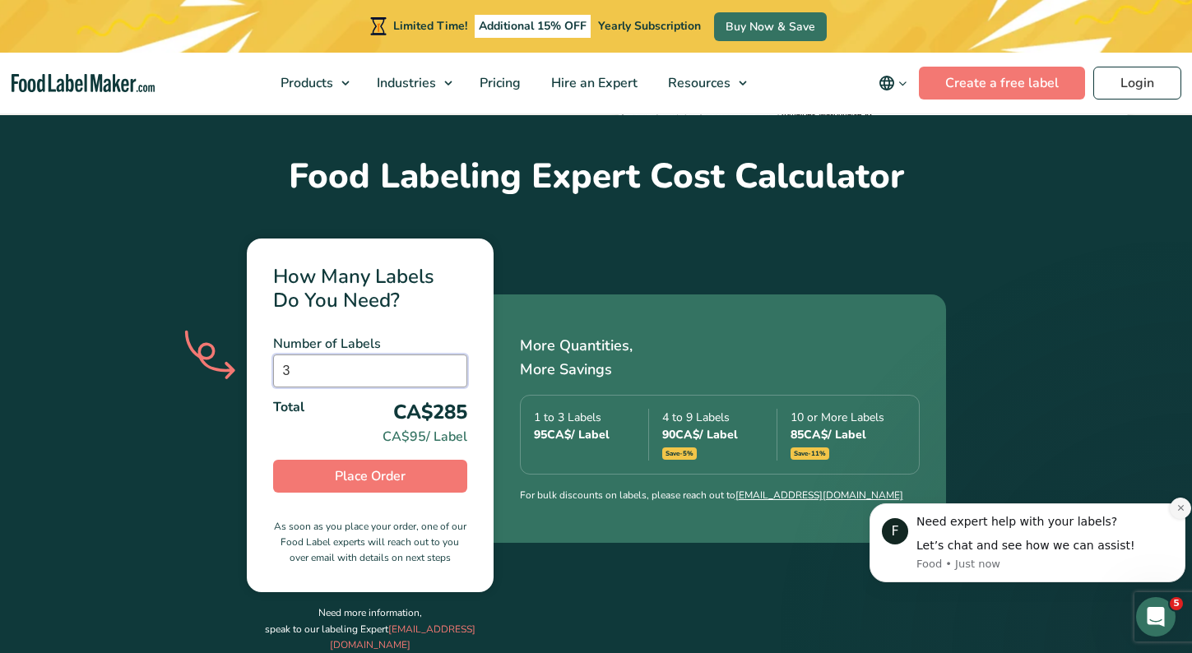
type input "3"
click at [1177, 506] on icon "Dismiss notification" at bounding box center [1180, 507] width 9 height 9
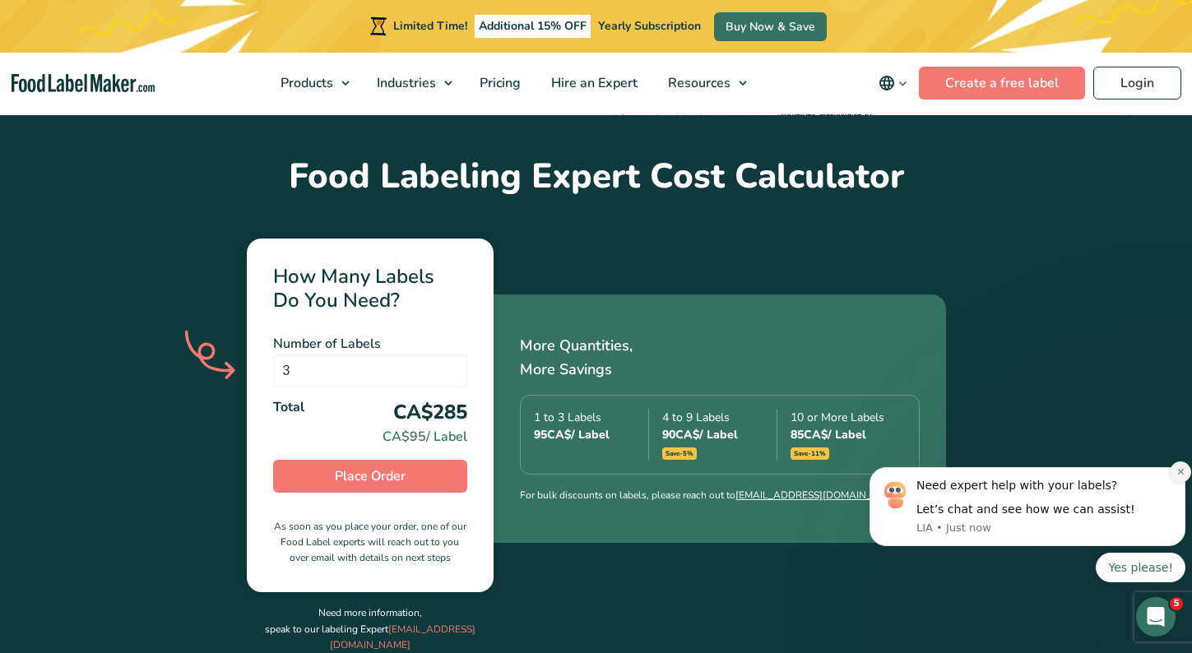
click at [1181, 470] on icon "Dismiss notification" at bounding box center [1180, 472] width 6 height 6
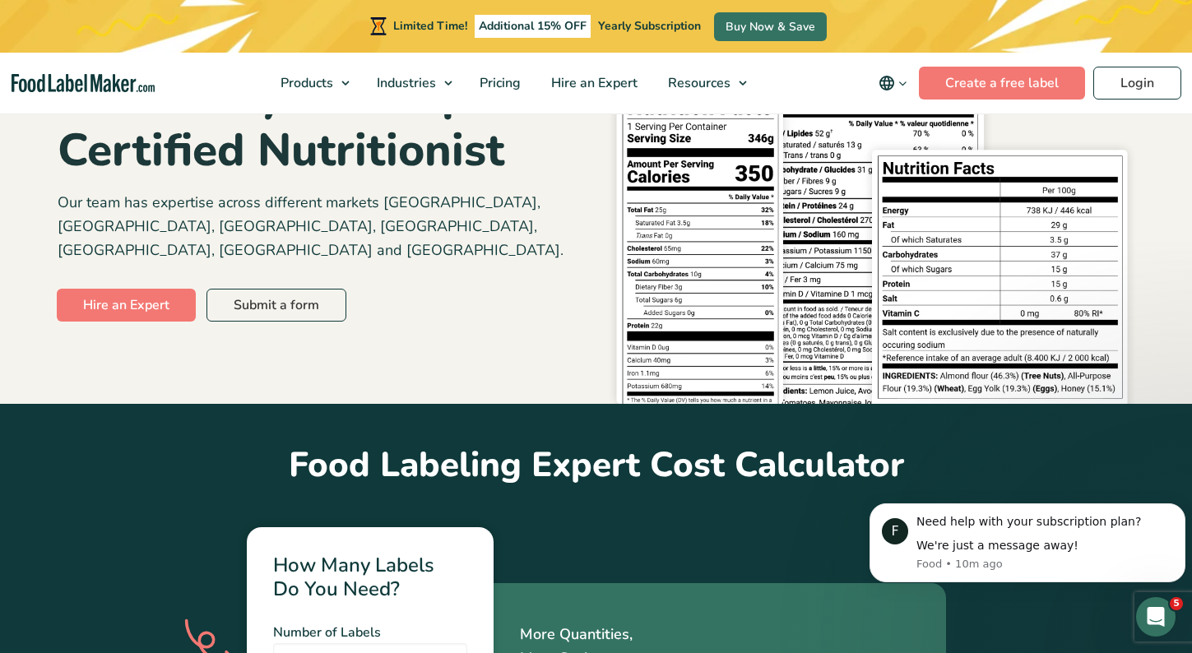
scroll to position [106, 0]
